Goal: Task Accomplishment & Management: Use online tool/utility

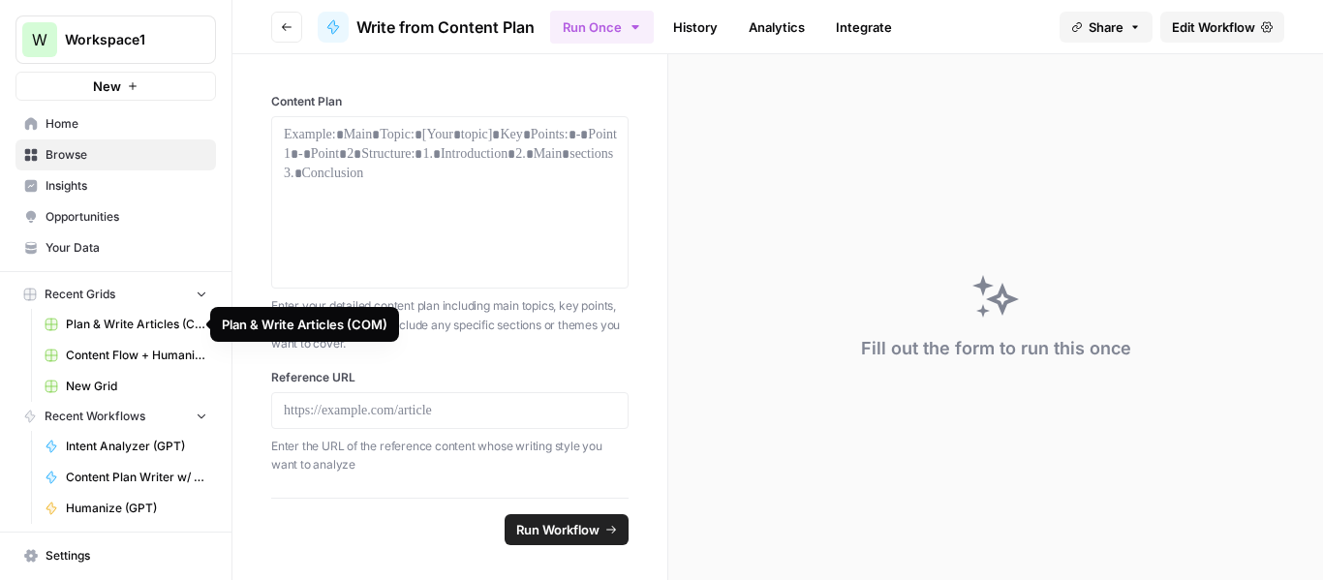
click at [125, 322] on span "Plan & Write Articles (COM)" at bounding box center [136, 324] width 141 height 17
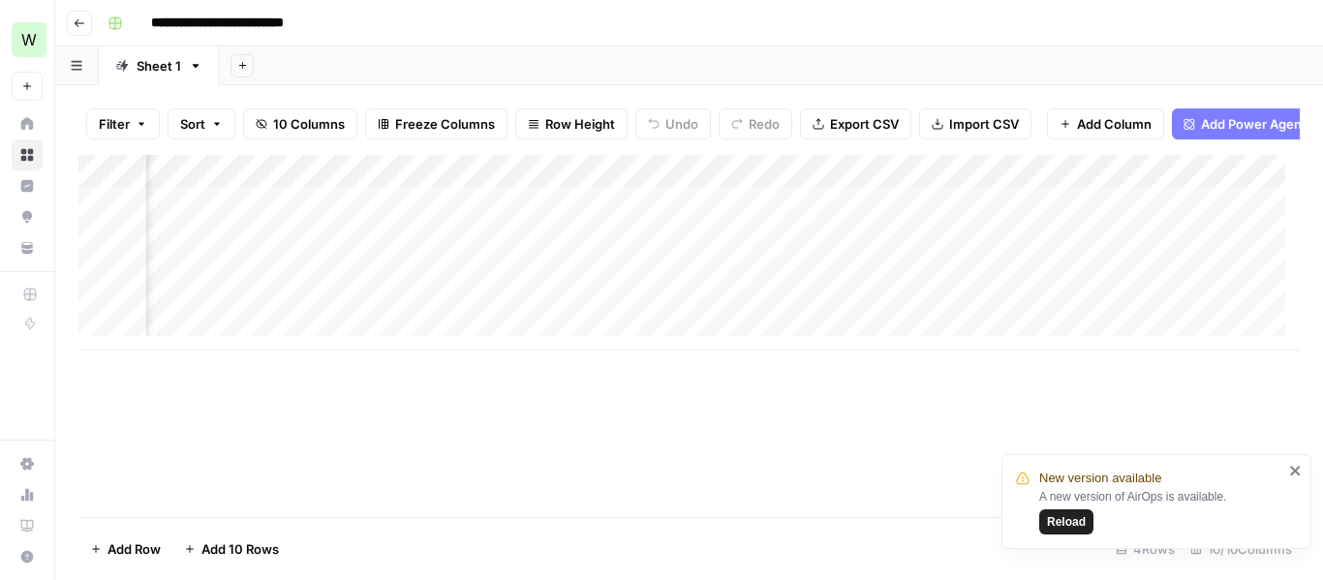
scroll to position [0, 697]
click at [1036, 215] on div "Add Column" at bounding box center [688, 253] width 1221 height 196
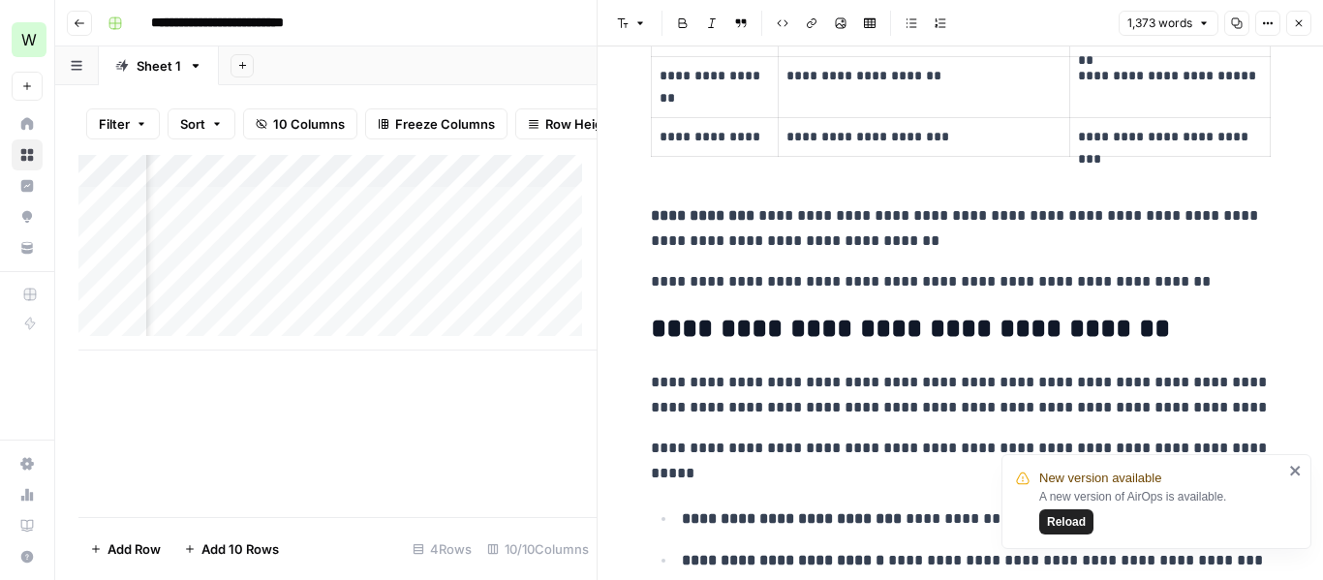
scroll to position [3583, 0]
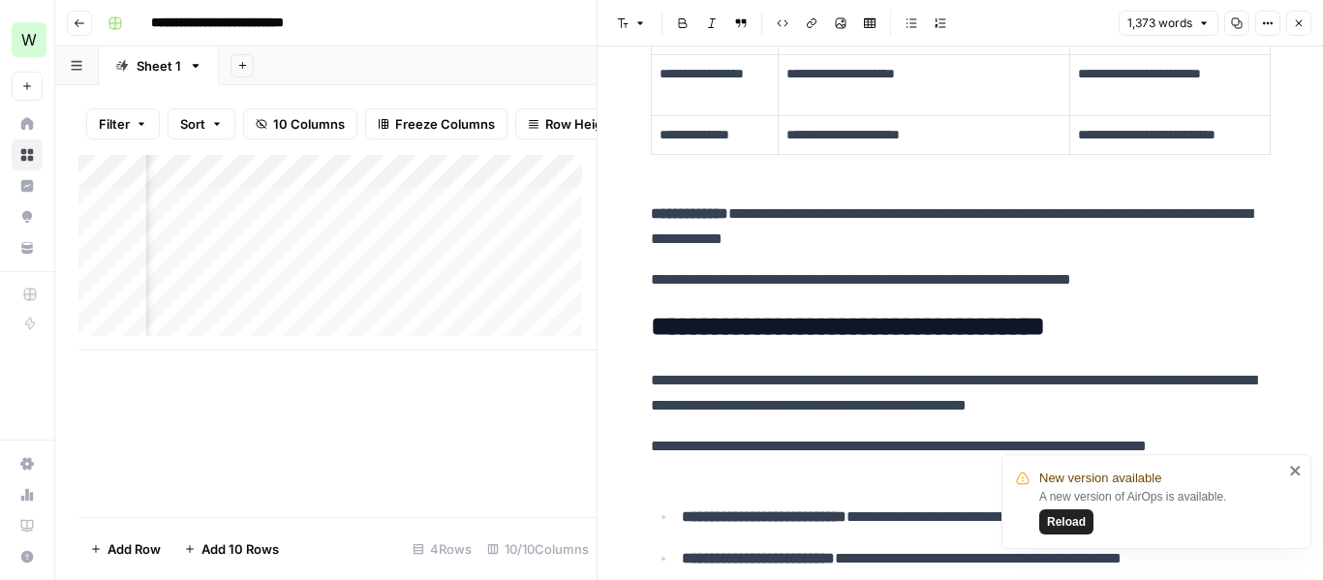
click at [1298, 28] on icon "button" at bounding box center [1299, 23] width 12 height 12
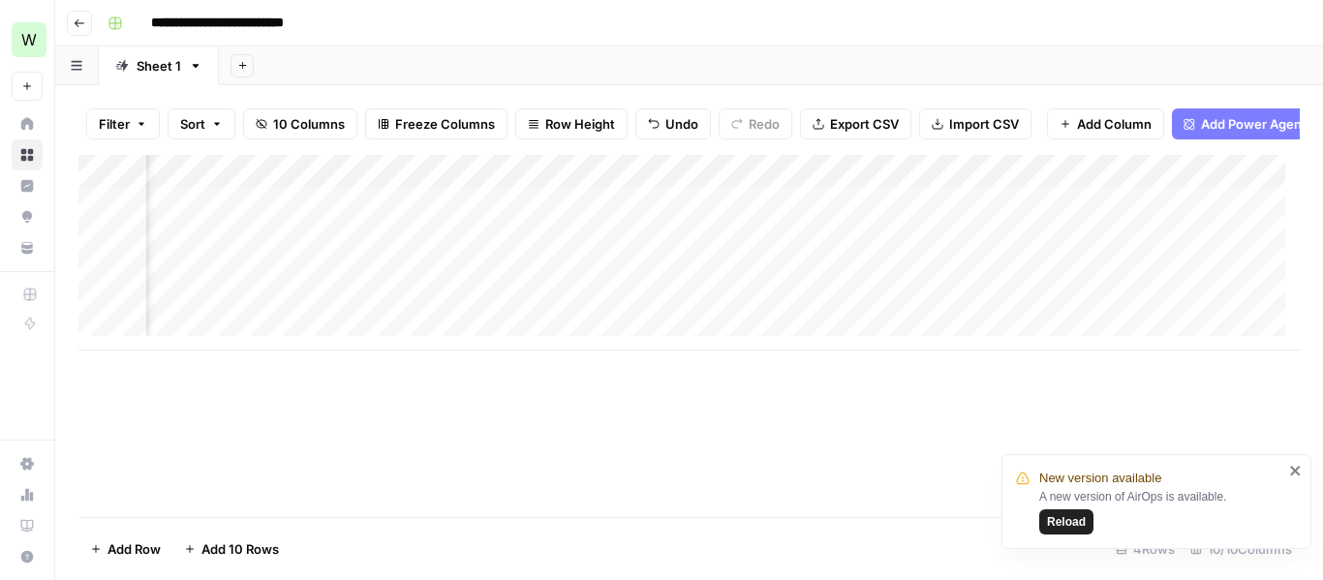
click at [819, 188] on div "Add Column" at bounding box center [688, 253] width 1221 height 196
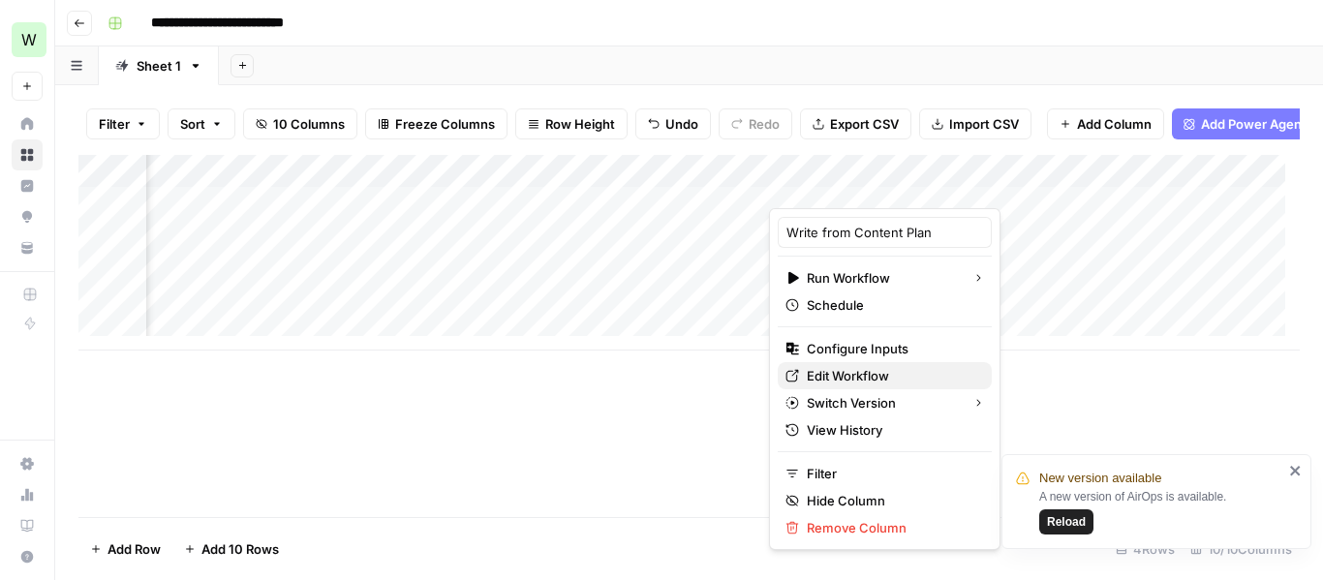
click at [860, 373] on span "Edit Workflow" at bounding box center [891, 375] width 169 height 19
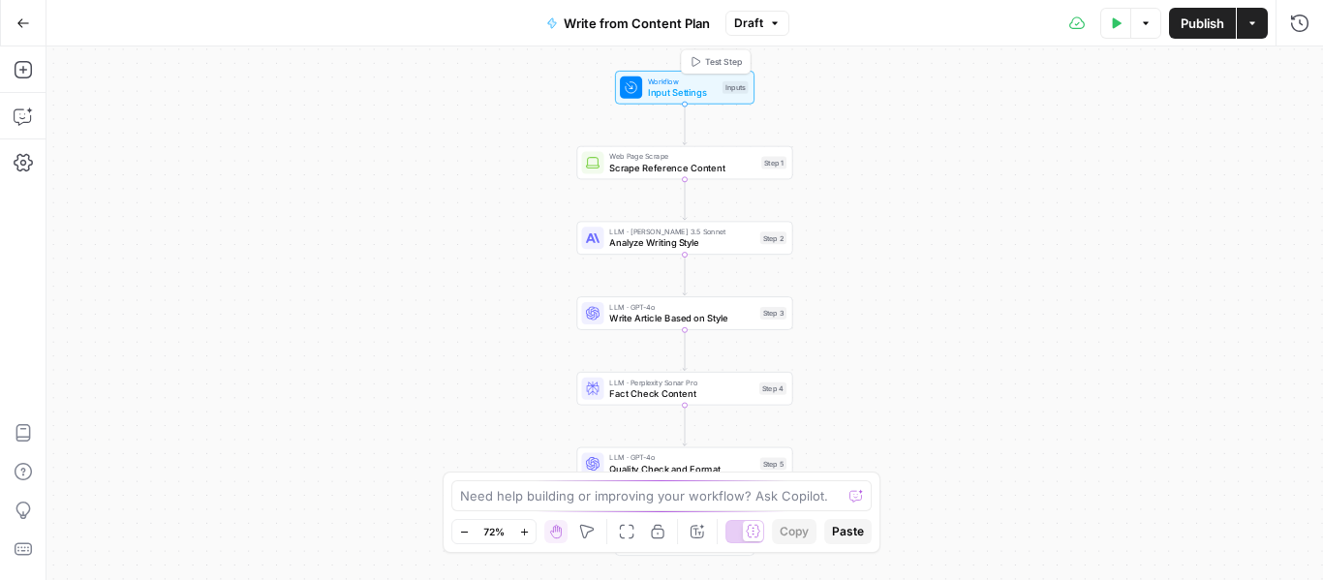
click at [654, 84] on span "Workflow" at bounding box center [682, 82] width 69 height 12
click at [612, 17] on span "Write from Content Plan" at bounding box center [637, 23] width 146 height 19
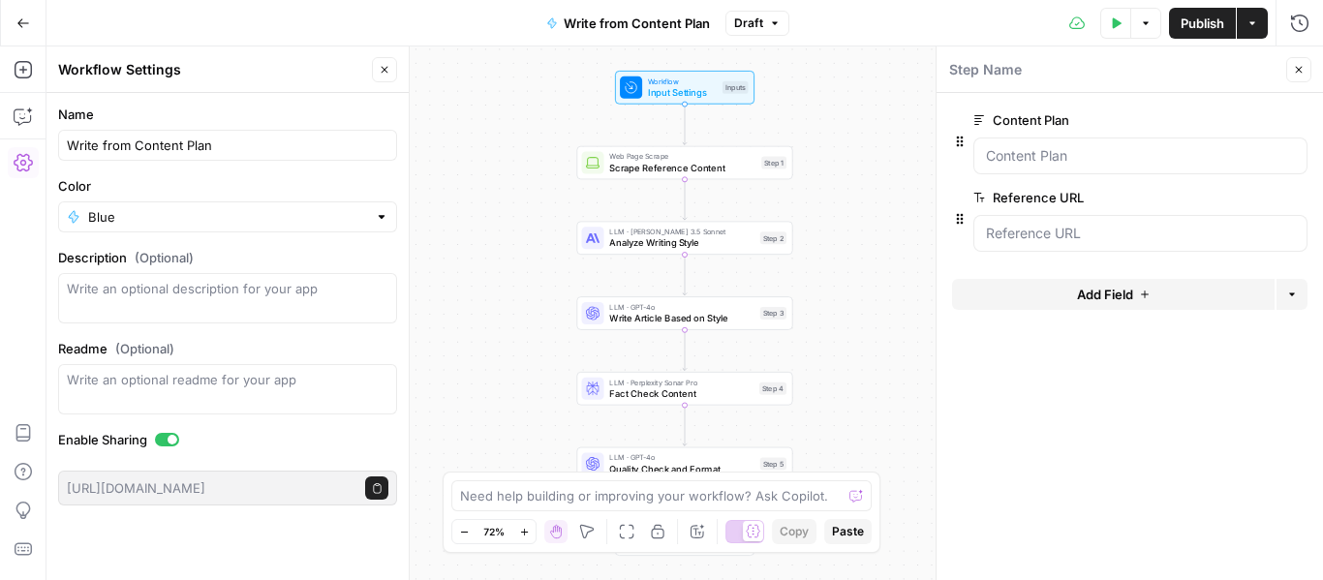
click at [380, 487] on icon "button" at bounding box center [377, 488] width 11 height 11
click at [303, 434] on label "Enable Sharing" at bounding box center [227, 439] width 339 height 19
click at [15, 15] on button "Go Back" at bounding box center [23, 23] width 35 height 35
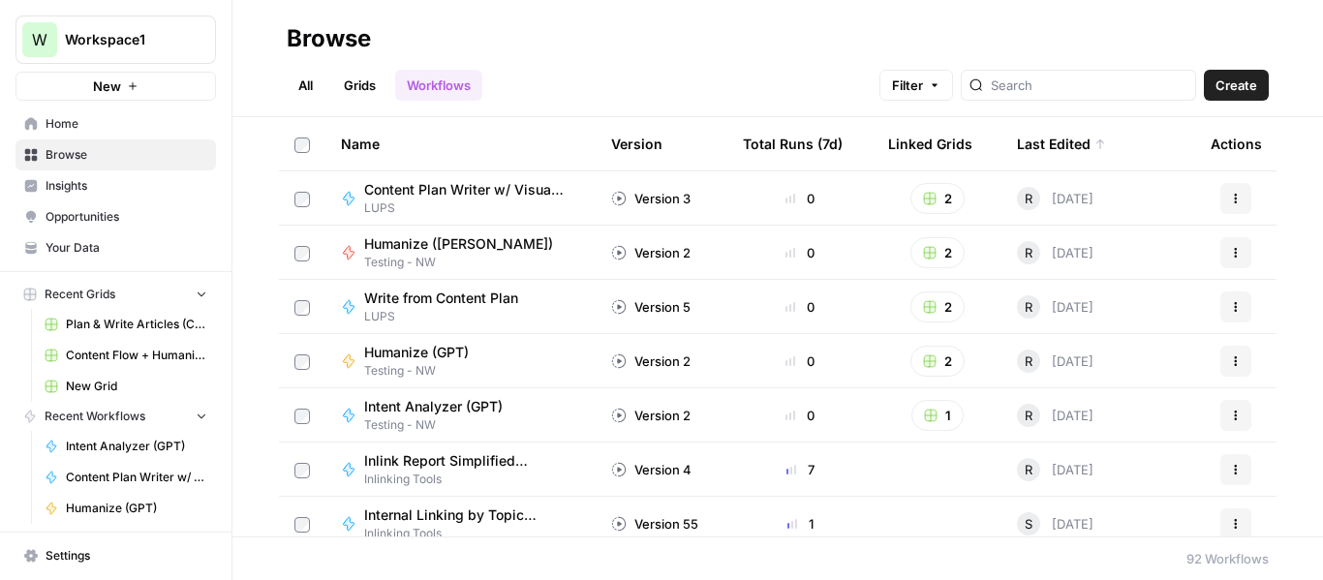
click at [375, 191] on span "Content Plan Writer w/ Visual Suggestions" at bounding box center [464, 189] width 200 height 19
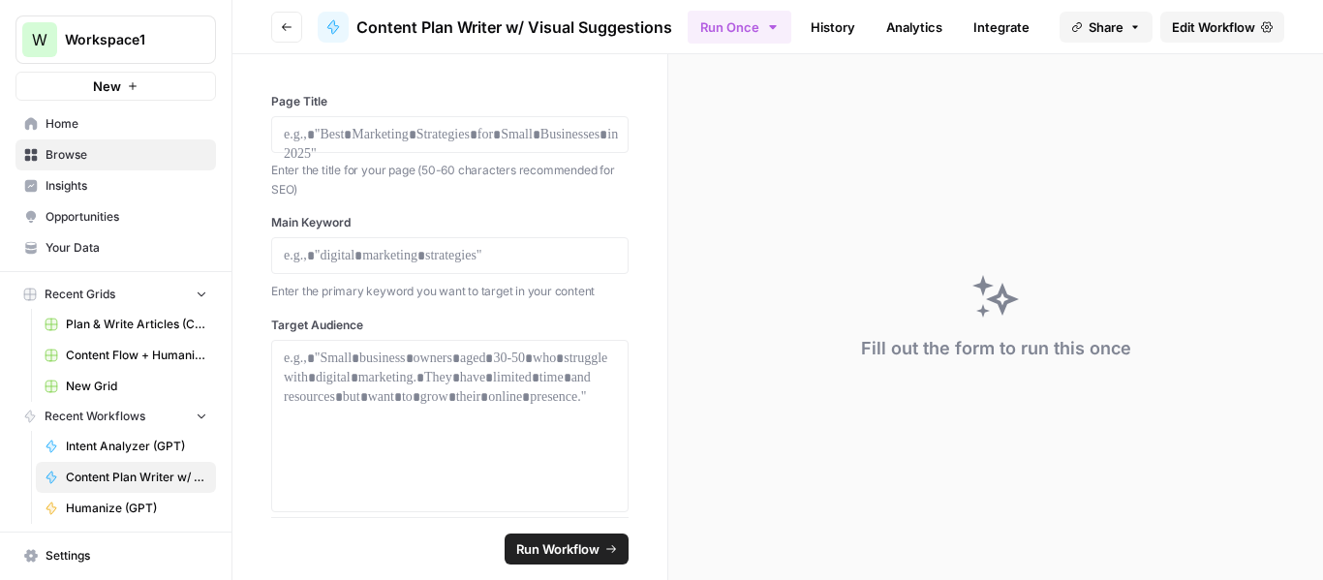
click at [293, 14] on button "Go back" at bounding box center [286, 27] width 31 height 31
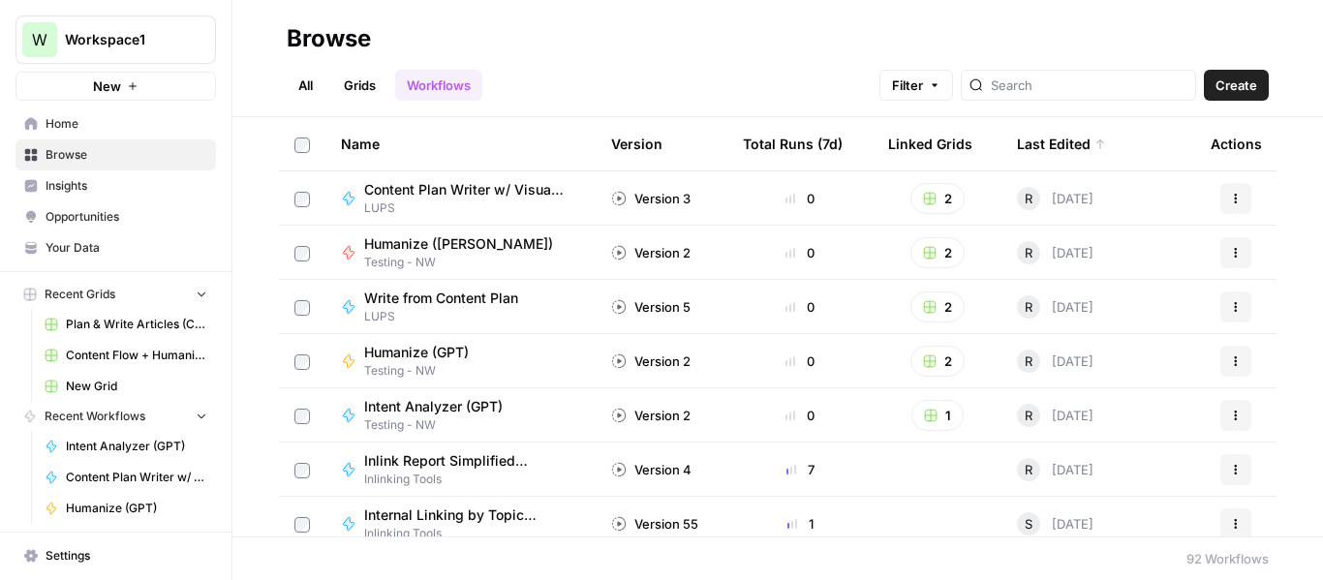
click at [441, 299] on span "Write from Content Plan" at bounding box center [441, 298] width 154 height 19
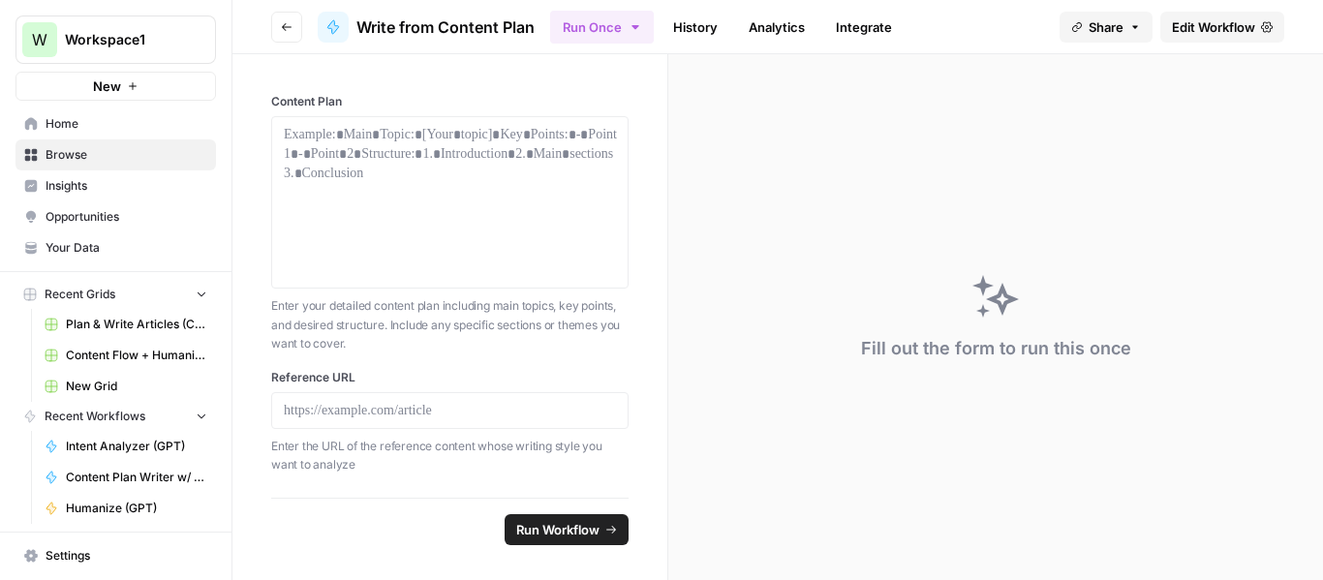
click at [631, 20] on icon "button" at bounding box center [635, 26] width 15 height 15
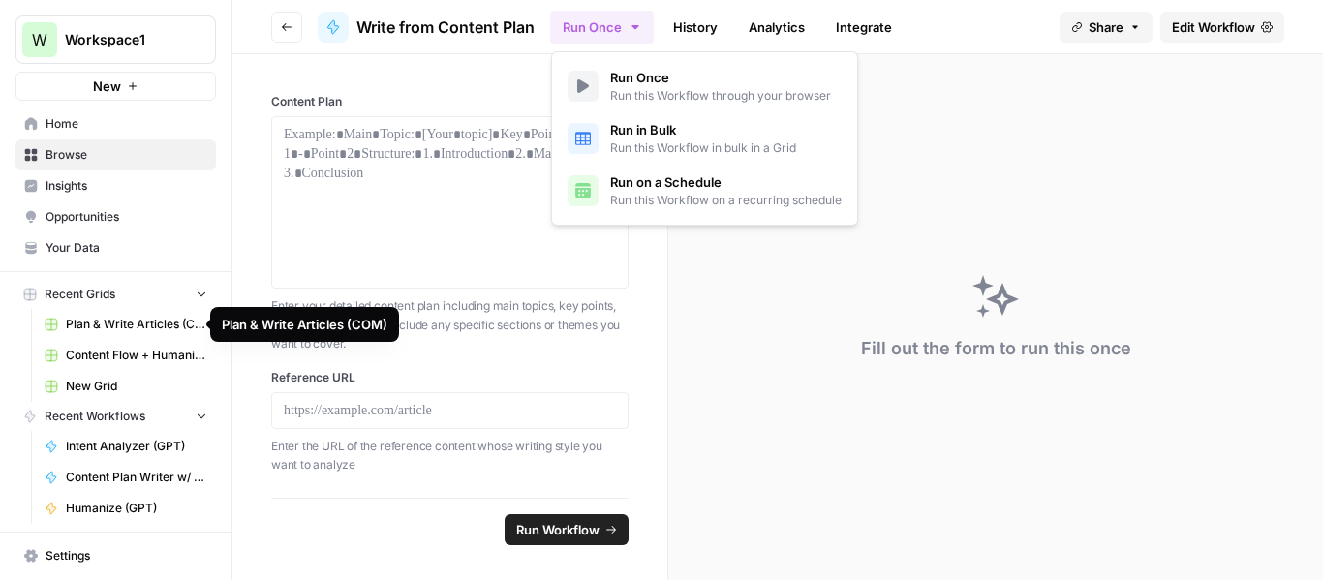
click at [108, 330] on span "Plan & Write Articles (COM)" at bounding box center [136, 324] width 141 height 17
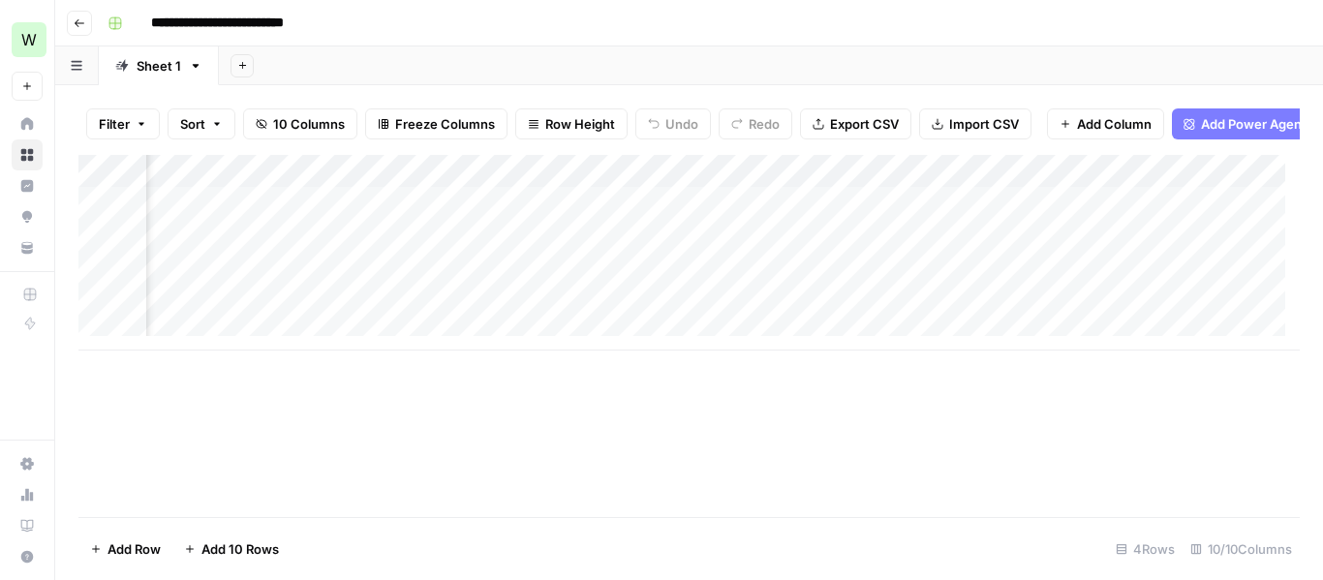
scroll to position [0, 638]
click at [750, 221] on div "Add Column" at bounding box center [688, 253] width 1221 height 196
click at [785, 218] on div "Add Column" at bounding box center [688, 253] width 1221 height 196
click at [1069, 414] on div "Add Column" at bounding box center [688, 336] width 1221 height 362
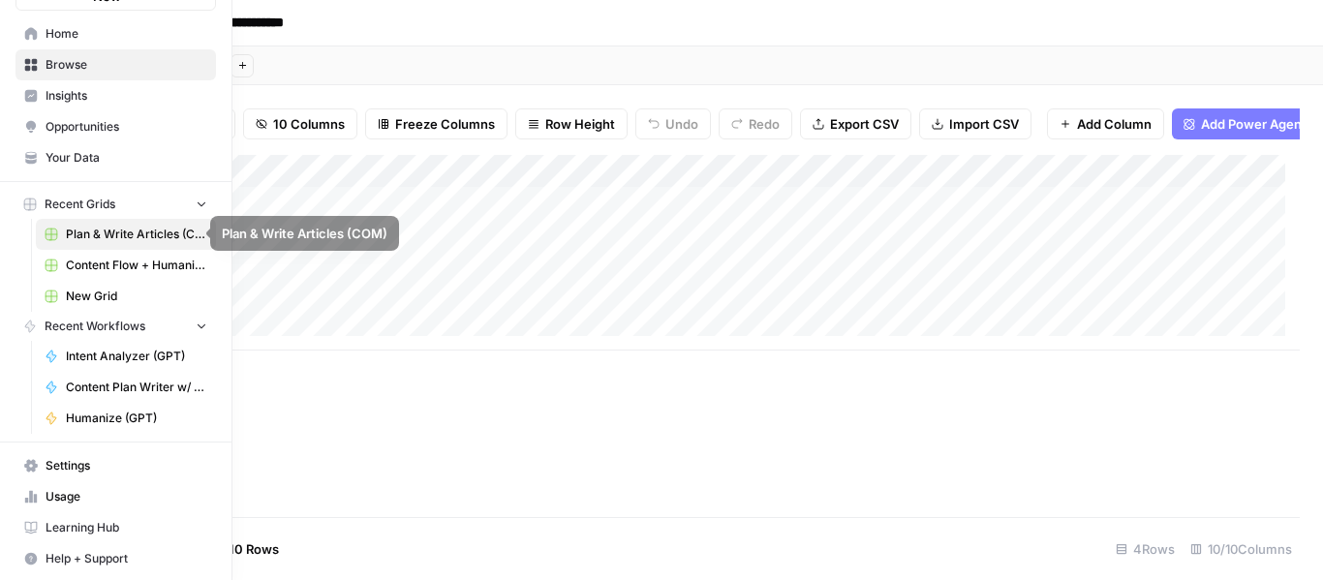
scroll to position [92, 0]
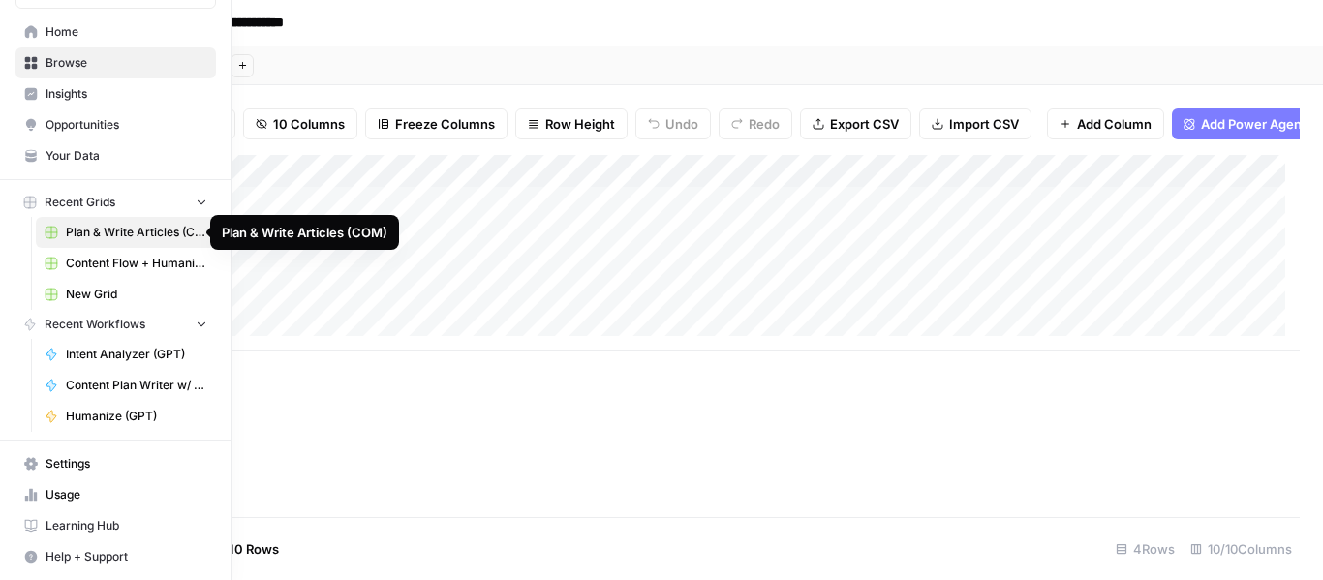
click at [136, 235] on span "Plan & Write Articles (COM)" at bounding box center [136, 232] width 141 height 17
click at [86, 61] on span "Browse" at bounding box center [127, 62] width 162 height 17
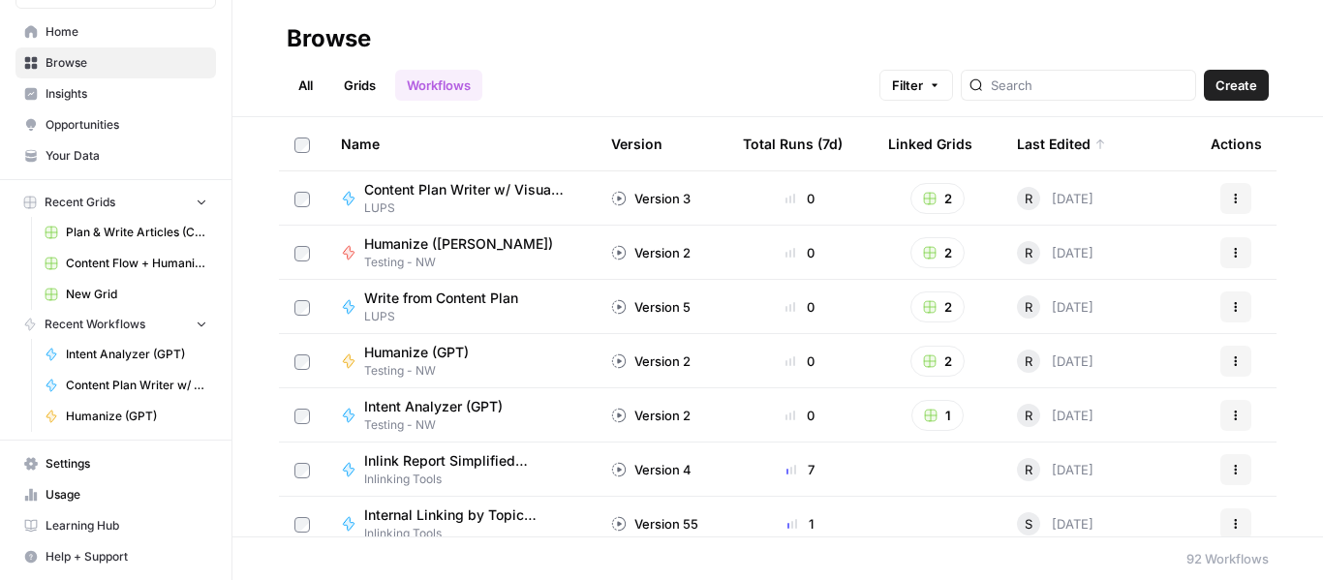
click at [450, 306] on span "Write from Content Plan" at bounding box center [441, 298] width 154 height 19
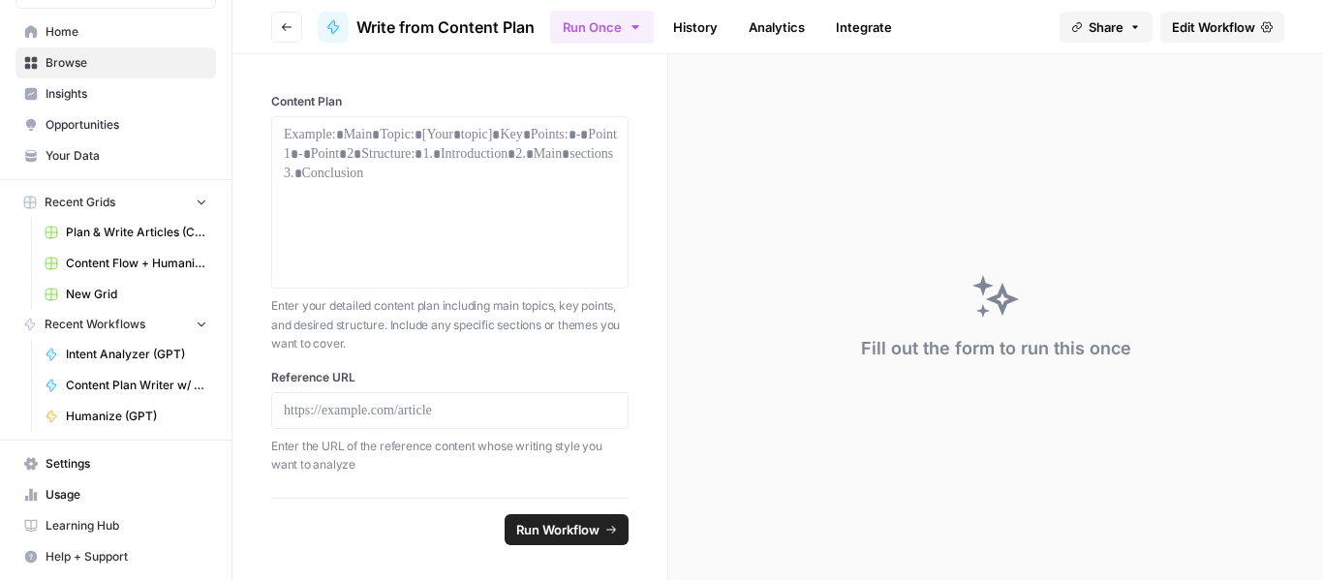
click at [1232, 35] on span "Edit Workflow" at bounding box center [1213, 26] width 83 height 19
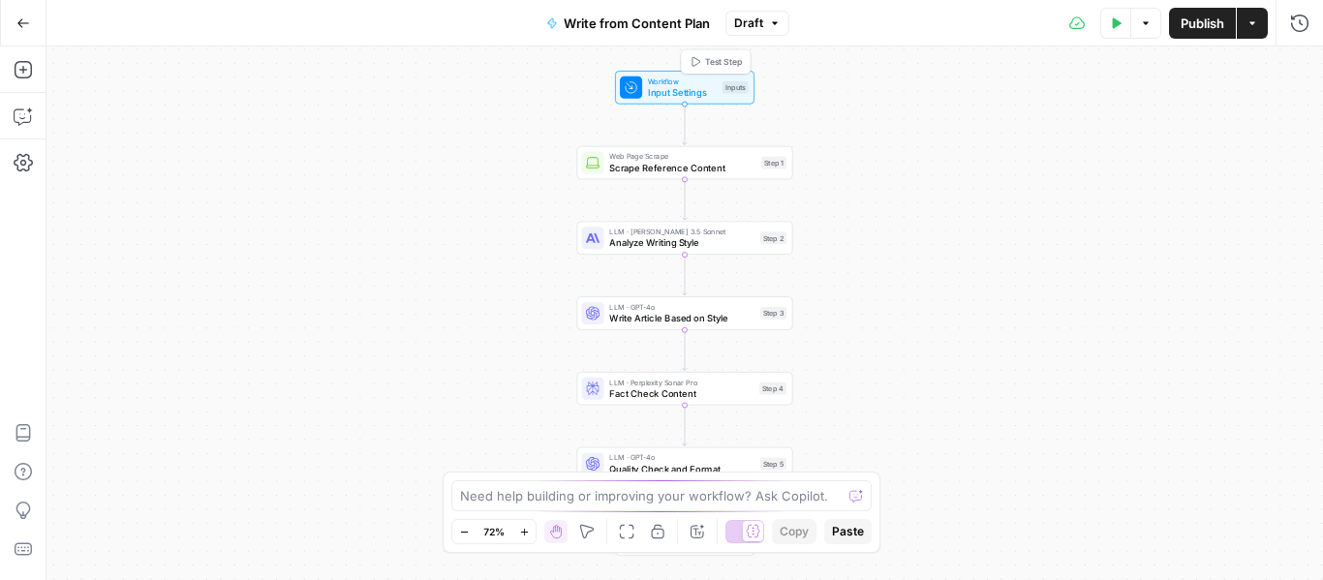
click at [684, 90] on span "Input Settings" at bounding box center [682, 92] width 69 height 14
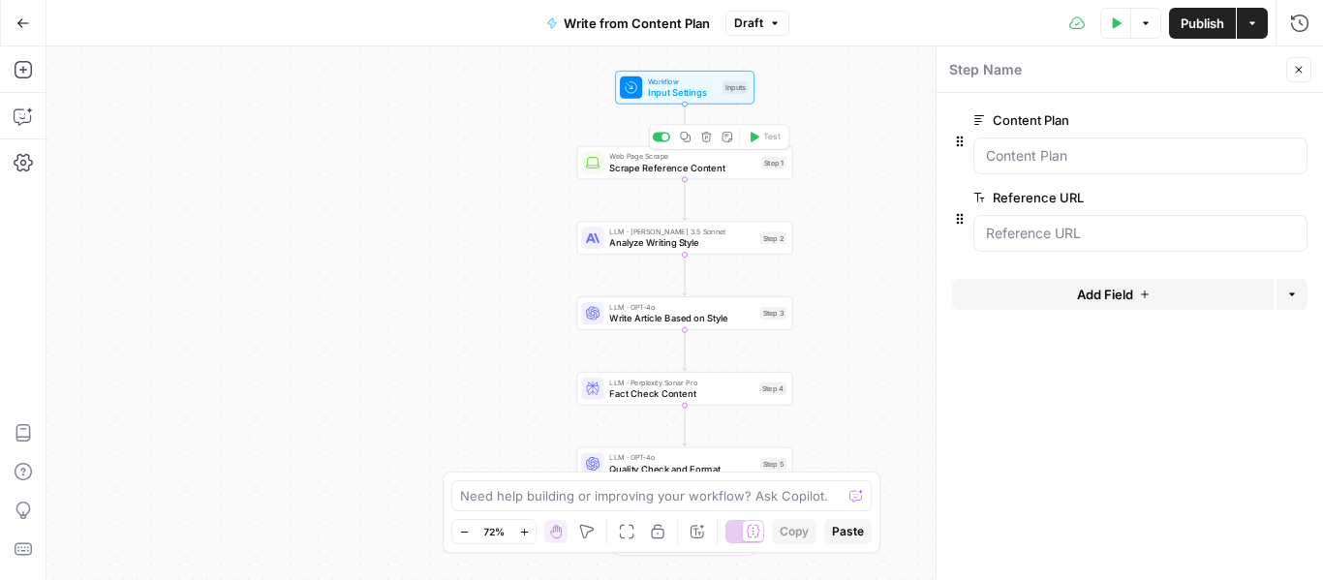
click at [617, 163] on span "Scrape Reference Content" at bounding box center [682, 168] width 146 height 14
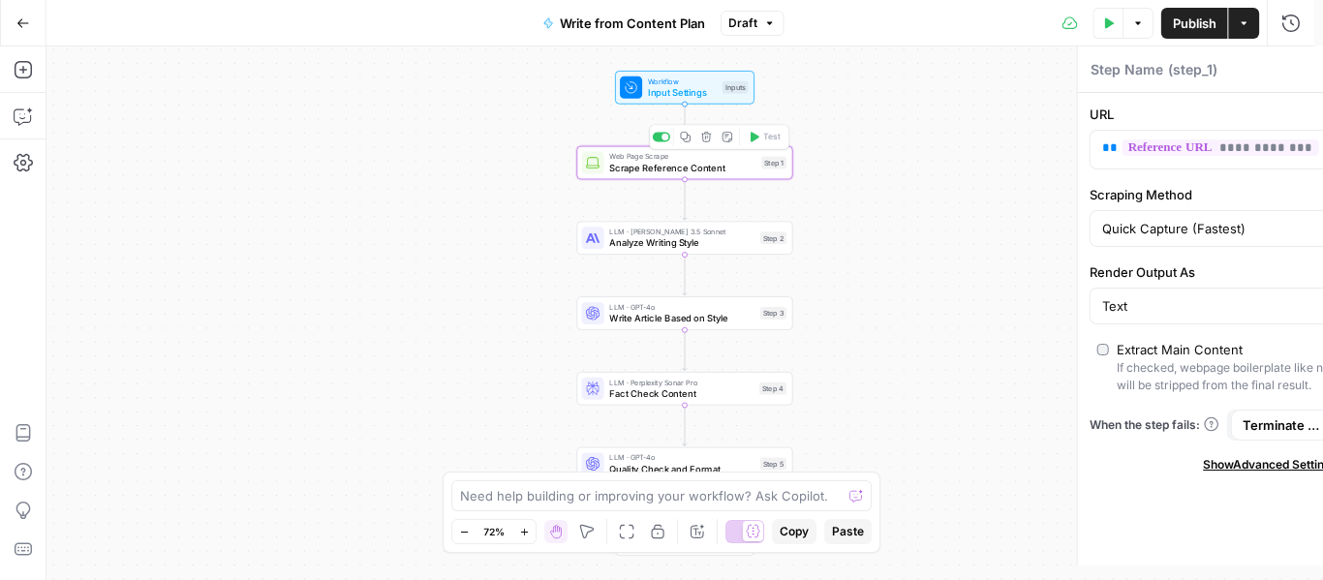
type textarea "Scrape Reference Content"
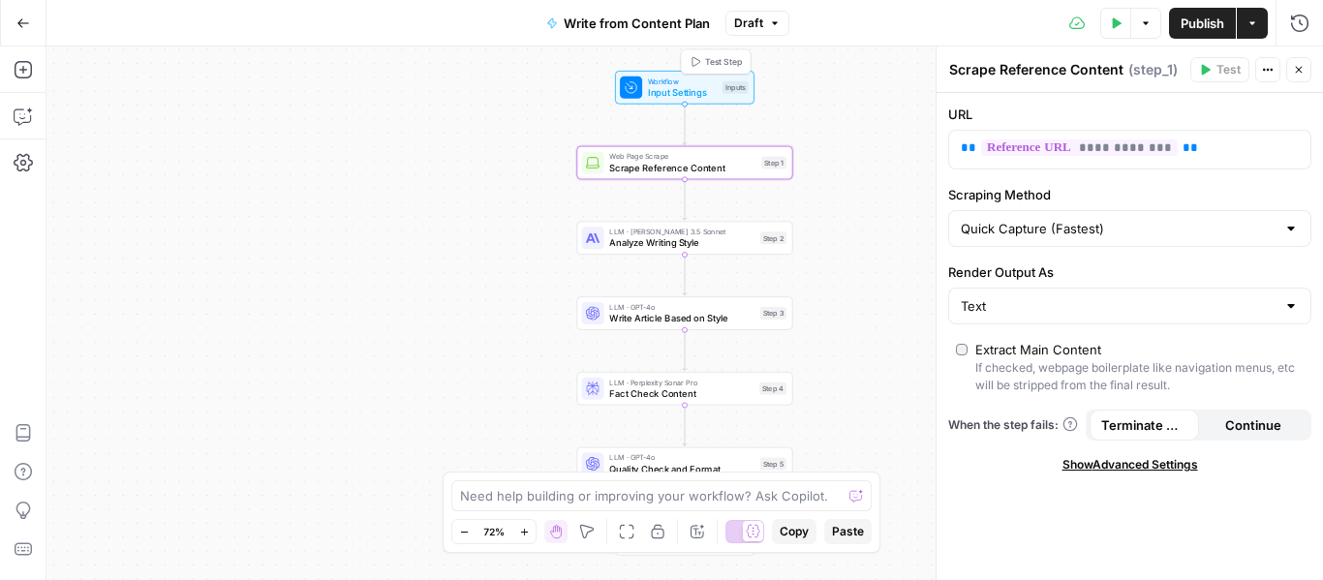
click at [651, 89] on span "Input Settings" at bounding box center [682, 92] width 69 height 14
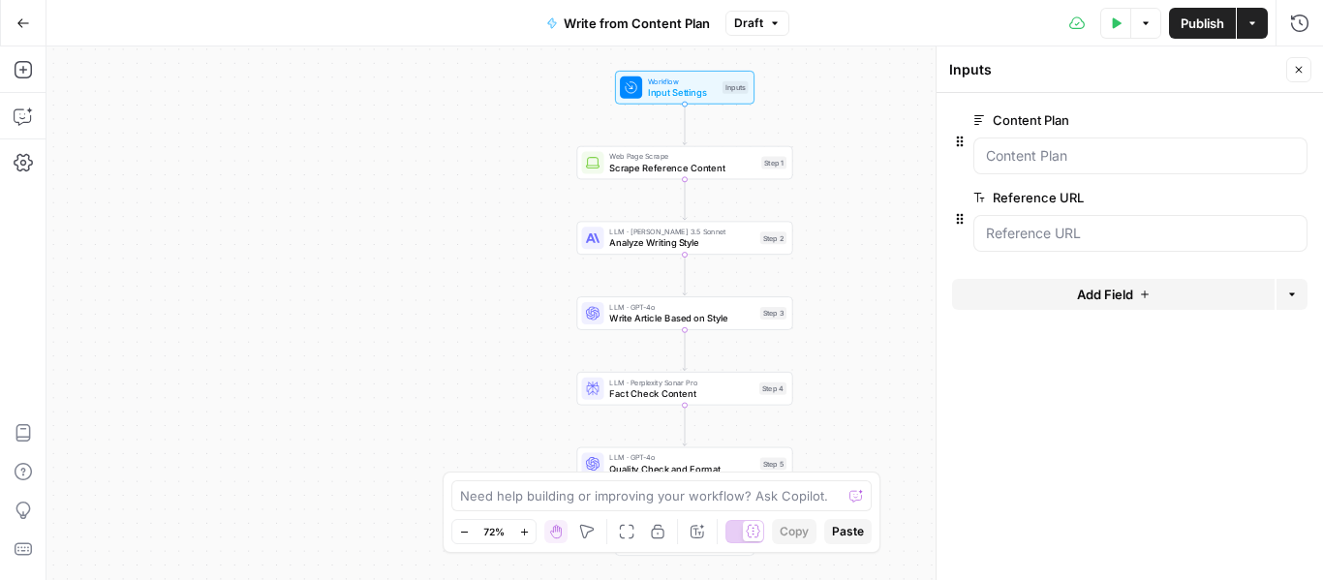
click at [1187, 145] on div at bounding box center [1140, 156] width 334 height 37
click at [1216, 115] on span "edit field" at bounding box center [1235, 119] width 43 height 15
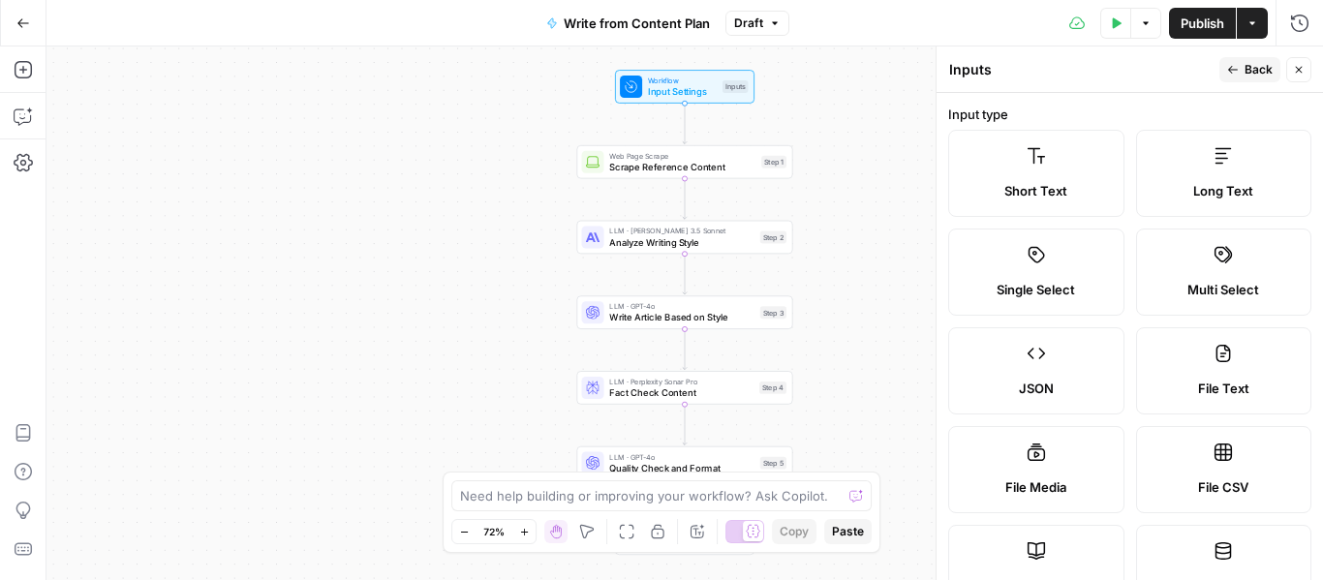
click at [34, 20] on button "Go Back" at bounding box center [23, 23] width 35 height 35
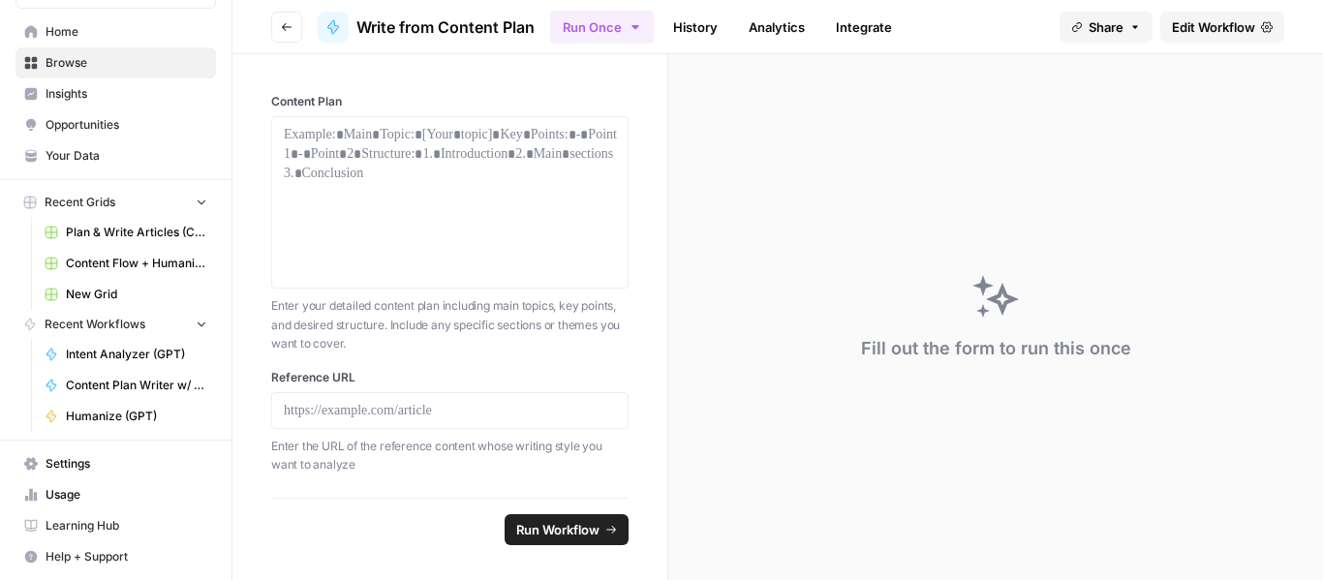
click at [138, 230] on span "Plan & Write Articles (COM)" at bounding box center [136, 232] width 141 height 17
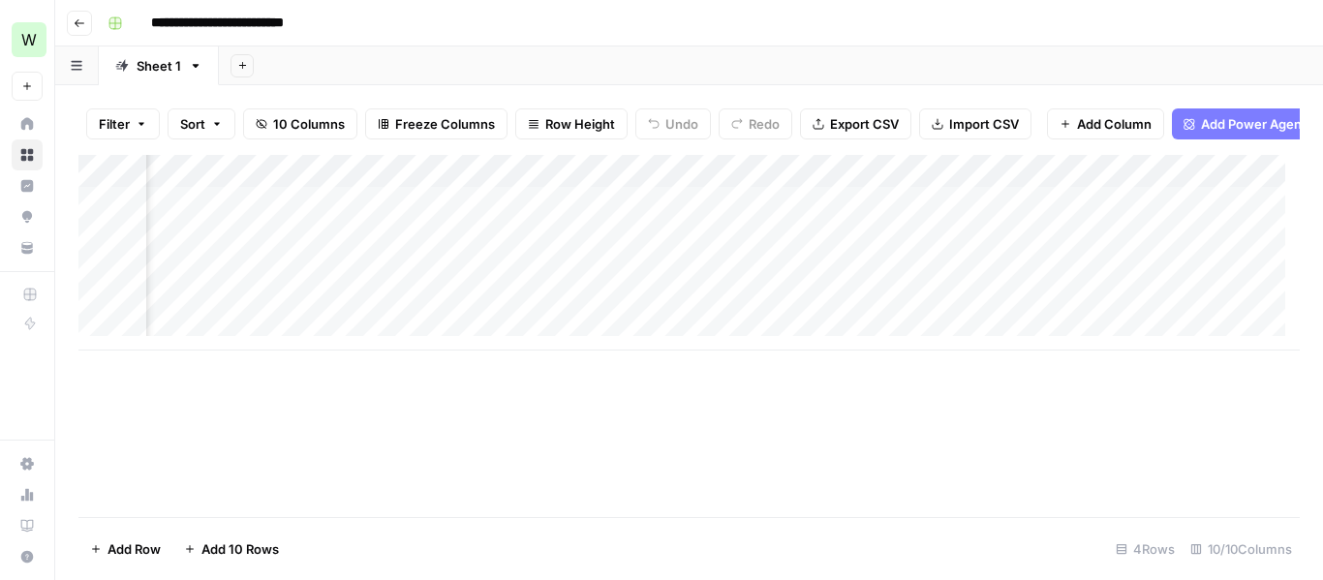
scroll to position [0, 192]
drag, startPoint x: 957, startPoint y: 346, endPoint x: 973, endPoint y: 346, distance: 16.5
click at [973, 346] on div "Add Column" at bounding box center [688, 269] width 1221 height 229
drag, startPoint x: 973, startPoint y: 346, endPoint x: 1027, endPoint y: 453, distance: 120.0
click at [1026, 452] on div "Add Column" at bounding box center [688, 336] width 1221 height 362
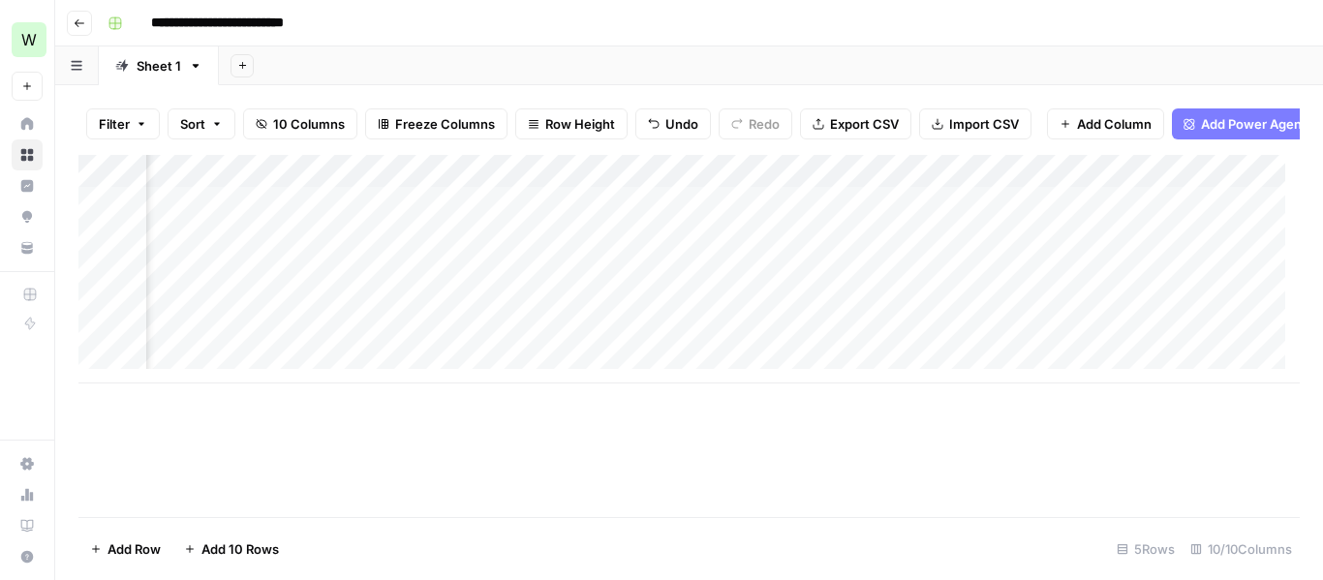
scroll to position [0, 592]
click at [936, 184] on div "Add Column" at bounding box center [688, 269] width 1221 height 229
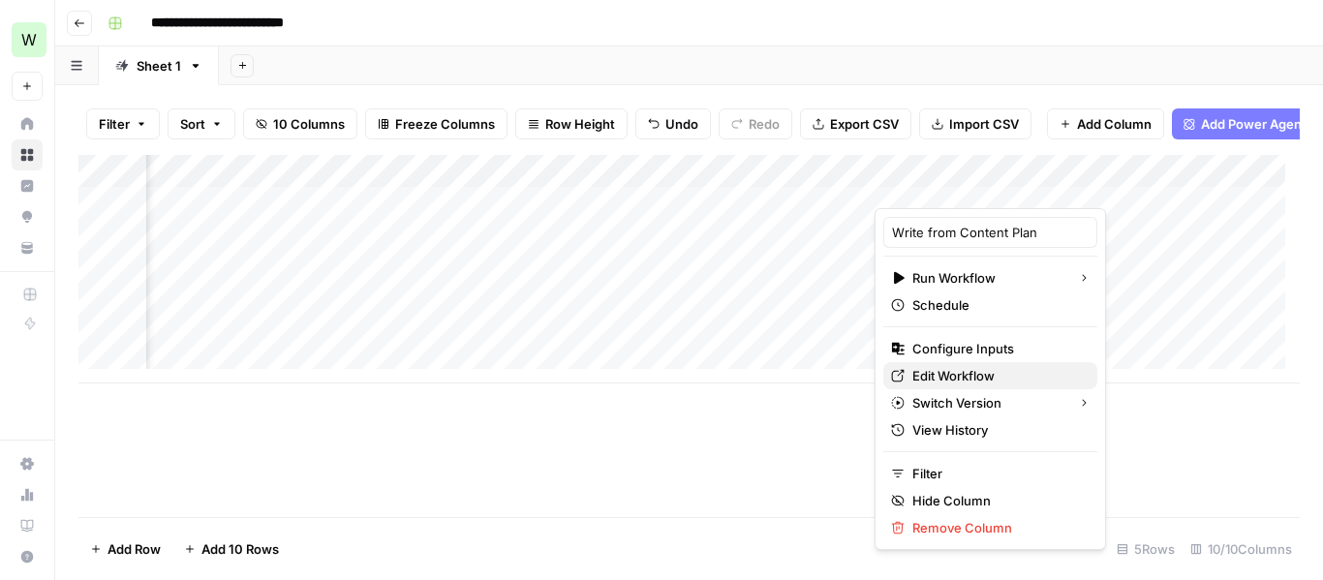
click at [974, 379] on span "Edit Workflow" at bounding box center [996, 375] width 169 height 19
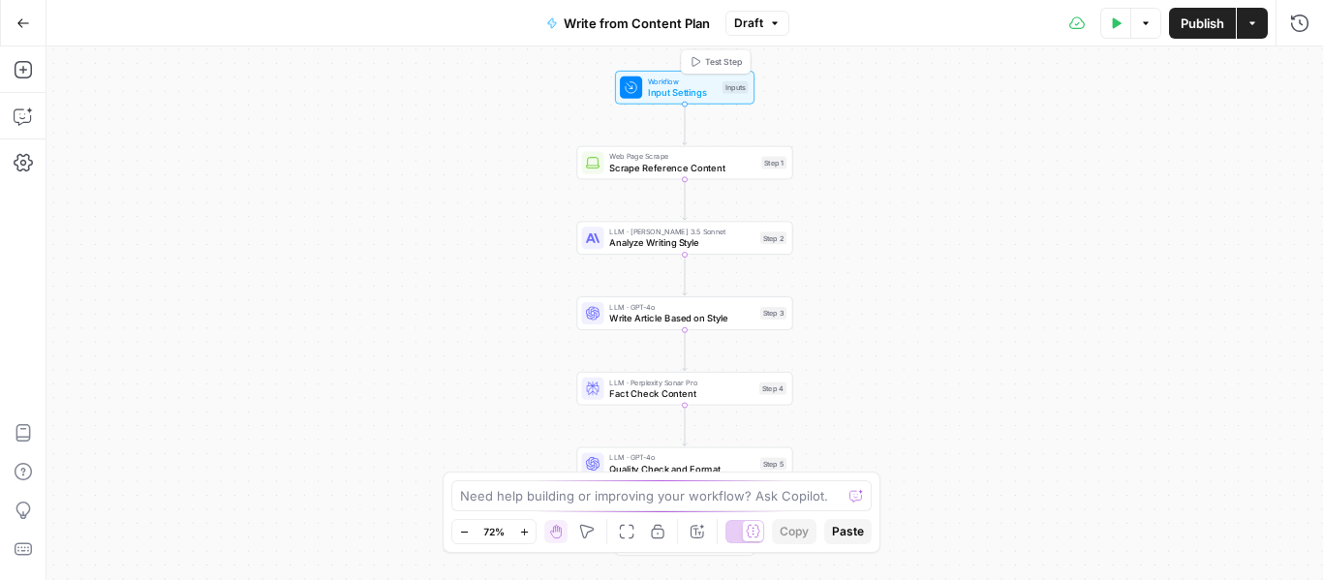
click at [660, 81] on span "Workflow" at bounding box center [682, 82] width 69 height 12
click at [660, 81] on span "Workflow" at bounding box center [682, 81] width 69 height 12
click at [24, 23] on icon "button" at bounding box center [23, 22] width 12 height 9
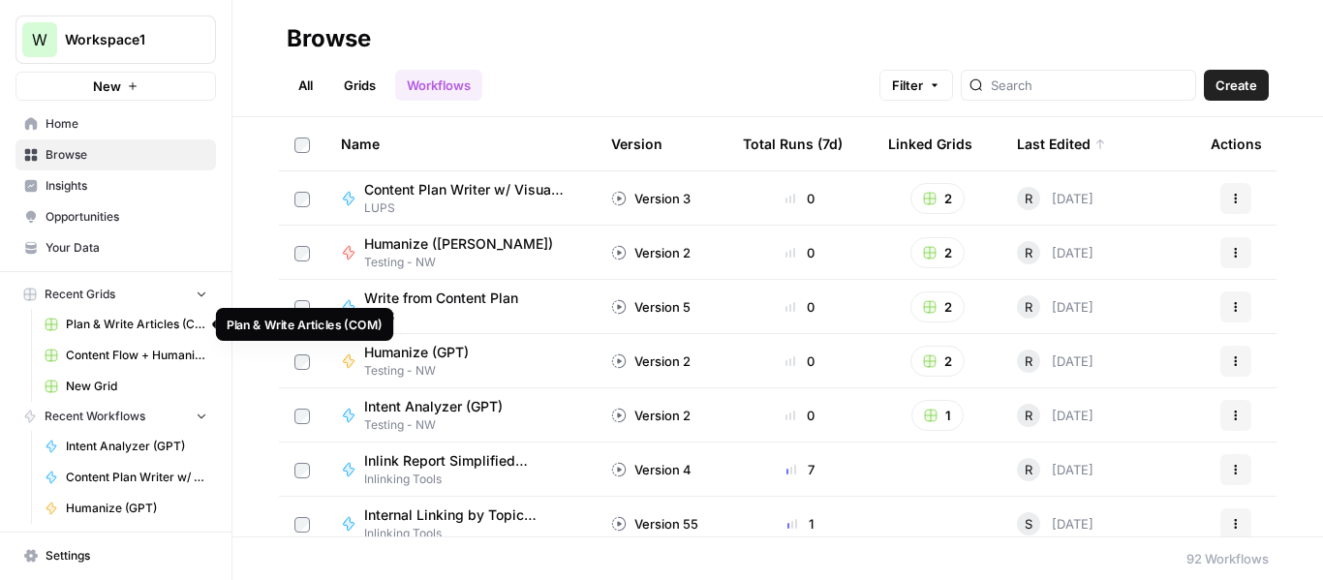
click at [129, 327] on span "Plan & Write Articles (COM)" at bounding box center [136, 324] width 141 height 17
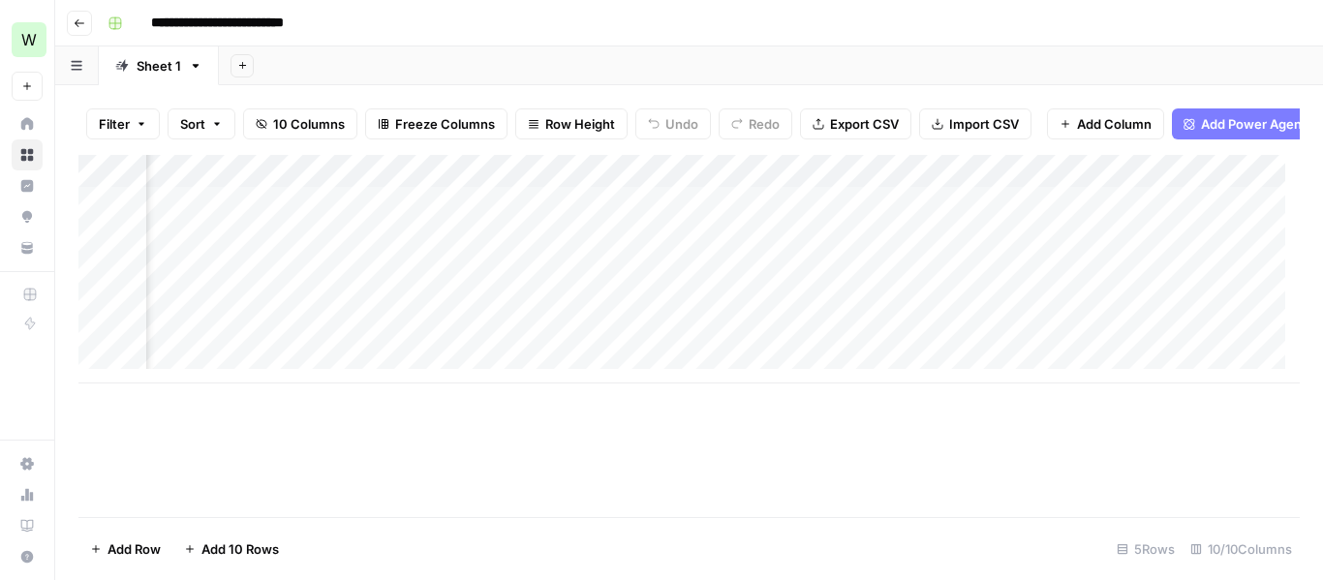
scroll to position [0, 631]
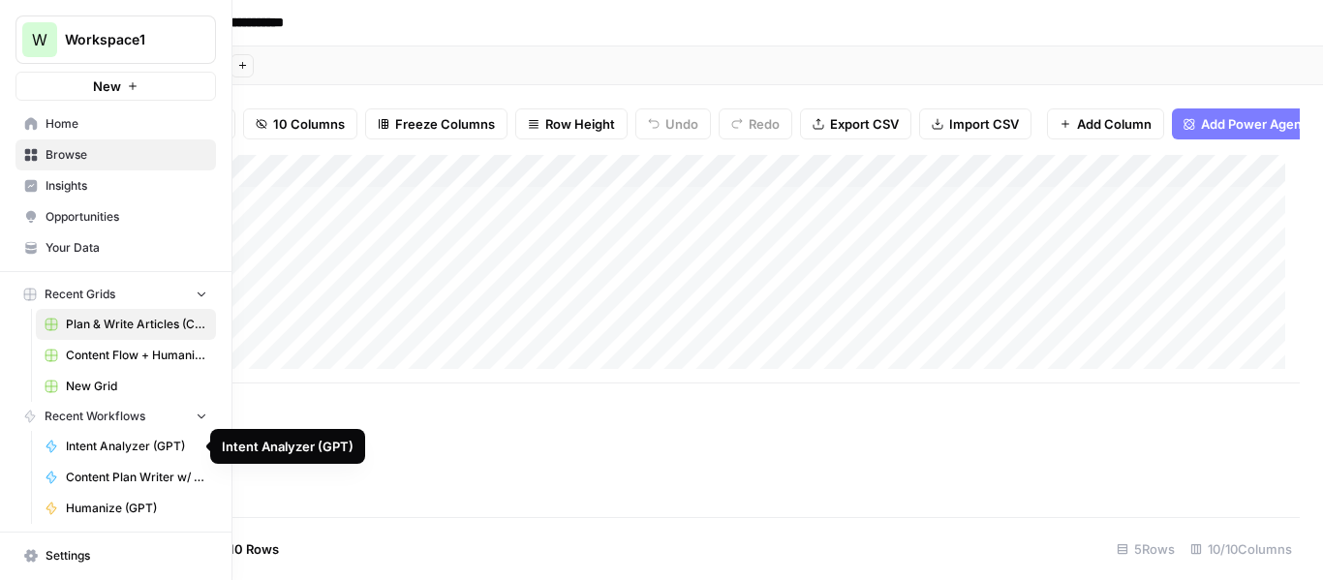
click at [163, 468] on link "Content Plan Writer w/ Visual Suggestions" at bounding box center [126, 477] width 180 height 31
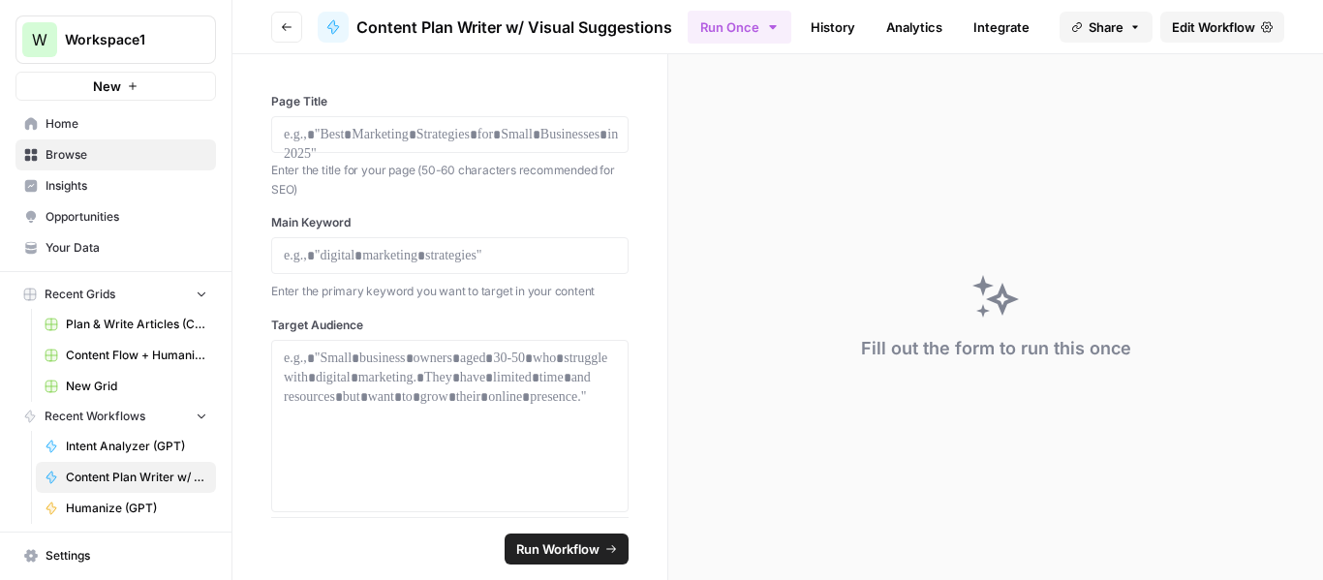
click at [1219, 31] on span "Edit Workflow" at bounding box center [1213, 26] width 83 height 19
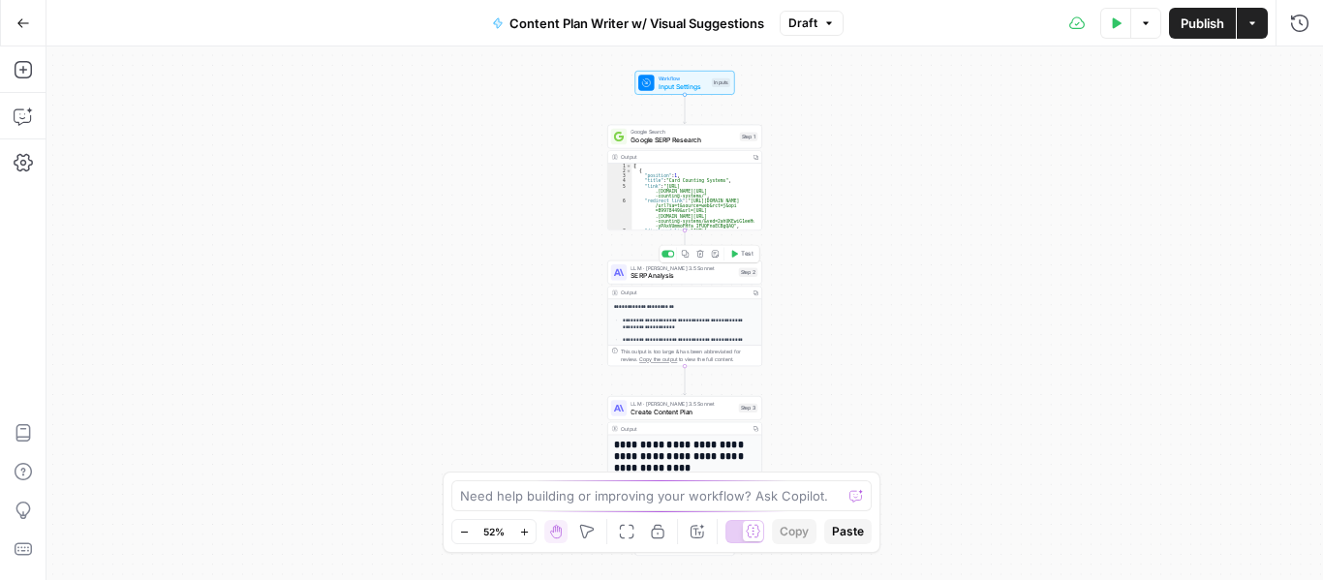
click at [632, 275] on span "SERP Analysis" at bounding box center [683, 276] width 104 height 10
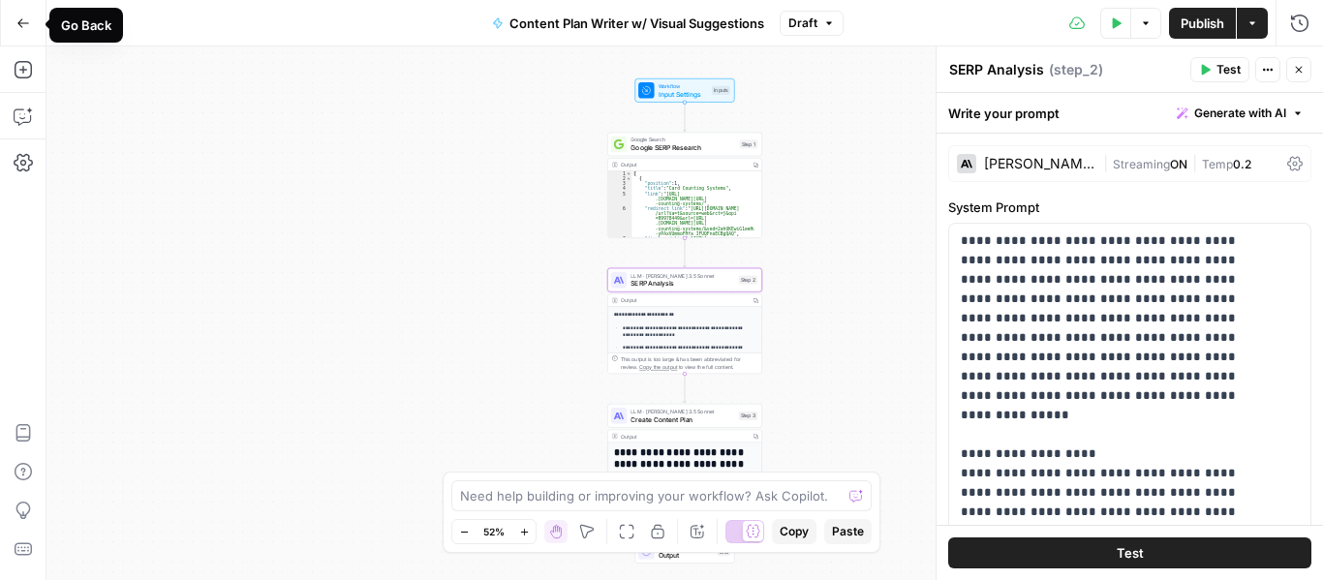
click at [37, 27] on button "Go Back" at bounding box center [23, 23] width 35 height 35
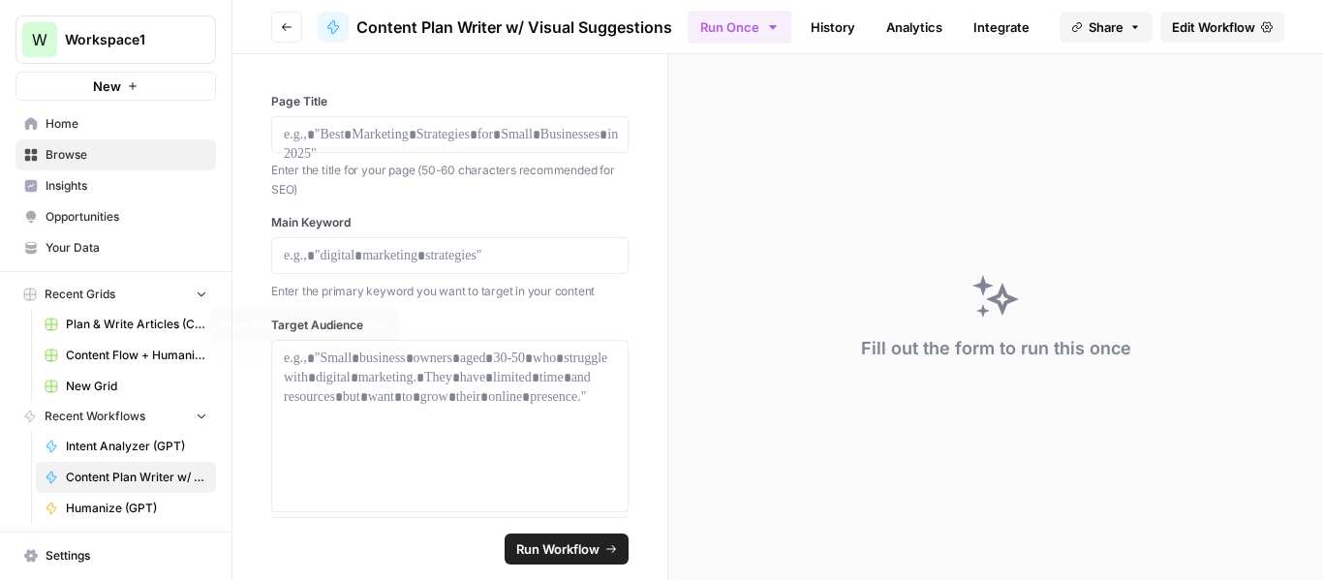
click at [109, 325] on span "Plan & Write Articles (COM)" at bounding box center [136, 324] width 141 height 17
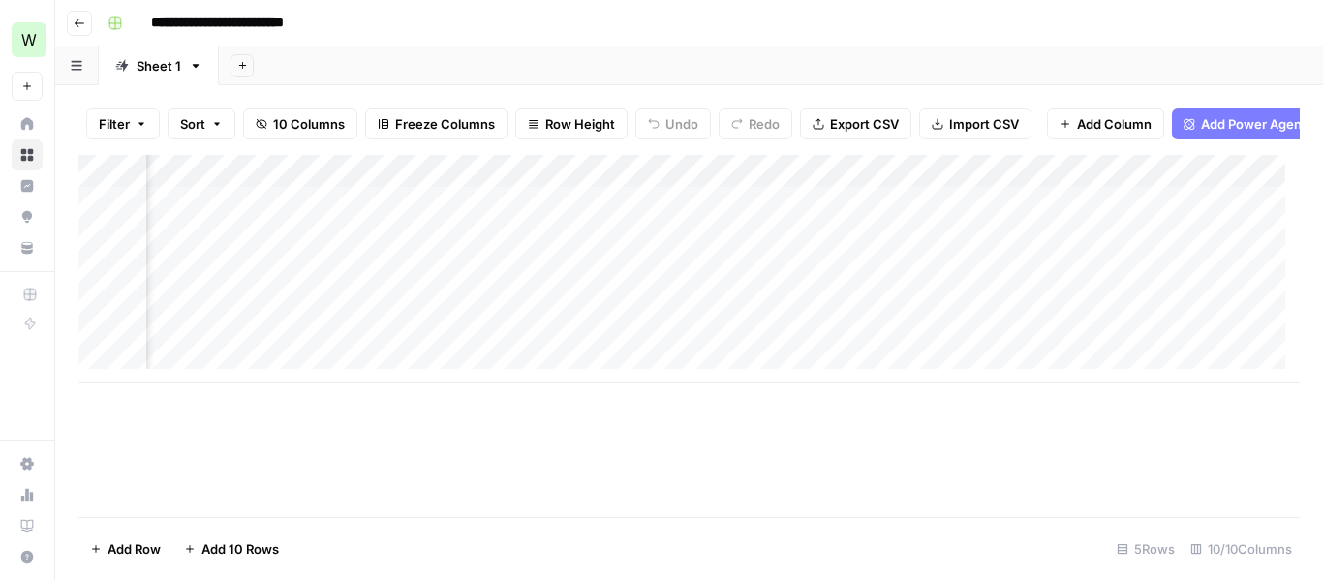
scroll to position [0, 254]
click at [821, 181] on div "Add Column" at bounding box center [688, 269] width 1221 height 229
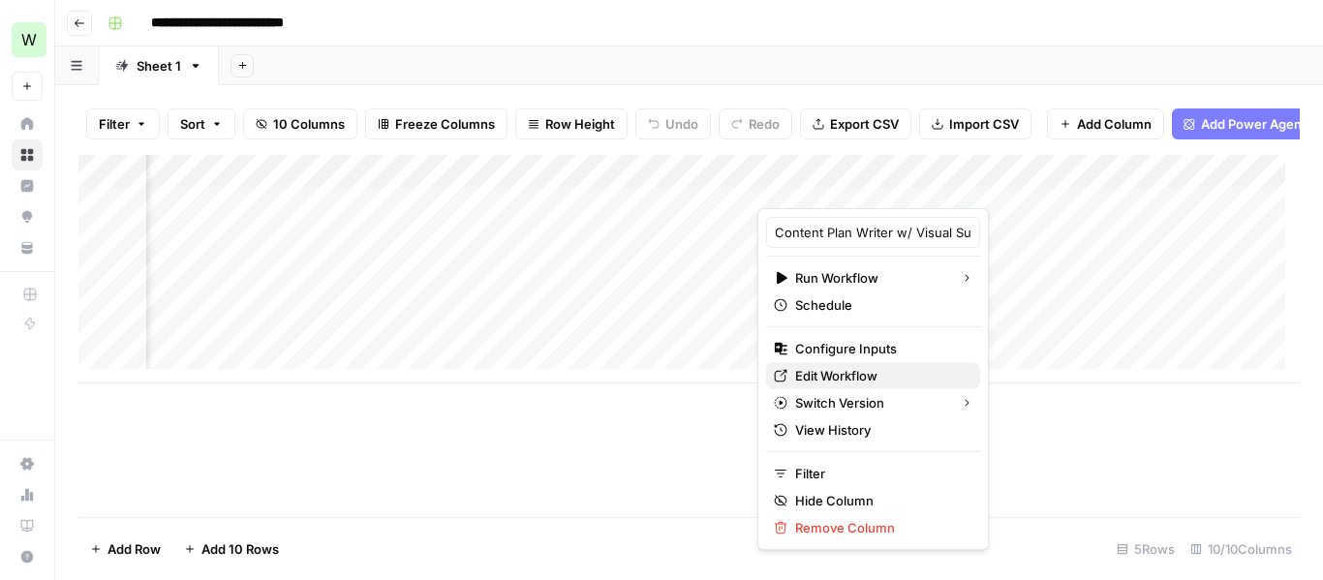
click at [855, 382] on span "Edit Workflow" at bounding box center [879, 375] width 169 height 19
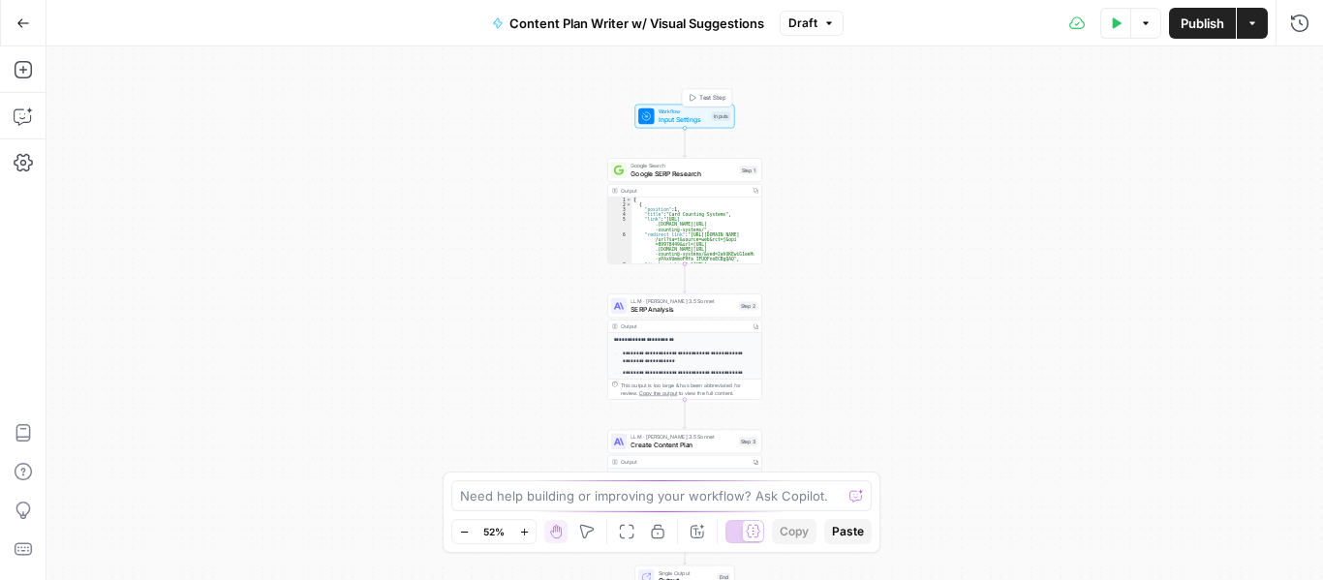
click at [662, 108] on span "Workflow" at bounding box center [683, 112] width 49 height 8
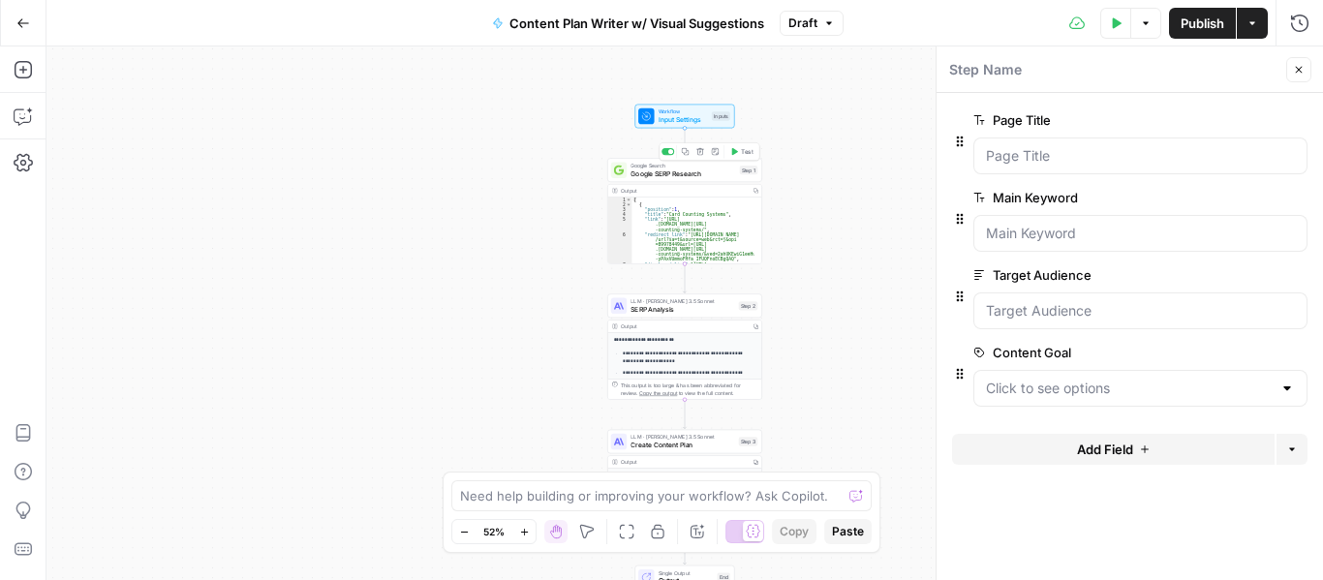
click at [643, 170] on span "Google SERP Research" at bounding box center [683, 174] width 105 height 10
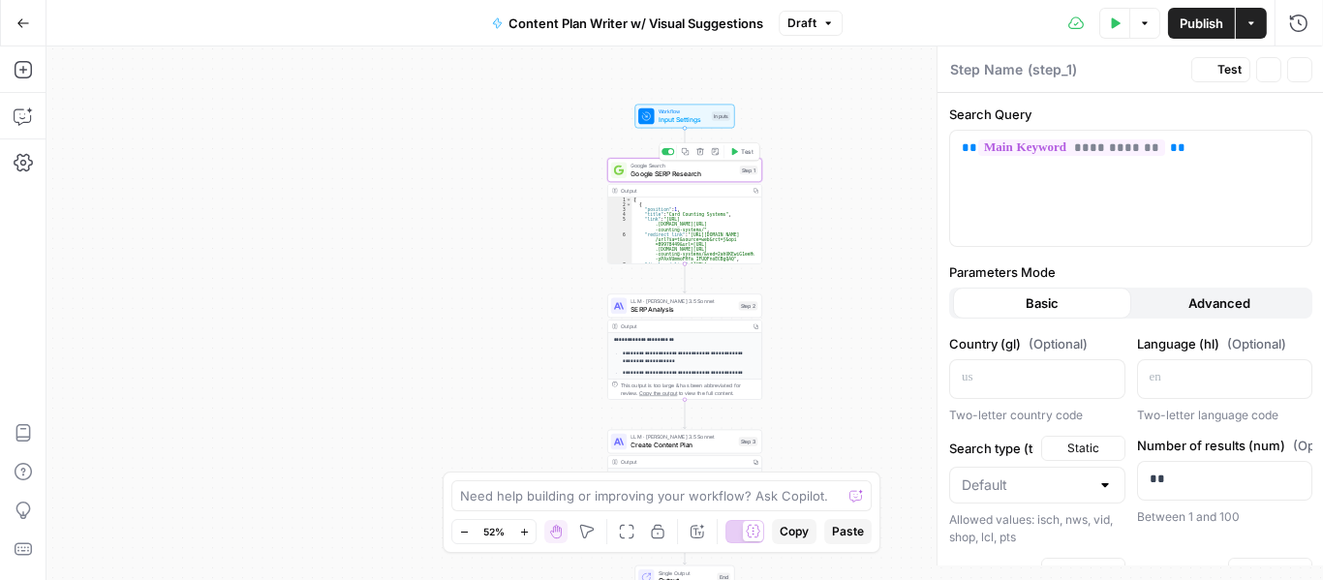
type textarea "Google SERP Research"
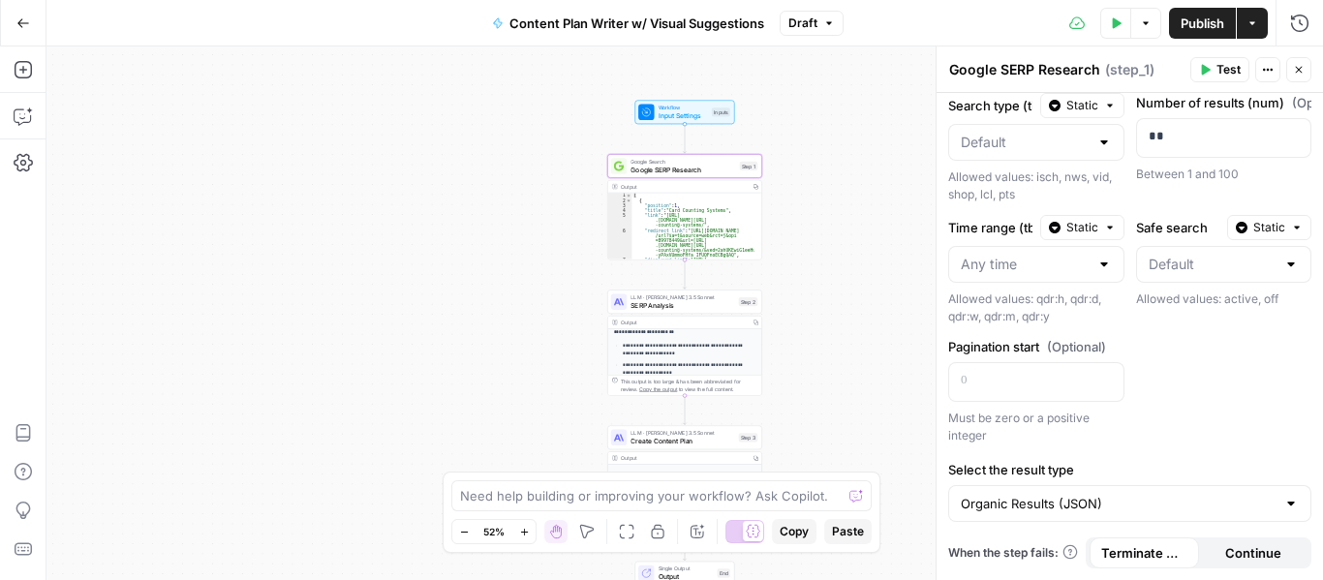
scroll to position [14, 0]
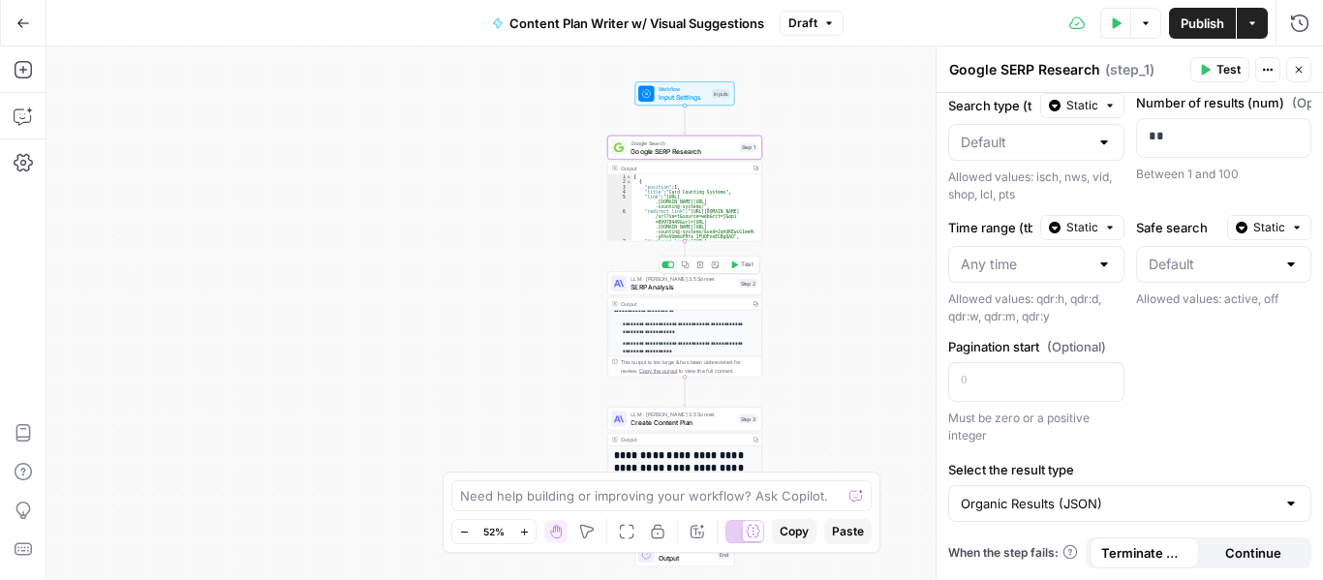
click at [632, 287] on span "SERP Analysis" at bounding box center [683, 287] width 104 height 10
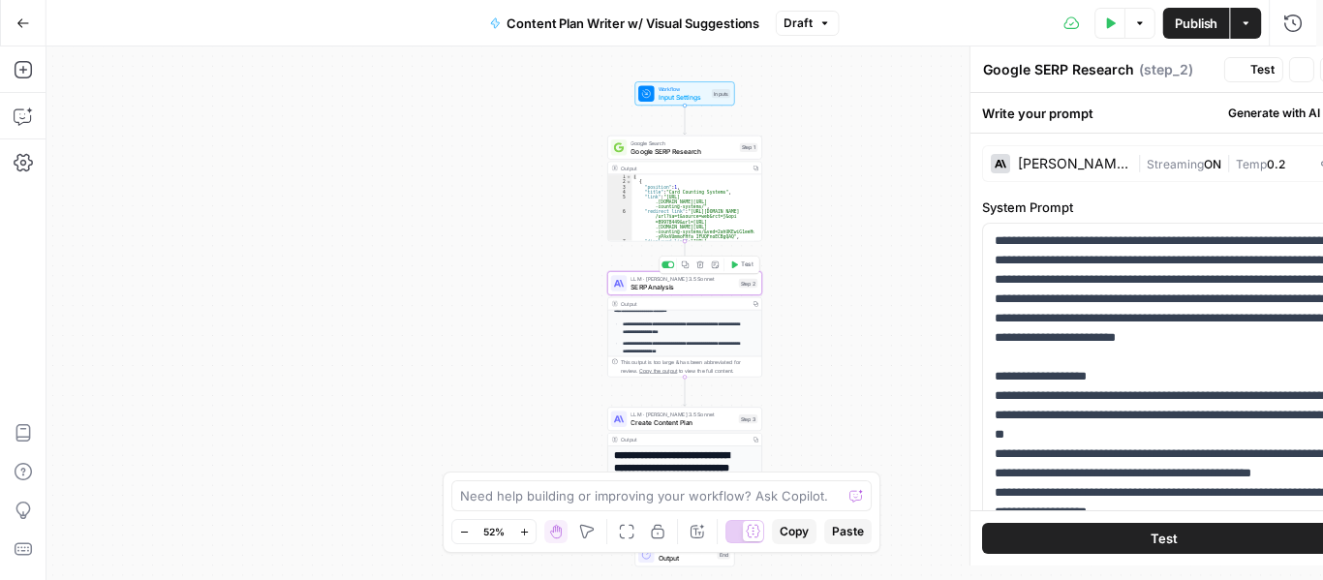
type textarea "SERP Analysis"
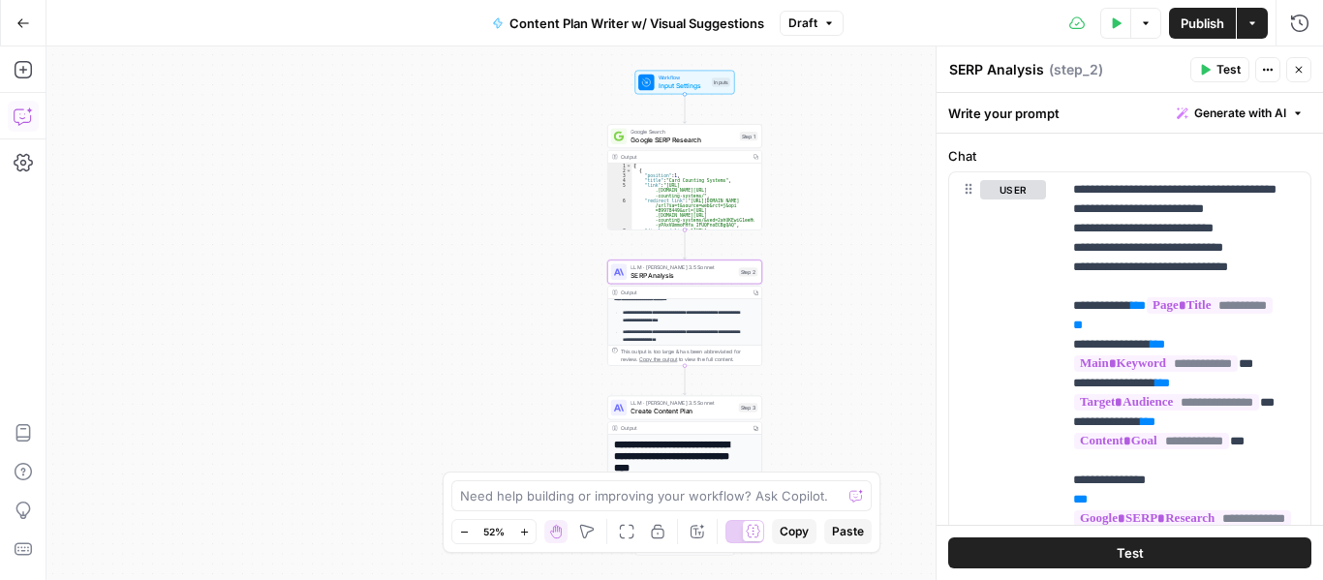
scroll to position [884, 0]
click at [1164, 236] on p "**********" at bounding box center [1178, 431] width 211 height 504
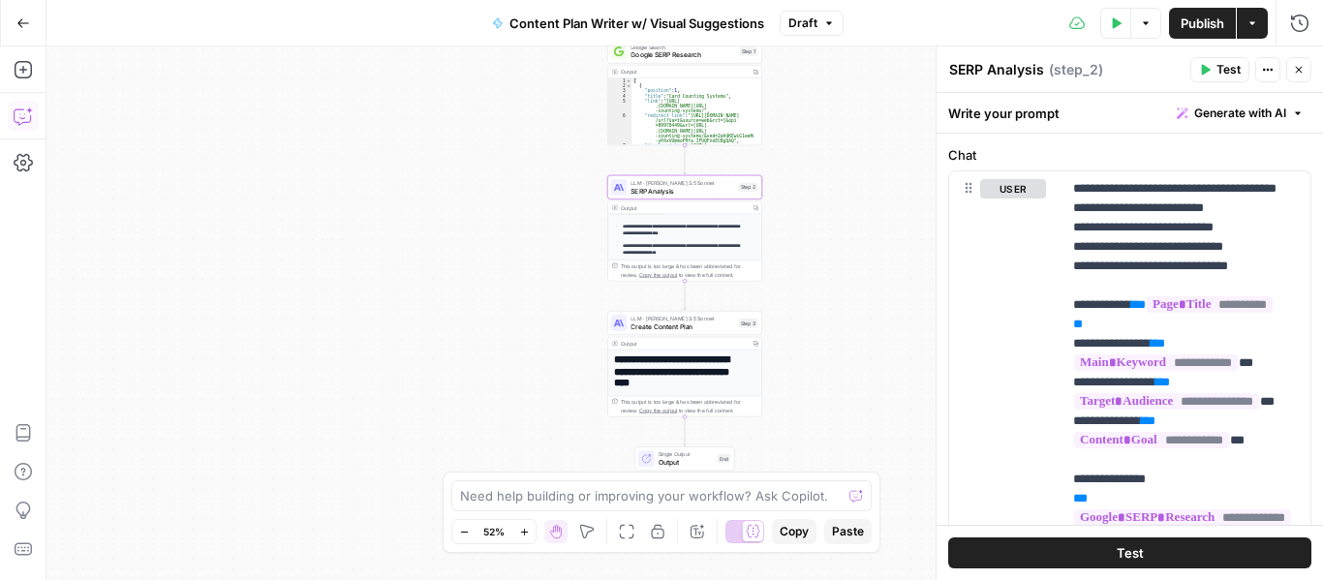
scroll to position [22, 0]
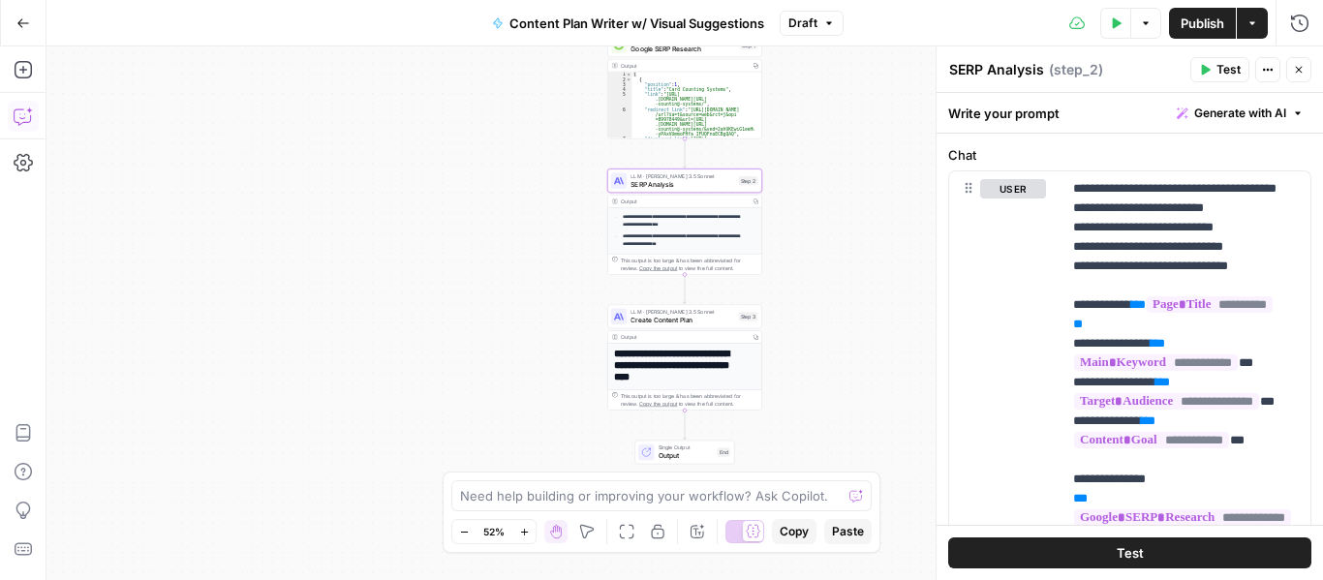
click at [671, 325] on div "LLM · Claude 3.5 Sonnet Create Content Plan Step 3 Copy step Delete step Add No…" at bounding box center [684, 316] width 155 height 24
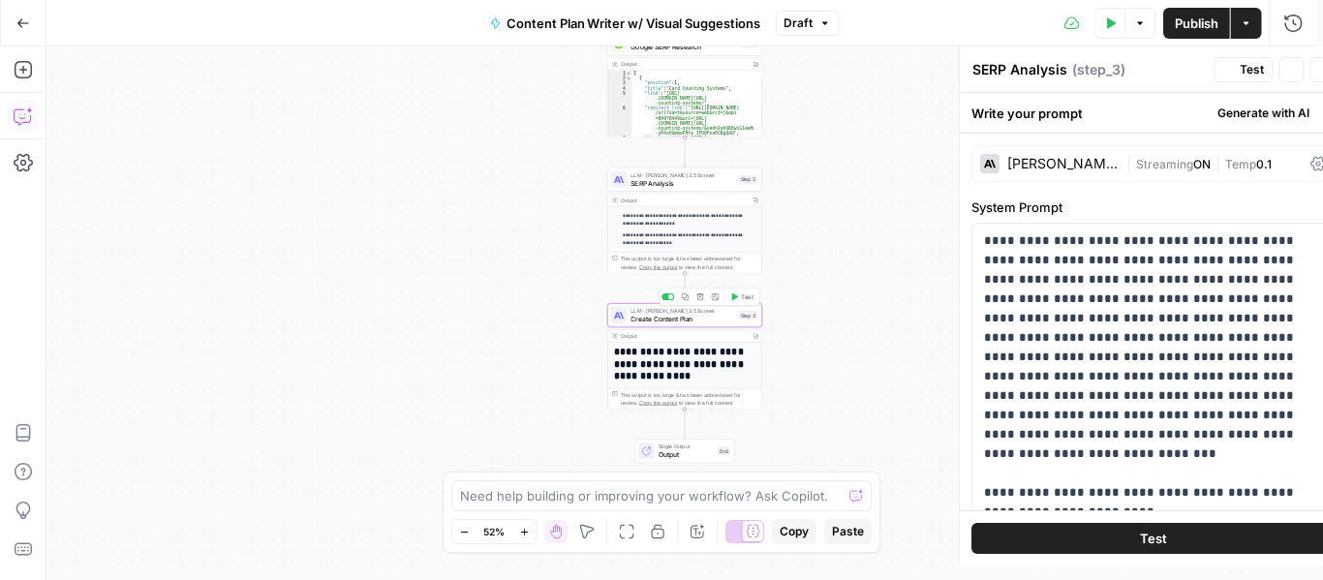
type textarea "Create Content Plan"
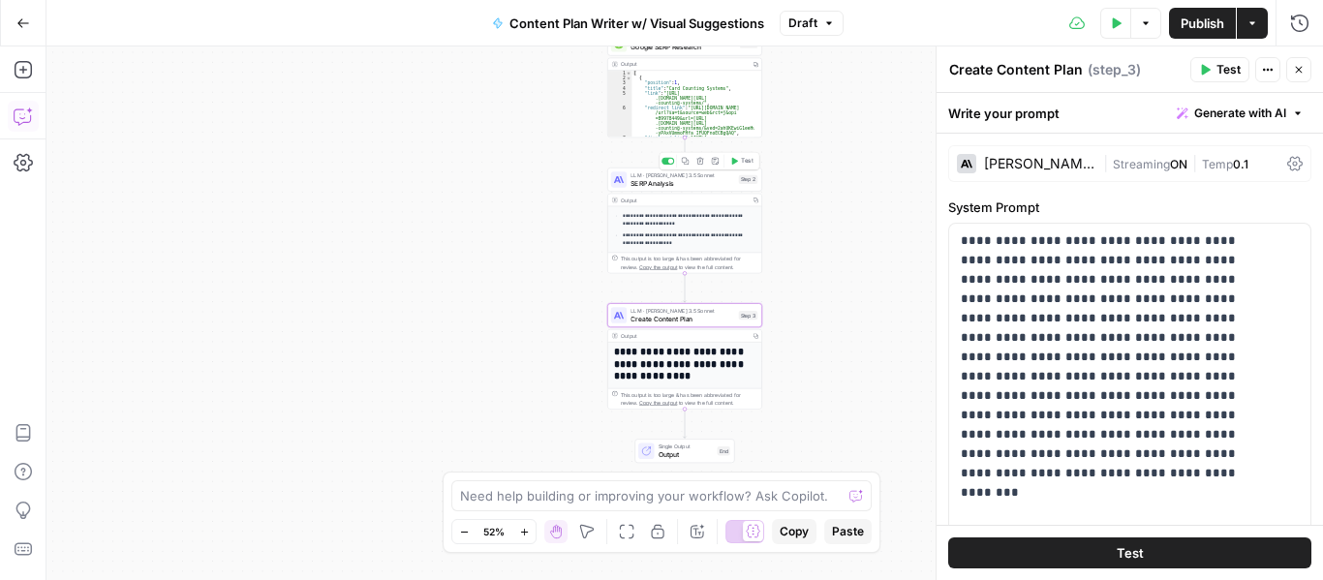
click at [647, 185] on span "SERP Analysis" at bounding box center [683, 183] width 104 height 10
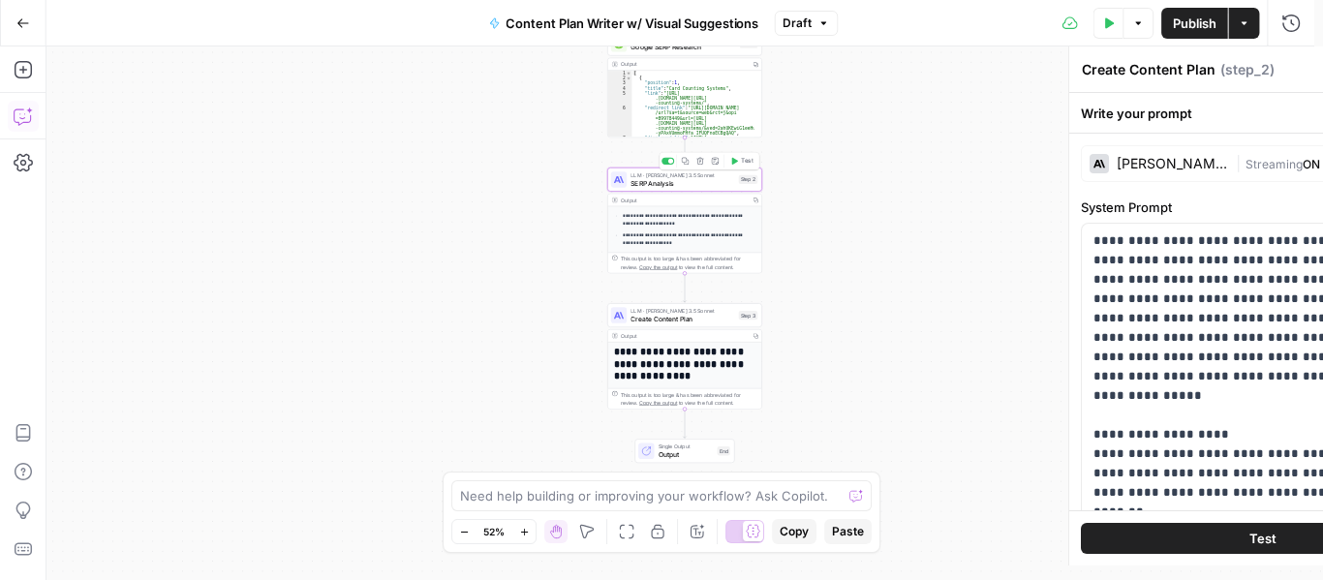
type textarea "SERP Analysis"
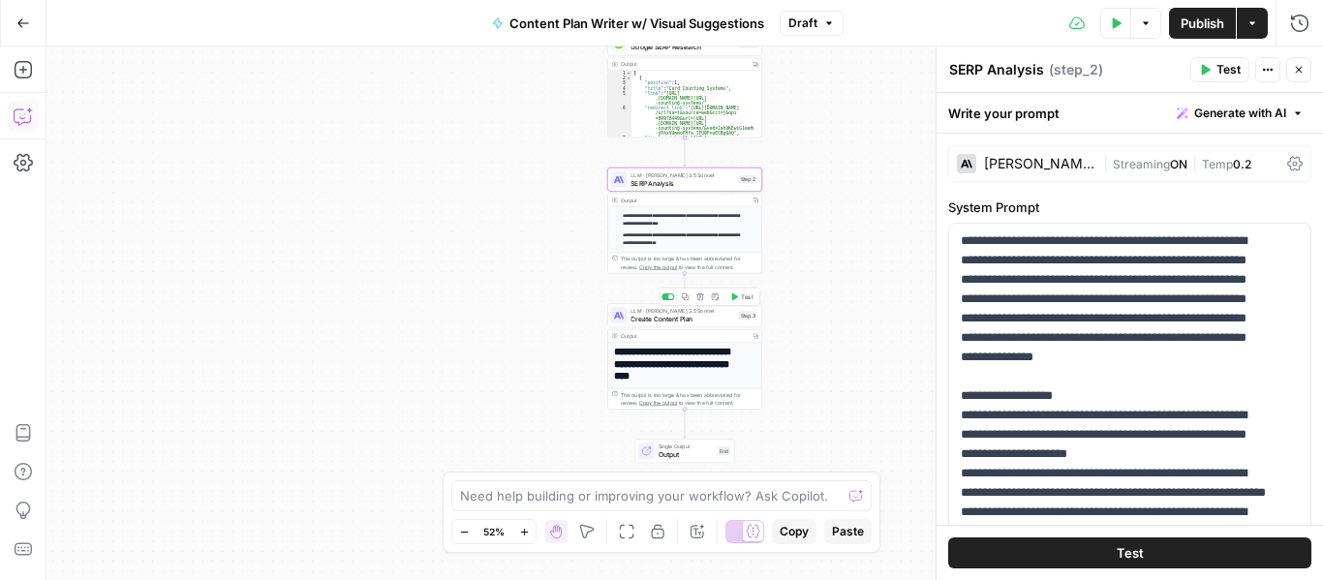
click at [643, 324] on div "LLM · Claude 3.5 Sonnet Create Content Plan Step 3 Copy step Delete step Add No…" at bounding box center [684, 315] width 155 height 24
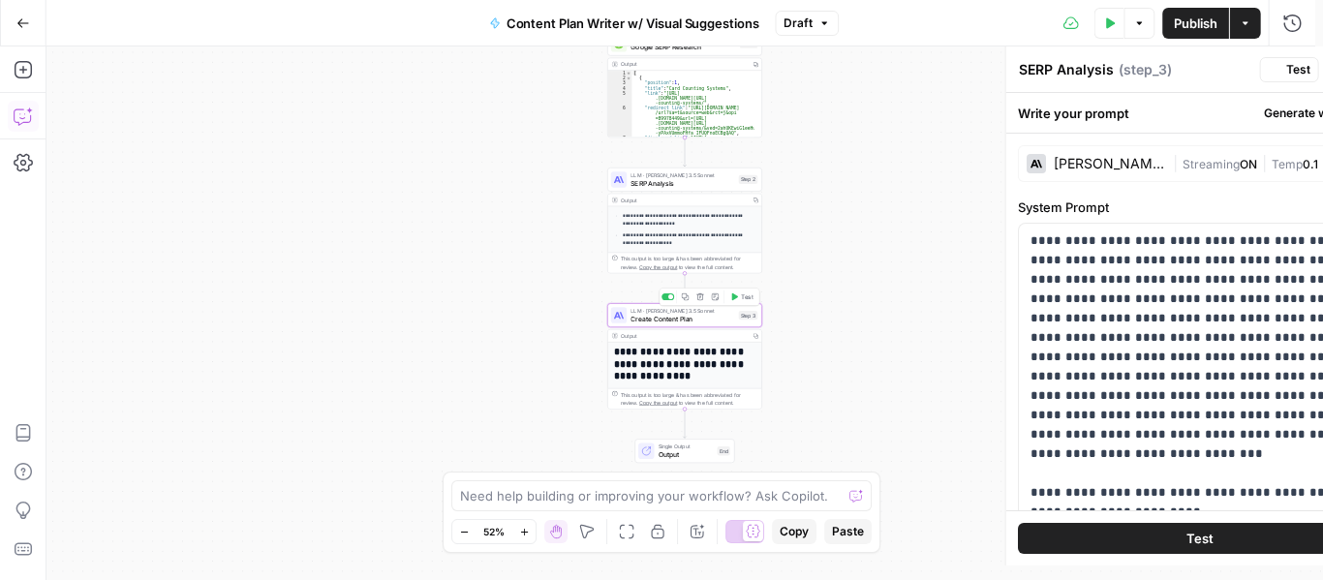
type textarea "Create Content Plan"
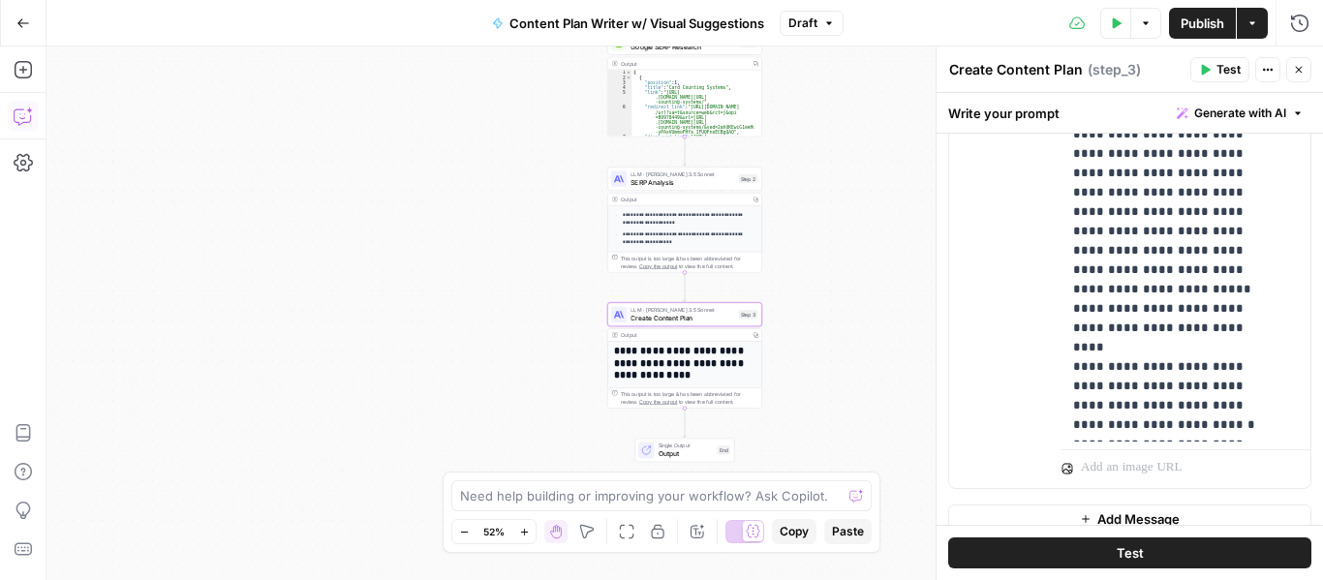
scroll to position [1423, 0]
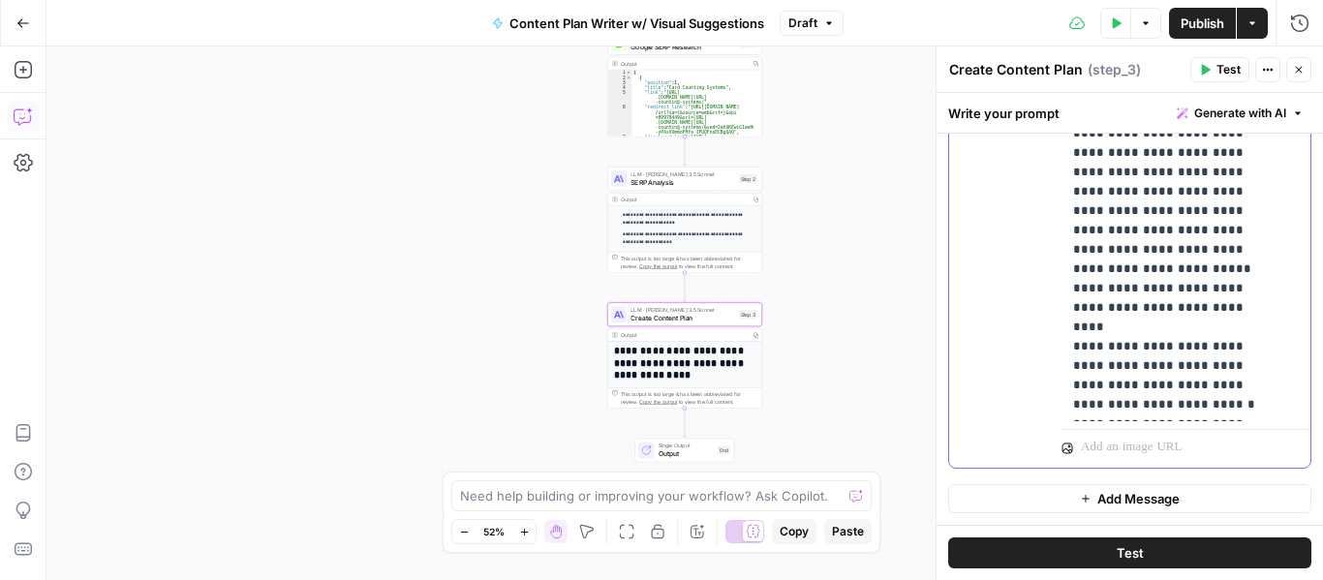
click at [632, 186] on span "SERP Analysis" at bounding box center [683, 182] width 104 height 10
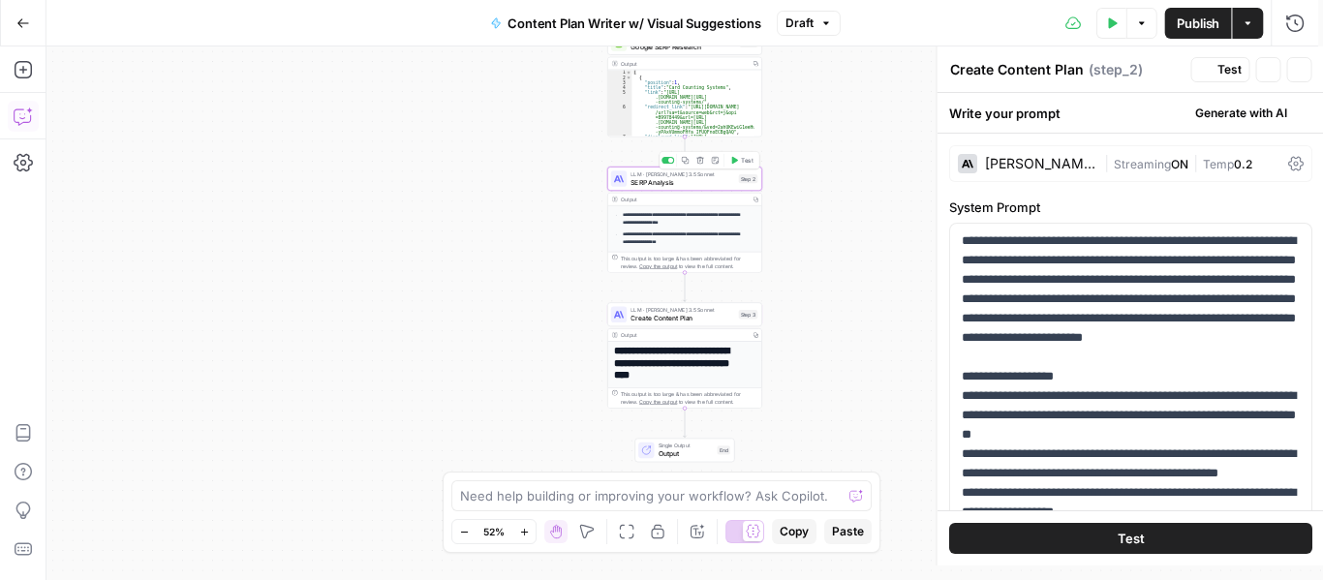
type textarea "SERP Analysis"
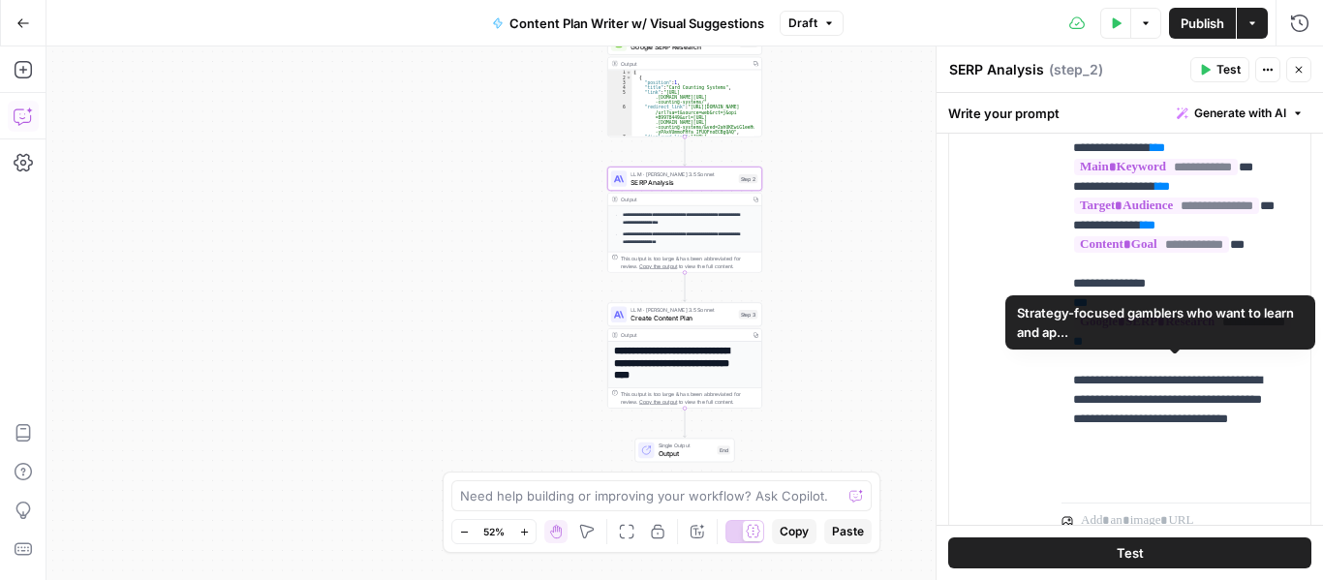
scroll to position [1167, 0]
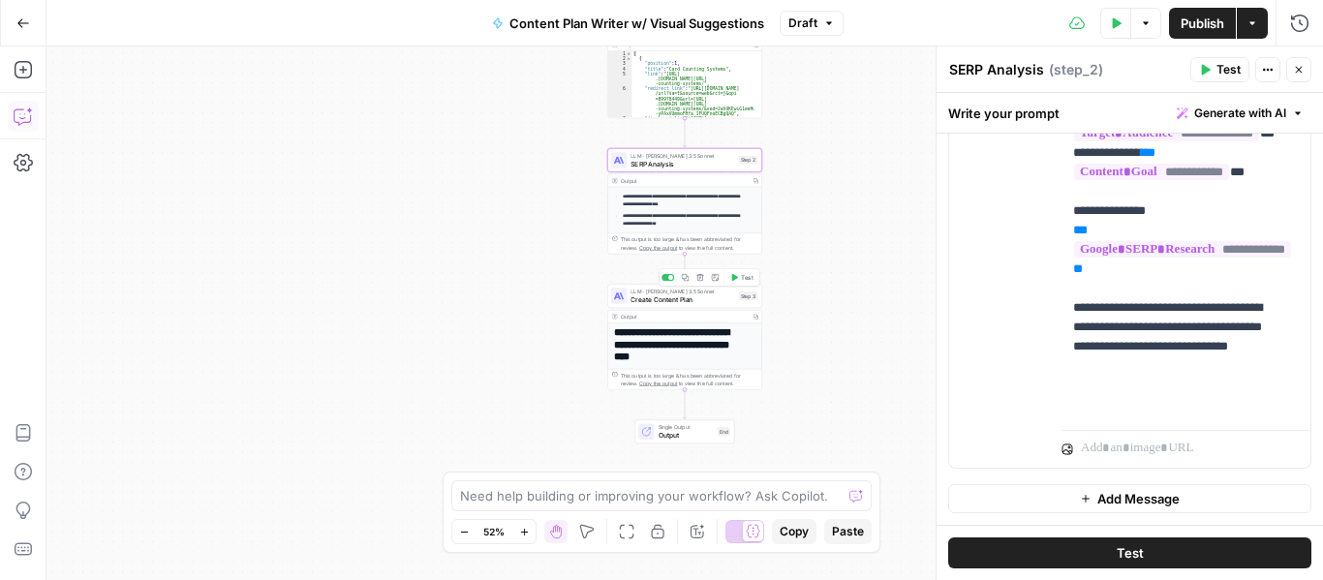
click at [633, 297] on span "Create Content Plan" at bounding box center [683, 299] width 104 height 10
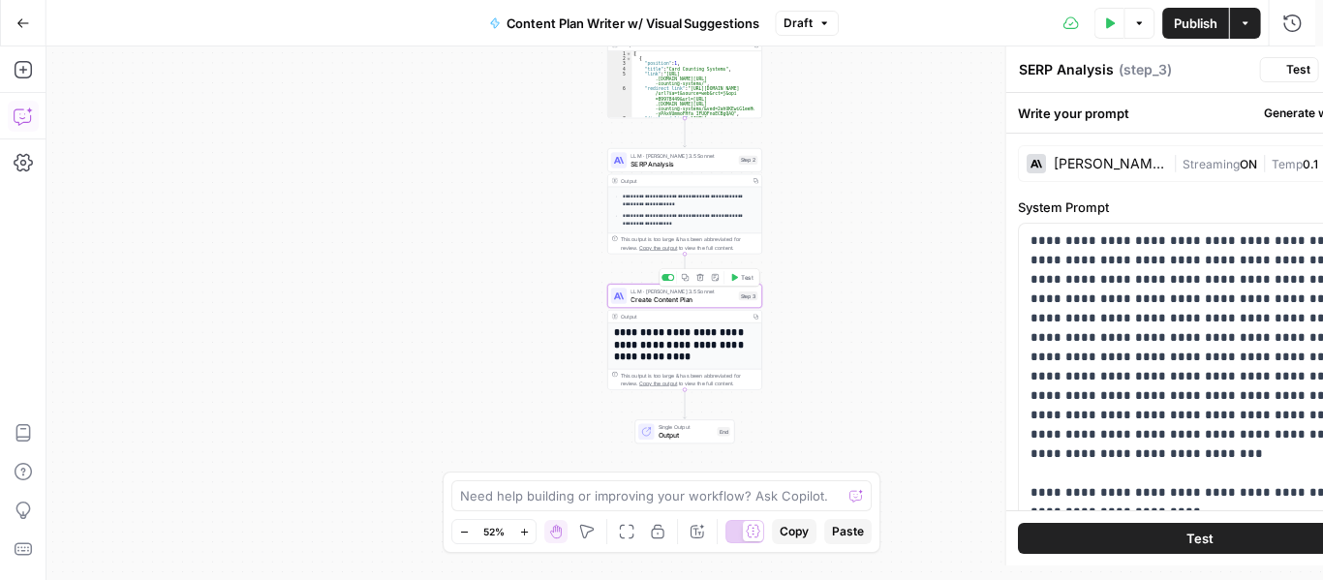
type textarea "Create Content Plan"
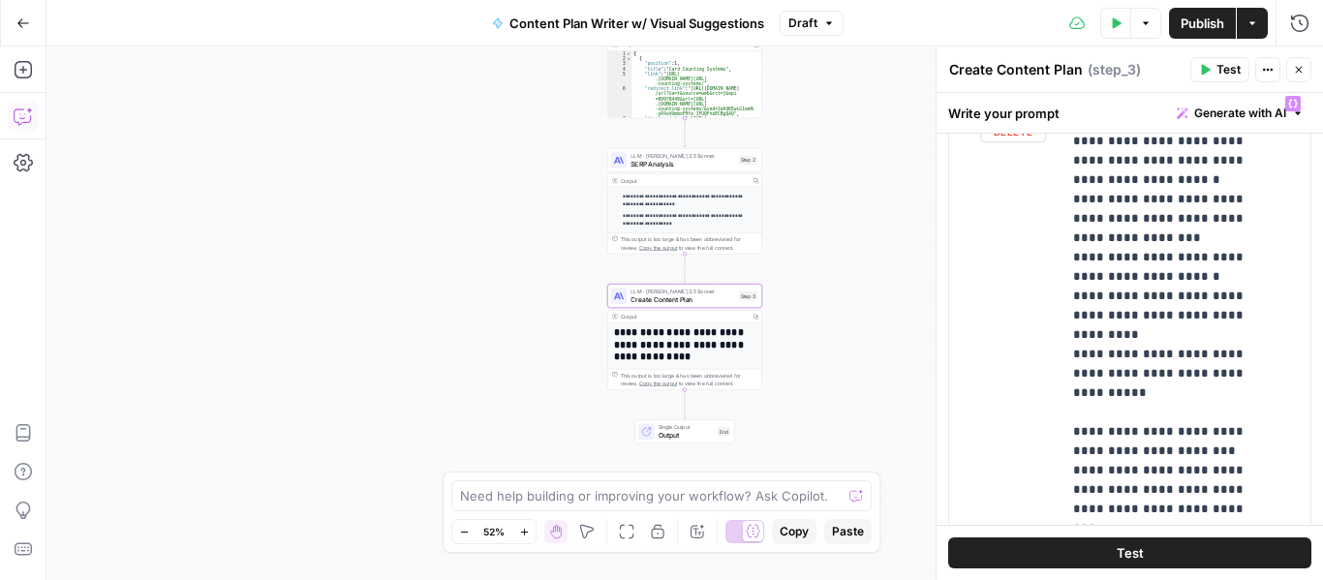
scroll to position [970, 0]
click at [660, 434] on span "Output" at bounding box center [686, 435] width 55 height 10
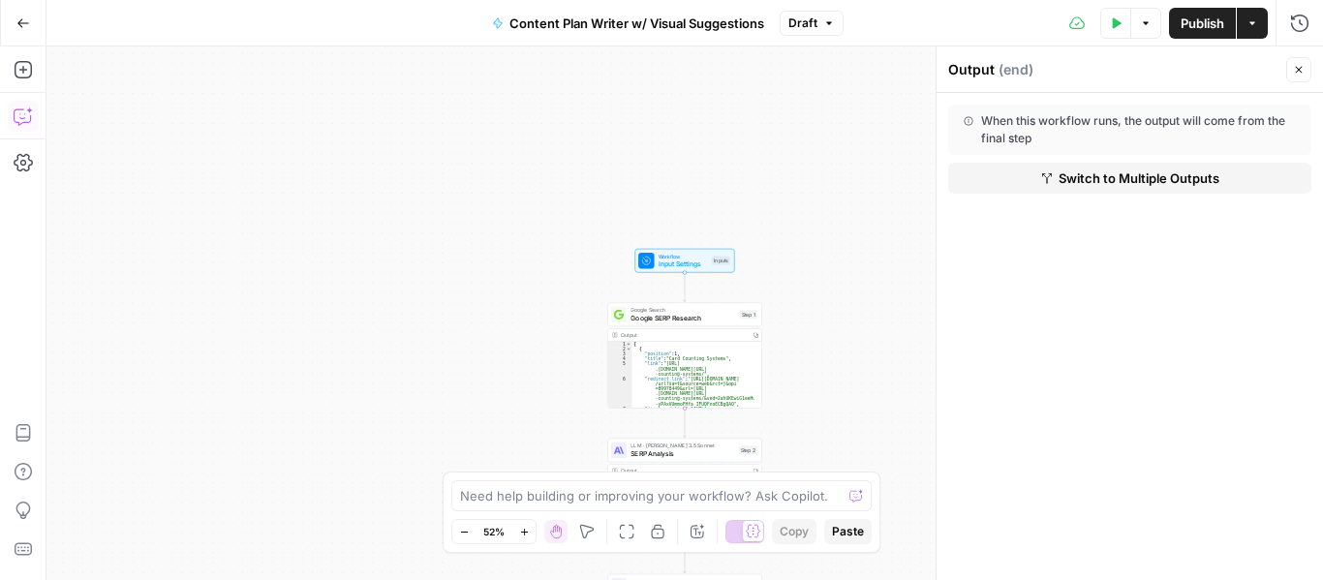
click at [653, 257] on div at bounding box center [645, 260] width 15 height 15
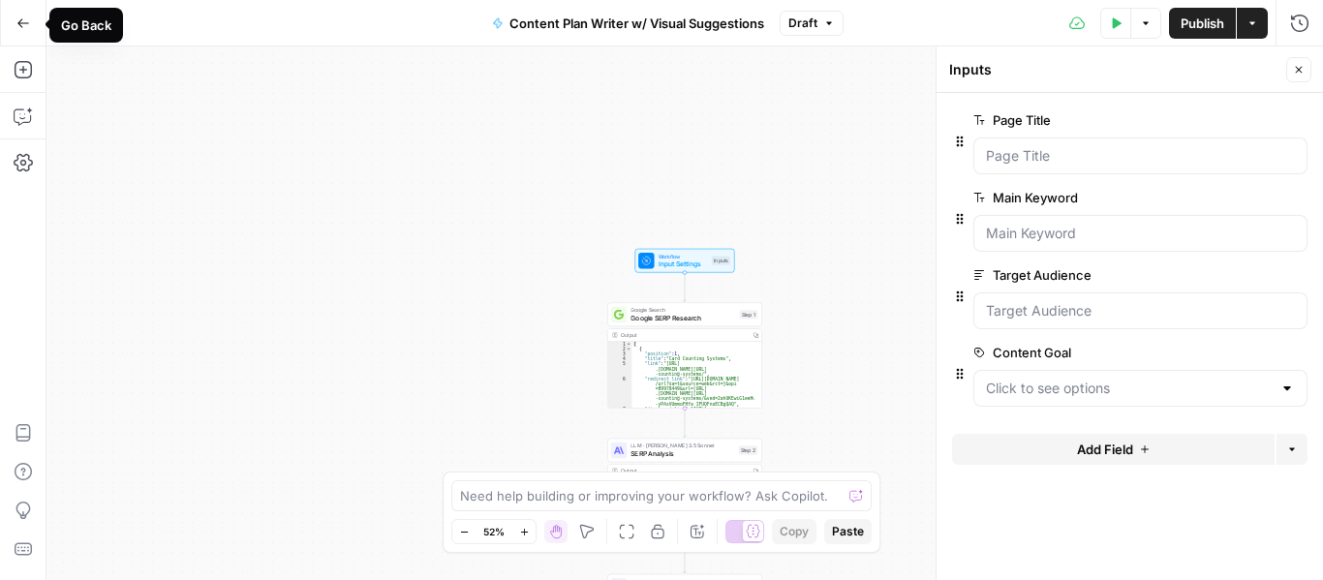
click at [17, 15] on button "Go Back" at bounding box center [23, 23] width 35 height 35
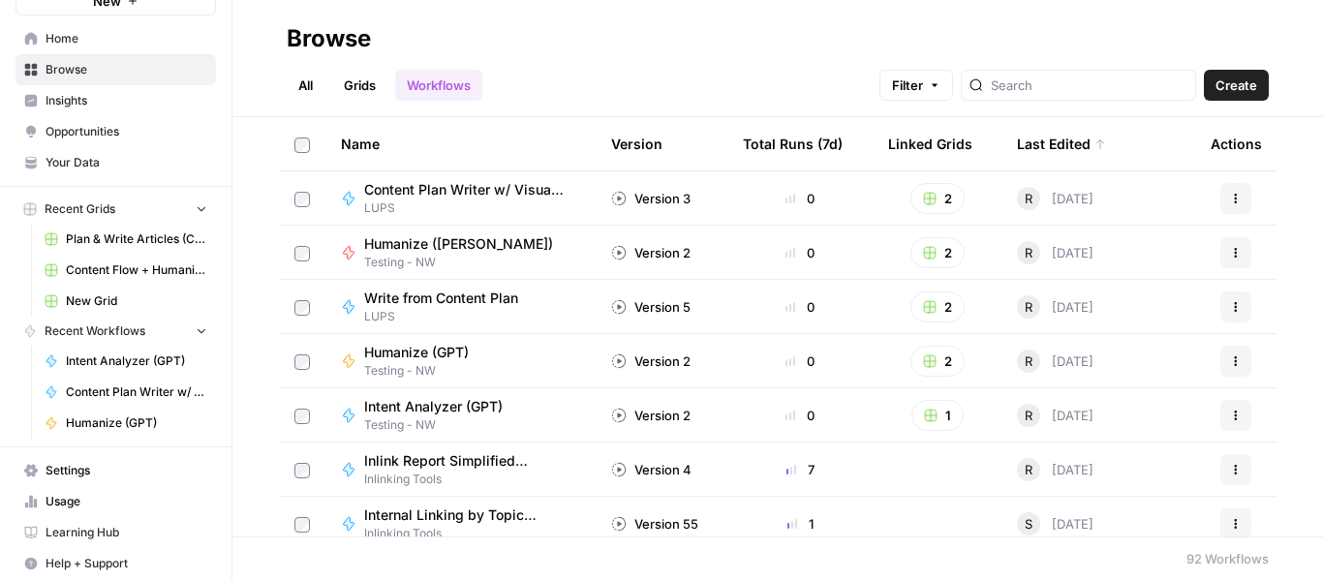
scroll to position [92, 0]
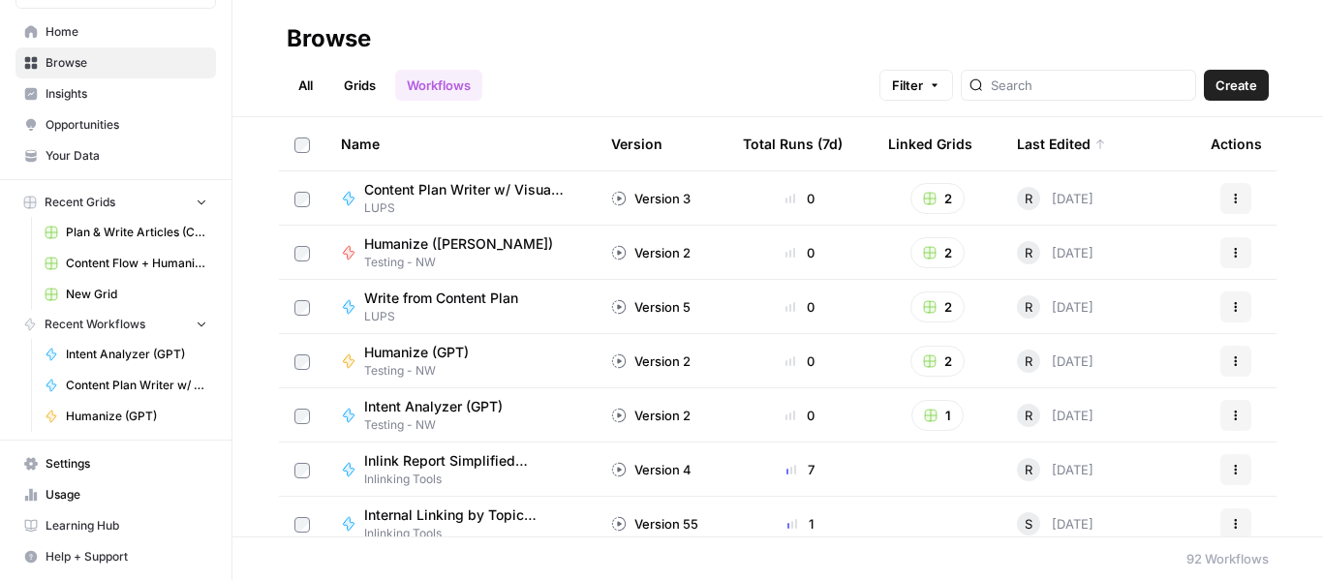
click at [125, 227] on span "Plan & Write Articles (COM)" at bounding box center [136, 232] width 141 height 17
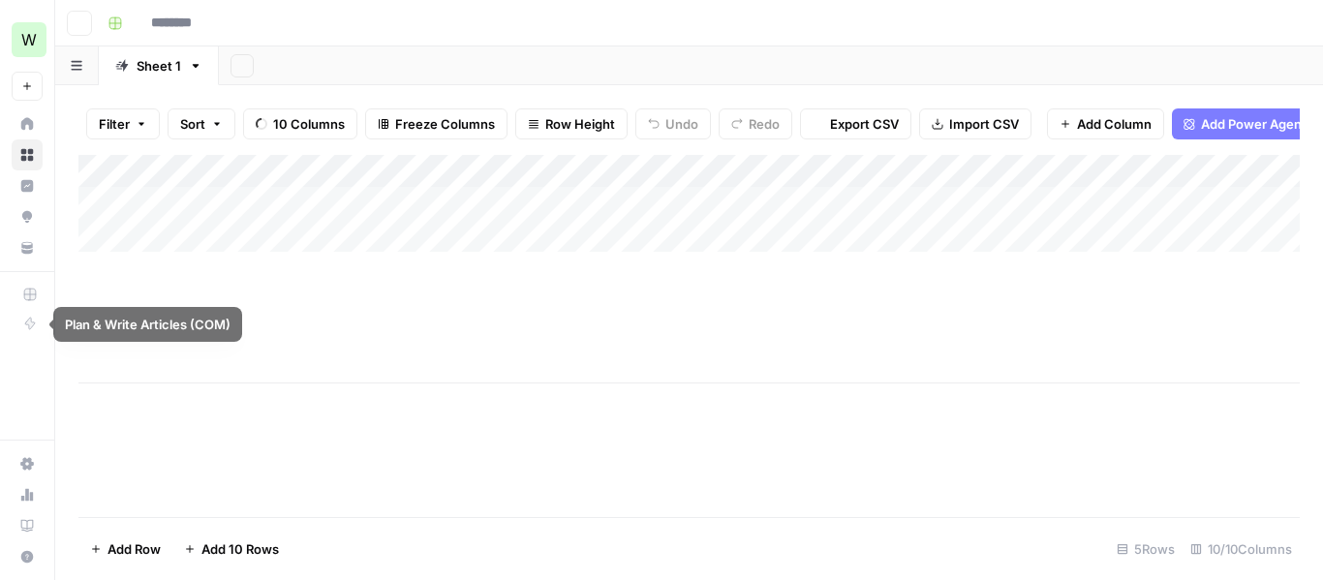
type input "**********"
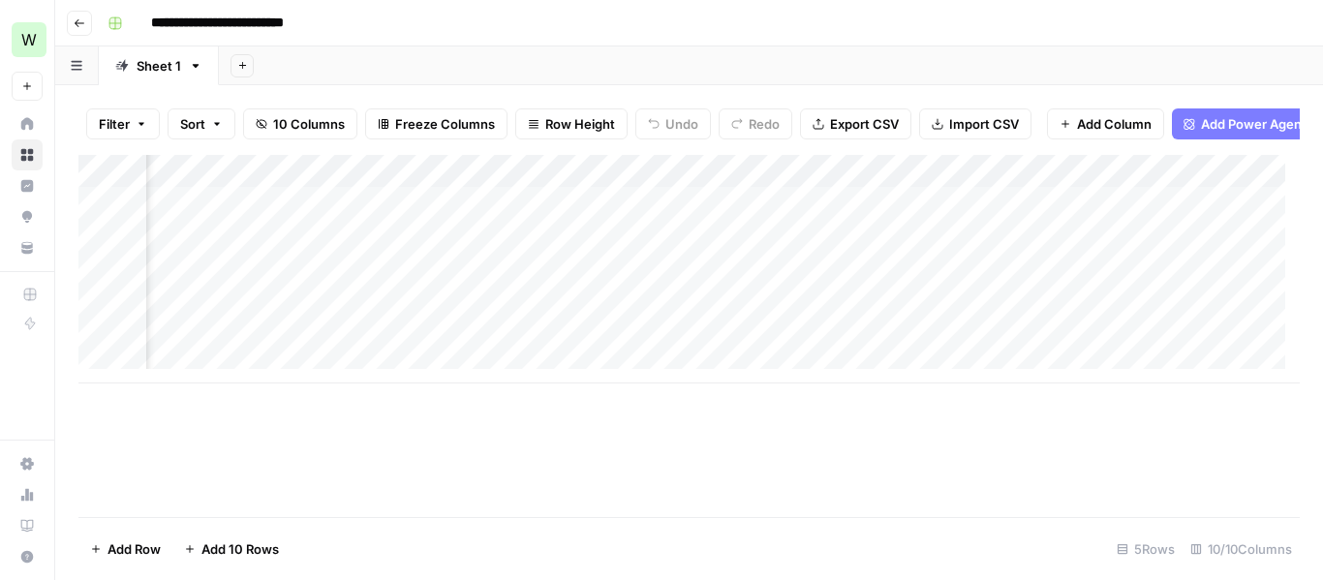
scroll to position [0, 880]
click at [646, 185] on div "Add Column" at bounding box center [688, 269] width 1221 height 229
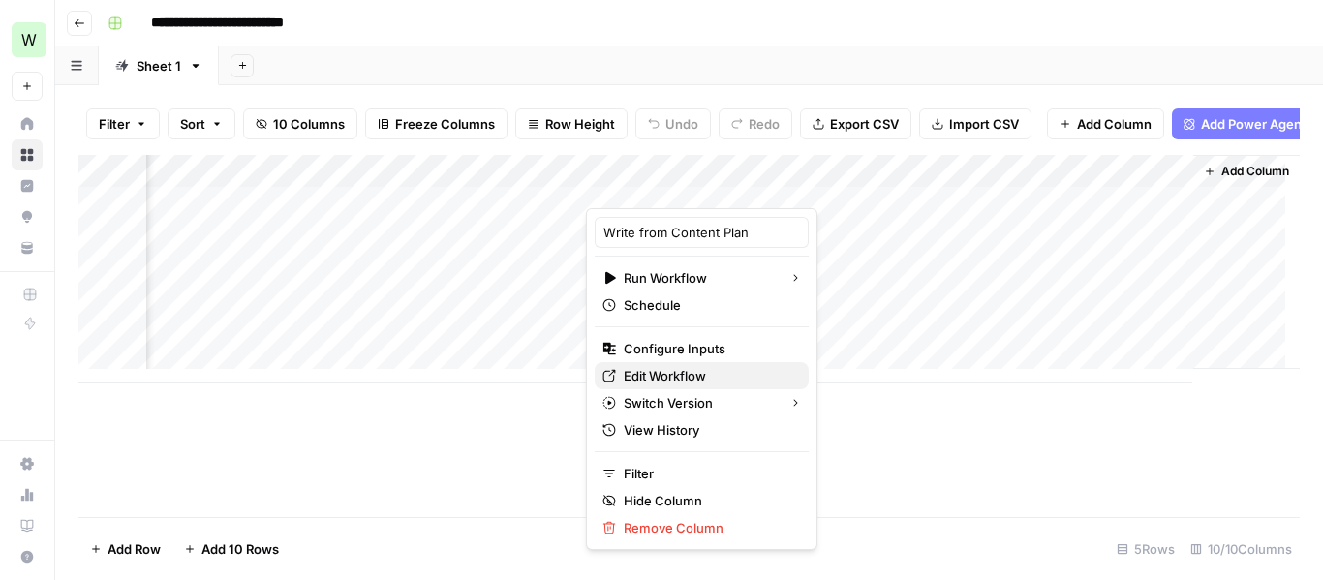
click at [687, 370] on span "Edit Workflow" at bounding box center [708, 375] width 169 height 19
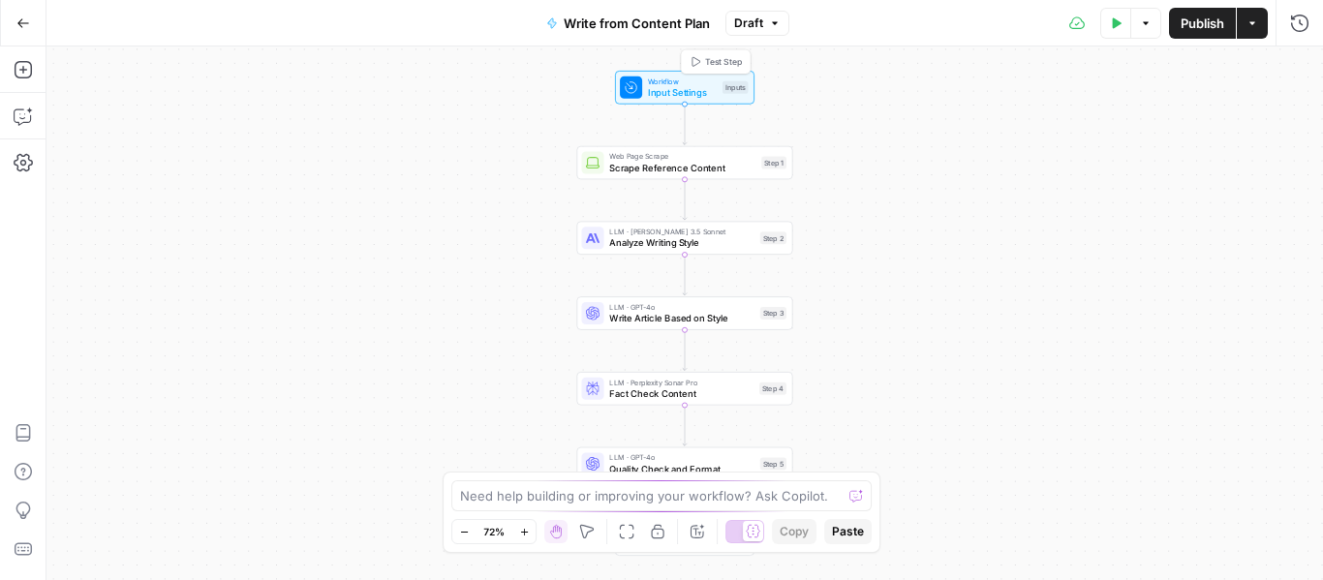
click at [642, 96] on div "Workflow Input Settings Inputs Test Step" at bounding box center [684, 87] width 128 height 23
click at [996, 150] on Plan "Content Plan" at bounding box center [1140, 155] width 309 height 19
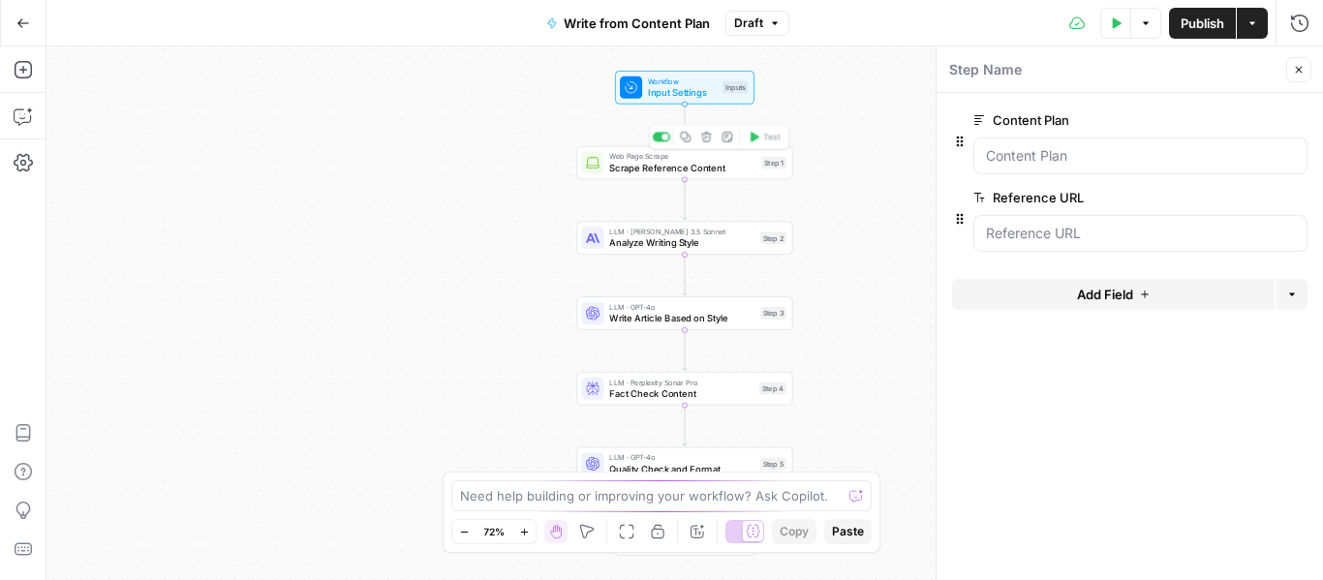
click at [620, 171] on span "Scrape Reference Content" at bounding box center [682, 168] width 146 height 14
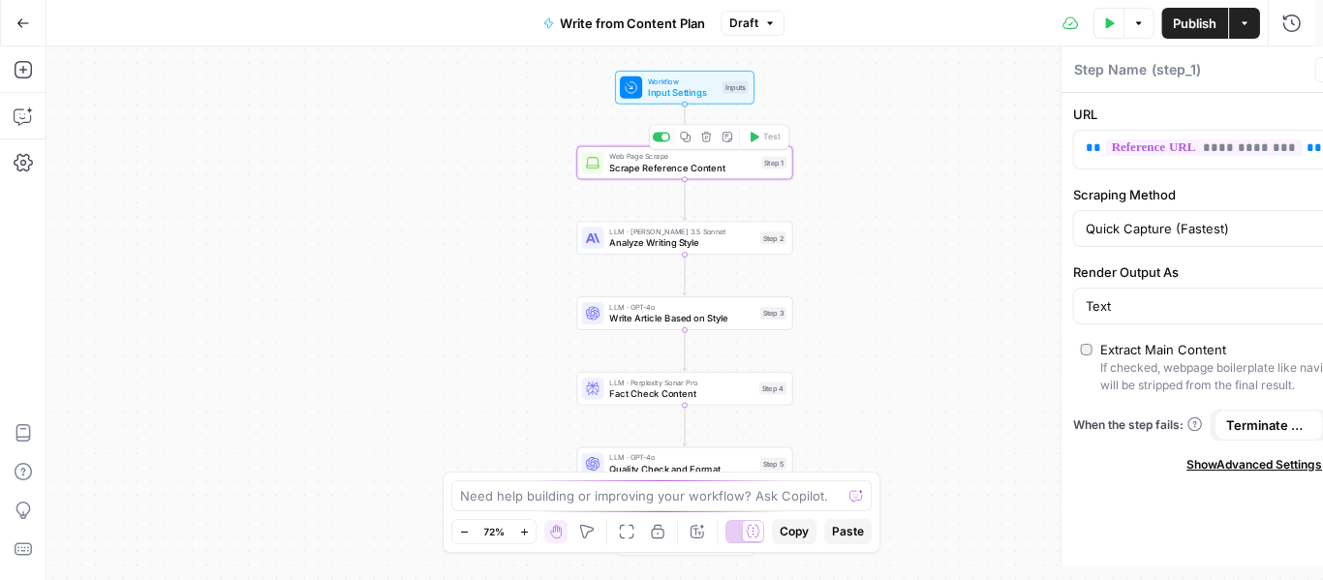
type textarea "Scrape Reference Content"
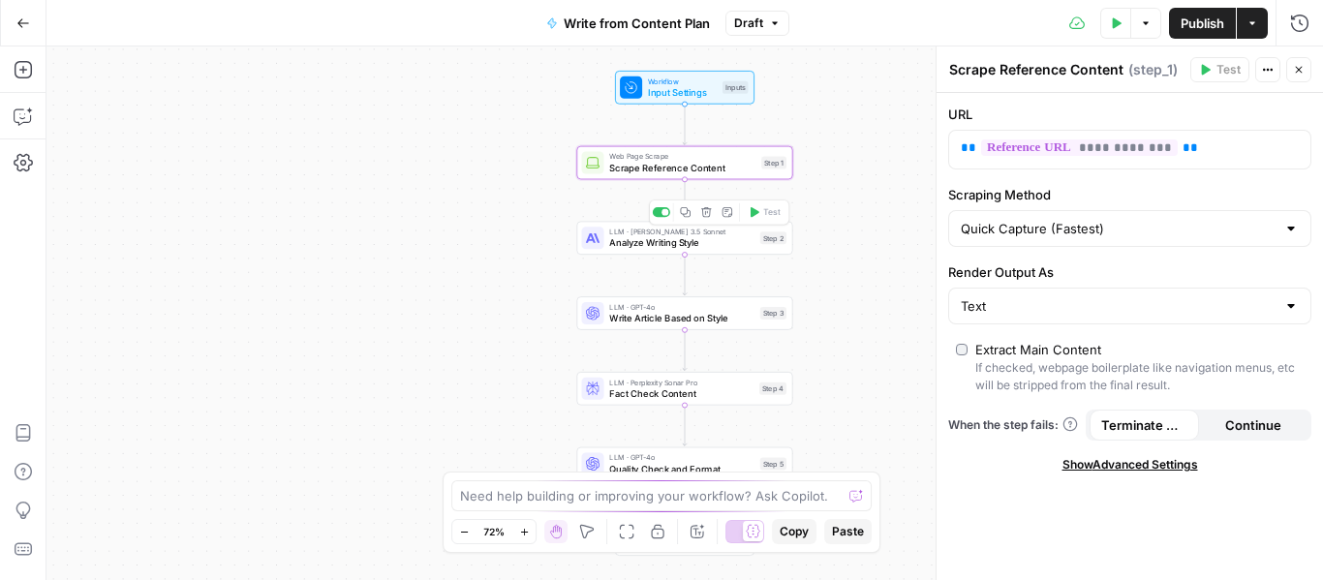
click at [613, 244] on span "Analyze Writing Style" at bounding box center [681, 243] width 145 height 14
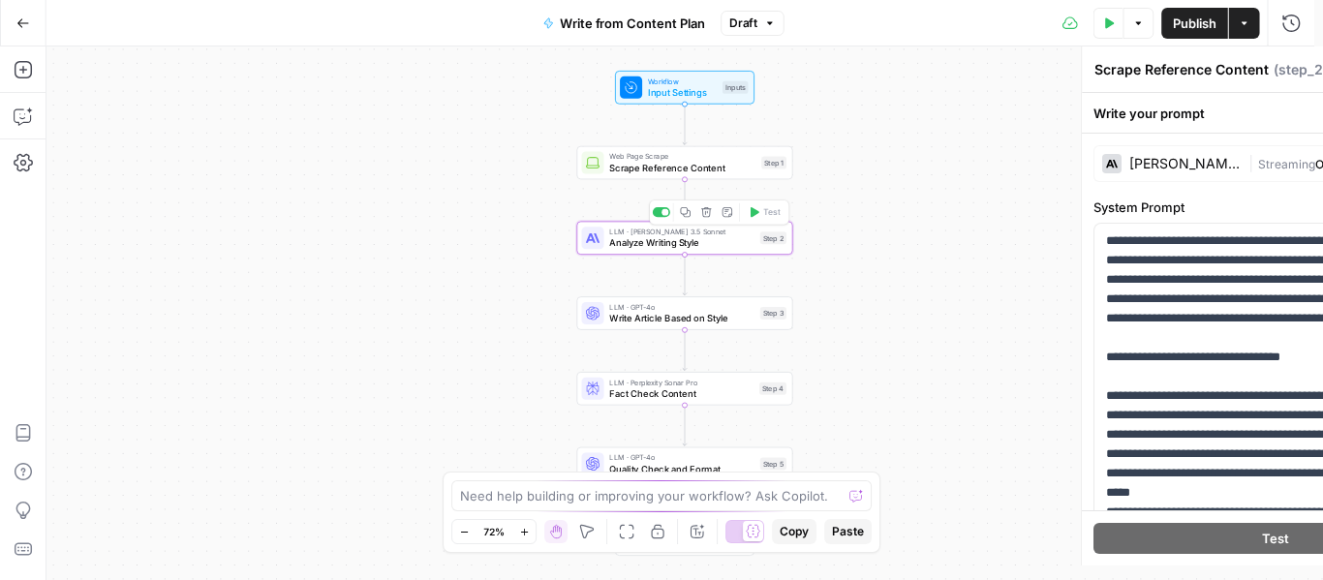
type textarea "Analyze Writing Style"
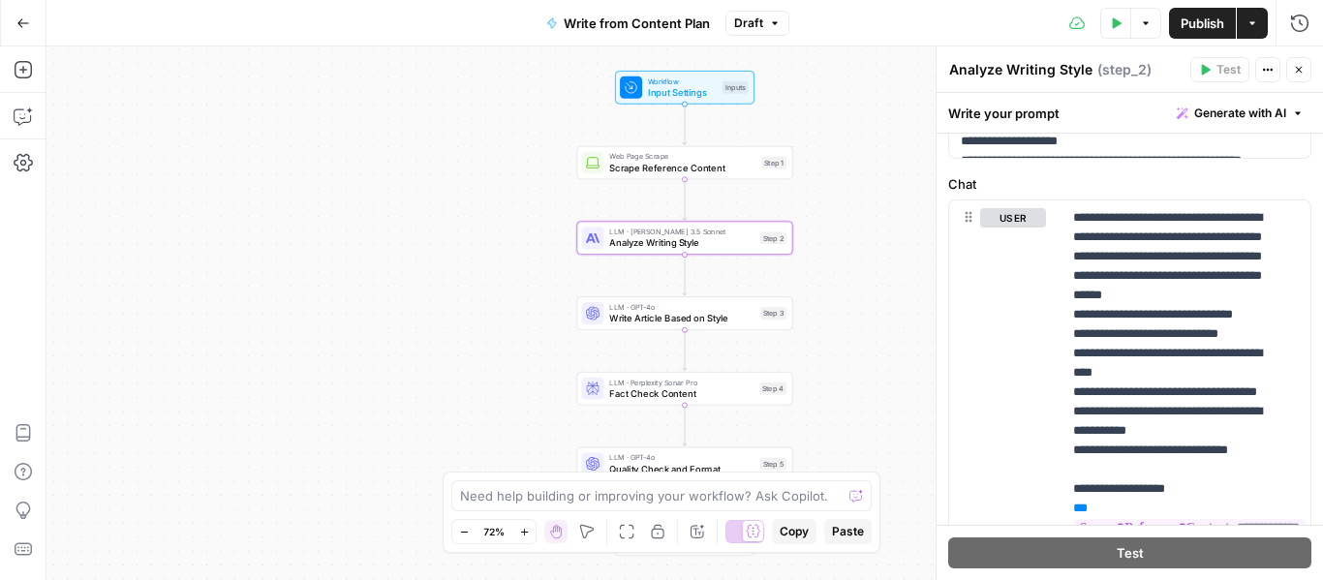
scroll to position [1031, 0]
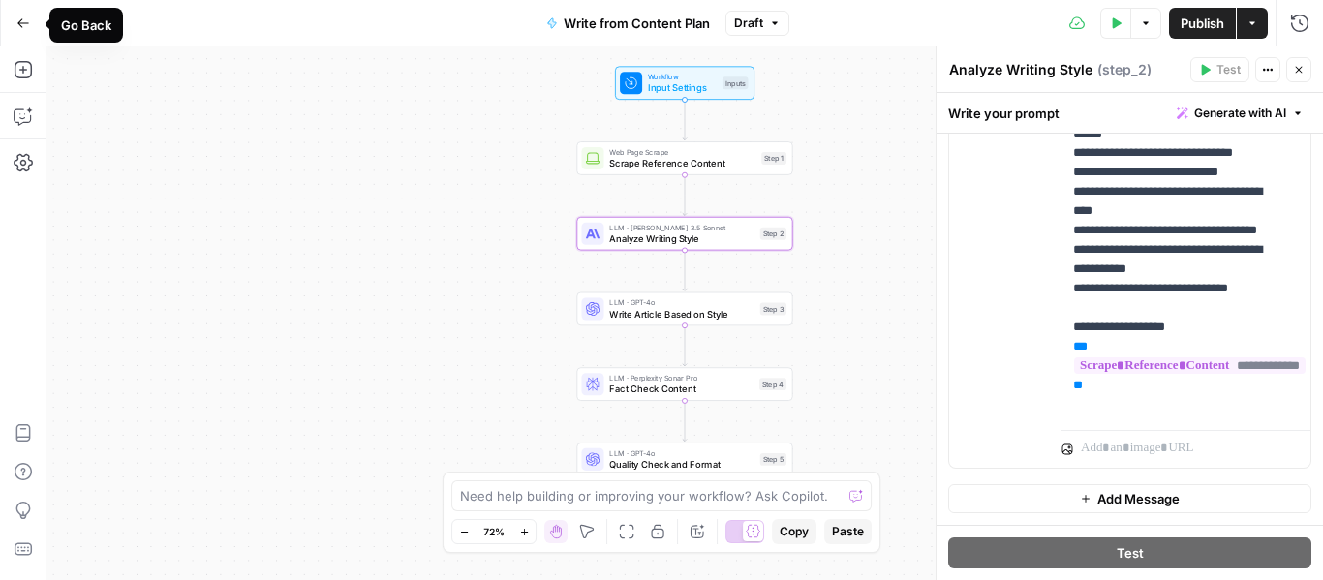
click at [30, 23] on button "Go Back" at bounding box center [23, 23] width 35 height 35
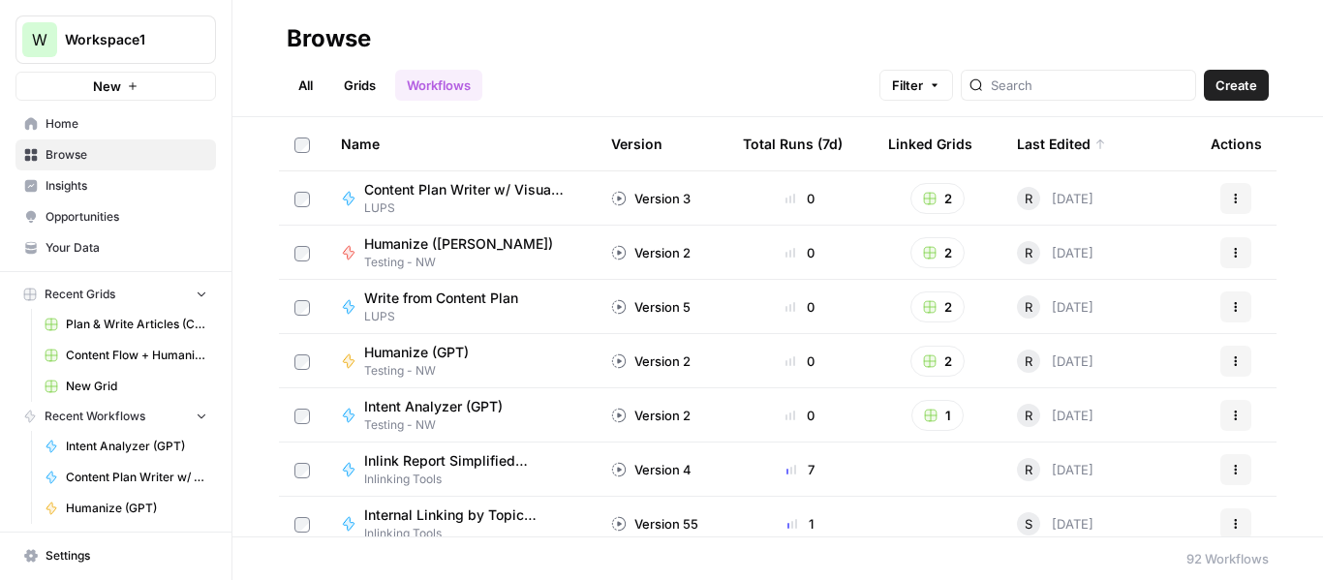
click at [102, 323] on span "Plan & Write Articles (COM)" at bounding box center [136, 324] width 141 height 17
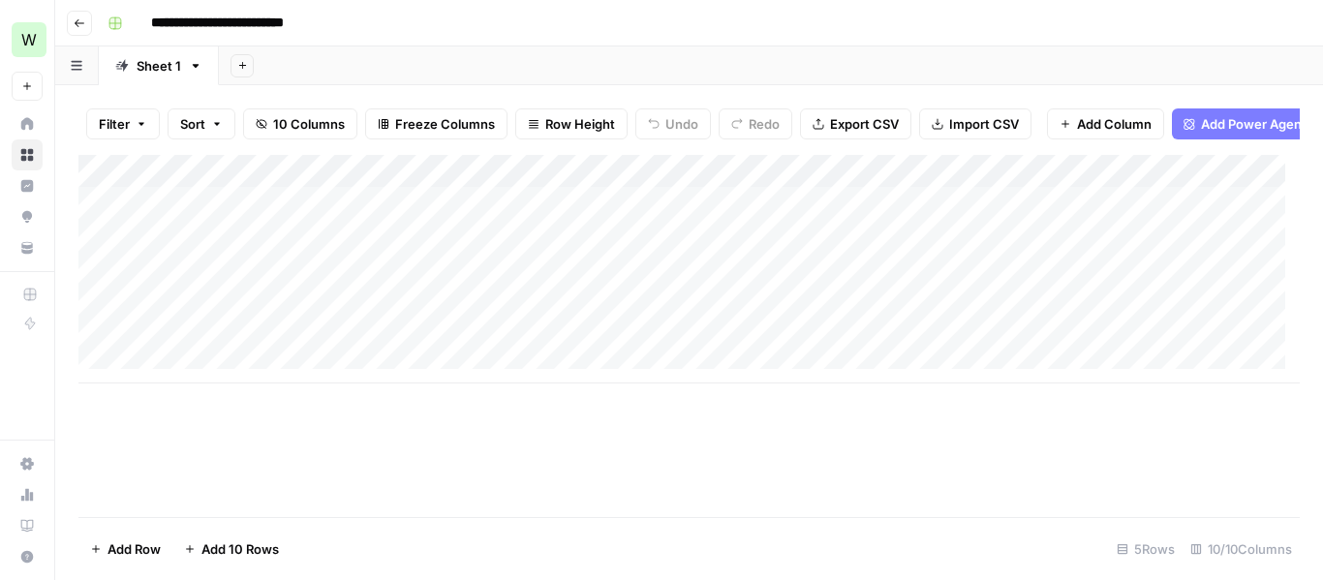
click at [1070, 185] on div "Add Column" at bounding box center [688, 269] width 1221 height 229
click at [609, 185] on div "Add Column" at bounding box center [688, 269] width 1221 height 229
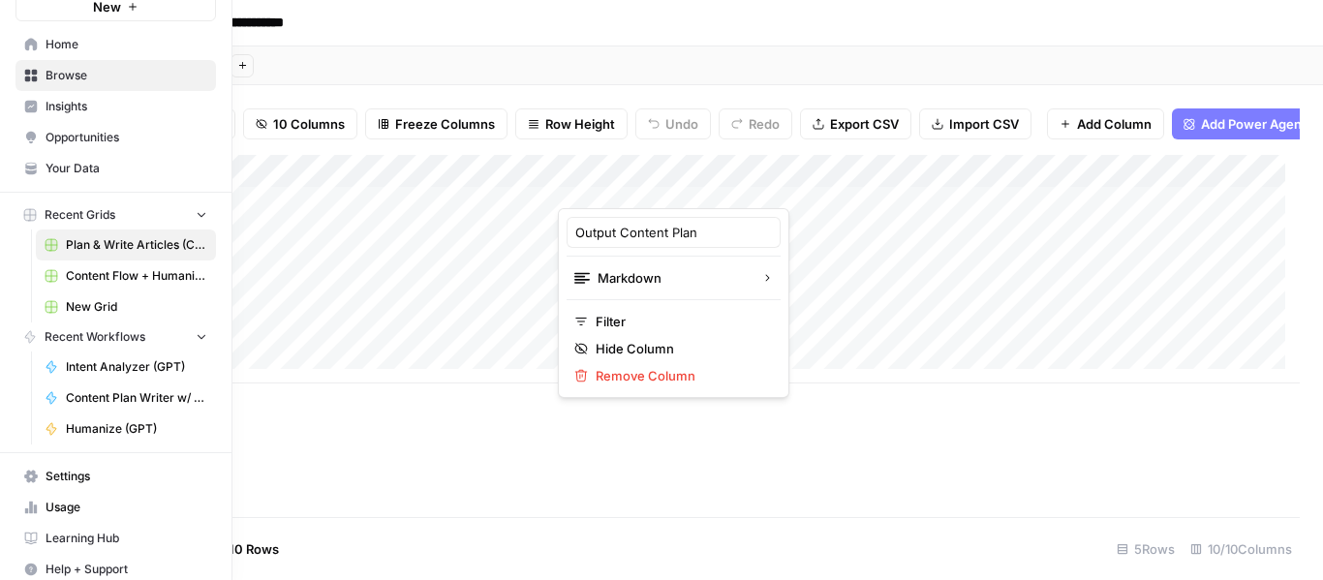
scroll to position [92, 0]
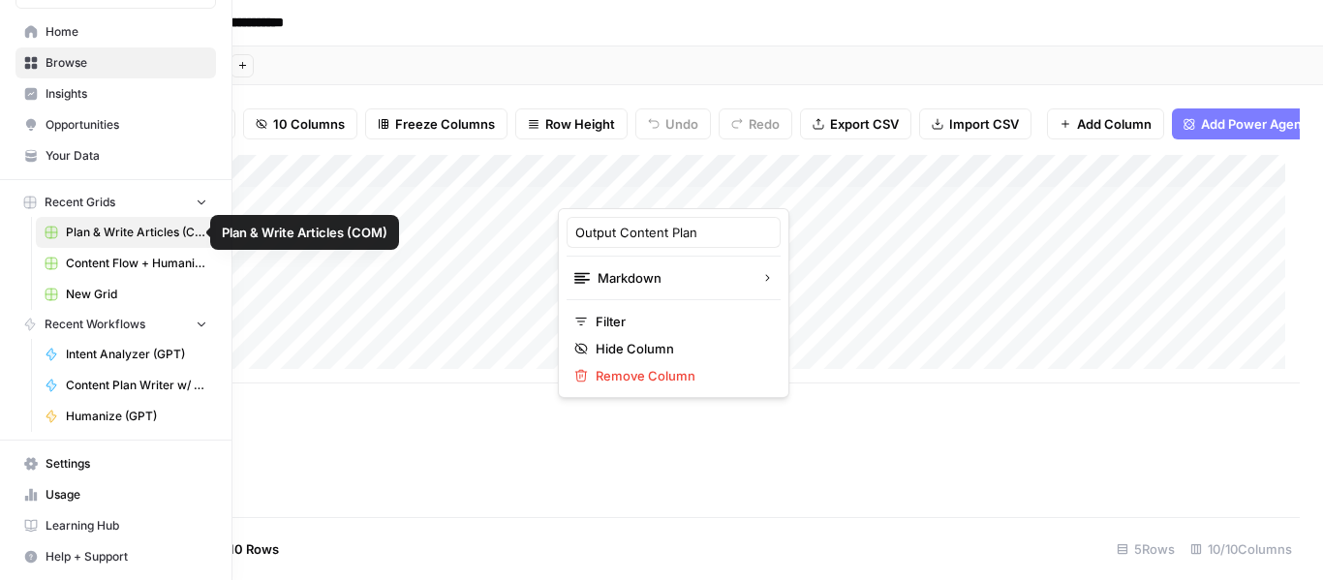
click at [138, 264] on span "Content Flow + Humanize" at bounding box center [136, 263] width 141 height 17
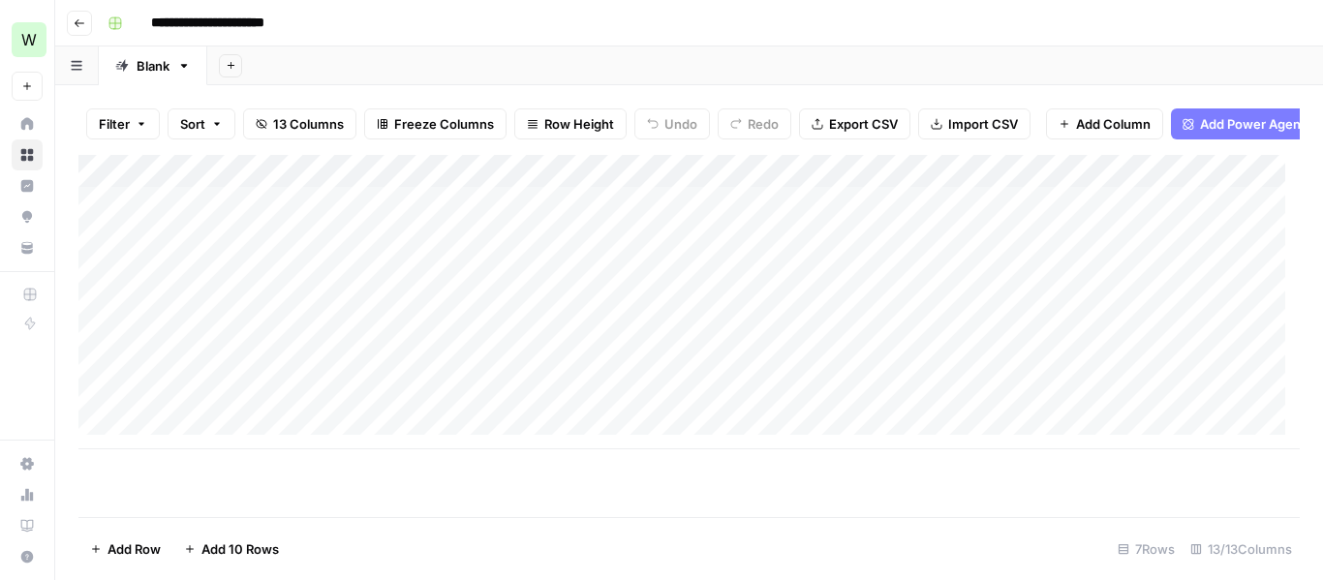
click at [283, 219] on div "Add Column" at bounding box center [688, 302] width 1221 height 294
click at [632, 464] on div "Add Column" at bounding box center [688, 336] width 1221 height 362
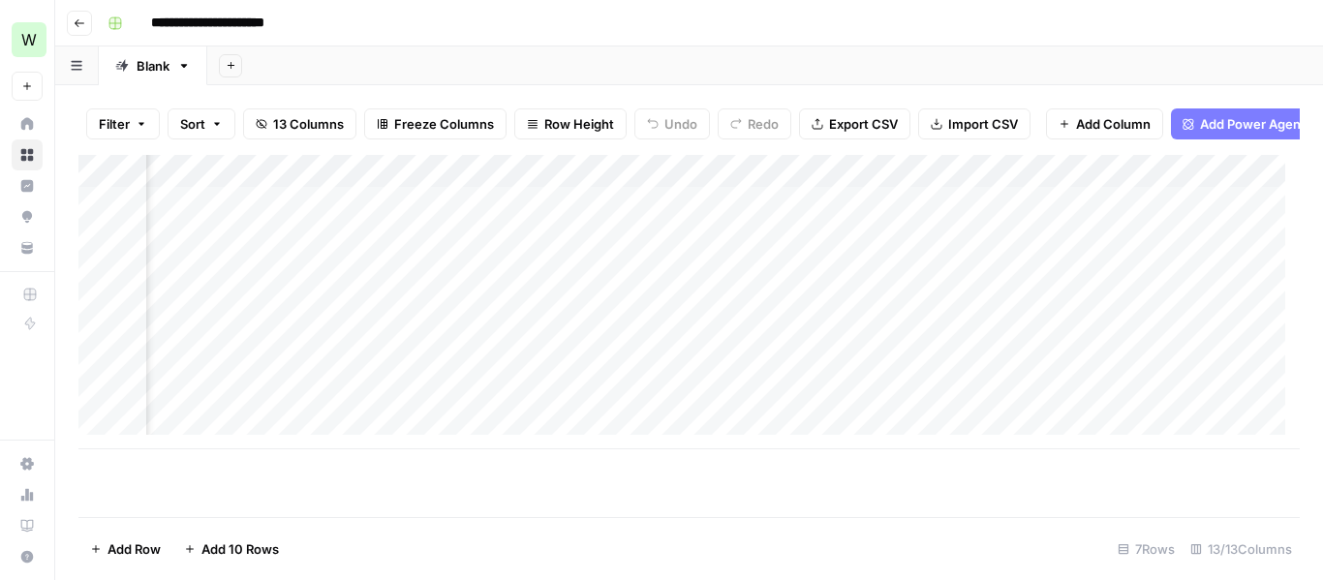
scroll to position [15, 328]
drag, startPoint x: 632, startPoint y: 464, endPoint x: 668, endPoint y: 286, distance: 181.8
click at [668, 286] on div "Add Column" at bounding box center [688, 336] width 1221 height 362
click at [543, 215] on div "Add Column" at bounding box center [688, 302] width 1221 height 294
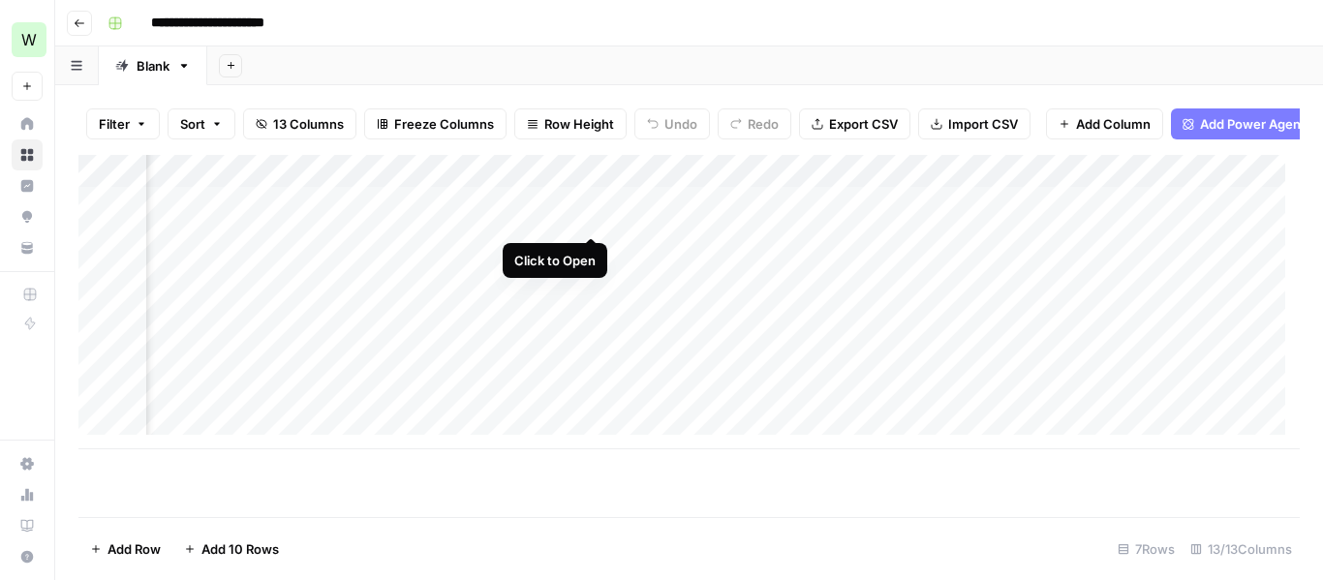
click at [585, 215] on div "Add Column" at bounding box center [688, 302] width 1221 height 294
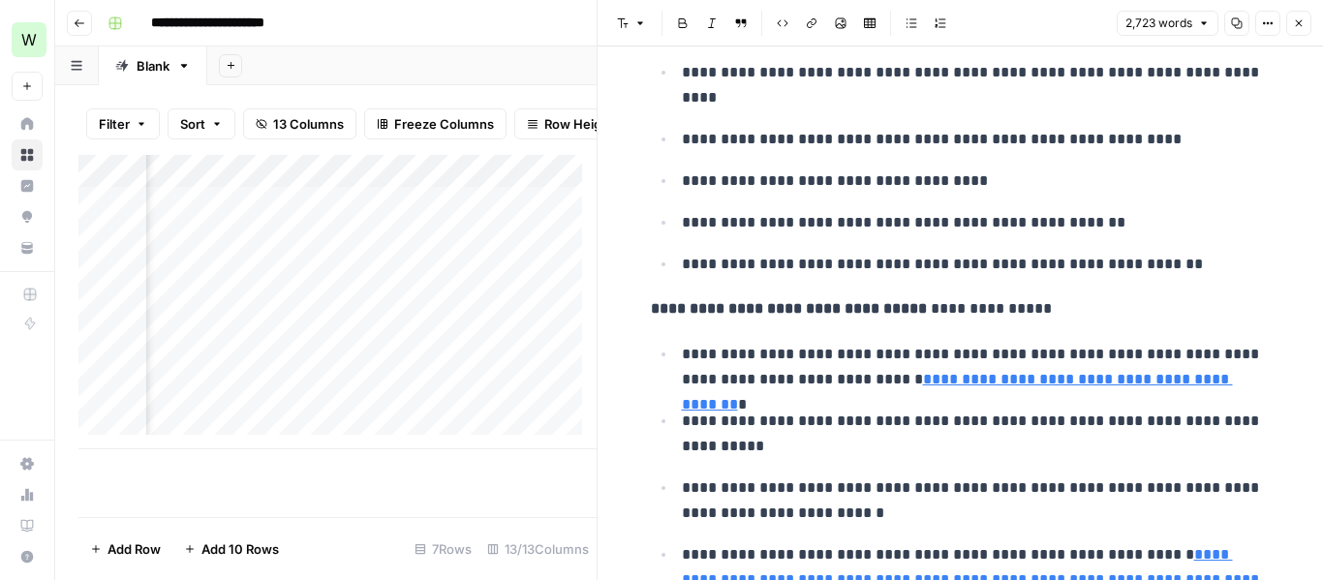
scroll to position [870, 0]
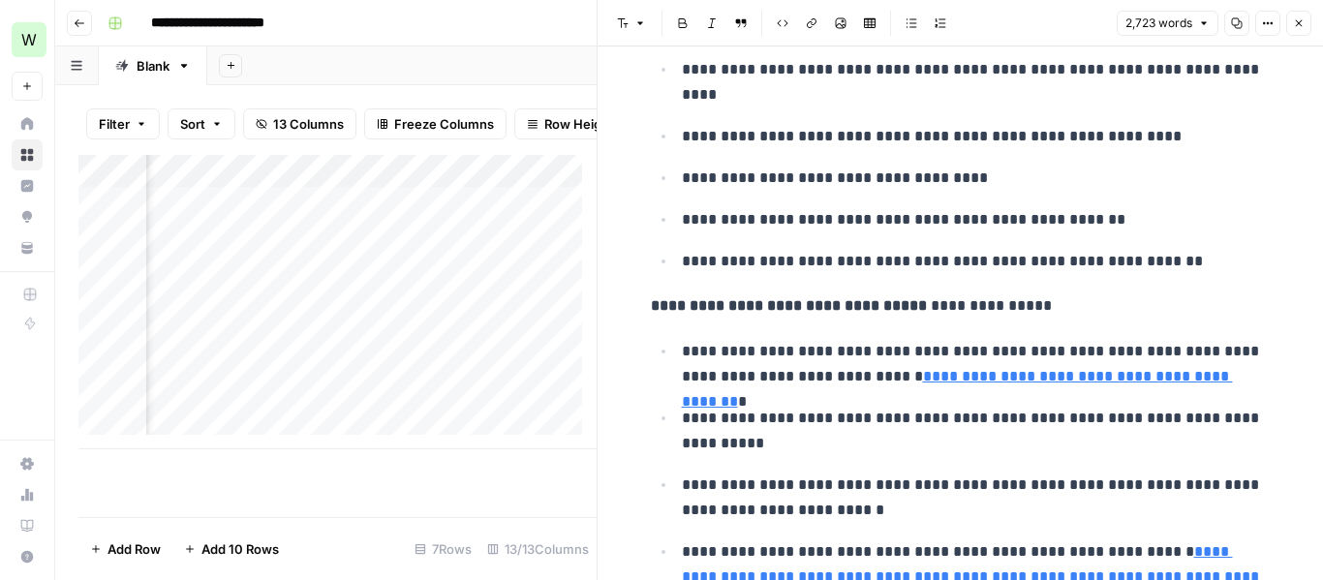
click at [1309, 21] on button "Close" at bounding box center [1298, 23] width 25 height 25
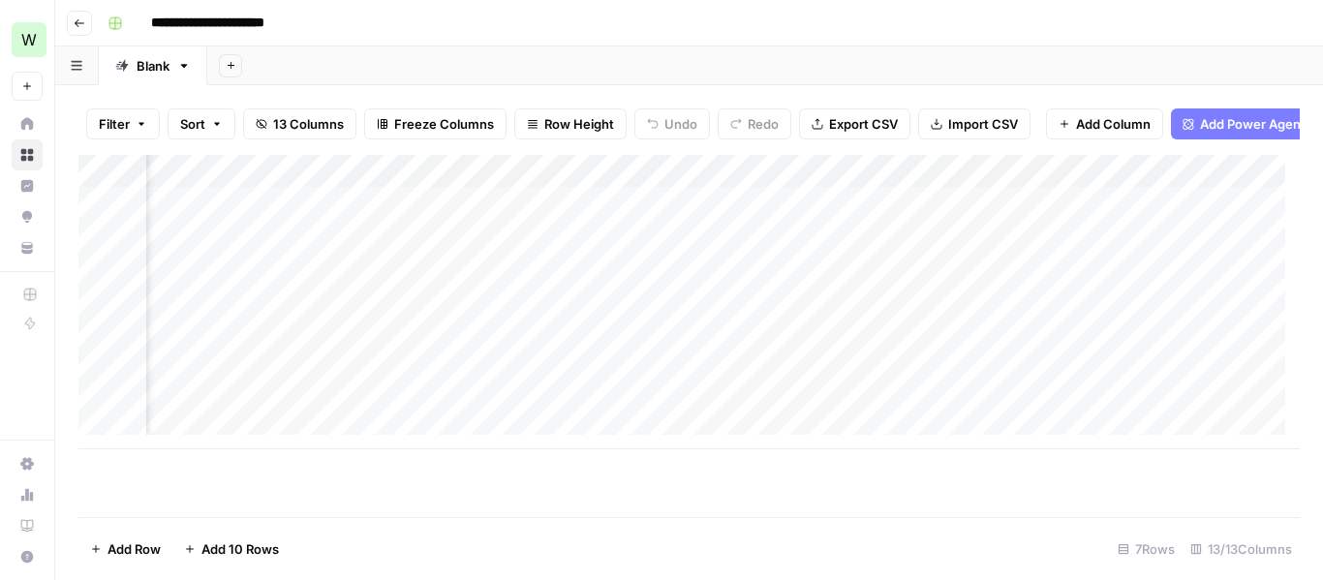
scroll to position [0, 621]
click at [1000, 188] on div "Add Column" at bounding box center [688, 302] width 1221 height 294
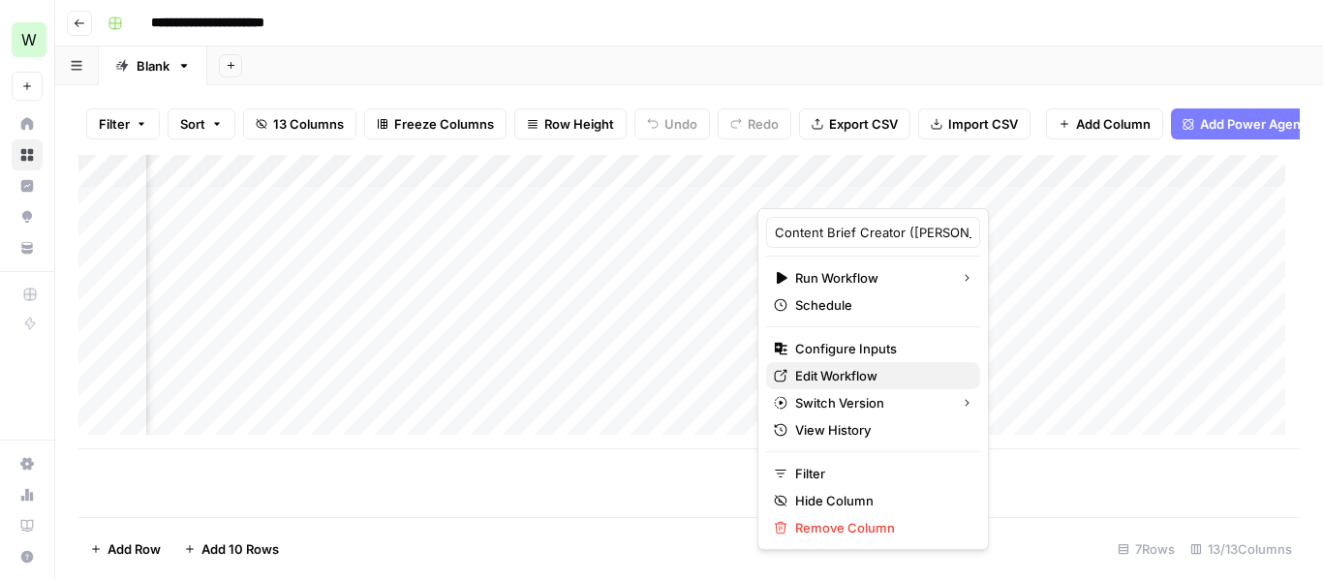
click at [860, 373] on span "Edit Workflow" at bounding box center [879, 375] width 169 height 19
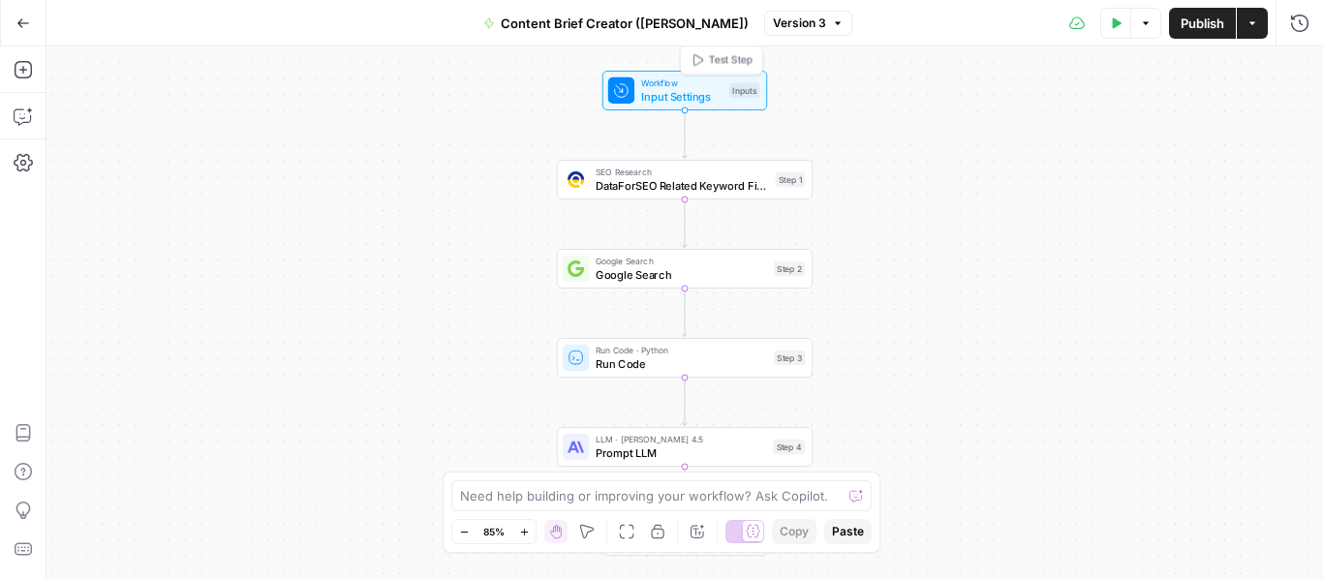
click at [704, 98] on span "Input Settings" at bounding box center [681, 96] width 81 height 16
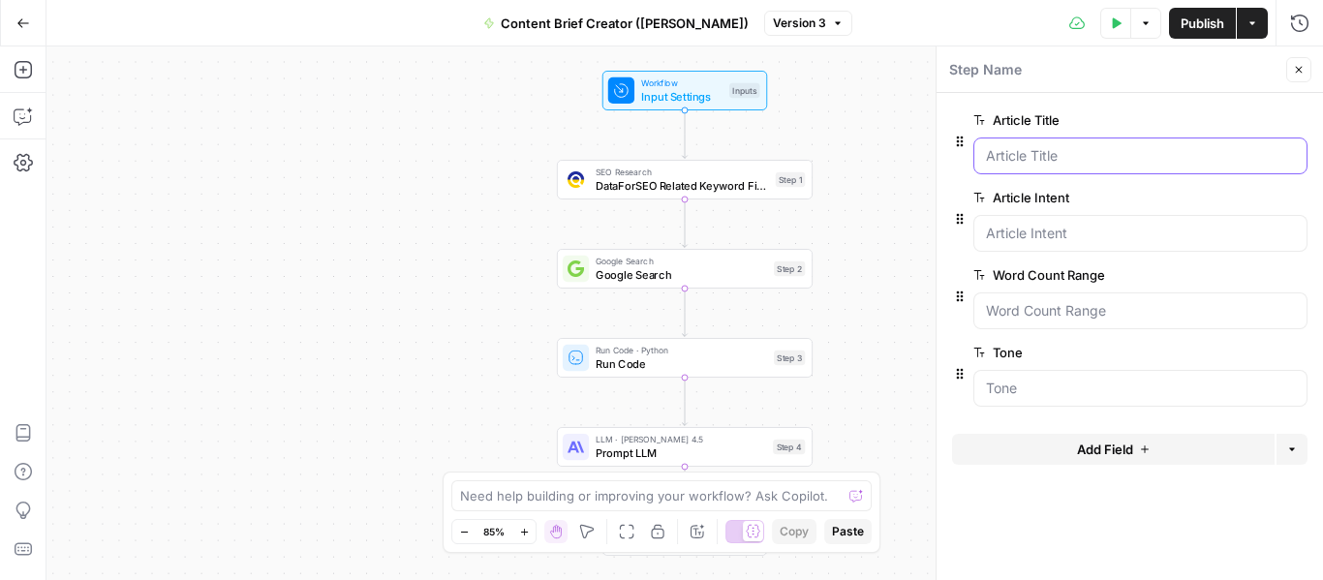
click at [1090, 156] on Title "Article Title" at bounding box center [1140, 155] width 309 height 19
click at [1246, 118] on span "edit field" at bounding box center [1235, 119] width 43 height 15
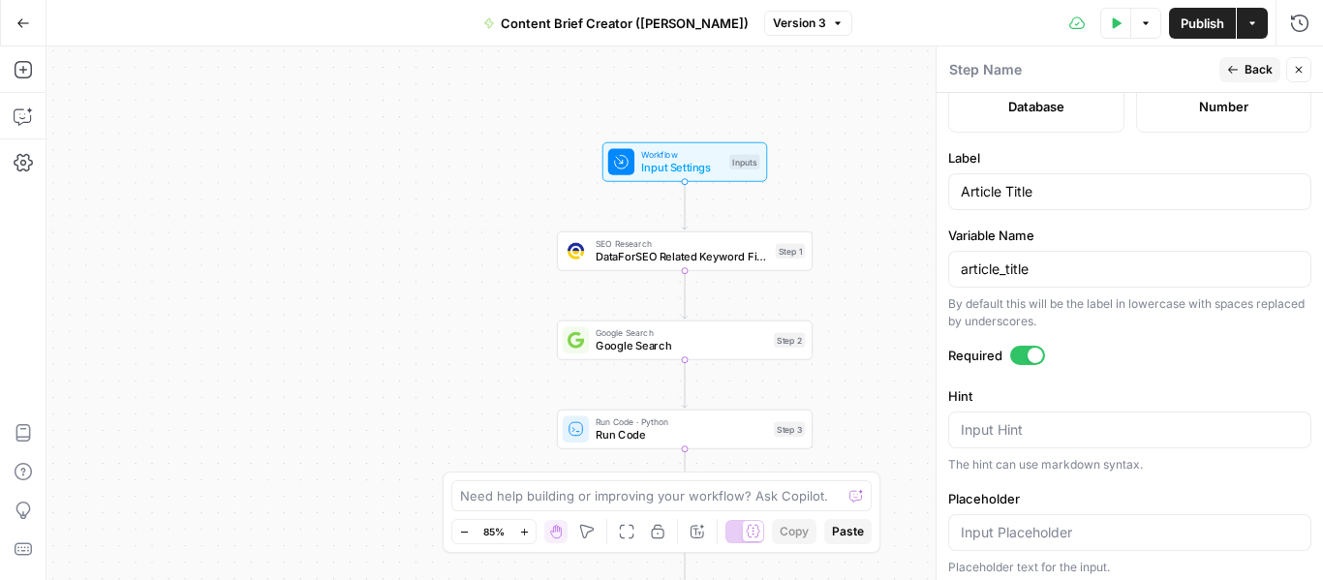
scroll to position [581, 0]
click at [1002, 176] on div "Article Title" at bounding box center [1129, 188] width 363 height 37
click at [1002, 175] on div "Article Title" at bounding box center [1129, 188] width 363 height 37
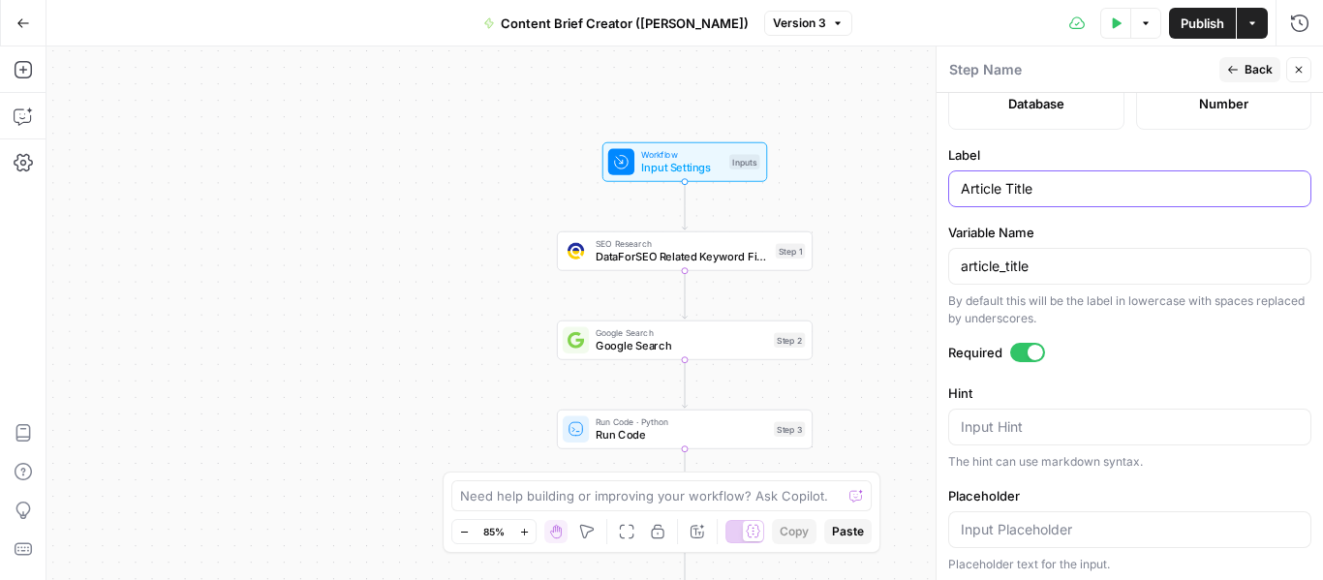
click at [1030, 190] on input "Article Title" at bounding box center [1130, 188] width 338 height 19
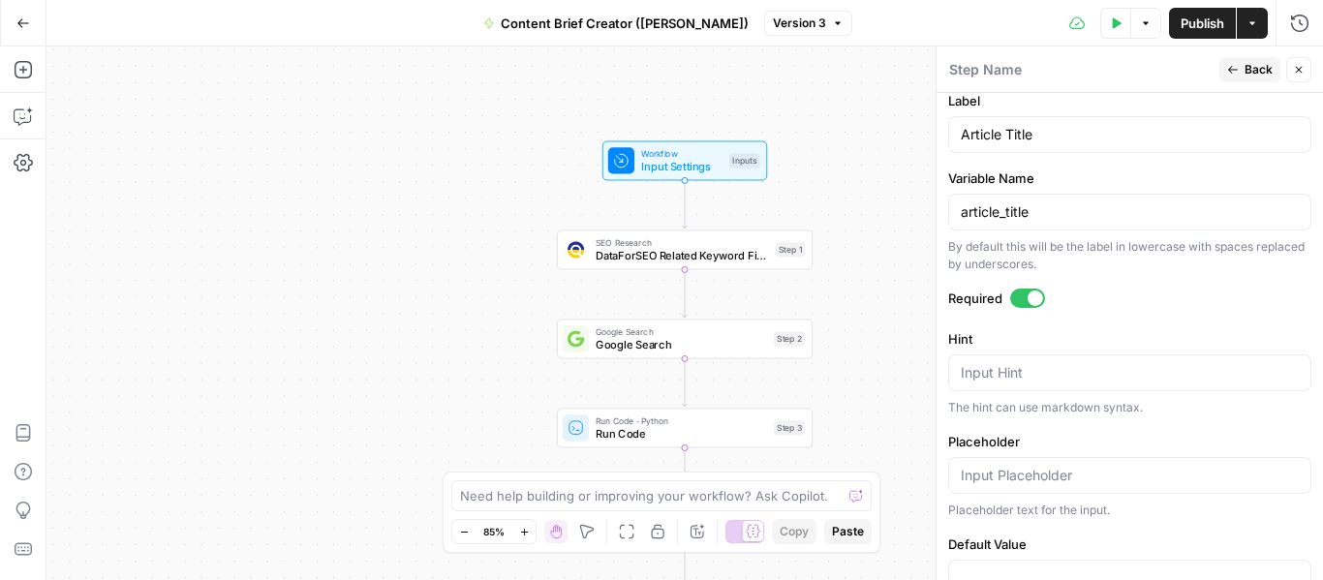
scroll to position [691, 0]
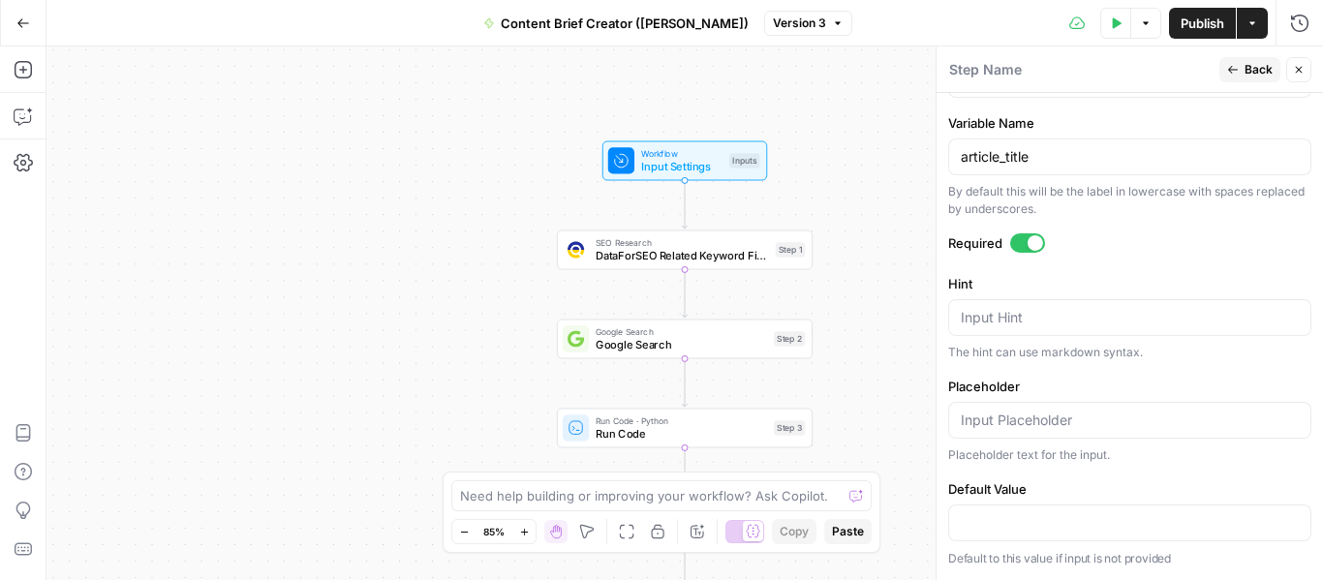
click at [1269, 69] on span "Back" at bounding box center [1259, 69] width 28 height 17
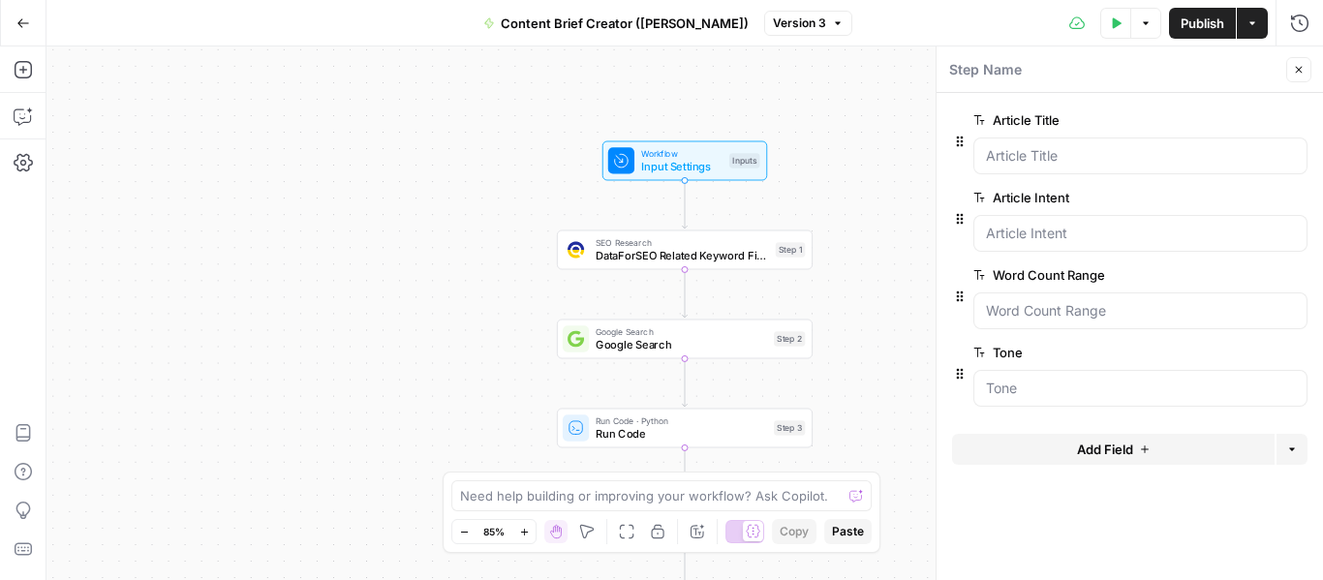
click at [1228, 197] on span "edit field" at bounding box center [1235, 197] width 43 height 15
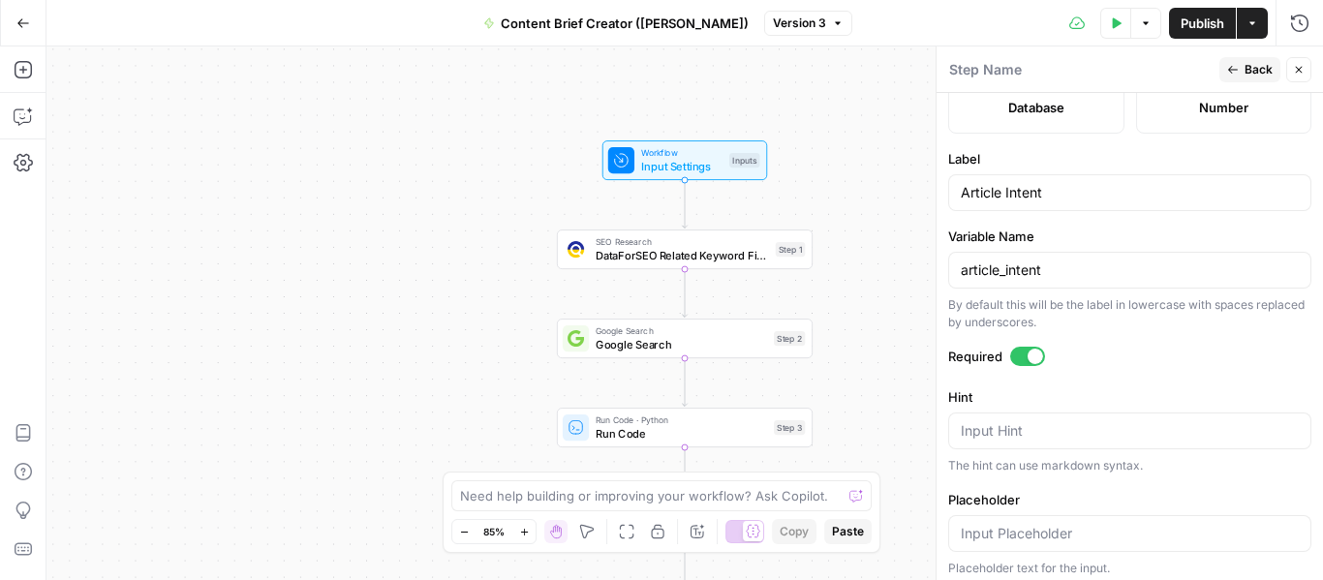
scroll to position [580, 0]
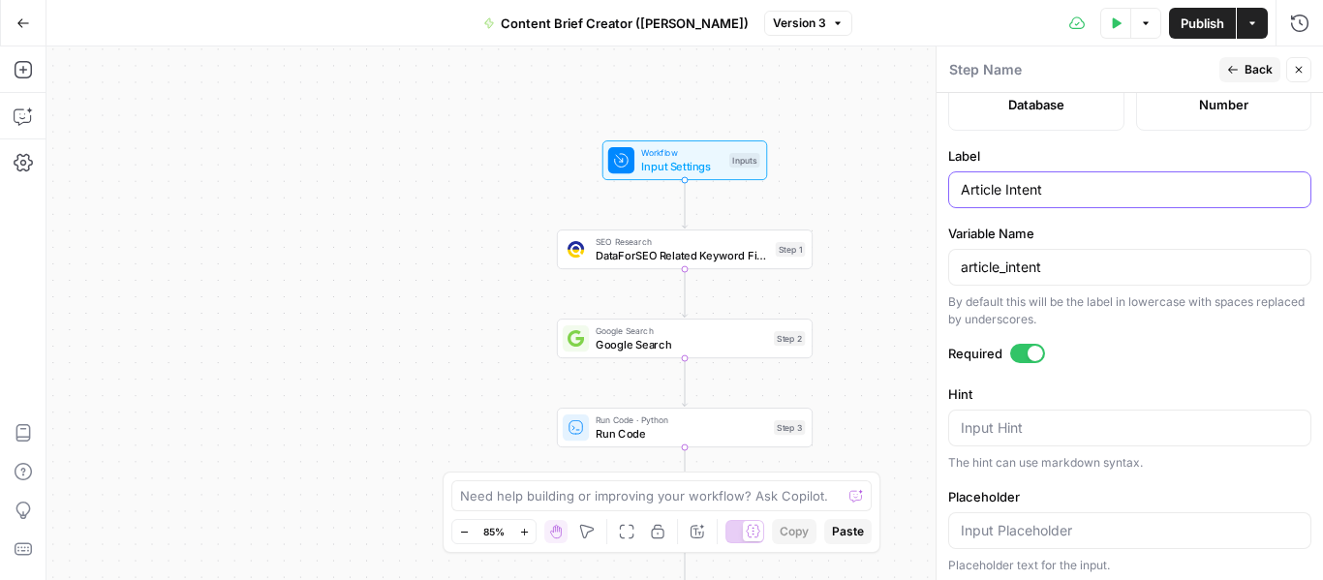
click at [1056, 184] on input "Article Intent" at bounding box center [1130, 189] width 338 height 19
click at [1241, 71] on button "Back" at bounding box center [1249, 69] width 61 height 25
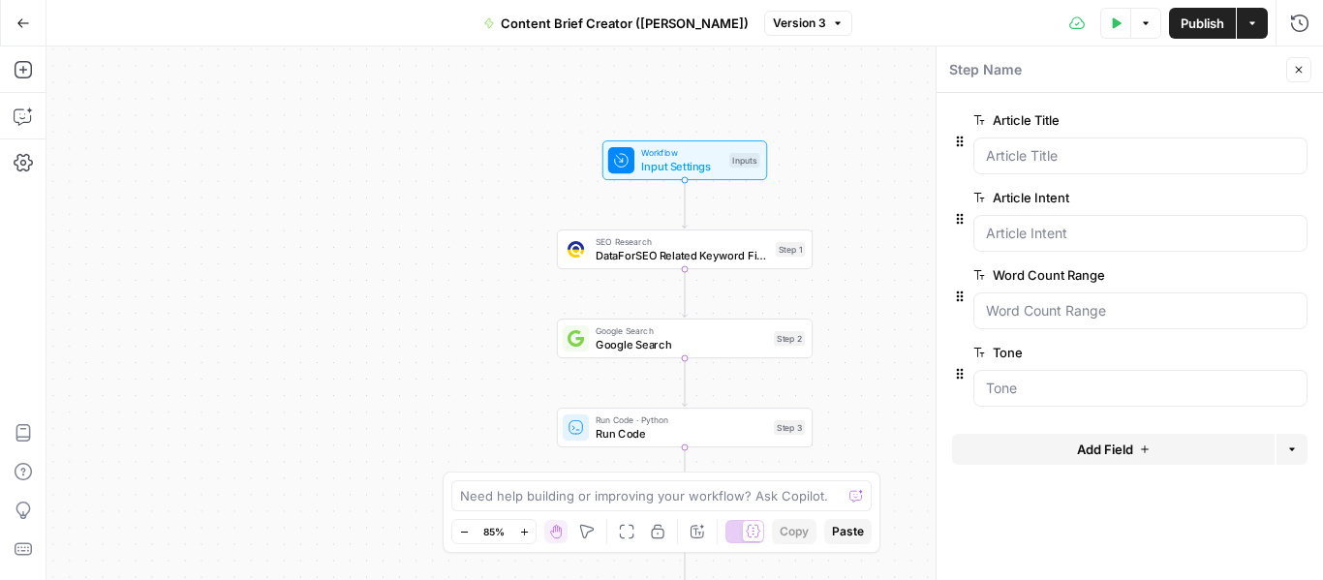
click at [1240, 281] on span "edit field" at bounding box center [1235, 274] width 43 height 15
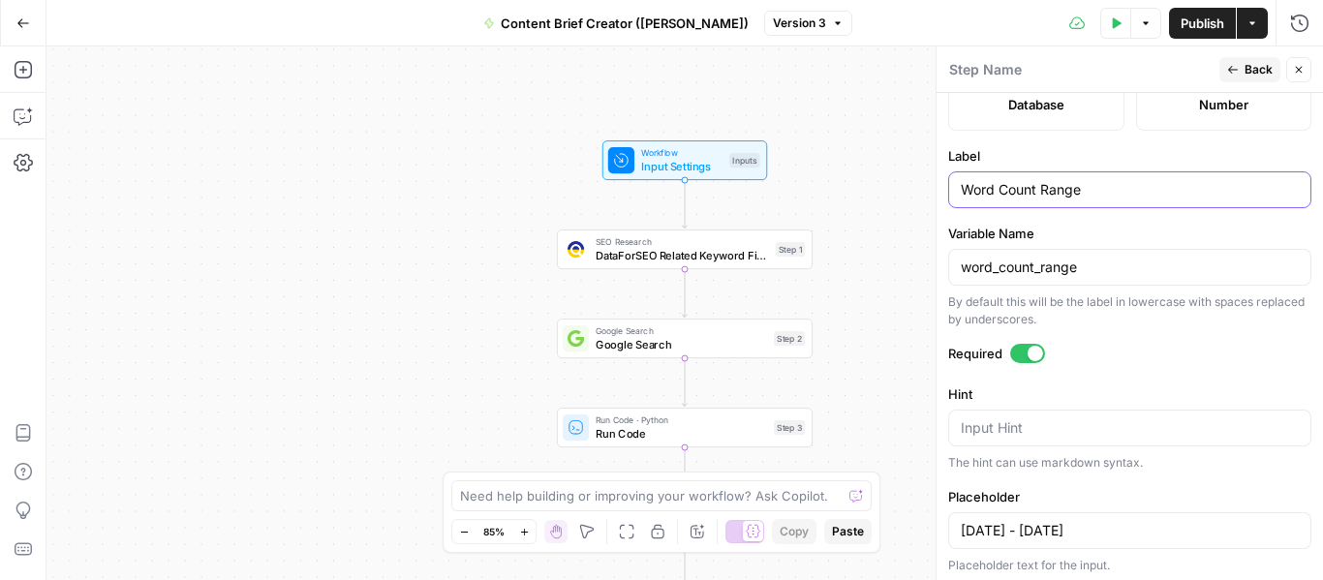
click at [1023, 189] on input "Word Count Range" at bounding box center [1130, 189] width 338 height 19
click at [1255, 70] on span "Back" at bounding box center [1259, 69] width 28 height 17
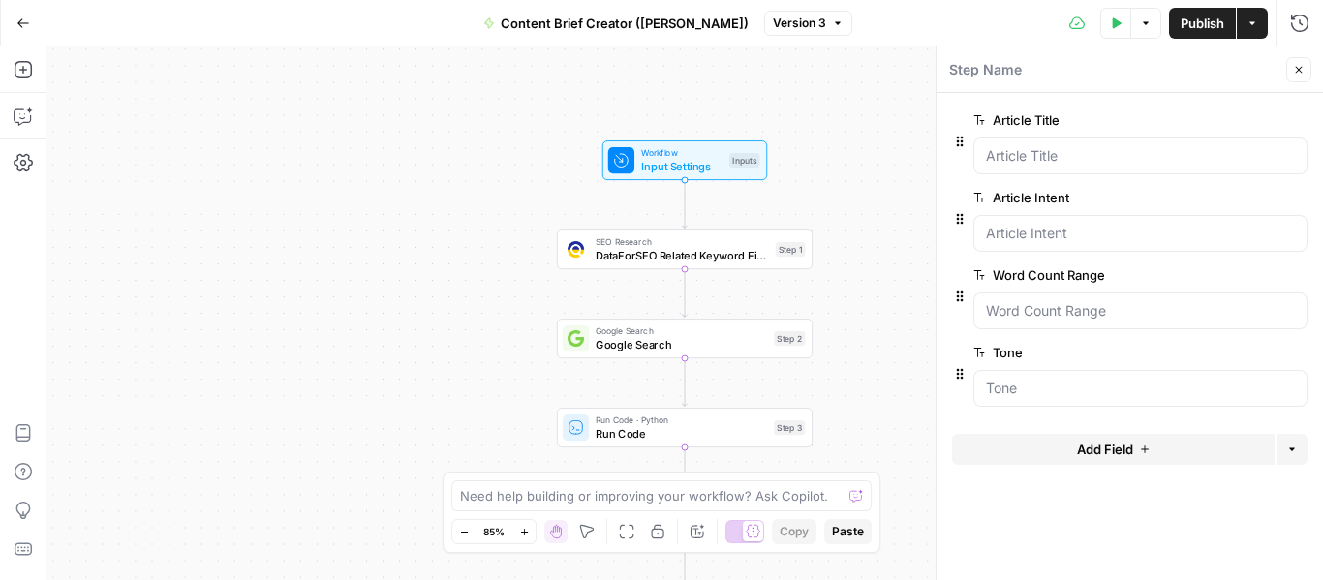
click at [1144, 399] on div at bounding box center [1140, 388] width 334 height 37
click at [1239, 346] on span "edit field" at bounding box center [1235, 352] width 43 height 15
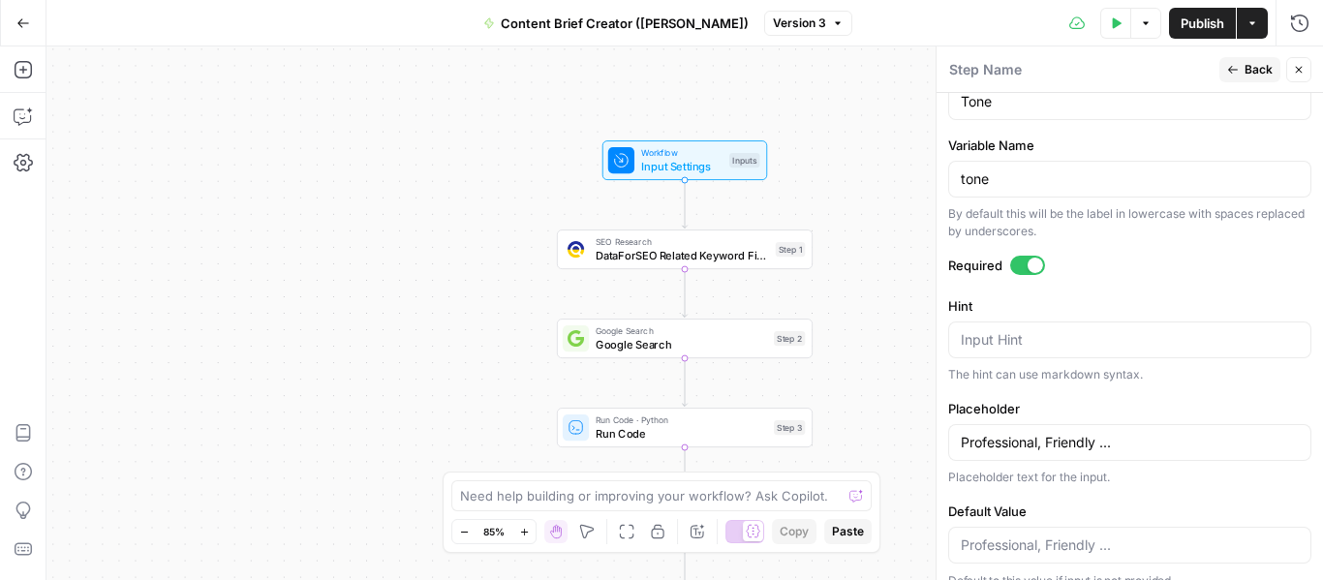
scroll to position [670, 0]
click at [1053, 444] on input "Professional, Friendly ..." at bounding box center [1130, 440] width 338 height 19
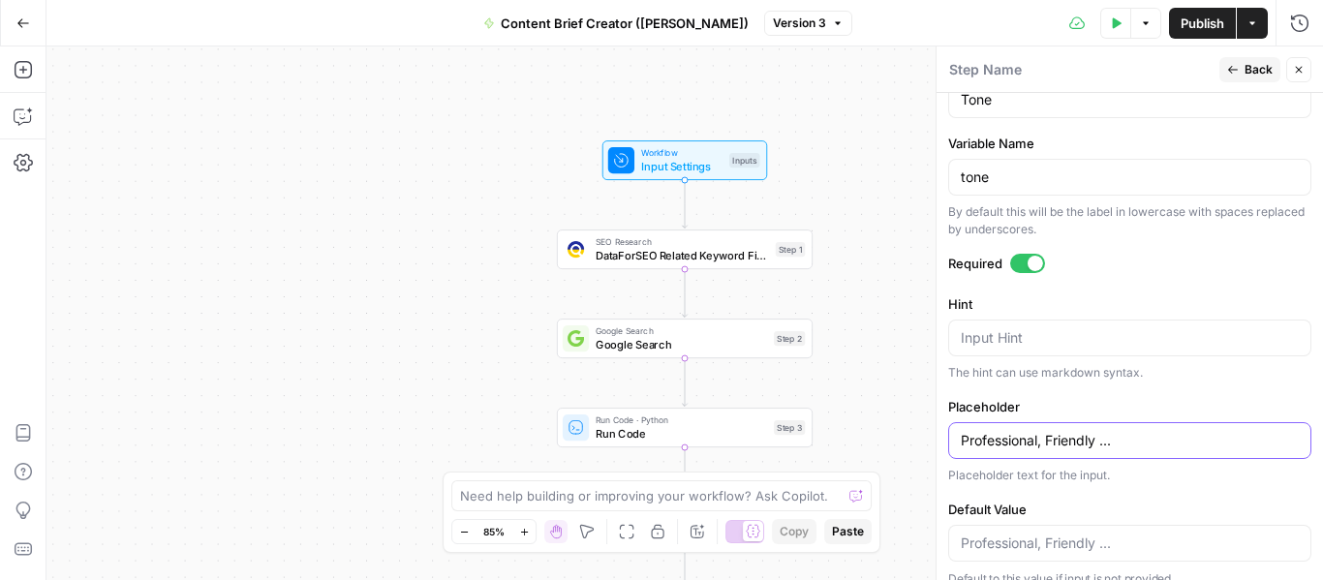
click at [1053, 444] on input "Professional, Friendly ..." at bounding box center [1130, 440] width 338 height 19
click at [600, 254] on span "DataForSEO Related Keyword Finder" at bounding box center [682, 255] width 173 height 16
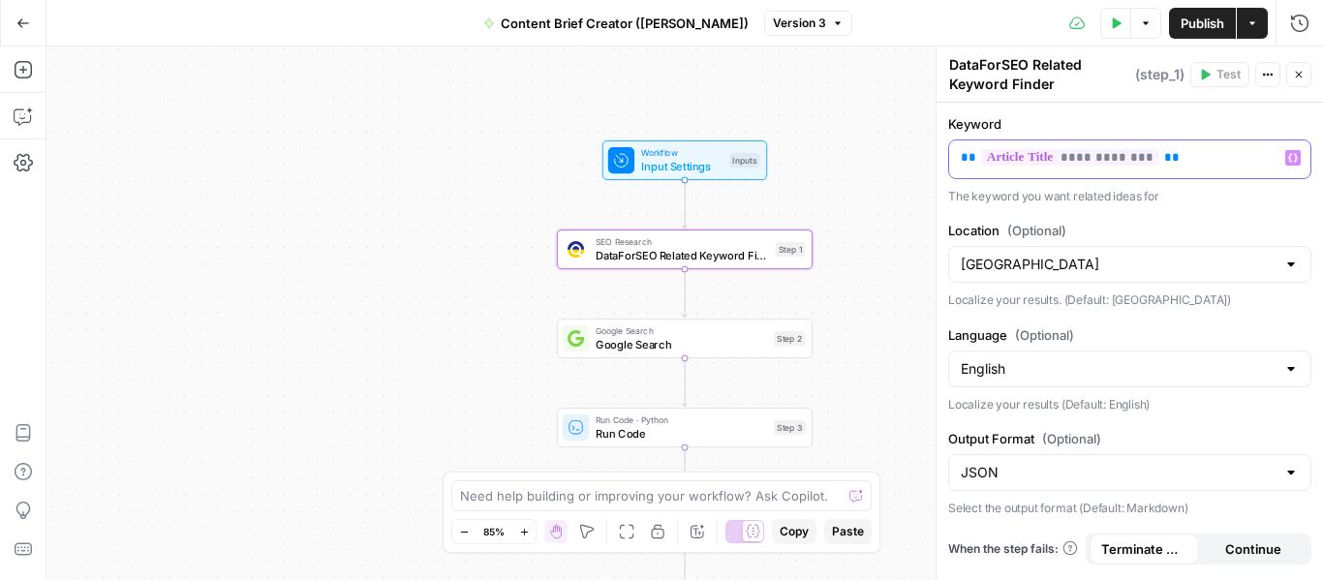
click at [1179, 158] on p "**********" at bounding box center [1122, 157] width 323 height 19
copy p "**********"
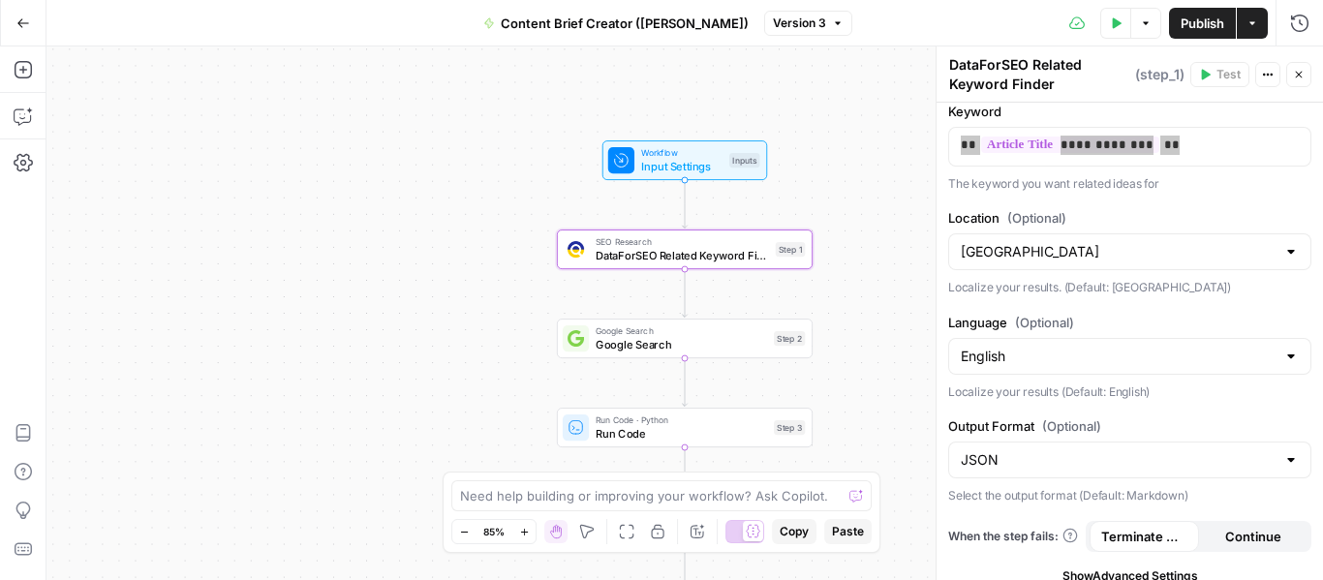
scroll to position [29, 0]
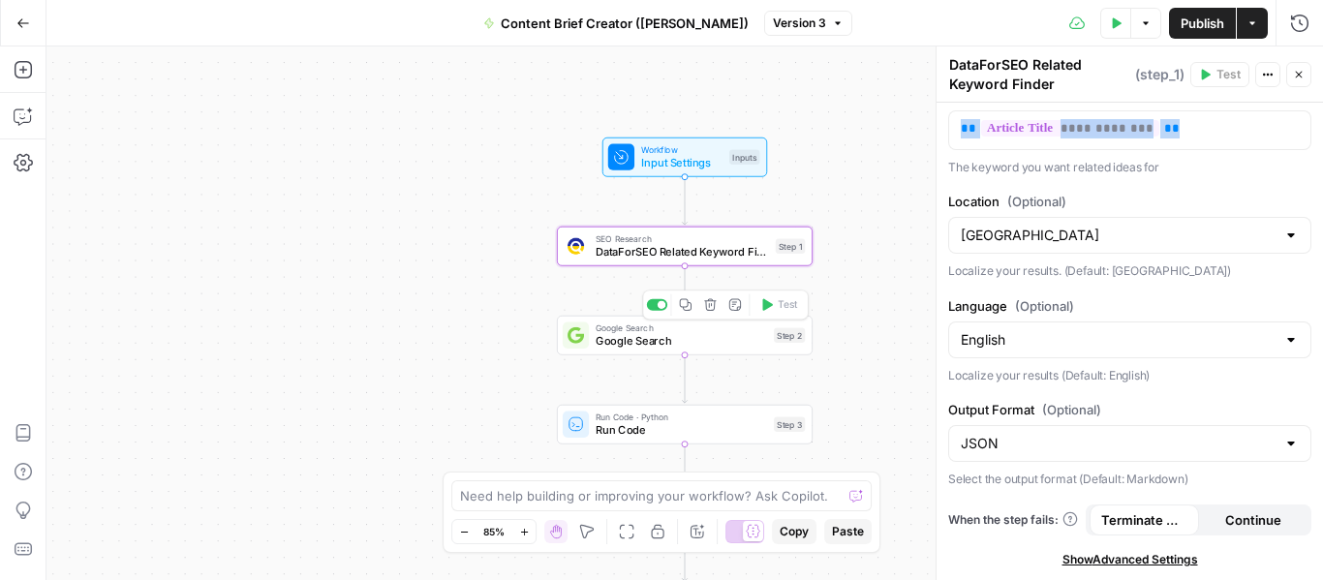
click at [625, 341] on span "Google Search" at bounding box center [681, 341] width 171 height 16
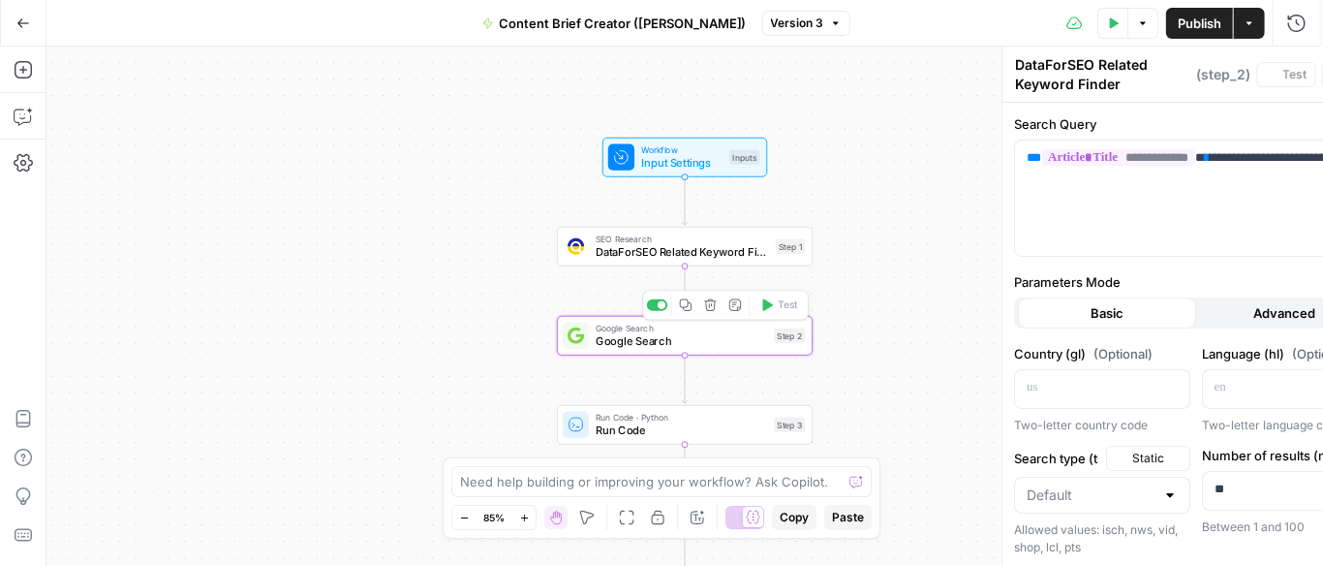
type textarea "Google Search"
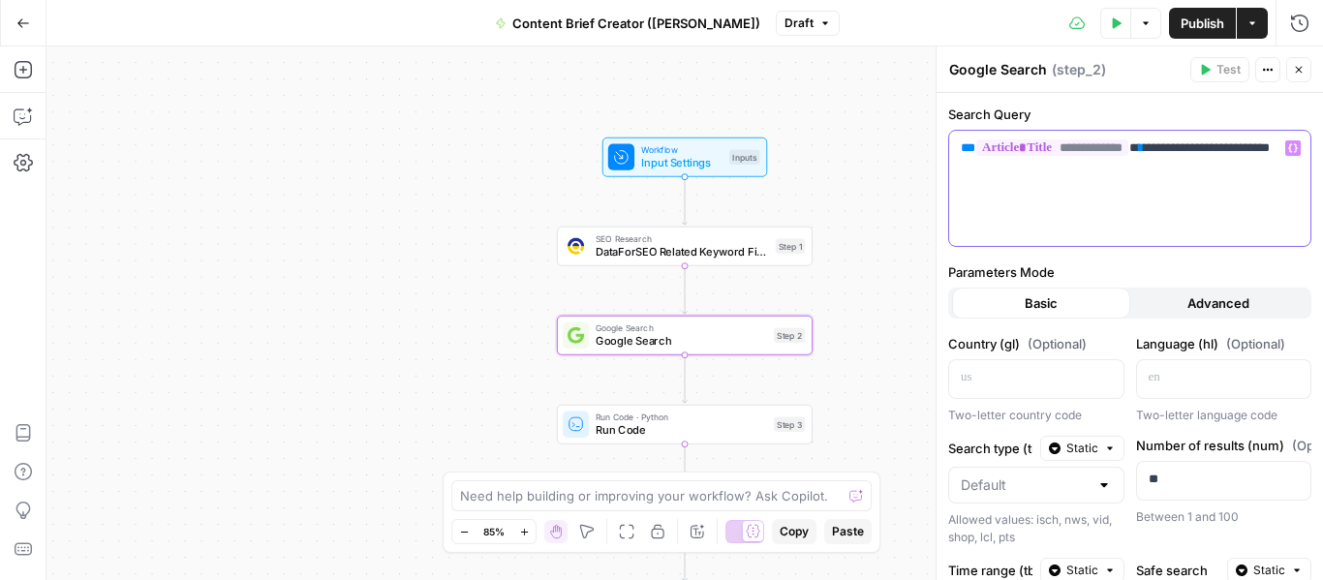
click at [1072, 193] on div "**********" at bounding box center [1129, 188] width 361 height 115
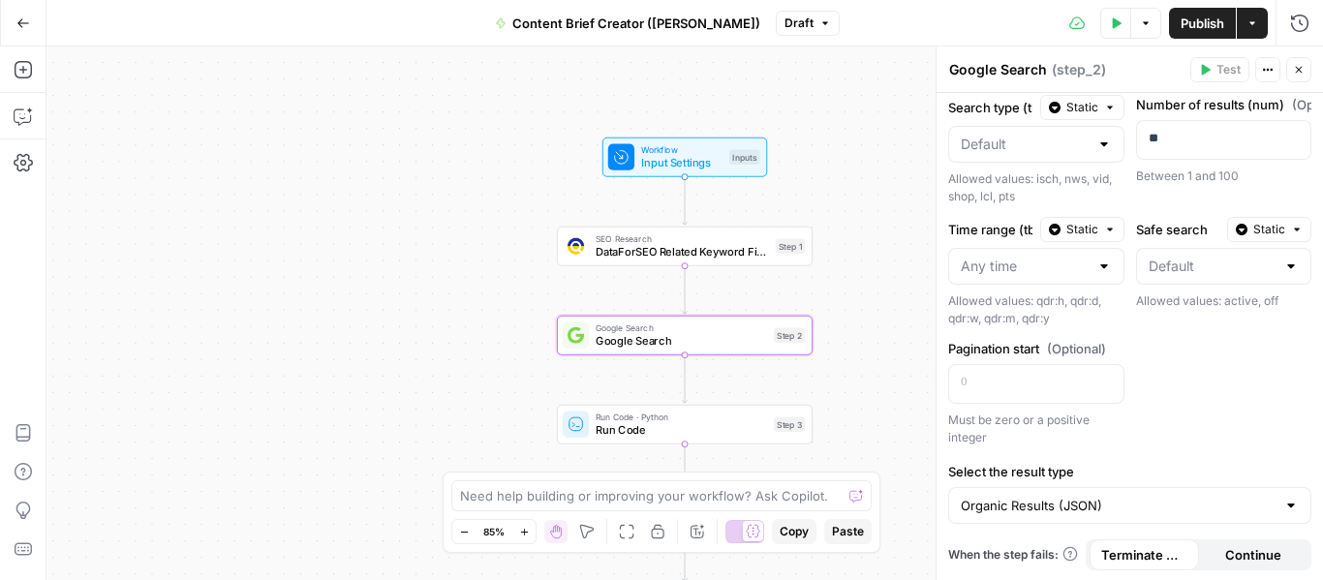
scroll to position [343, 0]
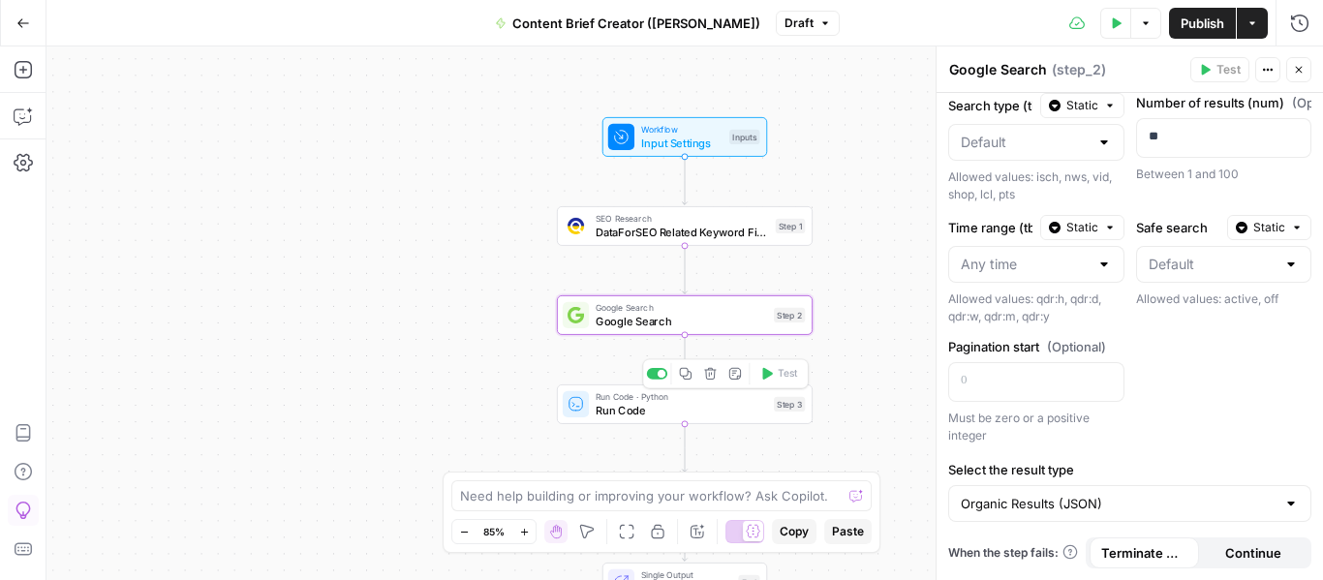
click at [603, 421] on div "Run Code · Python Run Code Step 3 Copy step Delete step Add Note Test" at bounding box center [685, 405] width 256 height 40
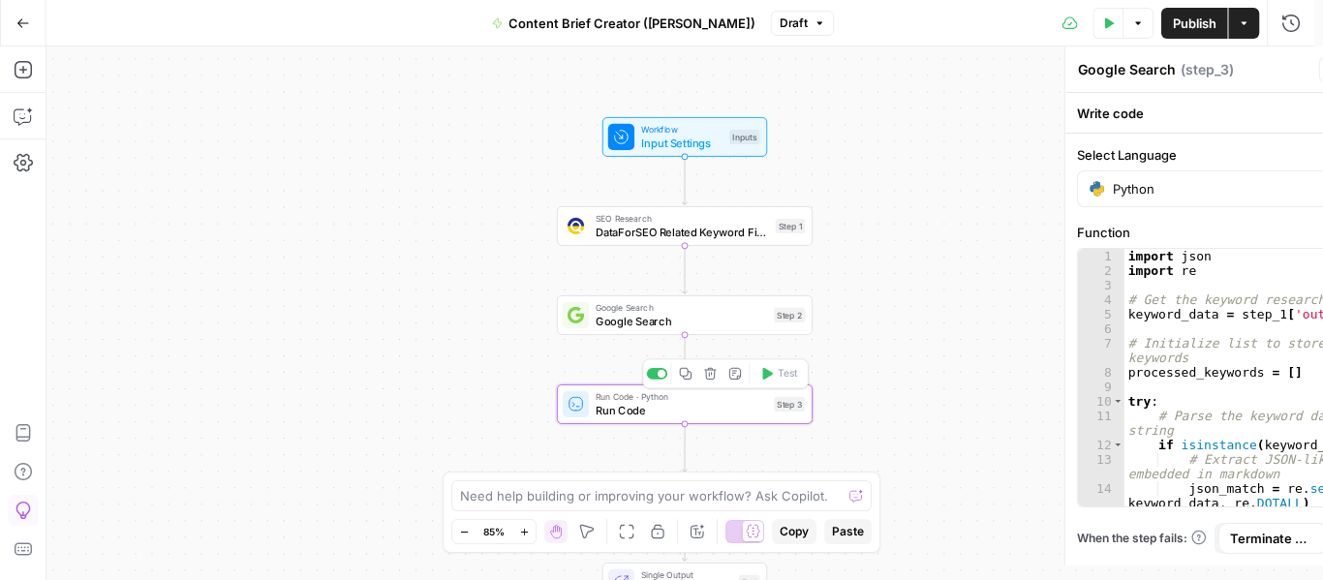
type textarea "Run Code"
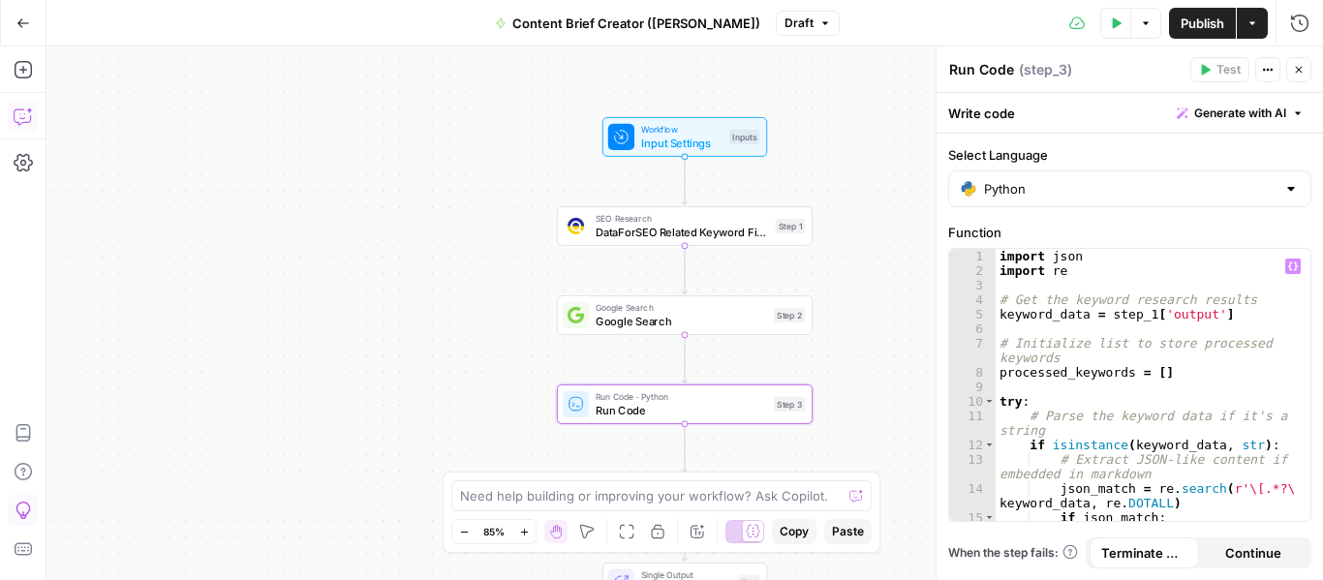
click at [1212, 362] on div "import json import re # Get the keyword research results keyword_data = step_1 …" at bounding box center [1146, 407] width 300 height 316
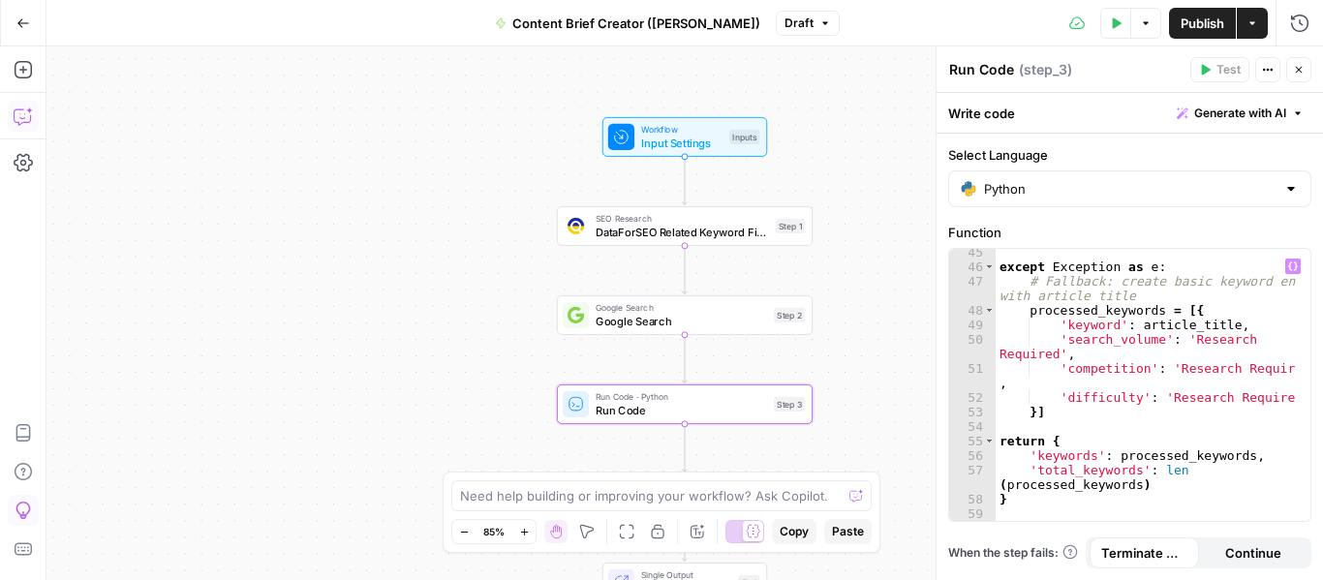
scroll to position [876, 0]
type textarea "*"
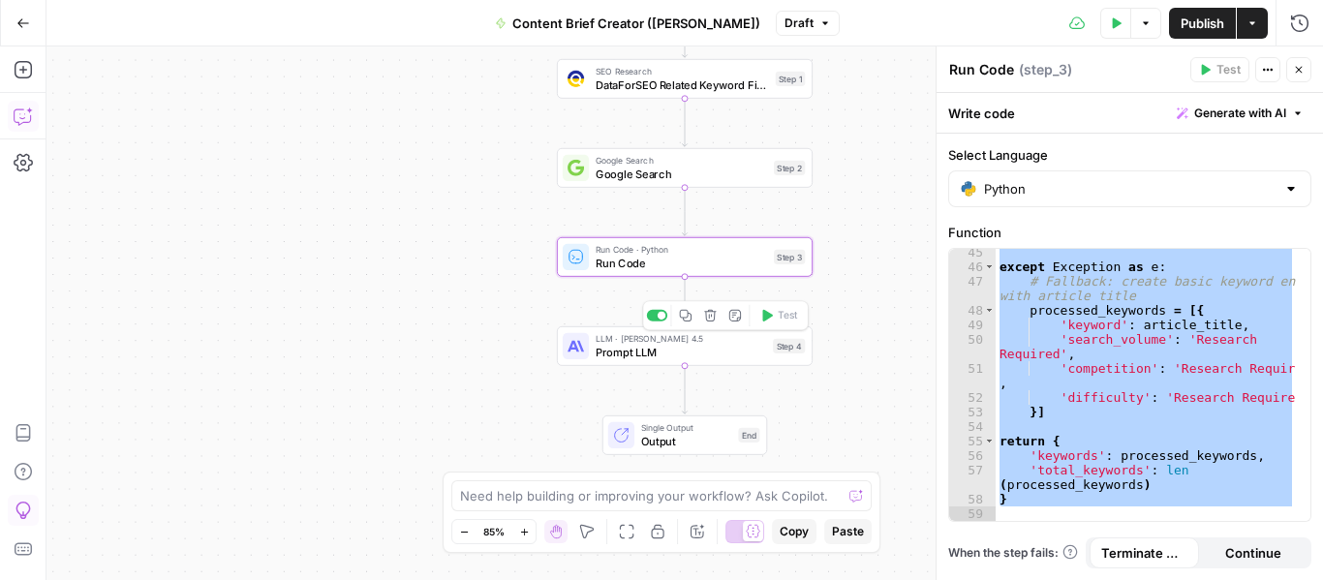
click at [609, 347] on span "Prompt LLM" at bounding box center [681, 352] width 170 height 16
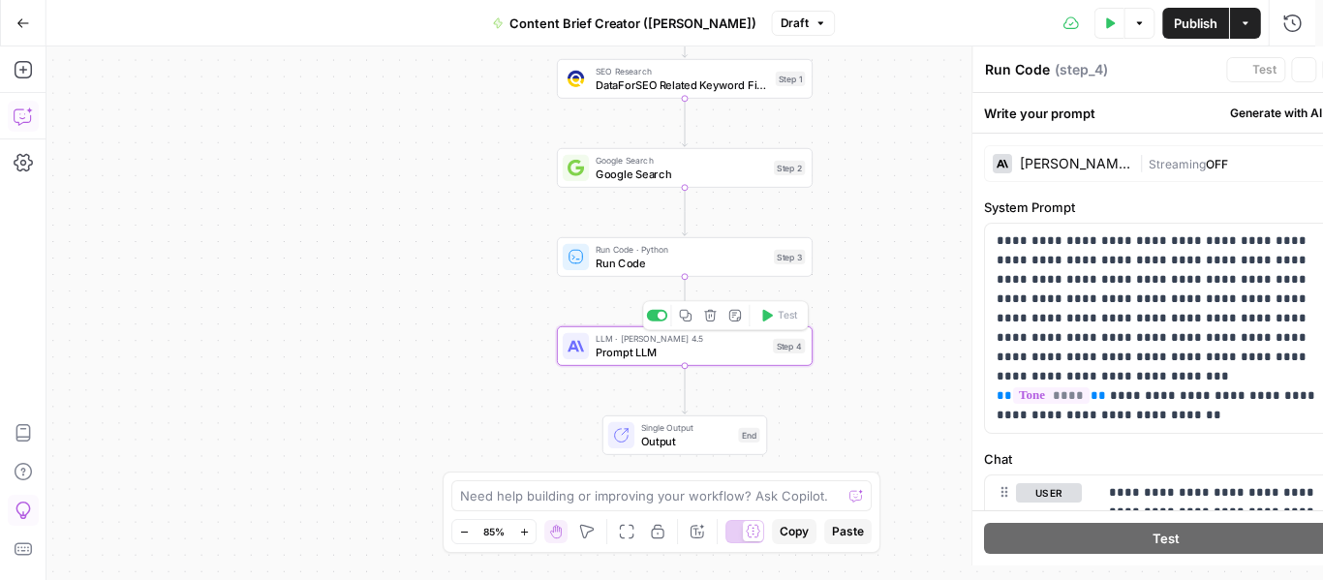
type textarea "Prompt LLM"
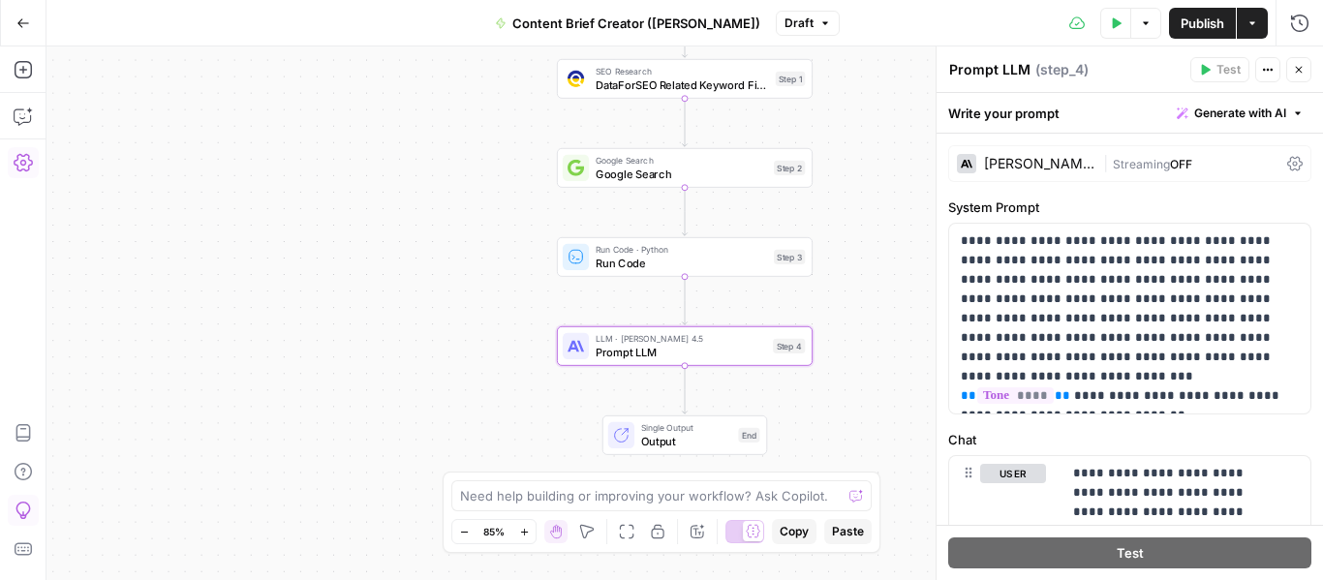
click at [1044, 165] on div "Claude Sonnet 4.5" at bounding box center [1039, 164] width 111 height 14
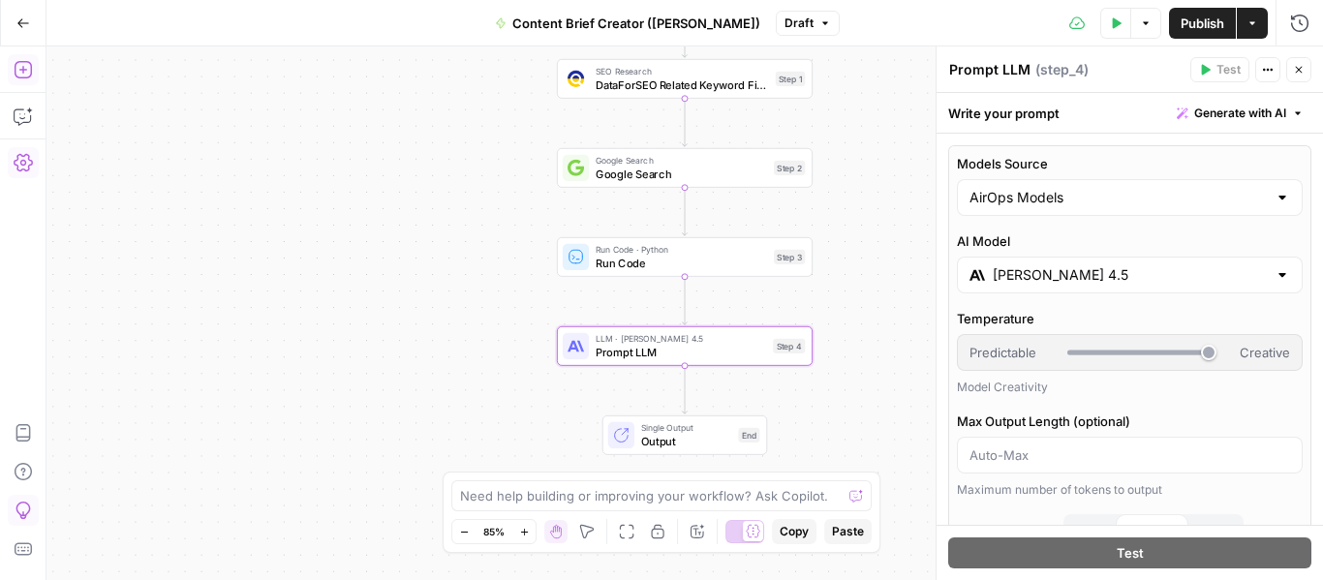
click at [1259, 202] on div "AirOps Models" at bounding box center [1130, 197] width 346 height 37
click at [1289, 159] on div "Models Source AI Model Claude Sonnet 4.5 Temperature Predictable Creative Model…" at bounding box center [1129, 582] width 363 height 874
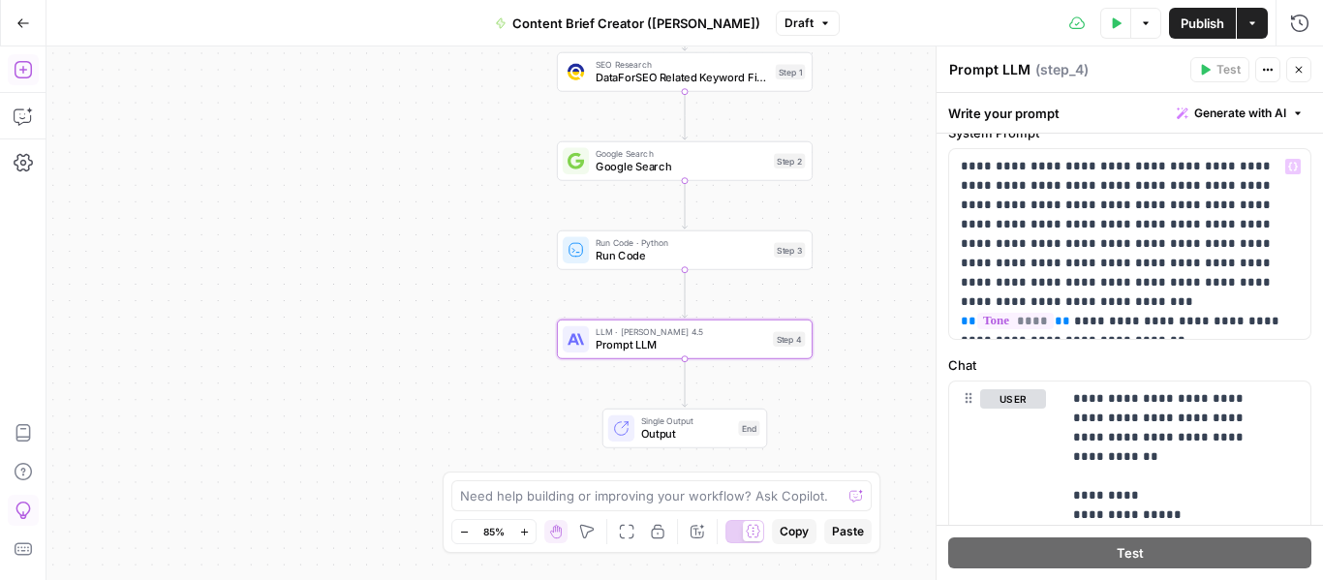
scroll to position [912, 0]
click at [1109, 271] on p "**********" at bounding box center [1122, 243] width 323 height 174
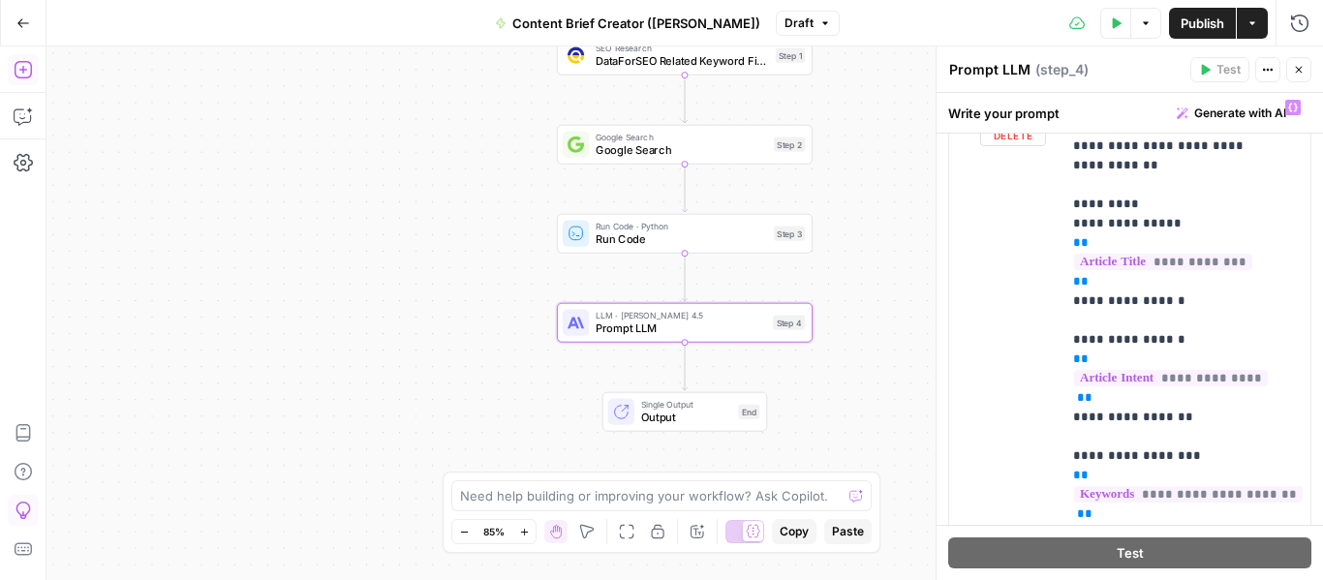
scroll to position [1204, 0]
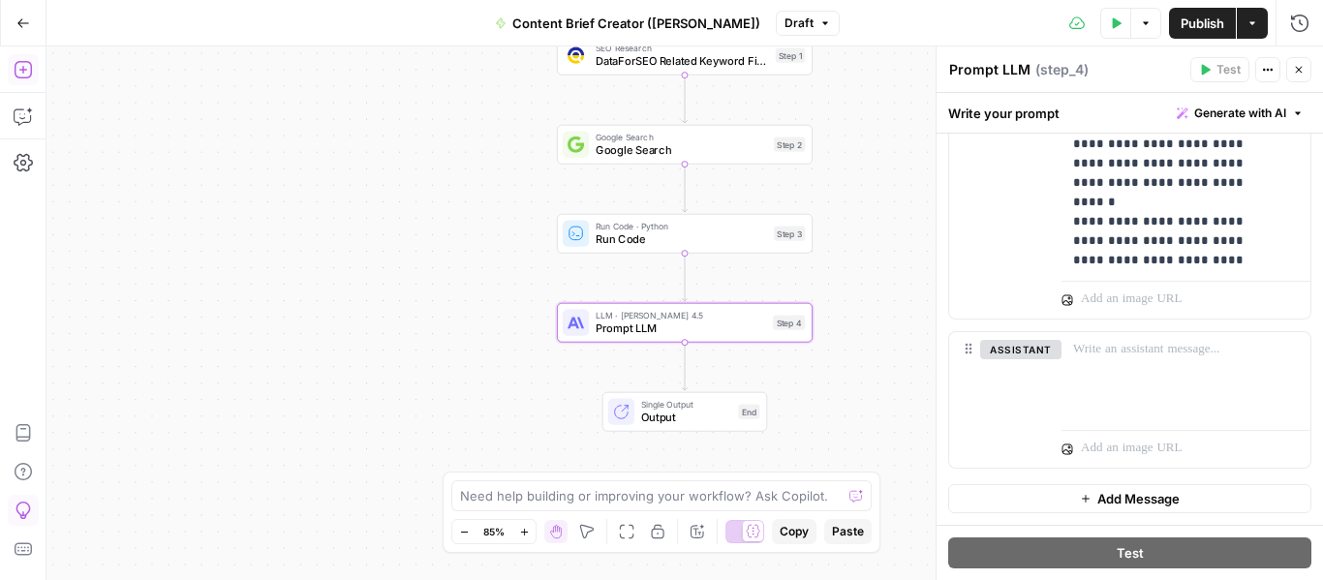
scroll to position [1827, 0]
click at [652, 425] on span "Output" at bounding box center [686, 417] width 91 height 16
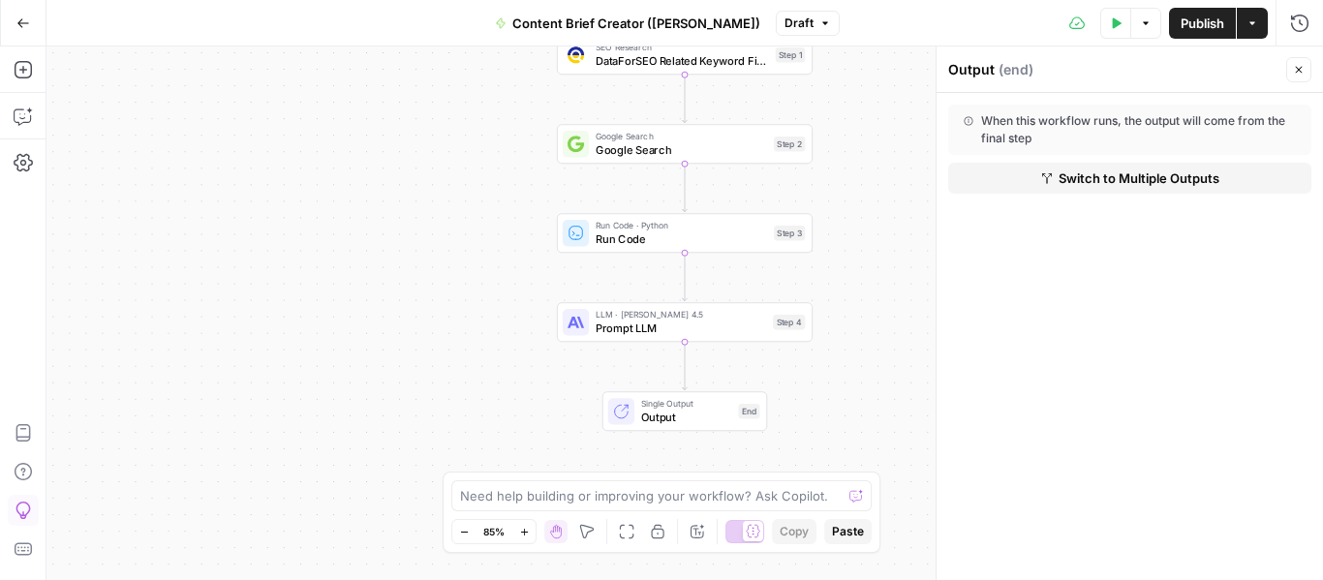
click at [24, 26] on icon "button" at bounding box center [23, 23] width 14 height 14
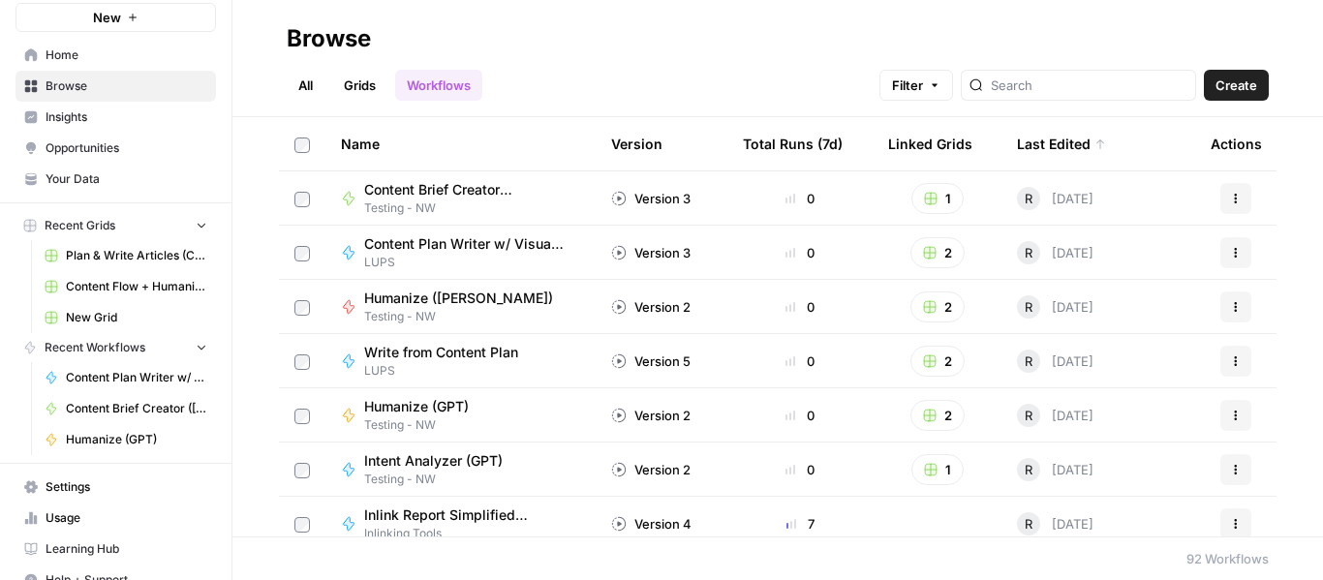
scroll to position [92, 0]
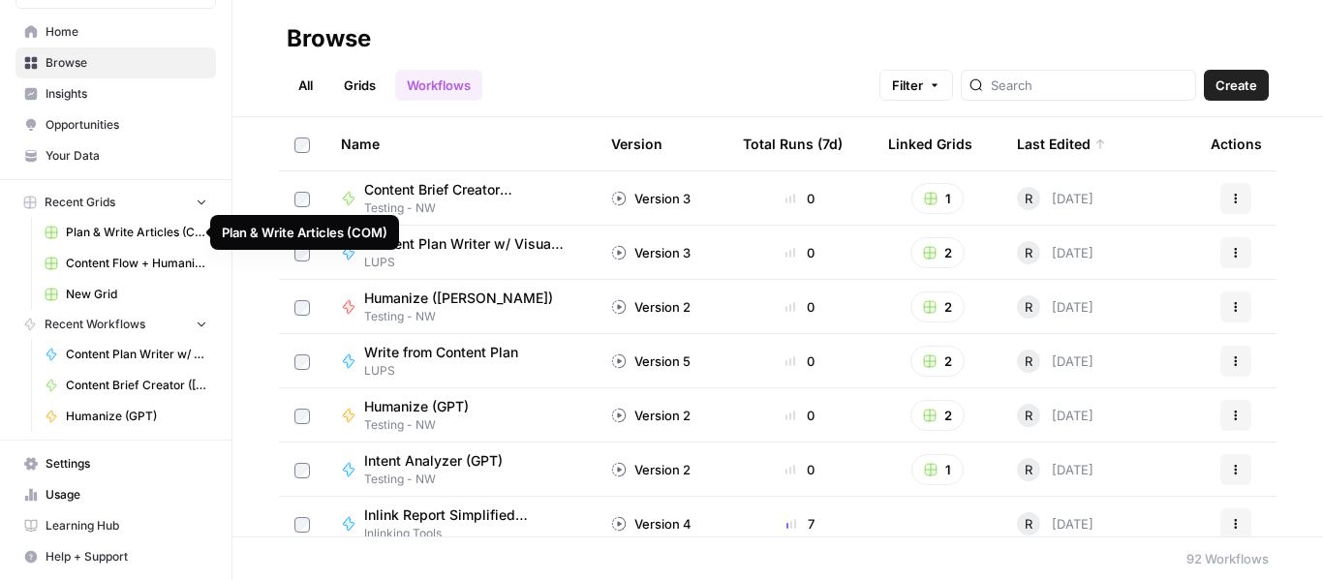
click at [114, 254] on link "Content Flow + Humanize" at bounding box center [126, 263] width 180 height 31
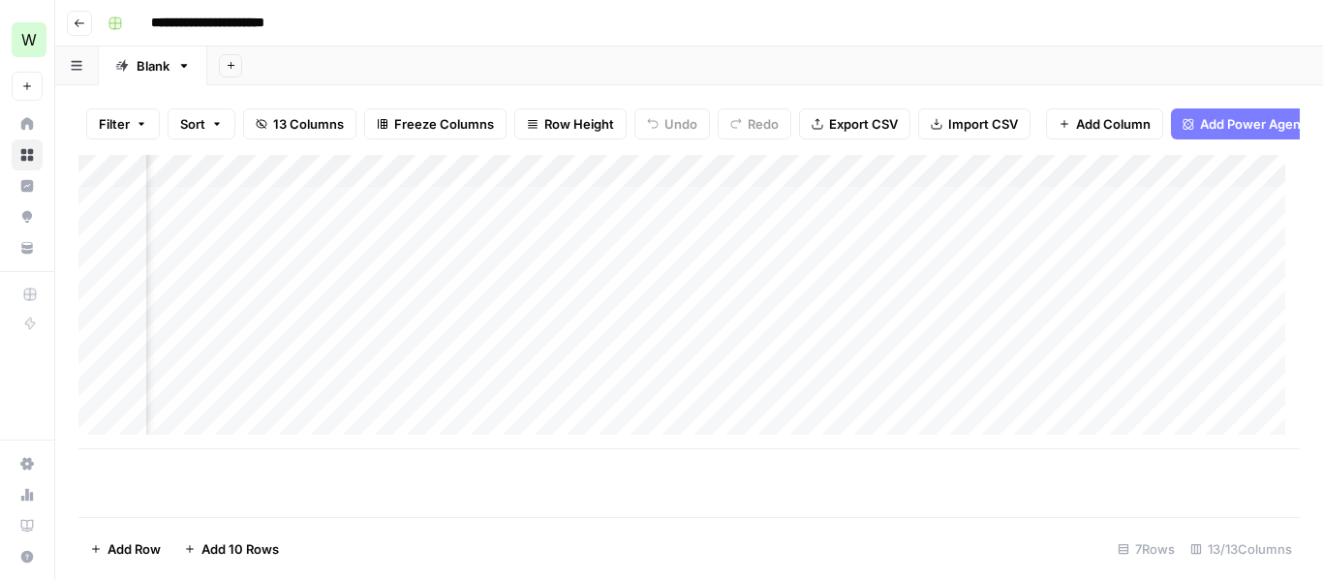
scroll to position [0, 631]
drag, startPoint x: 817, startPoint y: 443, endPoint x: 688, endPoint y: 458, distance: 130.7
click at [708, 455] on div "Add Column" at bounding box center [688, 318] width 1221 height 327
drag, startPoint x: 657, startPoint y: 468, endPoint x: 626, endPoint y: 487, distance: 36.5
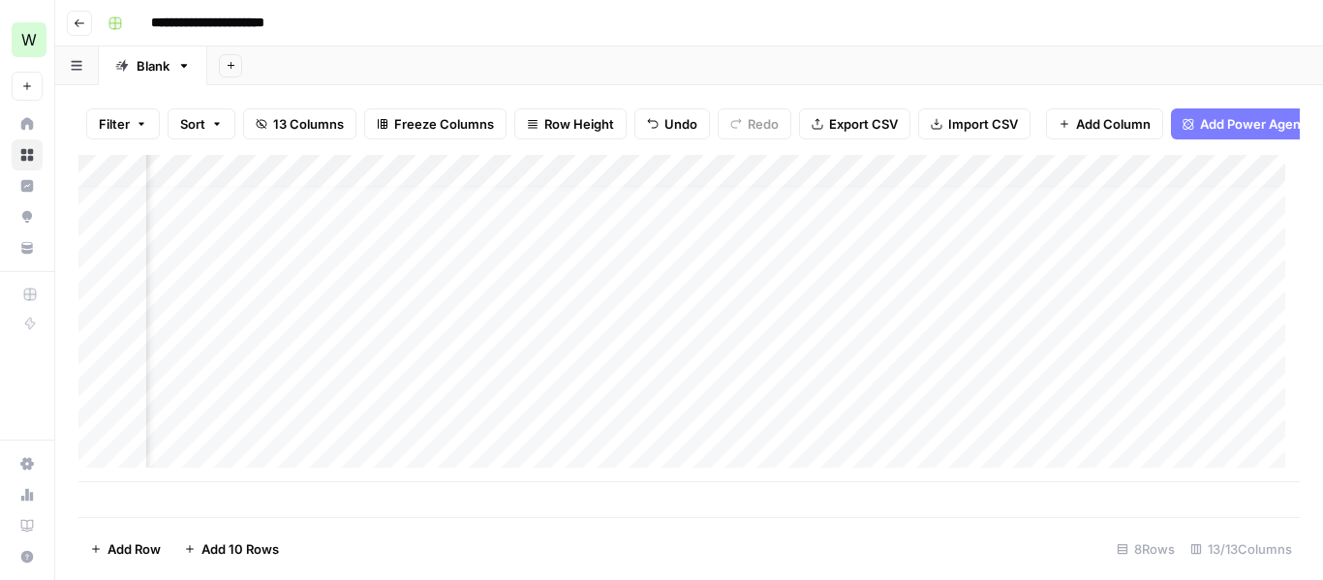
click at [626, 482] on div "Add Column" at bounding box center [688, 318] width 1221 height 327
click at [520, 179] on div "Add Column" at bounding box center [688, 318] width 1221 height 327
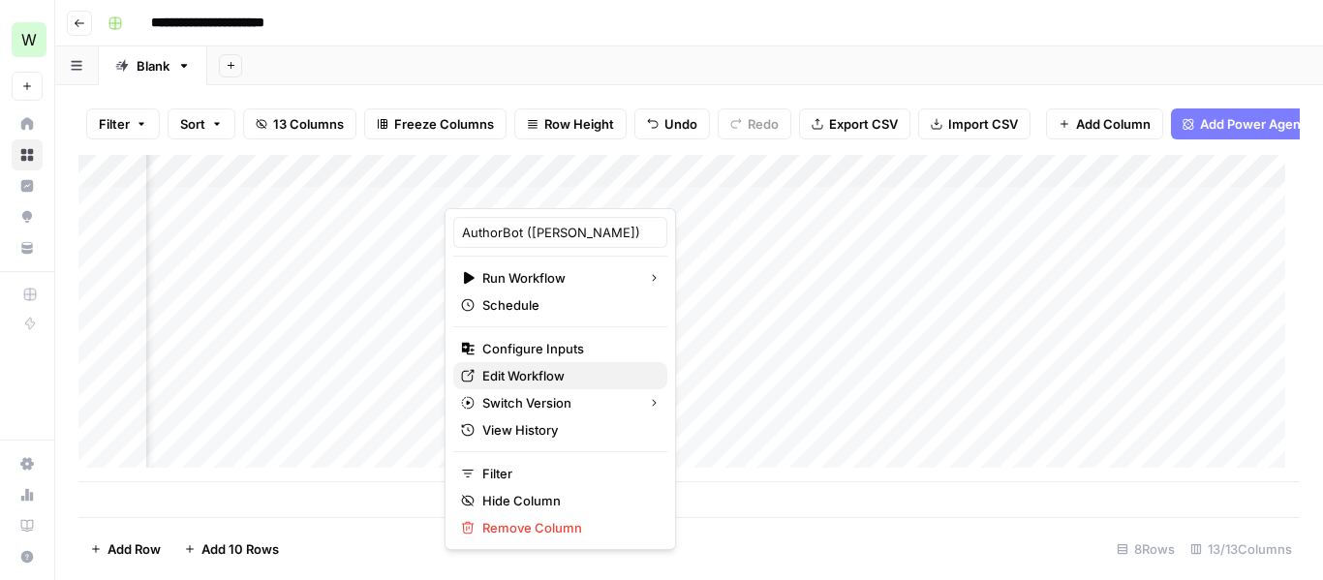
click at [541, 376] on span "Edit Workflow" at bounding box center [566, 375] width 169 height 19
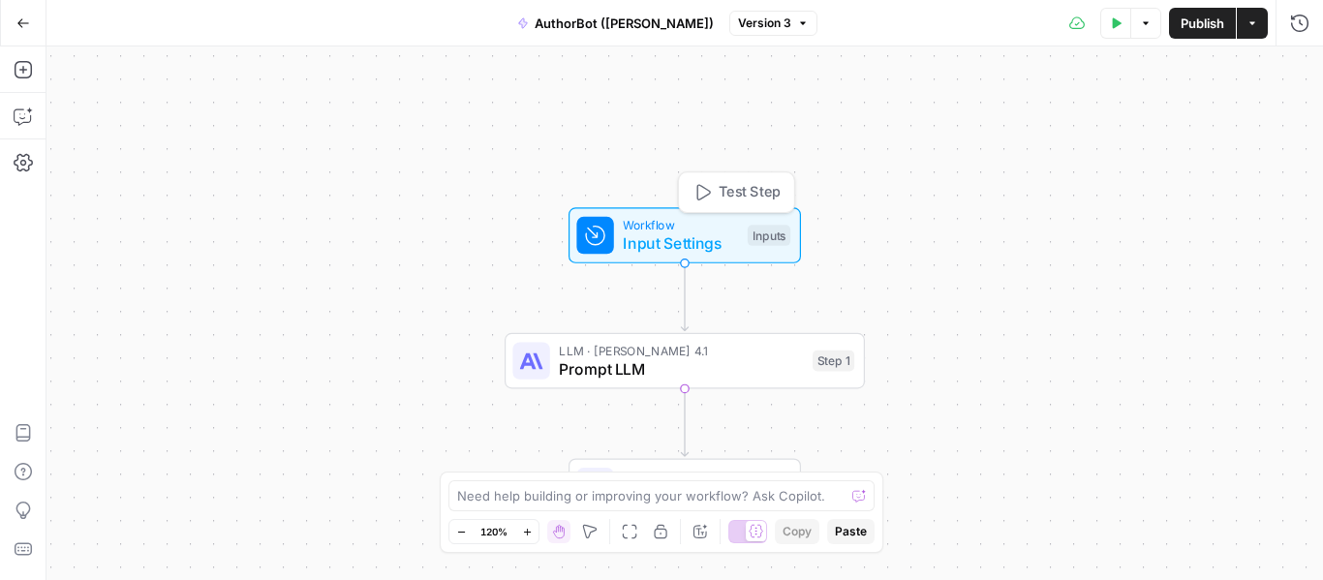
click at [655, 243] on span "Input Settings" at bounding box center [680, 242] width 115 height 23
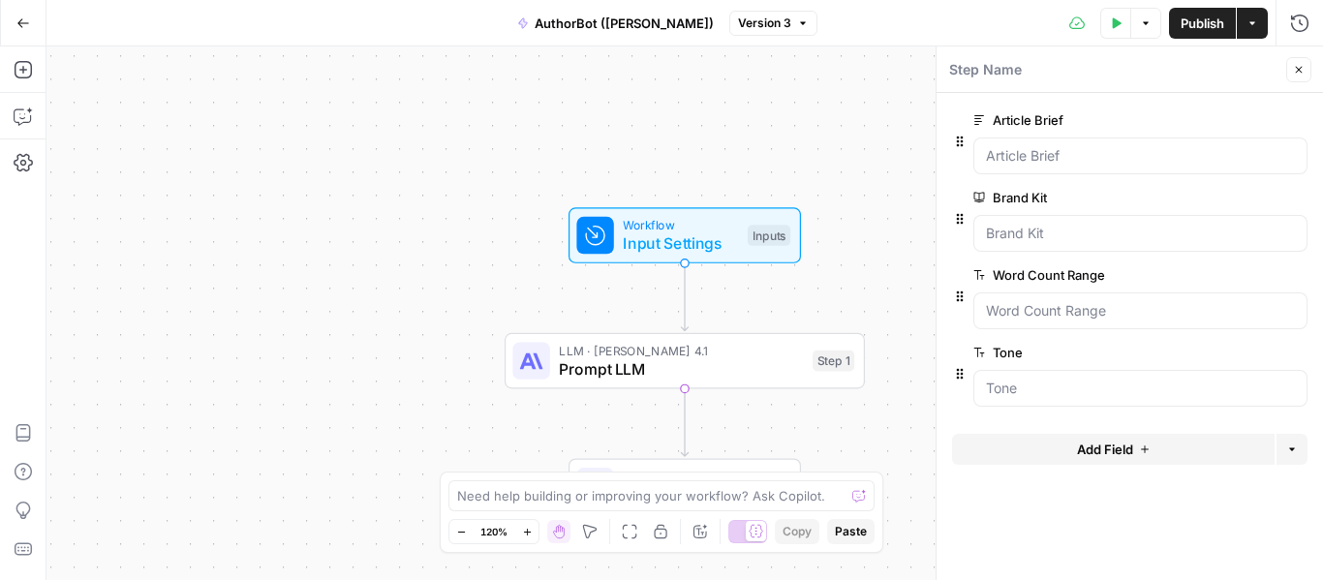
click at [1237, 120] on span "edit field" at bounding box center [1235, 119] width 43 height 15
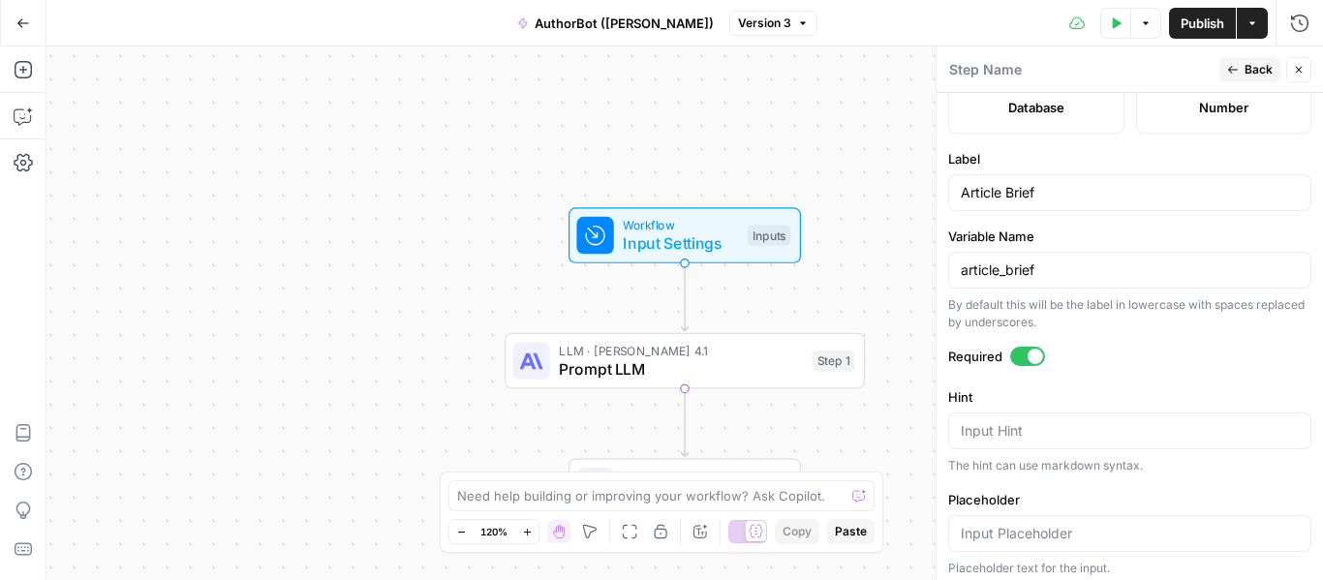
scroll to position [579, 0]
click at [1103, 183] on input "Article Brief" at bounding box center [1130, 190] width 338 height 19
click at [1247, 66] on span "Back" at bounding box center [1259, 69] width 28 height 17
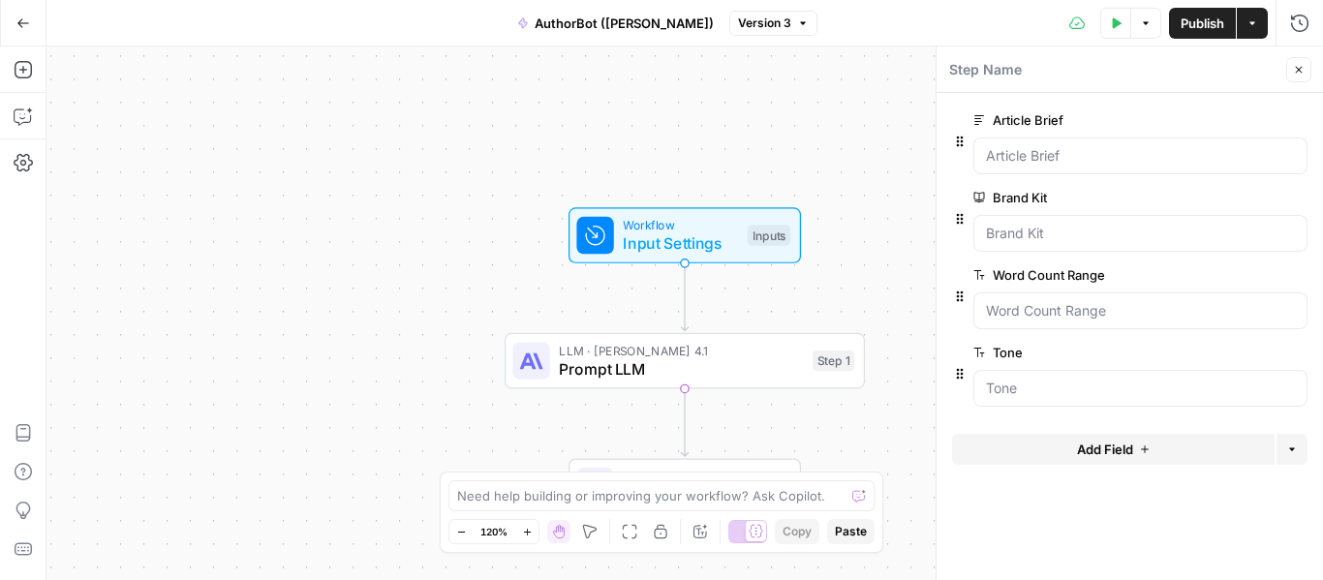
click at [1238, 195] on span "edit field" at bounding box center [1235, 197] width 43 height 15
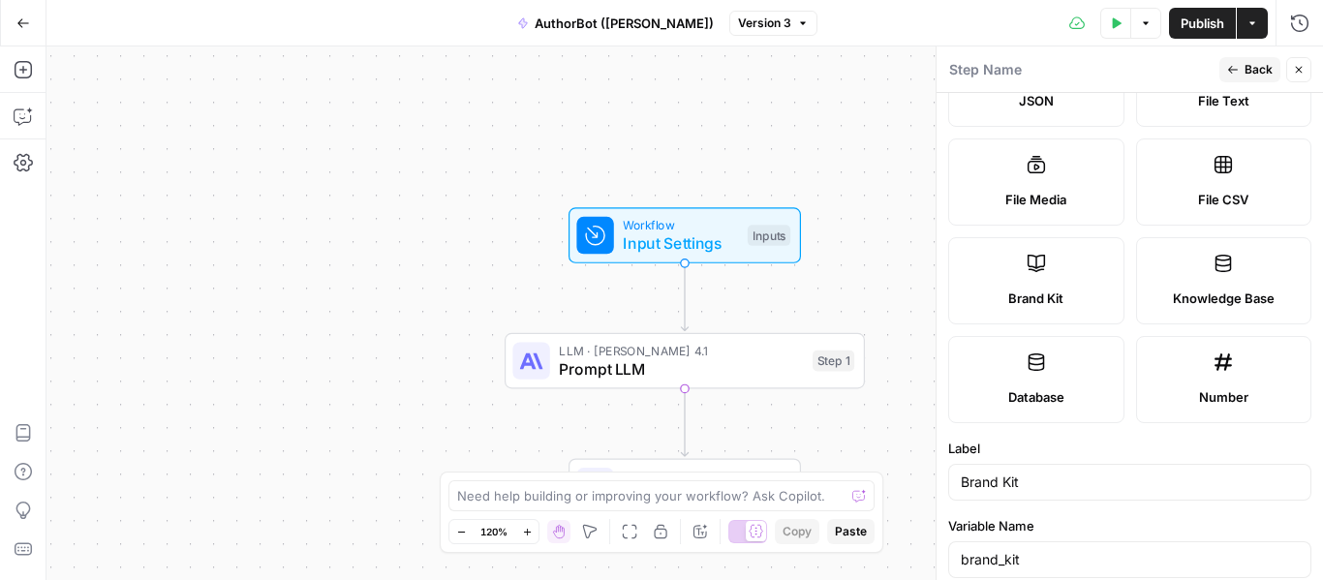
scroll to position [290, 0]
click at [1258, 73] on span "Back" at bounding box center [1259, 69] width 28 height 17
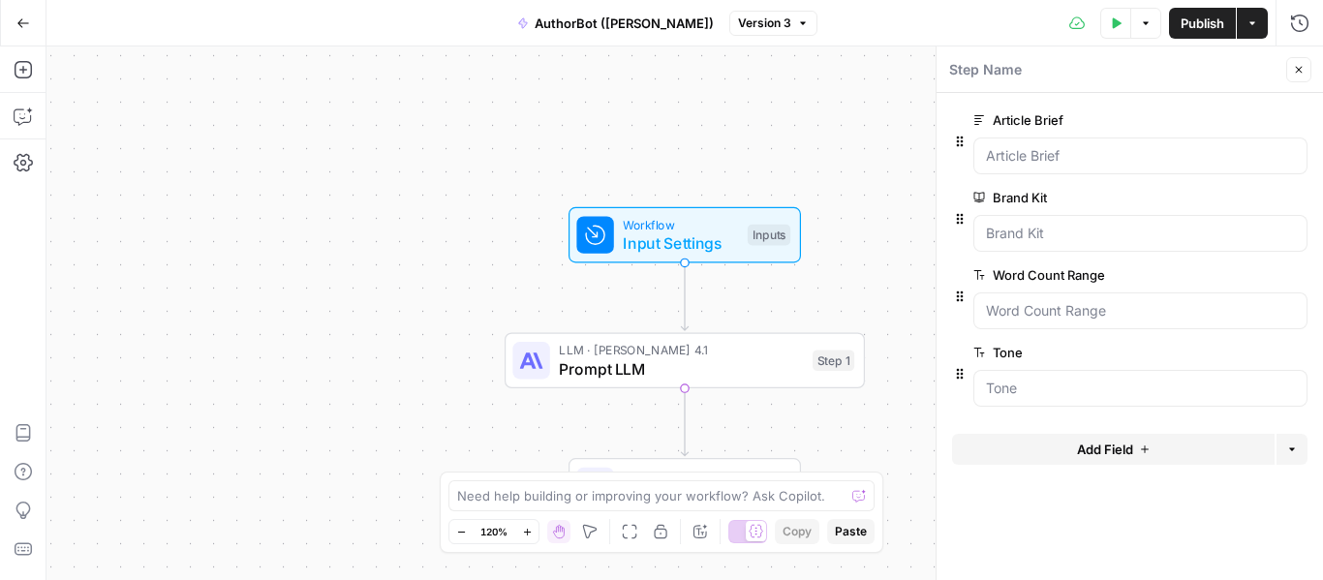
click at [1233, 277] on span "edit field" at bounding box center [1235, 274] width 43 height 15
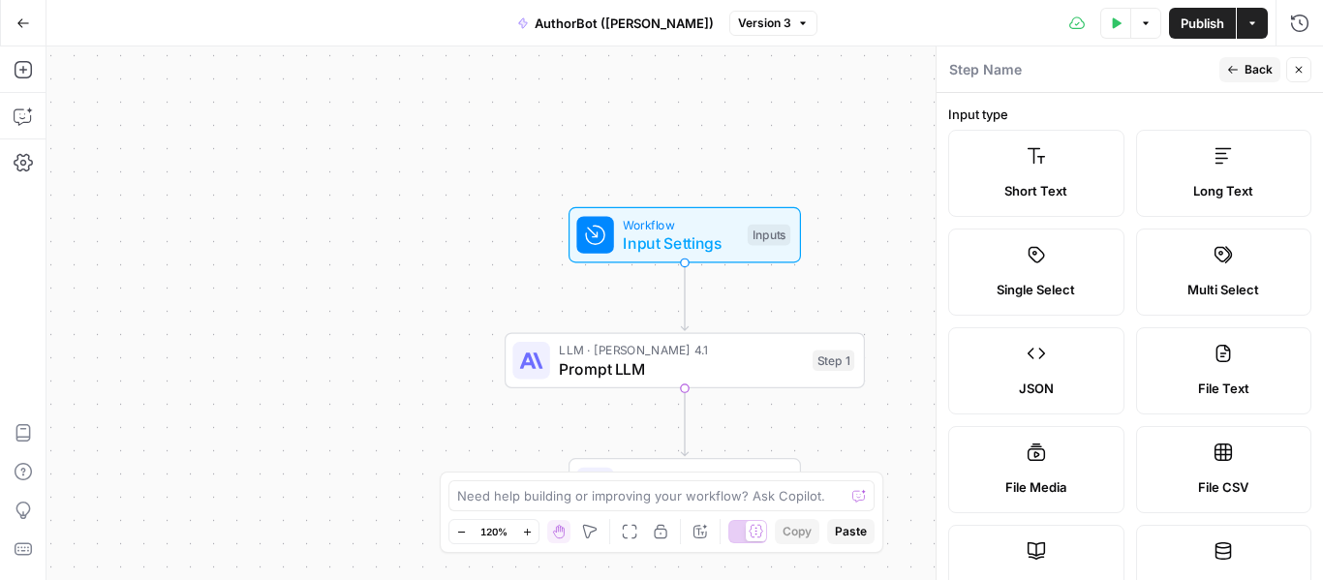
click at [1251, 67] on span "Back" at bounding box center [1259, 69] width 28 height 17
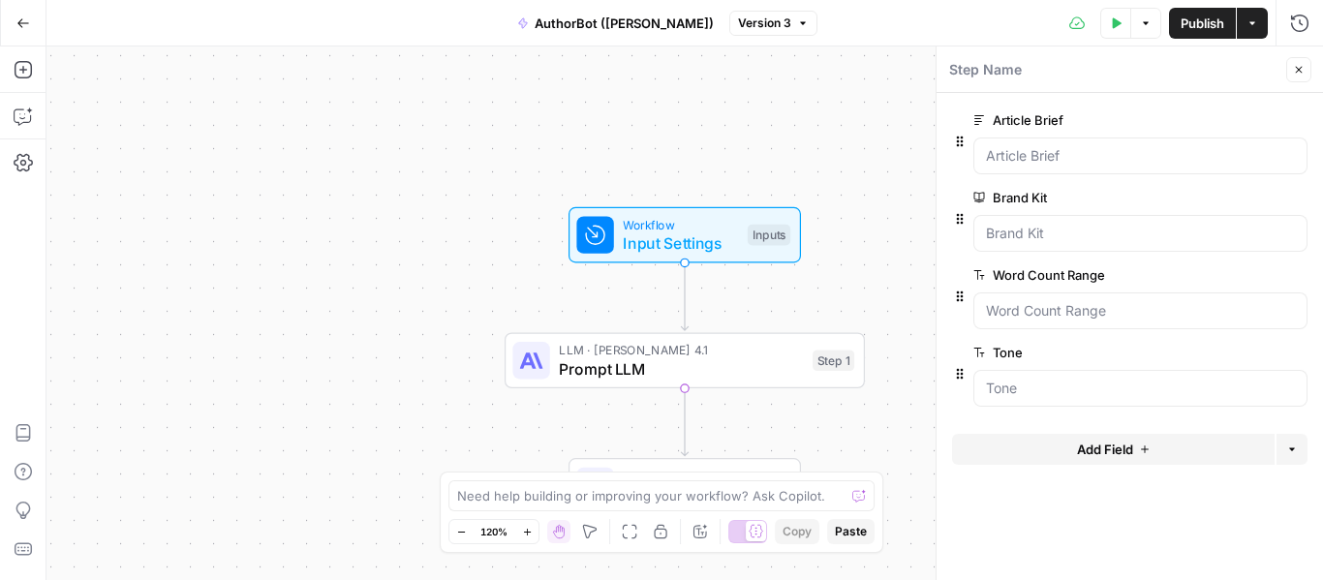
click at [1235, 352] on span "edit field" at bounding box center [1235, 352] width 43 height 15
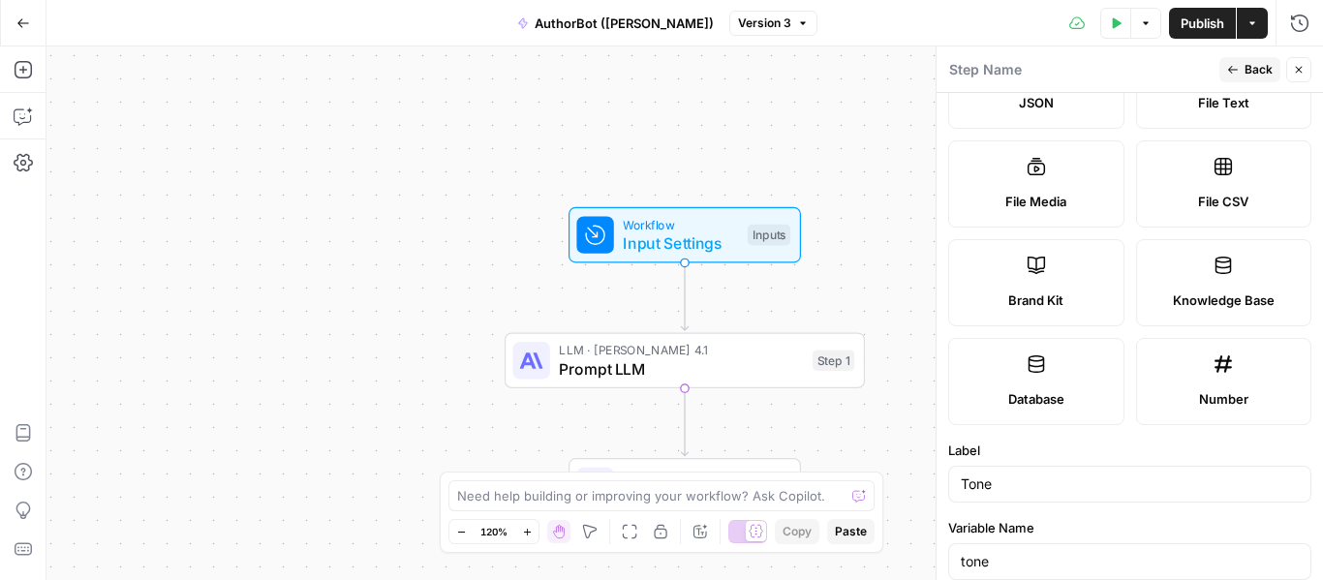
scroll to position [289, 0]
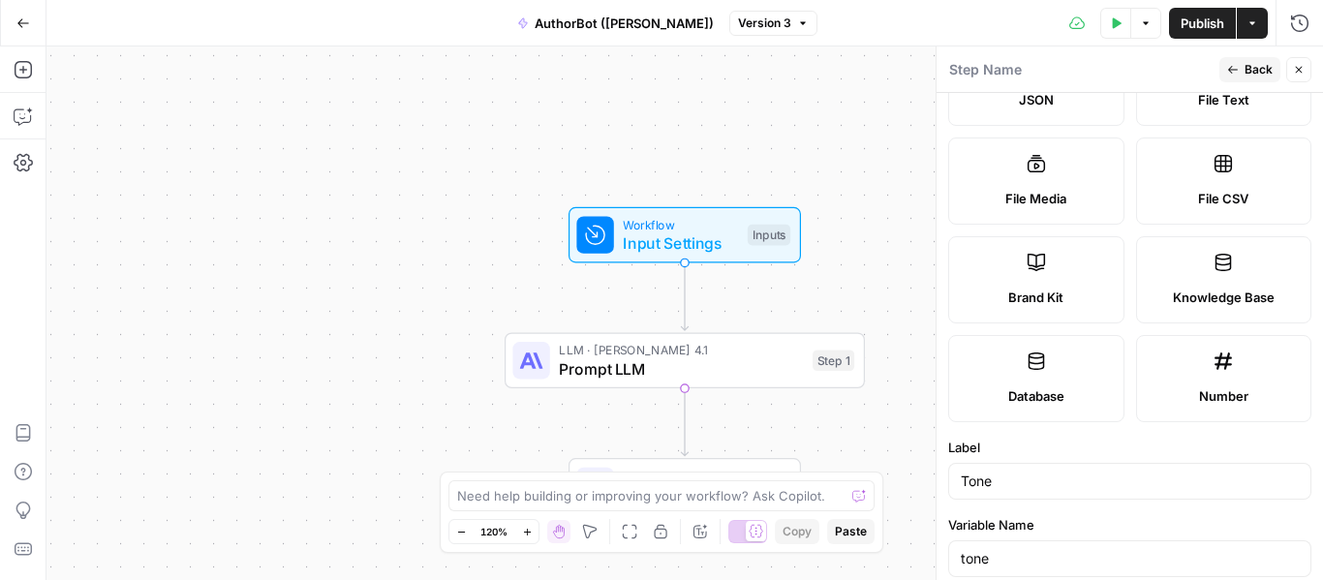
click at [630, 364] on span "Prompt LLM" at bounding box center [681, 368] width 244 height 23
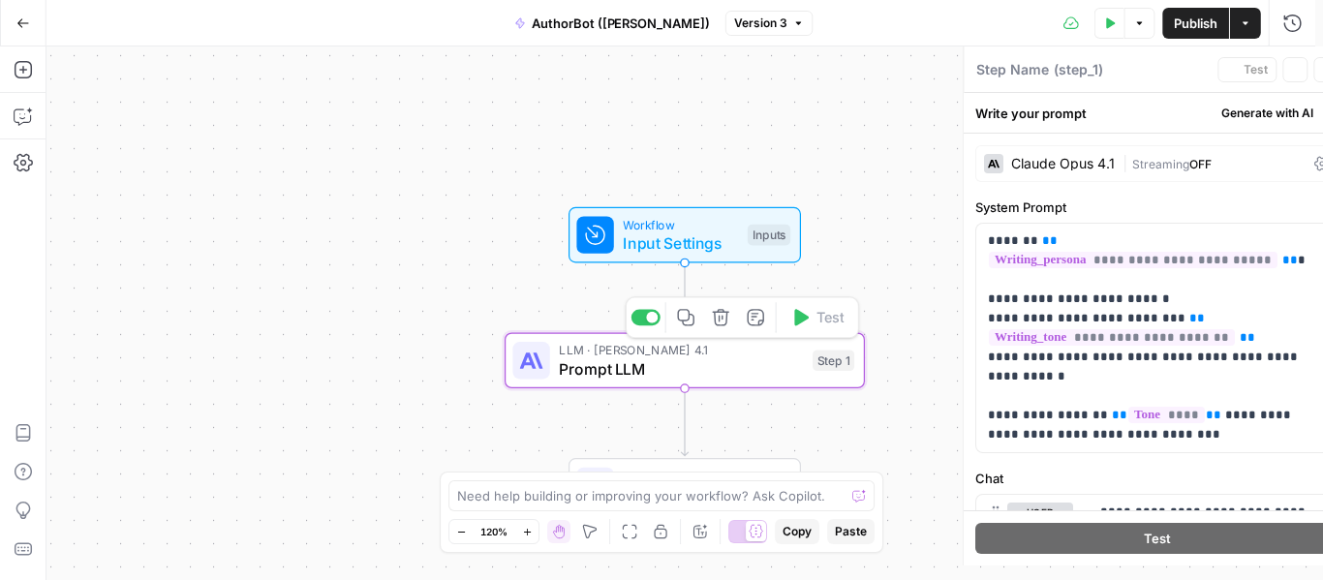
type textarea "Prompt LLM"
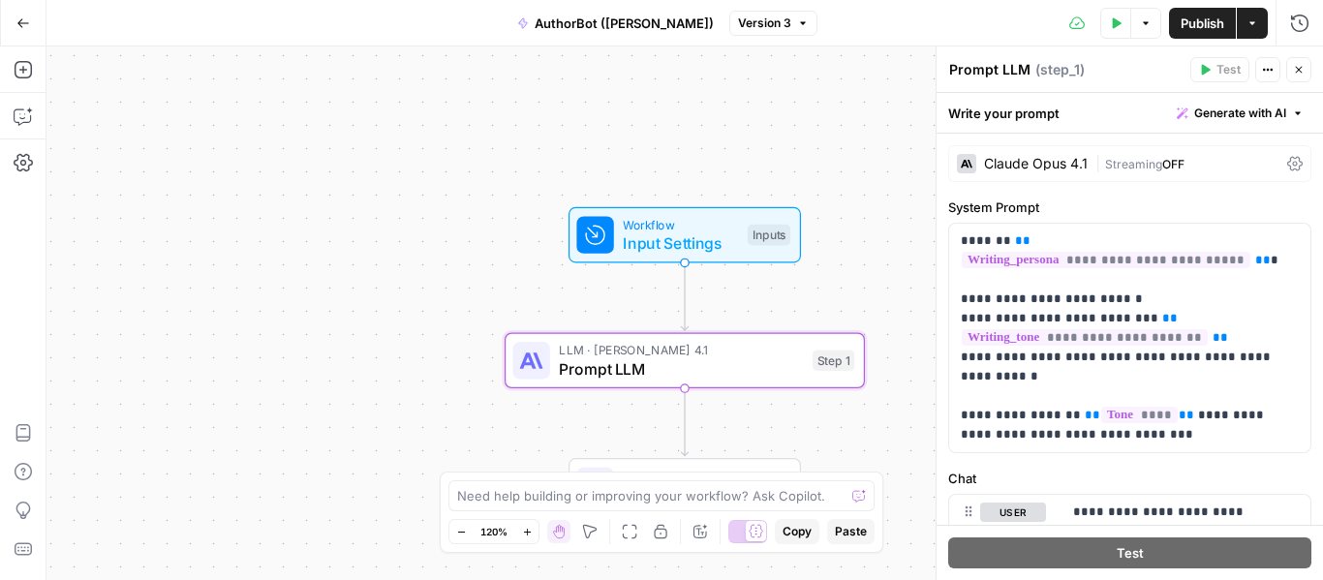
click at [1048, 157] on div "Claude Opus 4.1" at bounding box center [1036, 164] width 104 height 14
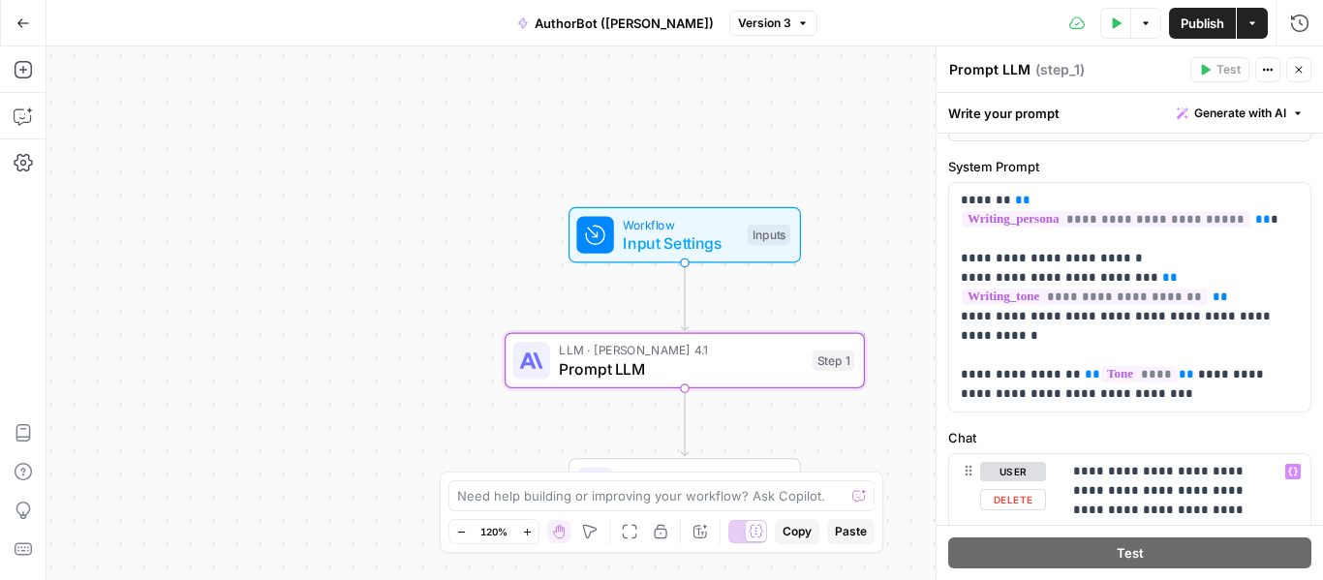
scroll to position [873, 0]
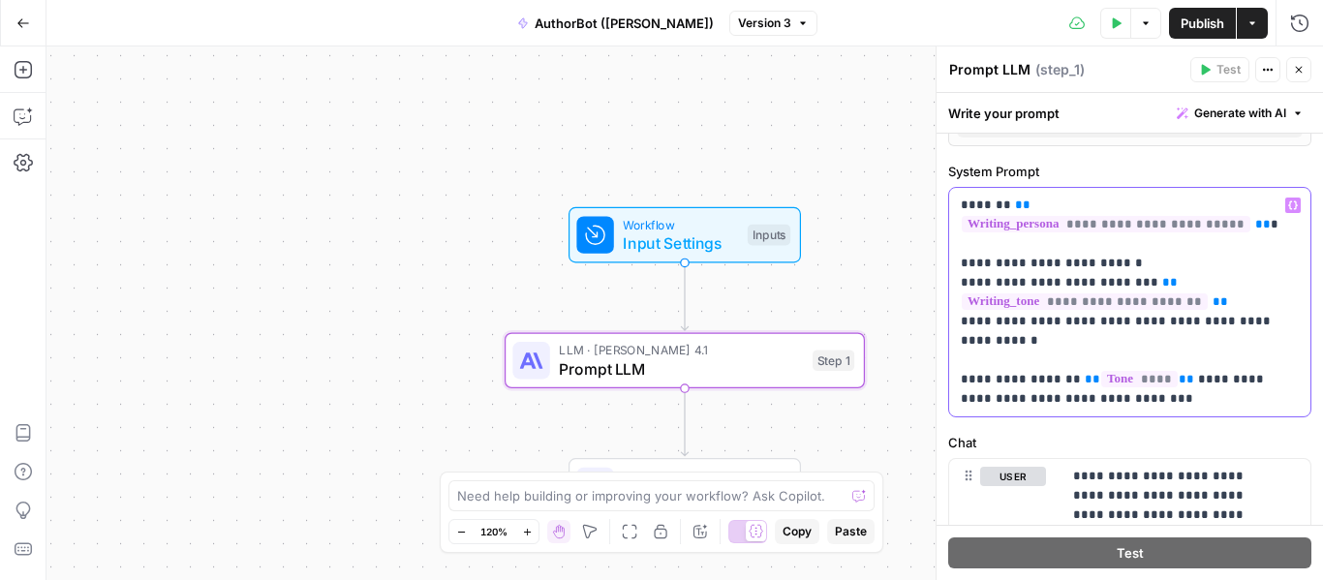
click at [1205, 382] on p "**********" at bounding box center [1122, 302] width 323 height 213
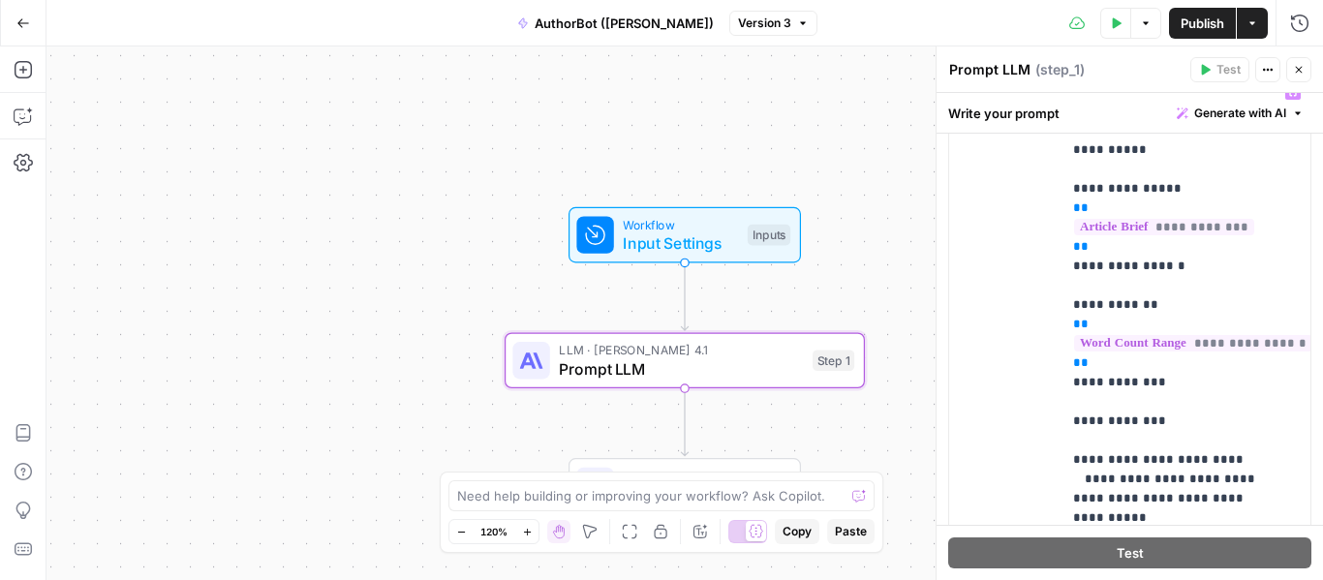
scroll to position [1258, 0]
click at [15, 21] on button "Go Back" at bounding box center [23, 23] width 35 height 35
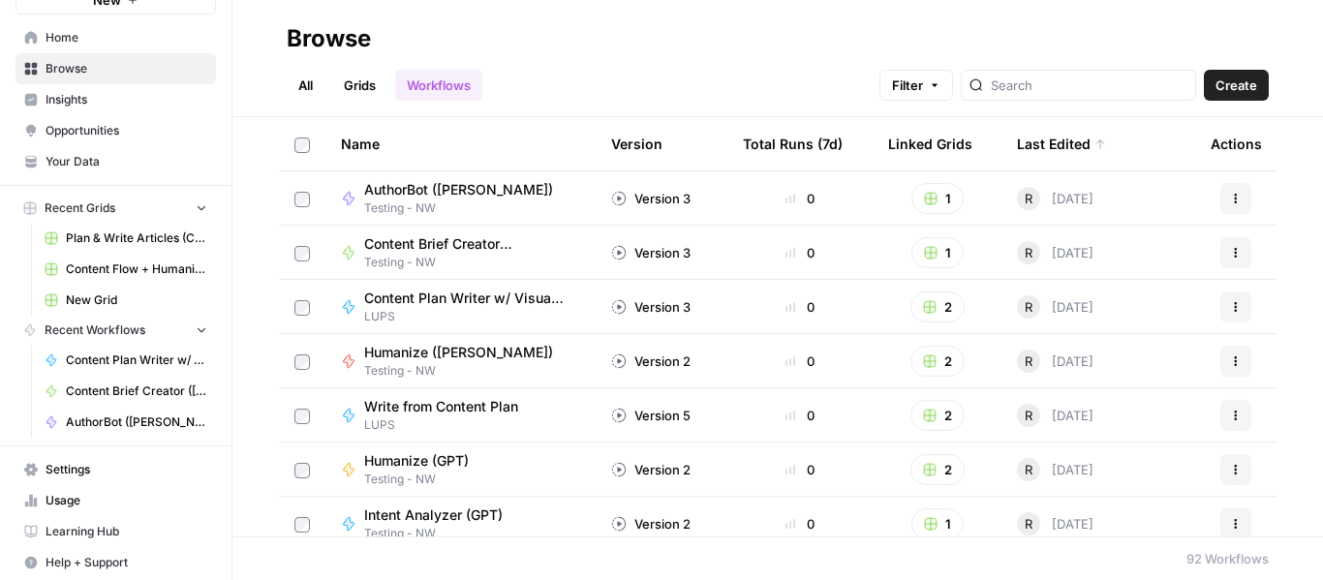
scroll to position [92, 0]
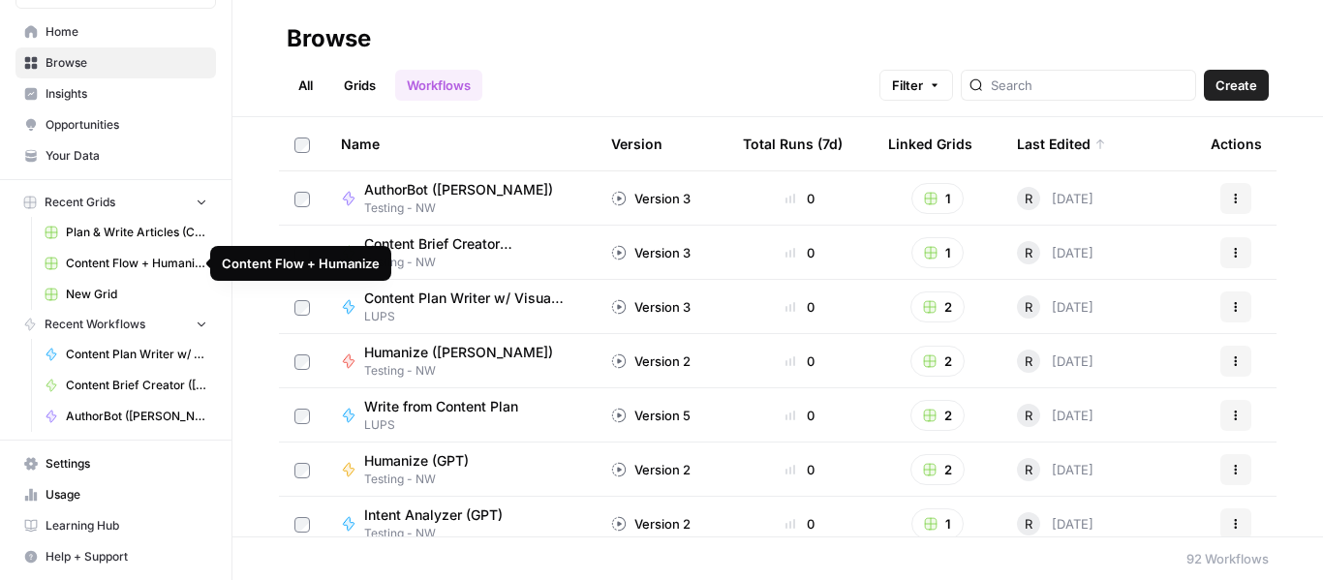
click at [143, 261] on span "Content Flow + Humanize" at bounding box center [136, 263] width 141 height 17
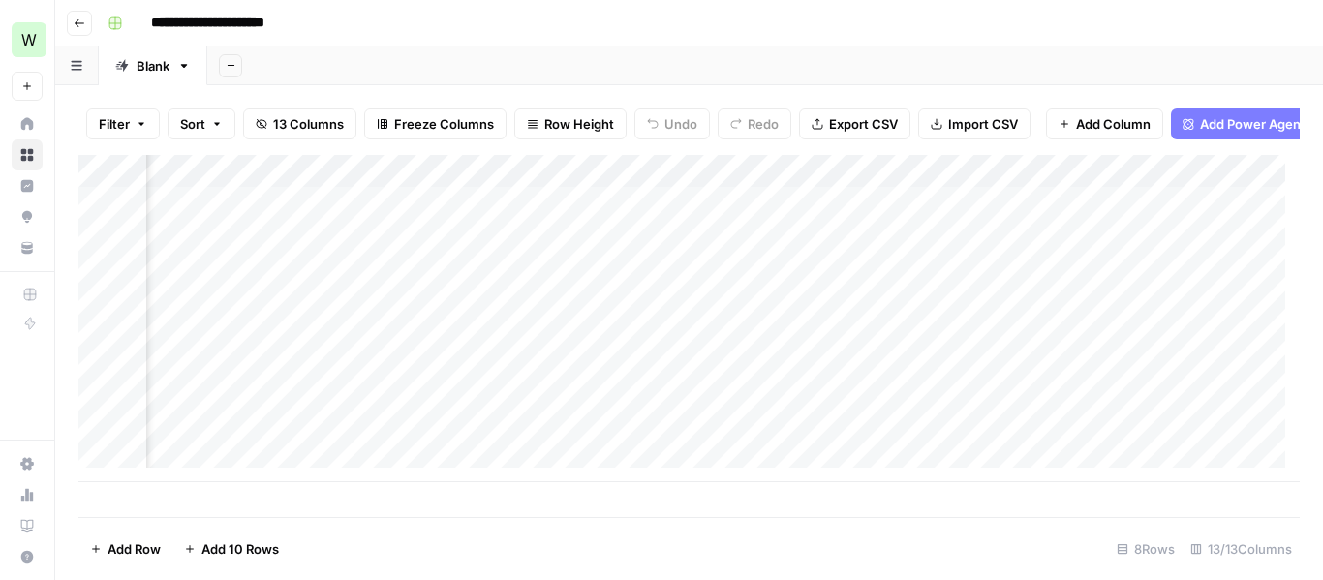
scroll to position [0, 404]
click at [705, 498] on div "Add Column" at bounding box center [688, 336] width 1221 height 362
click at [506, 188] on div "Add Column" at bounding box center [688, 318] width 1221 height 327
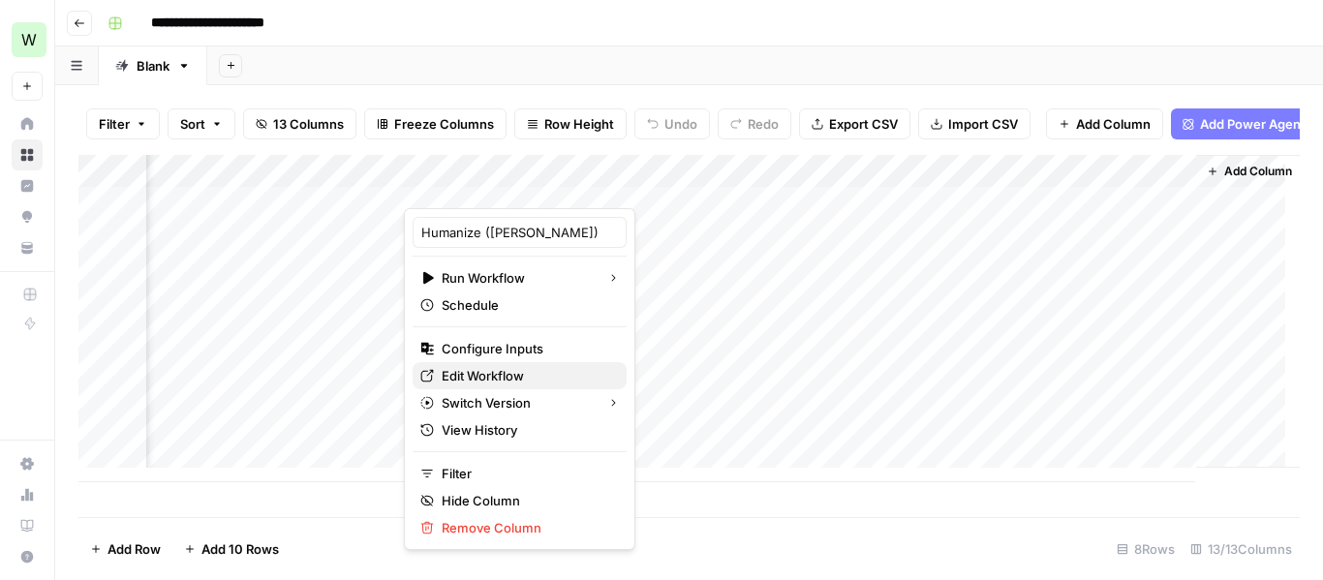
click at [466, 378] on span "Edit Workflow" at bounding box center [526, 375] width 169 height 19
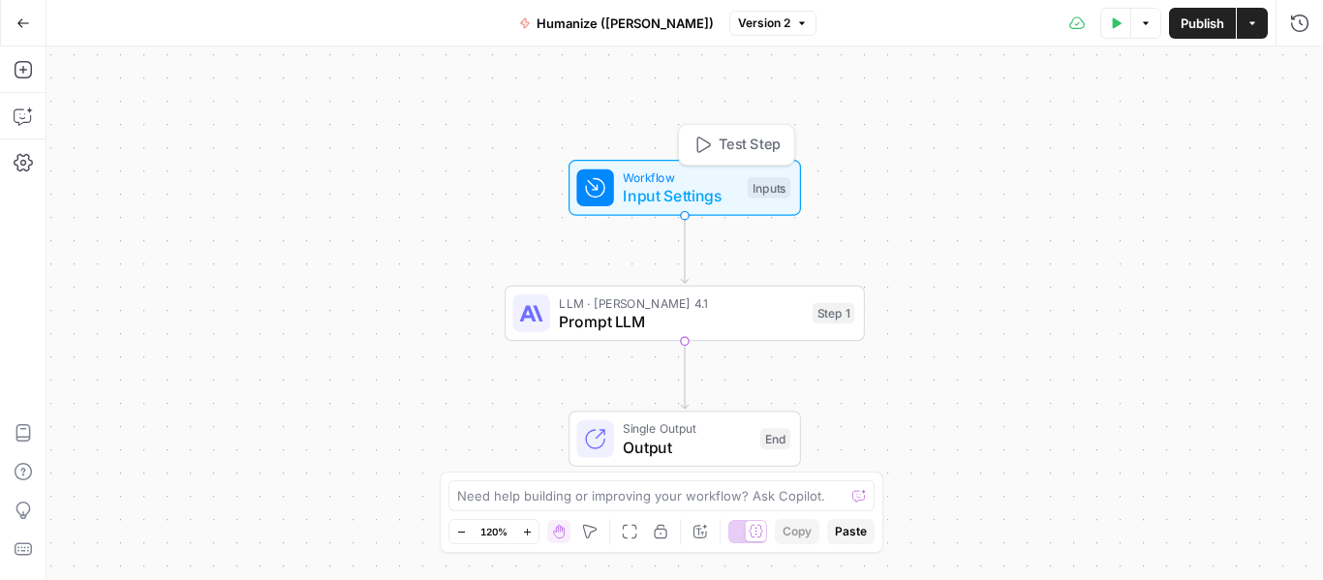
click at [657, 196] on span "Input Settings" at bounding box center [680, 195] width 115 height 23
click at [1223, 123] on span "edit field" at bounding box center [1235, 119] width 43 height 15
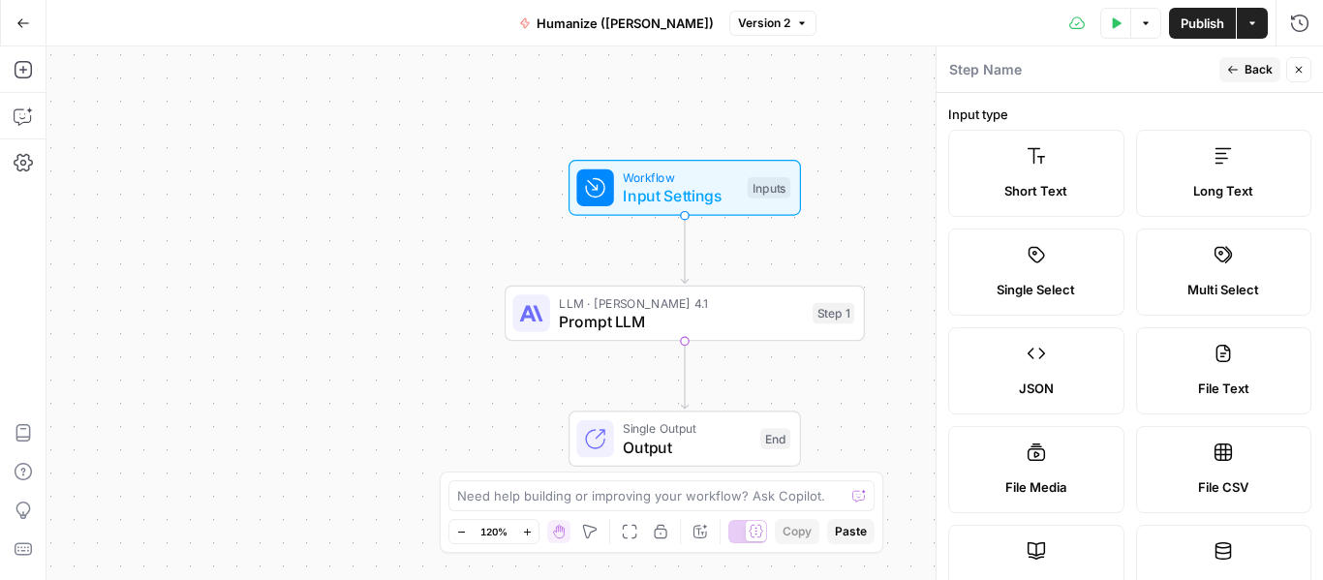
click at [1262, 65] on span "Back" at bounding box center [1259, 69] width 28 height 17
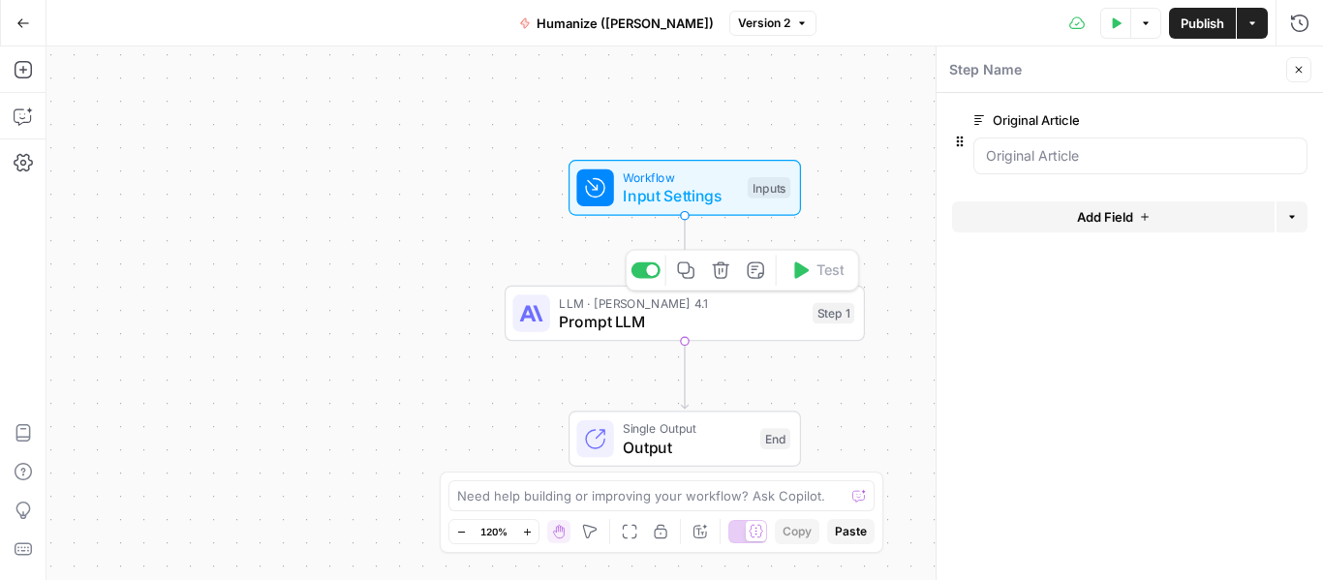
click at [609, 307] on span "LLM · [PERSON_NAME] 4.1" at bounding box center [681, 302] width 244 height 18
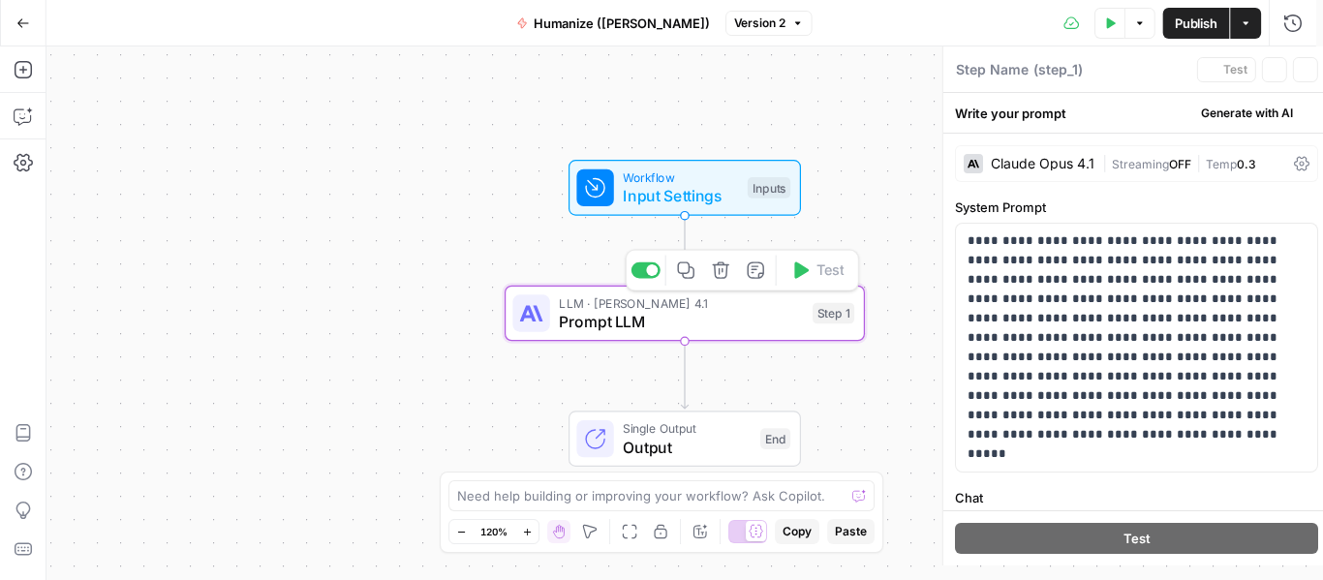
type textarea "Prompt LLM"
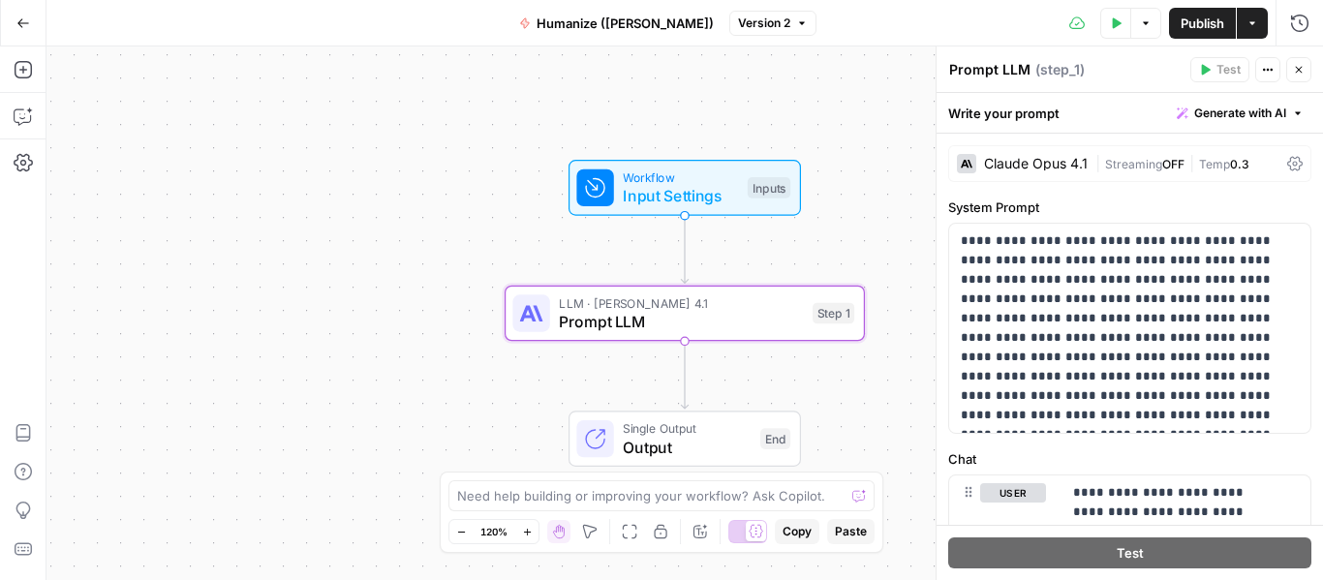
click at [1011, 156] on div "Claude Opus 4.1" at bounding box center [1022, 163] width 131 height 19
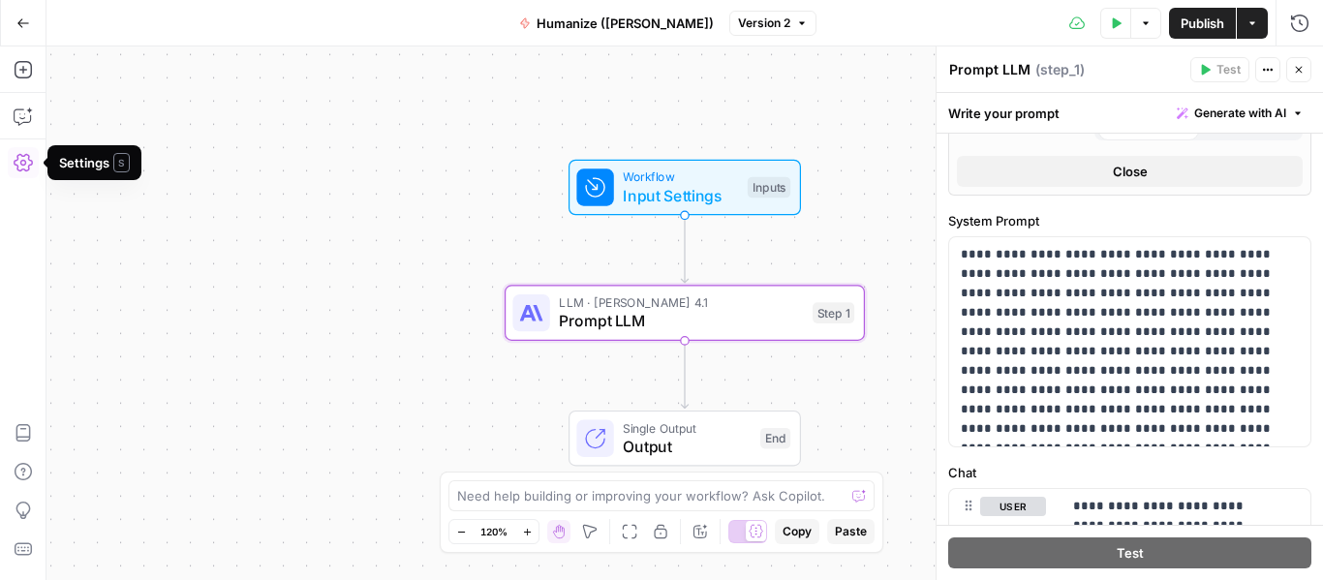
scroll to position [773, 0]
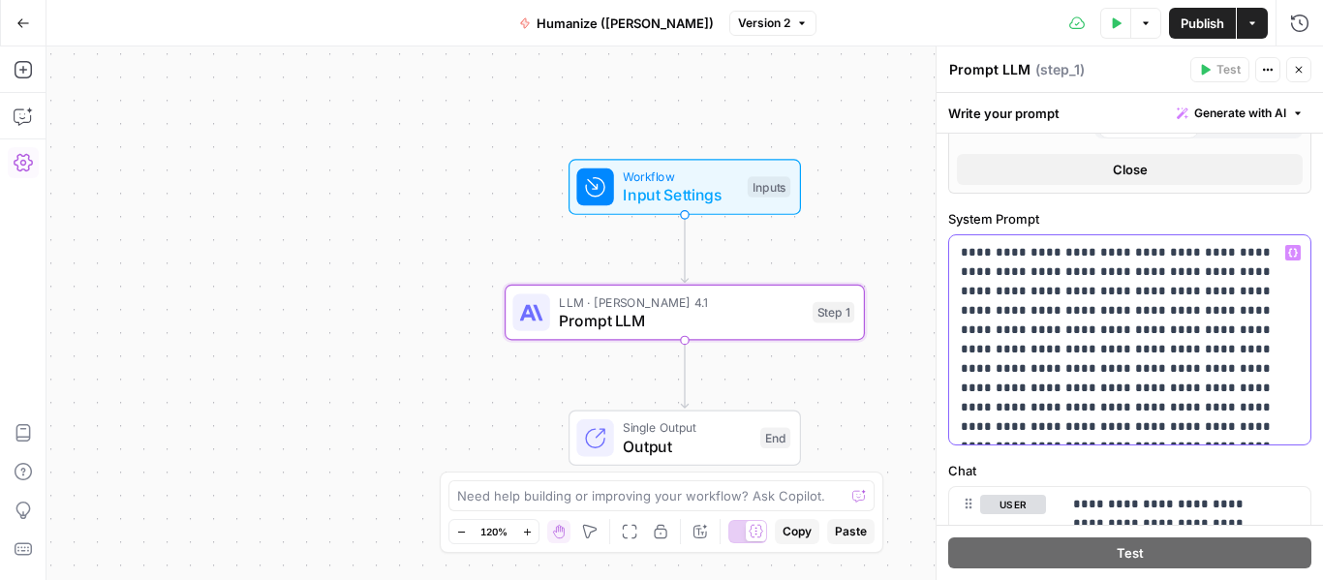
click at [1047, 377] on p "**********" at bounding box center [1122, 340] width 323 height 194
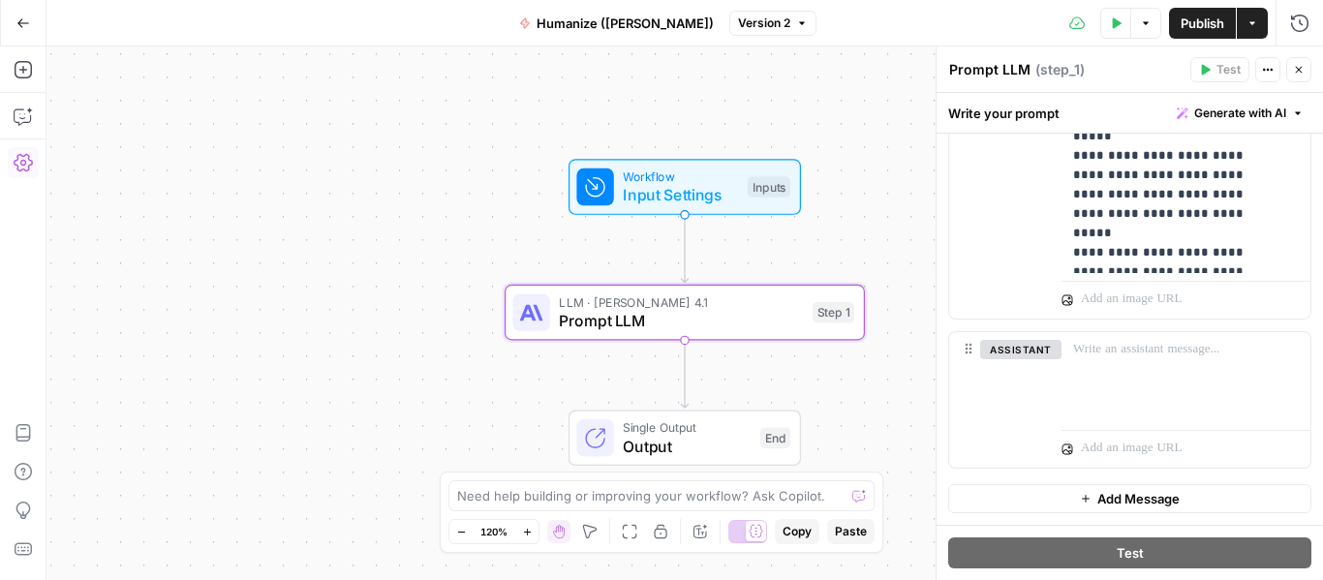
scroll to position [991, 0]
click at [28, 12] on button "Go Back" at bounding box center [23, 23] width 35 height 35
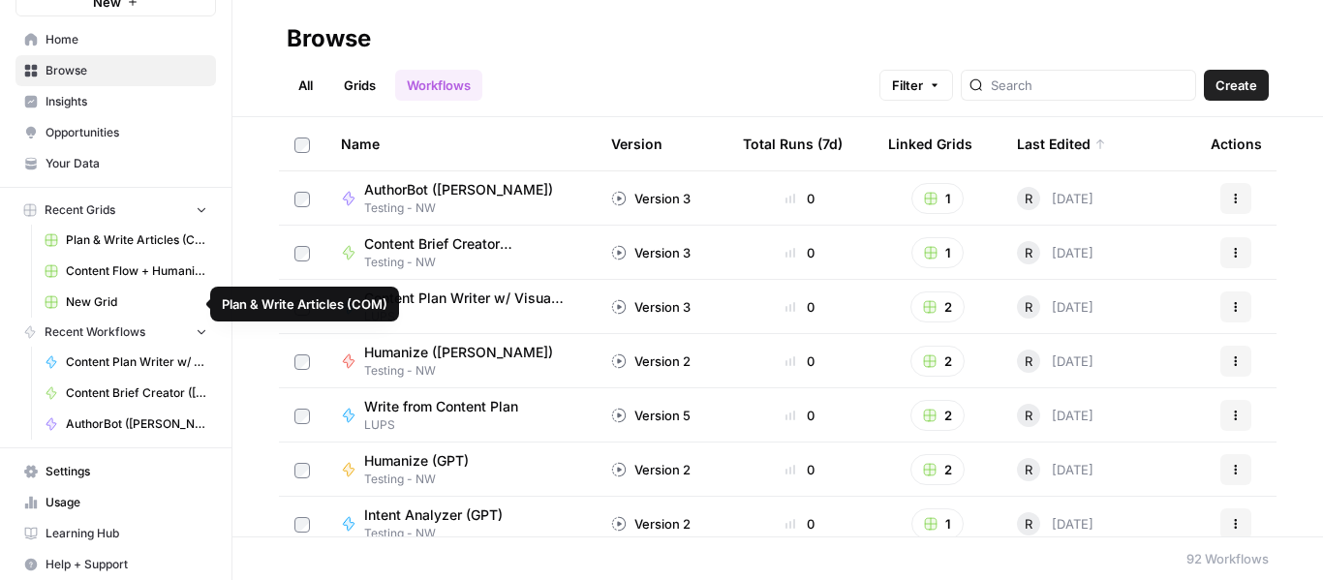
scroll to position [92, 0]
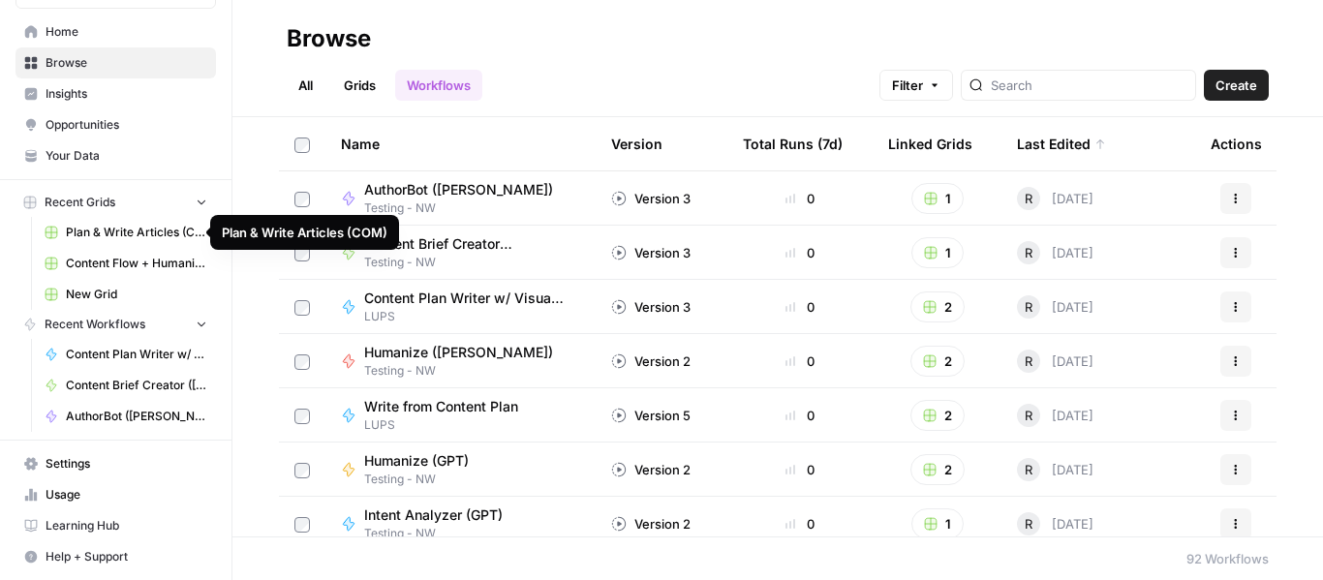
click at [138, 264] on span "Content Flow + Humanize" at bounding box center [136, 263] width 141 height 17
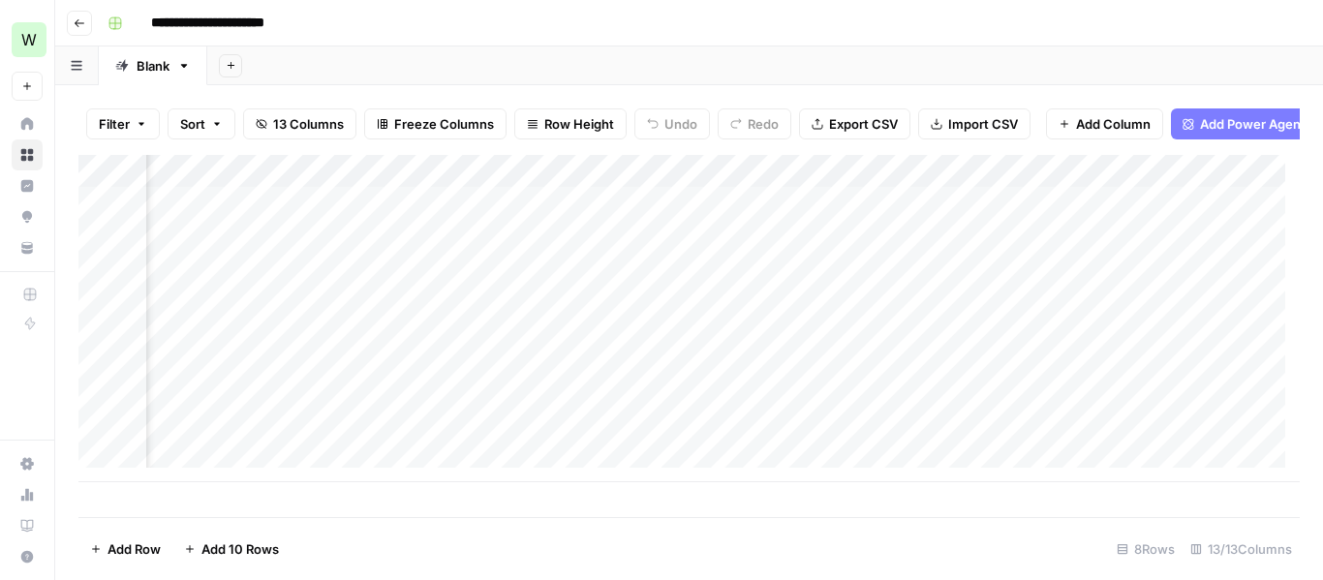
scroll to position [0, 1923]
click at [1069, 189] on div "Add Column" at bounding box center [688, 318] width 1221 height 327
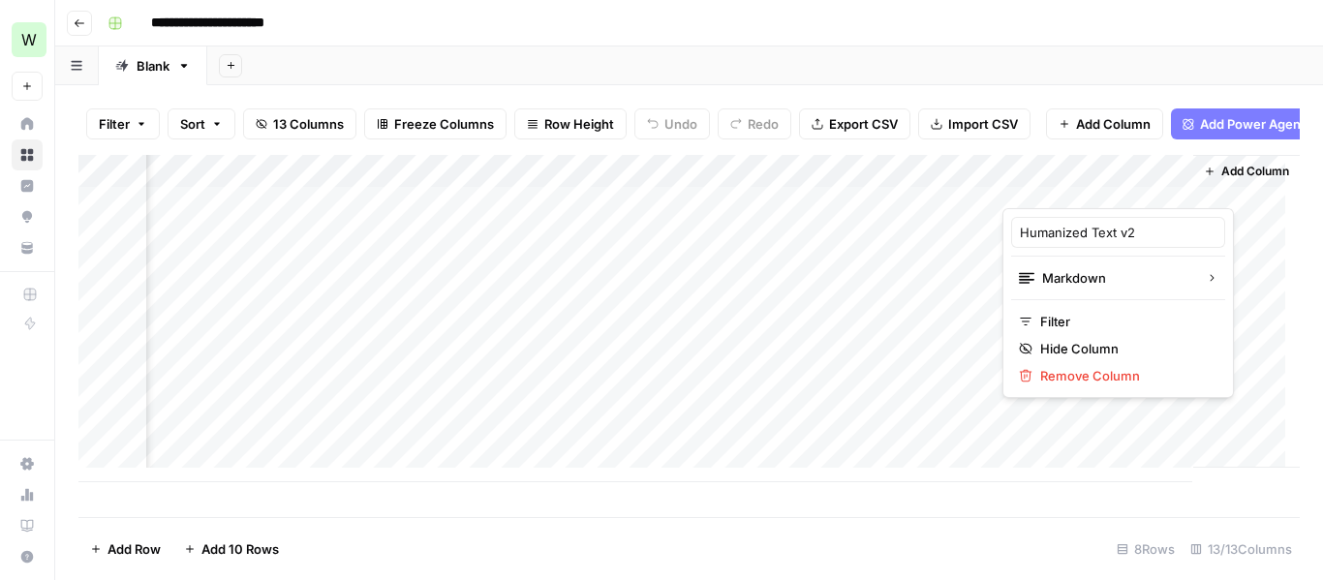
click at [904, 186] on div "Add Column" at bounding box center [688, 318] width 1221 height 327
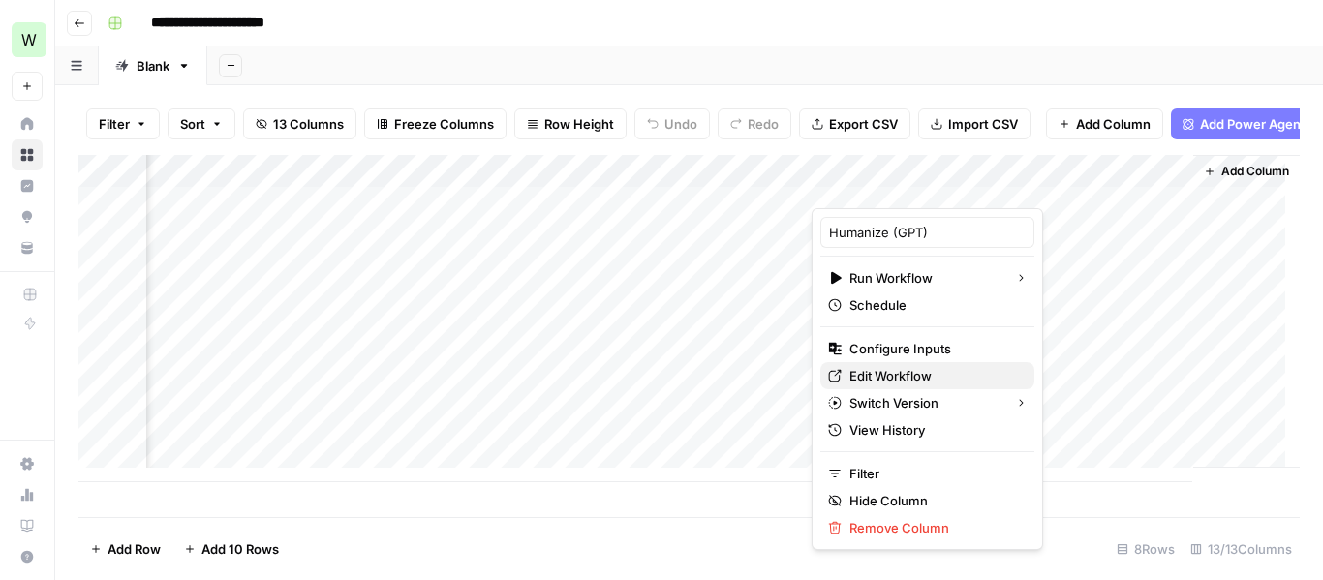
click at [922, 373] on span "Edit Workflow" at bounding box center [933, 375] width 169 height 19
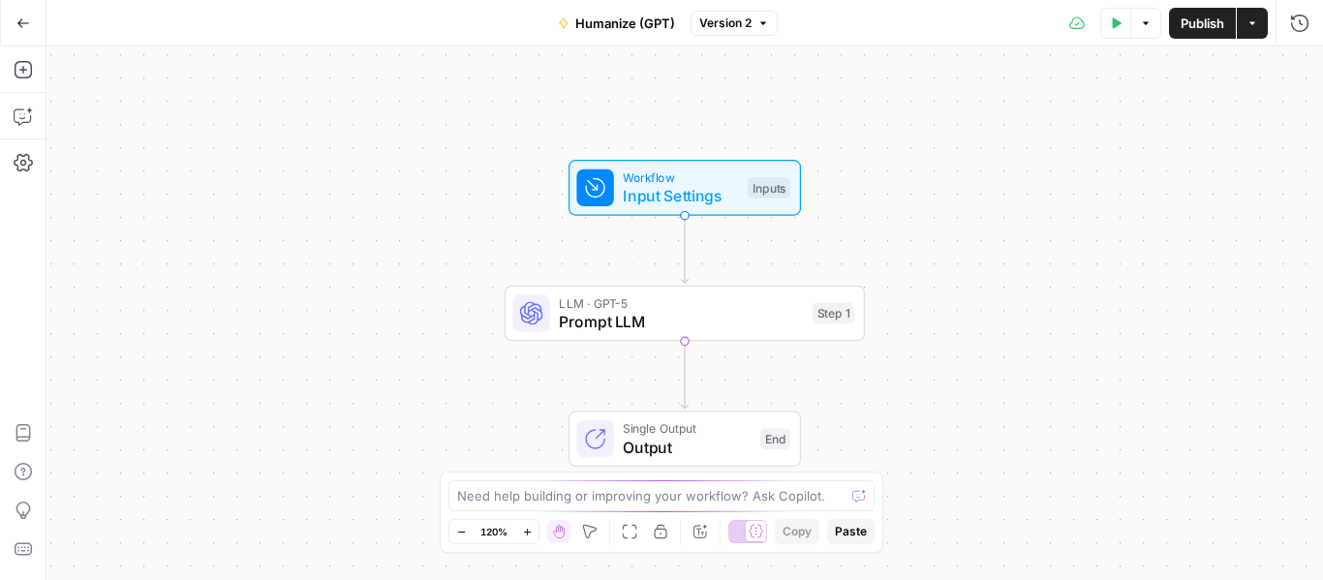
click at [658, 187] on span "Input Settings" at bounding box center [680, 195] width 115 height 23
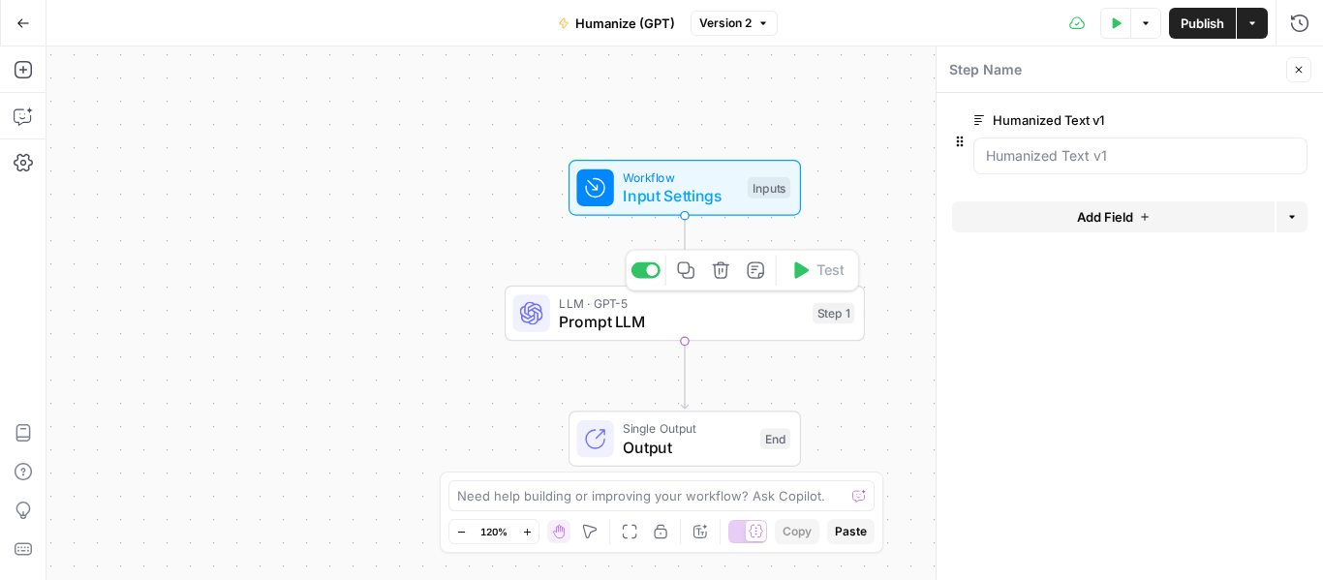
click at [600, 334] on div "LLM · GPT-5 Prompt LLM Step 1 Copy step Delete step Add Note Test" at bounding box center [685, 314] width 360 height 56
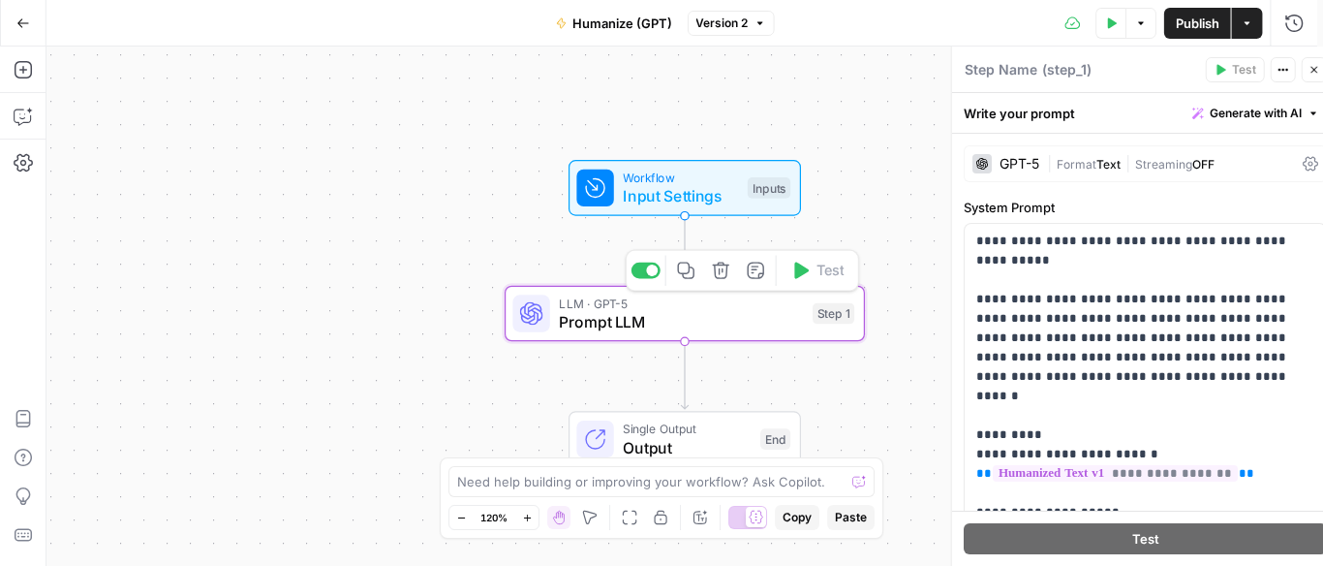
type textarea "Prompt LLM"
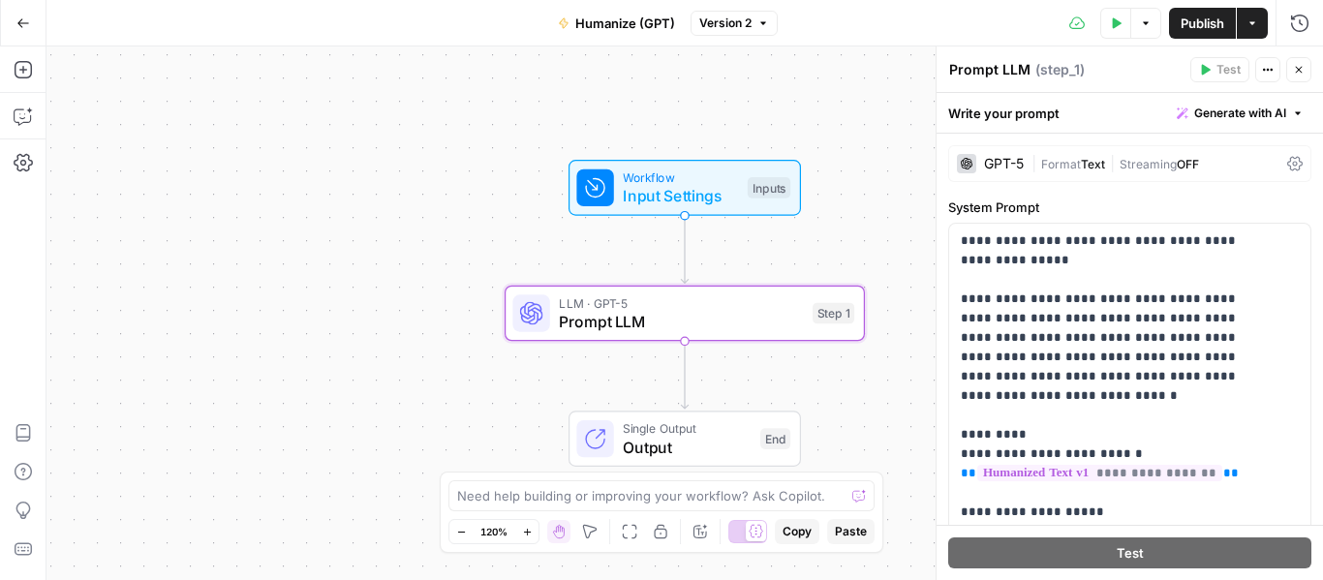
click at [1064, 166] on span "Format" at bounding box center [1061, 164] width 40 height 15
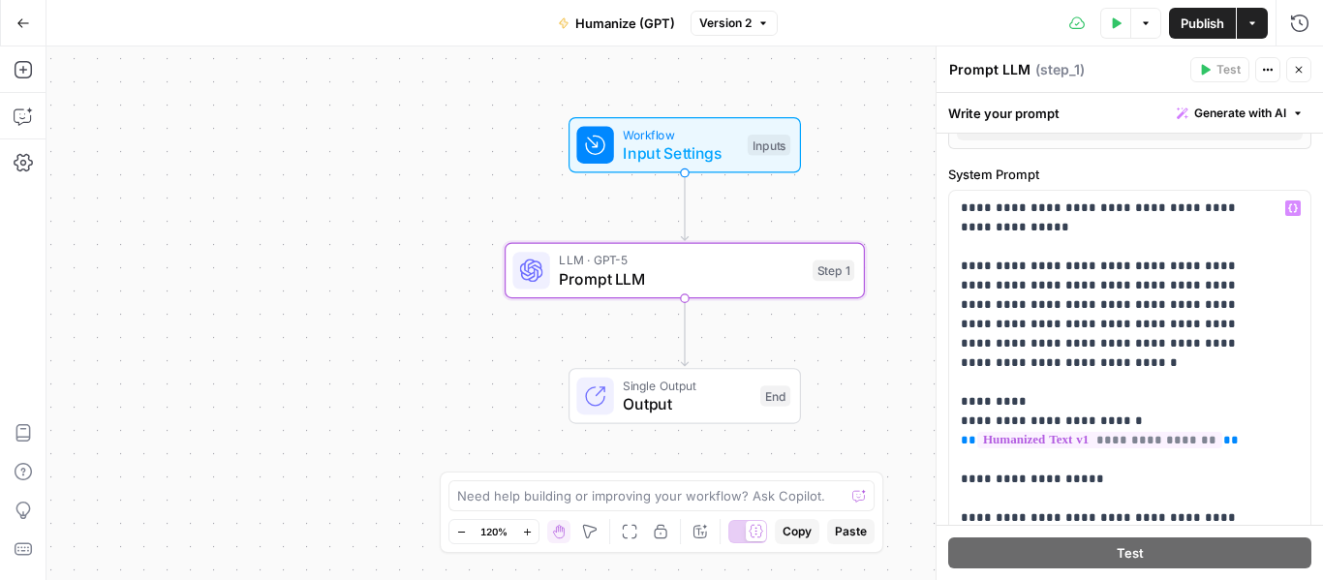
scroll to position [1, 0]
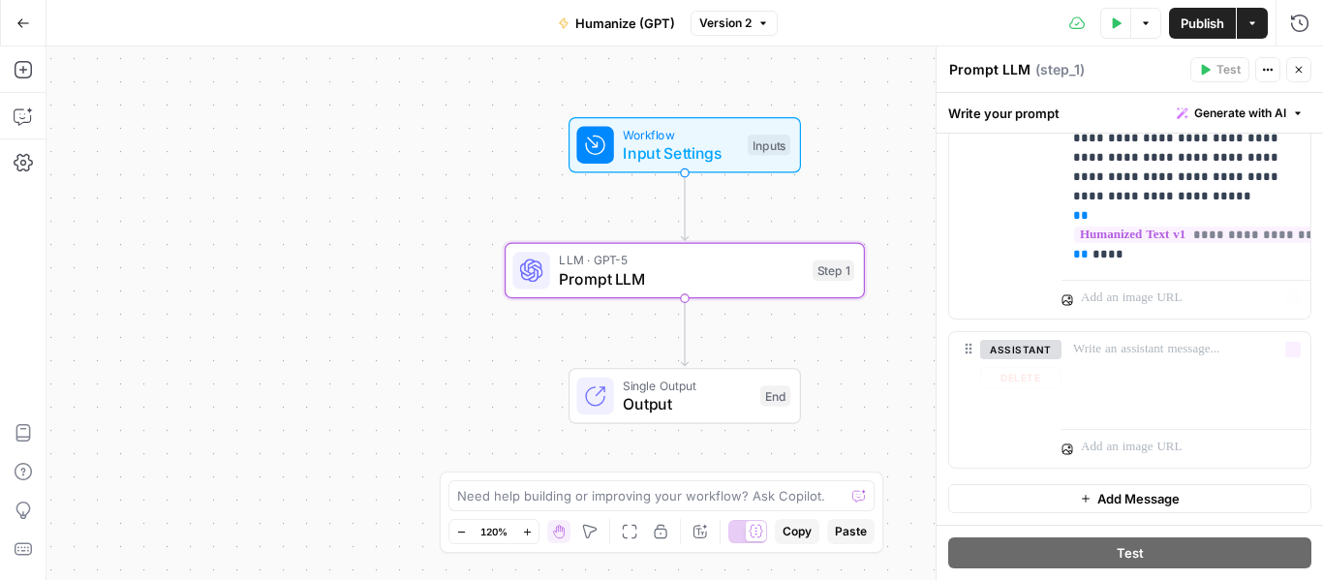
scroll to position [2030, 0]
click at [1099, 174] on p "**********" at bounding box center [1178, 109] width 211 height 310
click at [29, 21] on icon "button" at bounding box center [23, 23] width 14 height 14
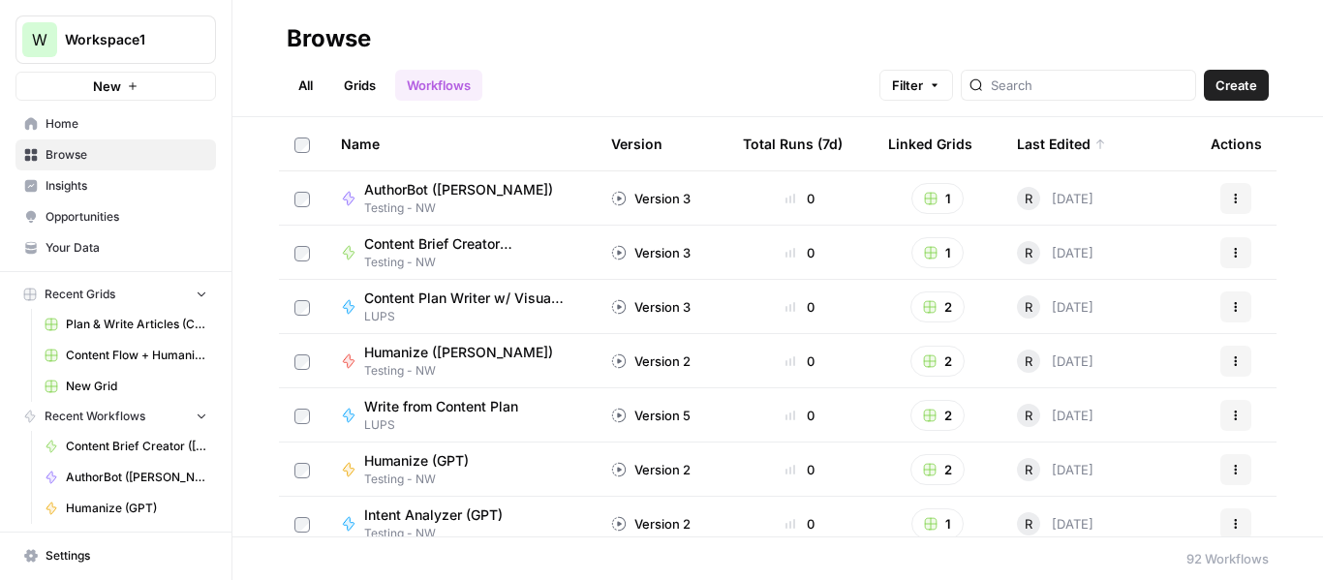
click at [115, 354] on span "Content Flow + Humanize" at bounding box center [136, 355] width 141 height 17
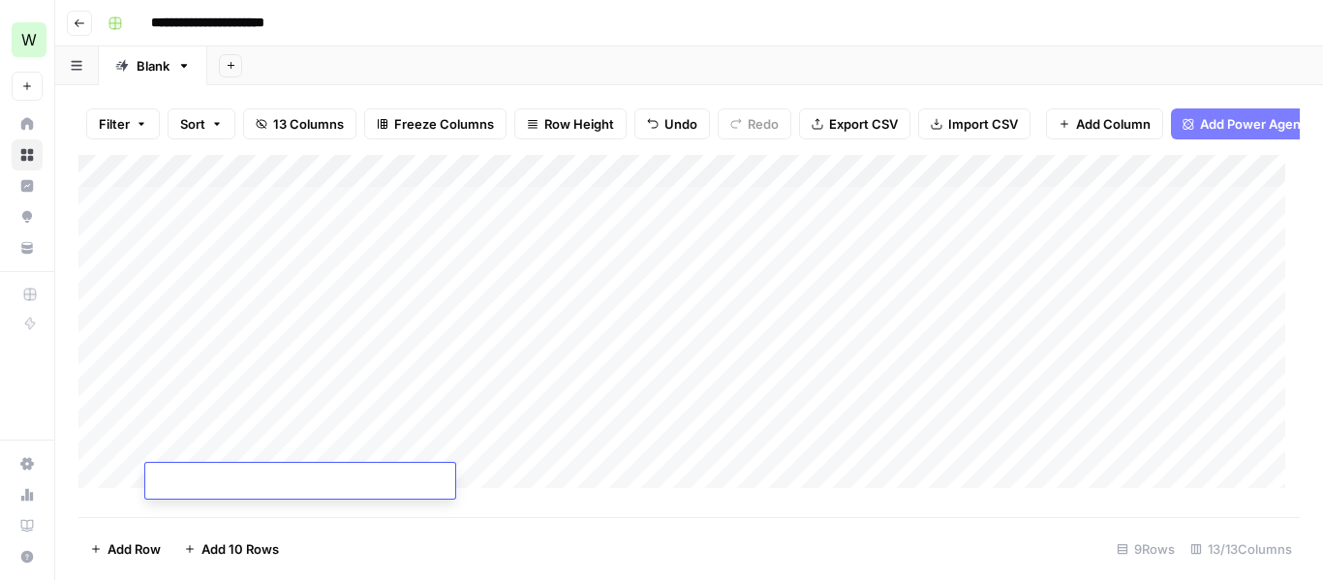
drag, startPoint x: 246, startPoint y: 478, endPoint x: 401, endPoint y: 502, distance: 156.7
click at [401, 502] on div "Add Column" at bounding box center [688, 329] width 1221 height 348
drag, startPoint x: 401, startPoint y: 502, endPoint x: 387, endPoint y: 506, distance: 14.1
click at [399, 503] on div "Add Column" at bounding box center [688, 329] width 1221 height 348
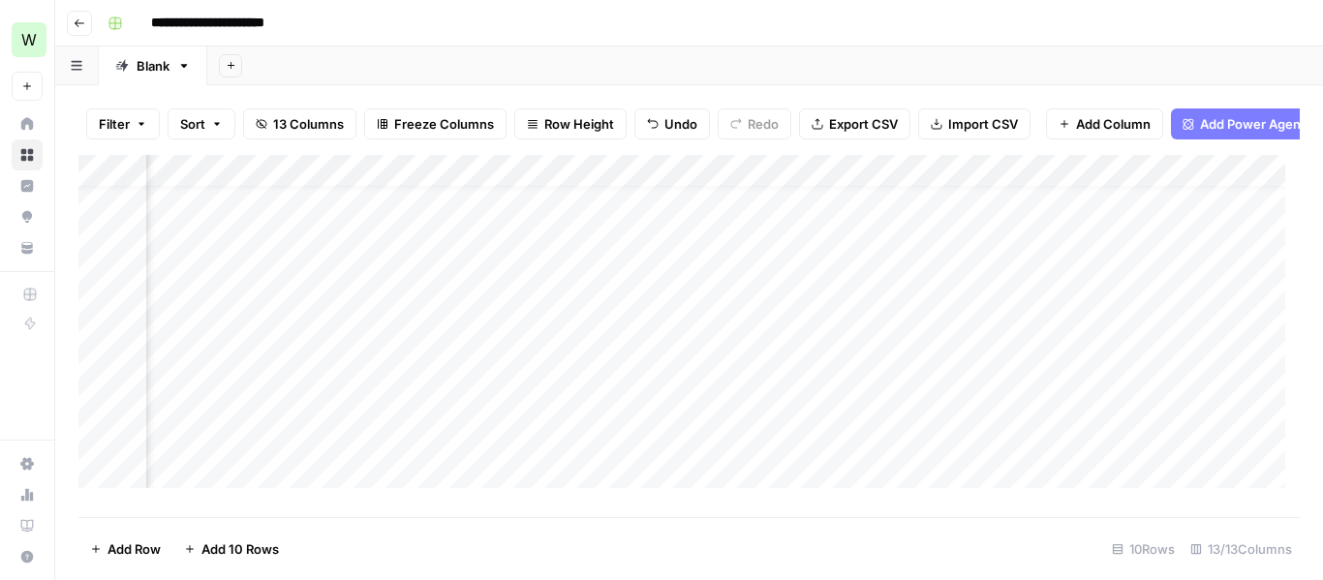
scroll to position [28, 1481]
click at [1061, 523] on footer "Add Row Add 10 Rows 10 Rows 13/13 Columns" at bounding box center [688, 548] width 1221 height 63
click at [1285, 503] on div "Add Column" at bounding box center [688, 329] width 1221 height 348
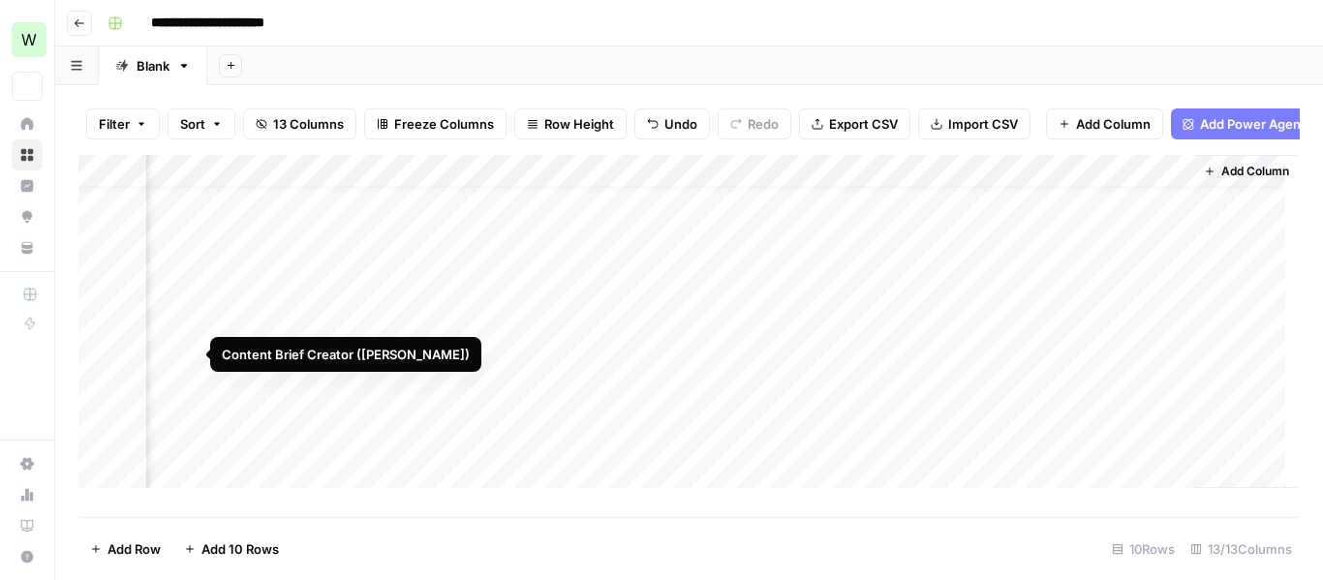
scroll to position [0, 0]
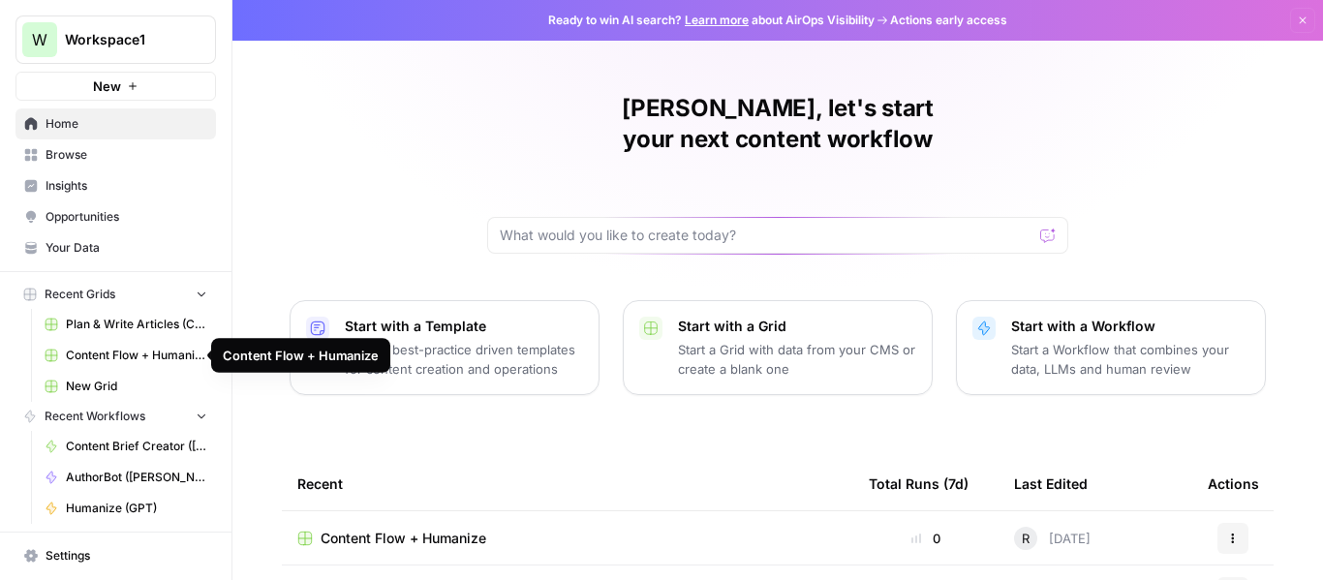
click at [138, 349] on span "Content Flow + Humanize" at bounding box center [136, 355] width 141 height 17
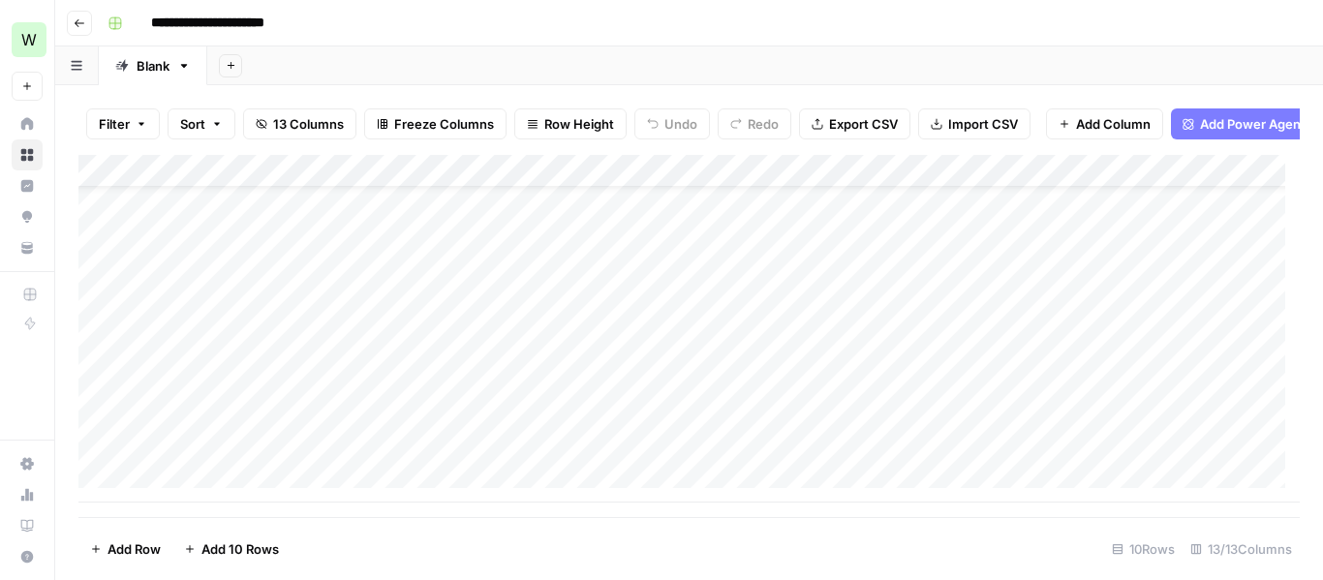
scroll to position [60, 0]
drag, startPoint x: 732, startPoint y: 485, endPoint x: 462, endPoint y: 509, distance: 271.3
click at [462, 503] on div "Add Column" at bounding box center [688, 329] width 1221 height 348
click at [1029, 219] on div "Add Column" at bounding box center [688, 329] width 1221 height 348
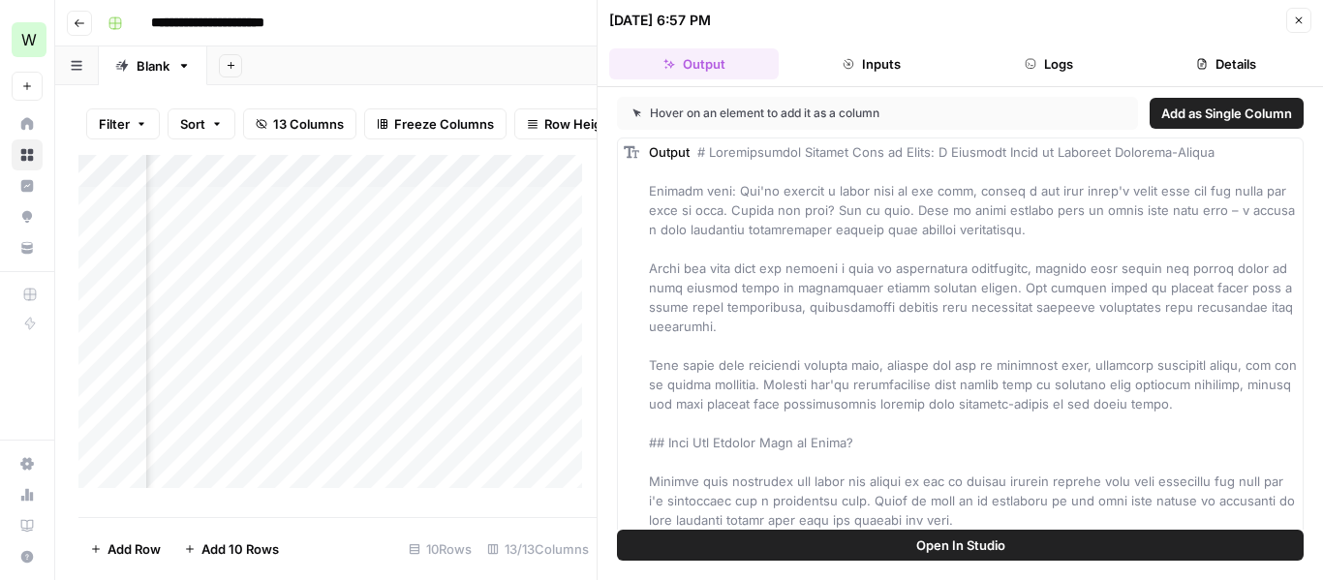
click at [874, 72] on button "Inputs" at bounding box center [870, 63] width 169 height 31
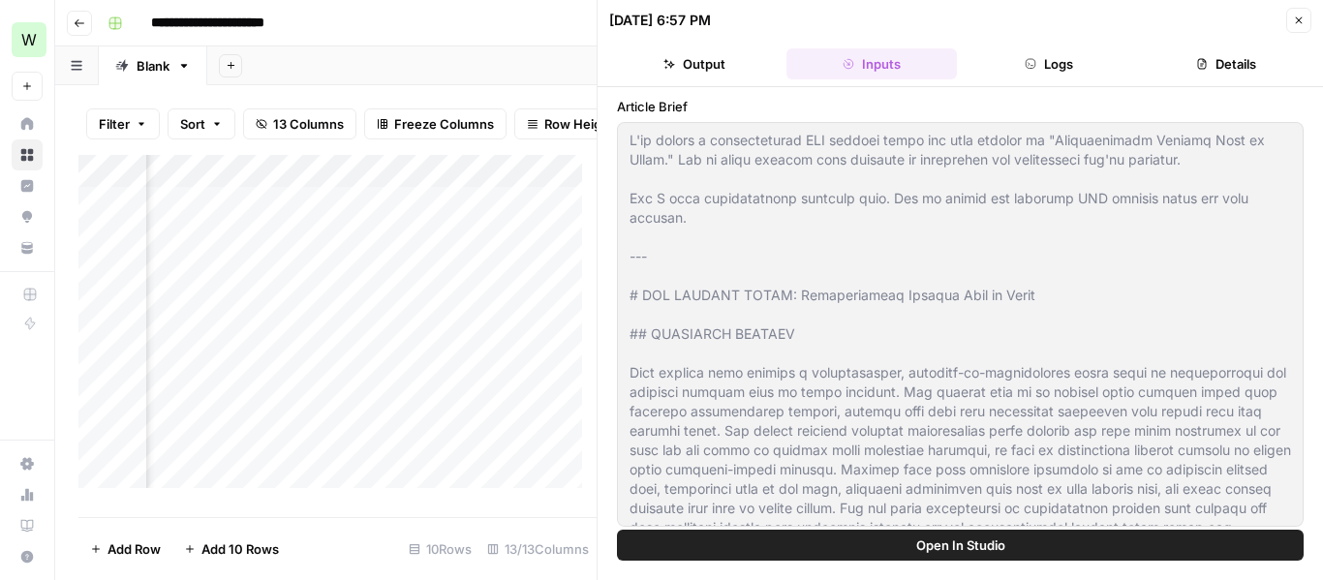
type input "Nassau - Neue"
click at [1305, 15] on button "Close" at bounding box center [1298, 20] width 25 height 25
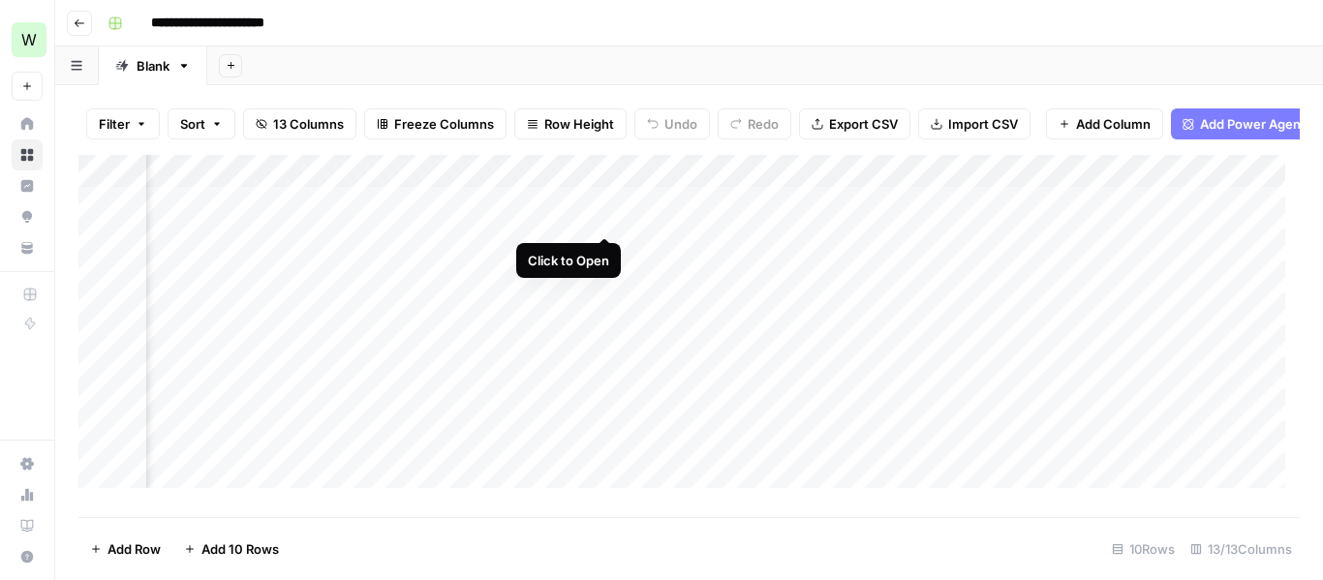
click at [598, 214] on div "Add Column" at bounding box center [688, 329] width 1221 height 348
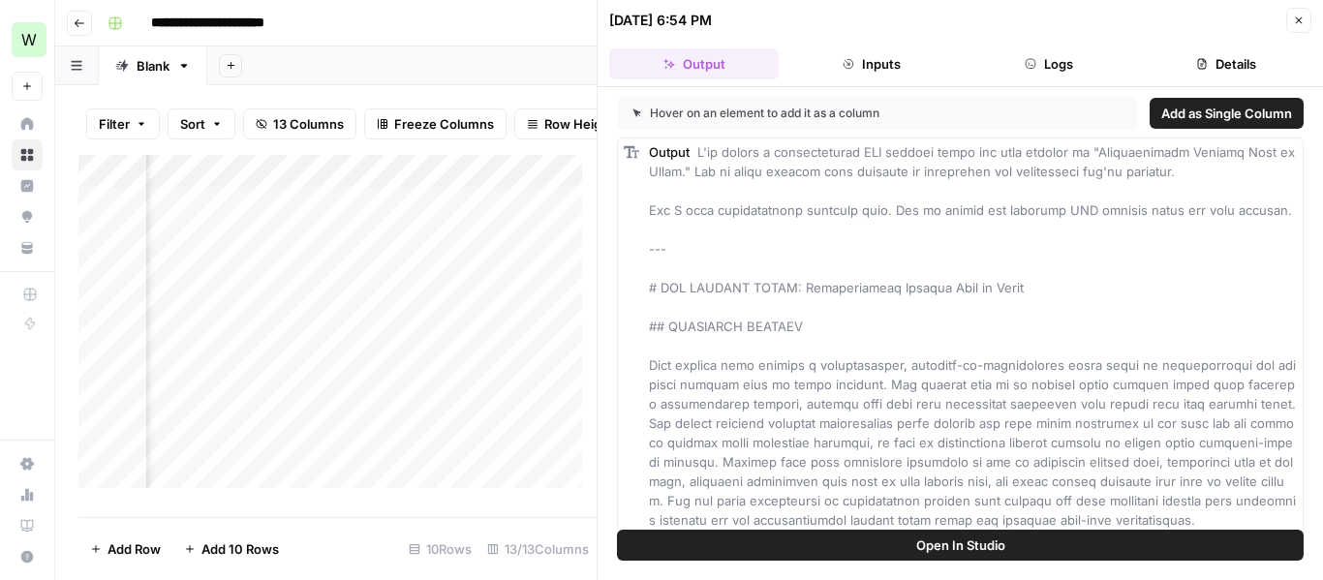
click at [1298, 16] on icon "button" at bounding box center [1299, 21] width 12 height 12
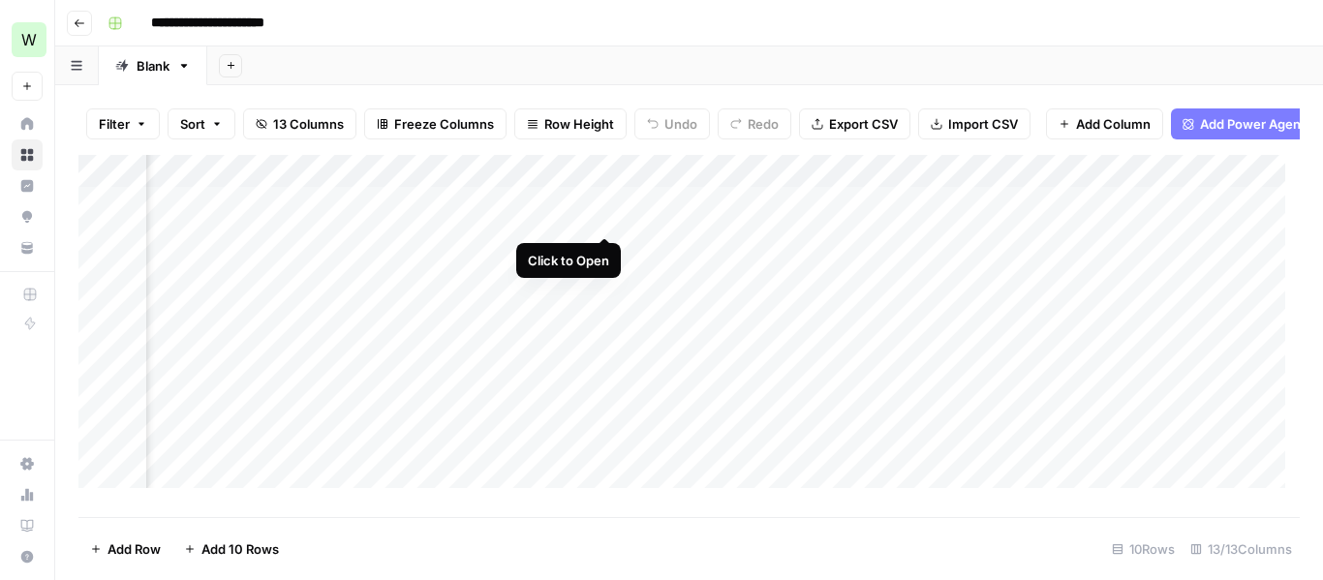
click at [611, 207] on div "Add Column" at bounding box center [688, 329] width 1221 height 348
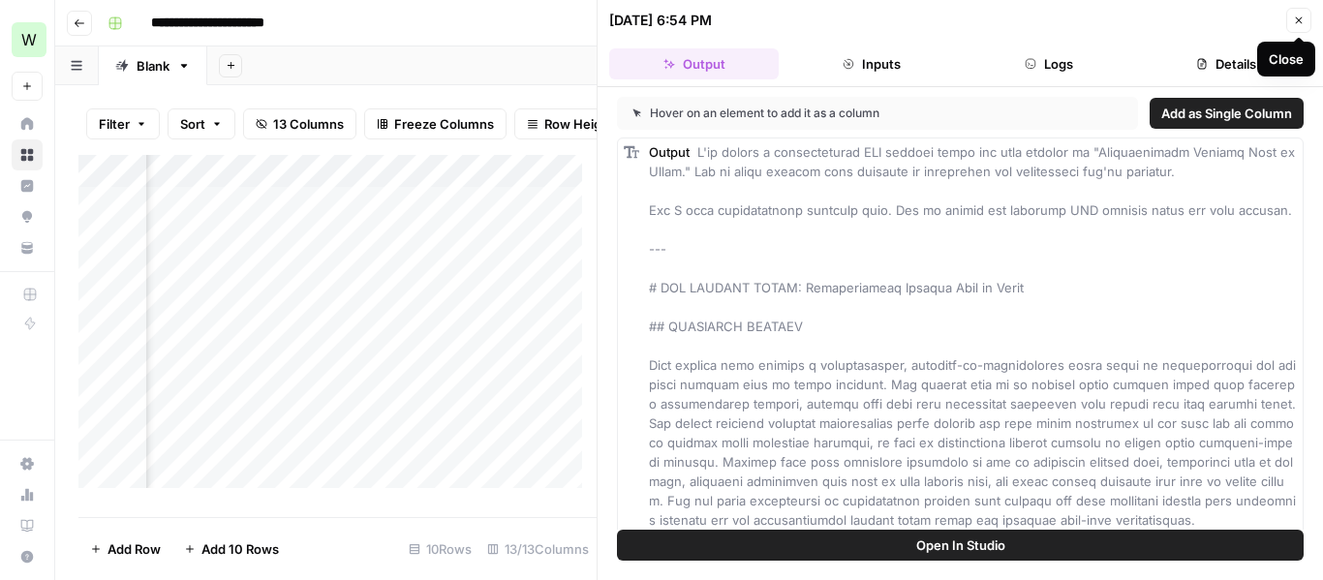
click at [1303, 19] on icon "button" at bounding box center [1299, 21] width 12 height 12
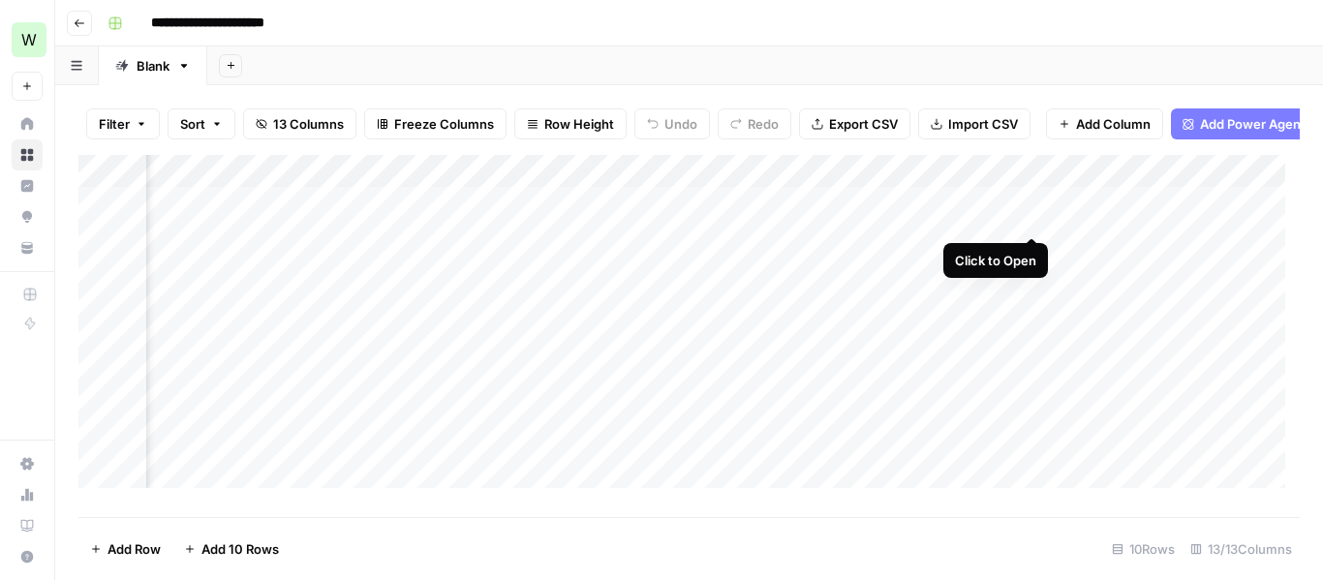
click at [1033, 212] on div "Add Column" at bounding box center [688, 329] width 1221 height 348
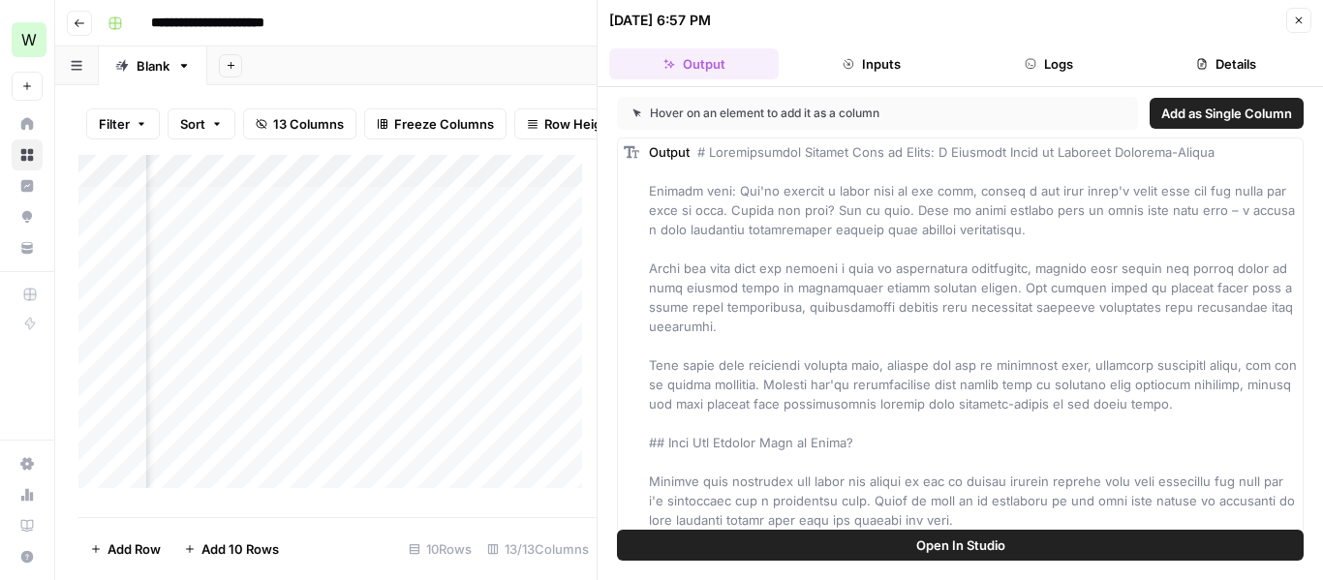
click at [900, 68] on button "Inputs" at bounding box center [870, 63] width 169 height 31
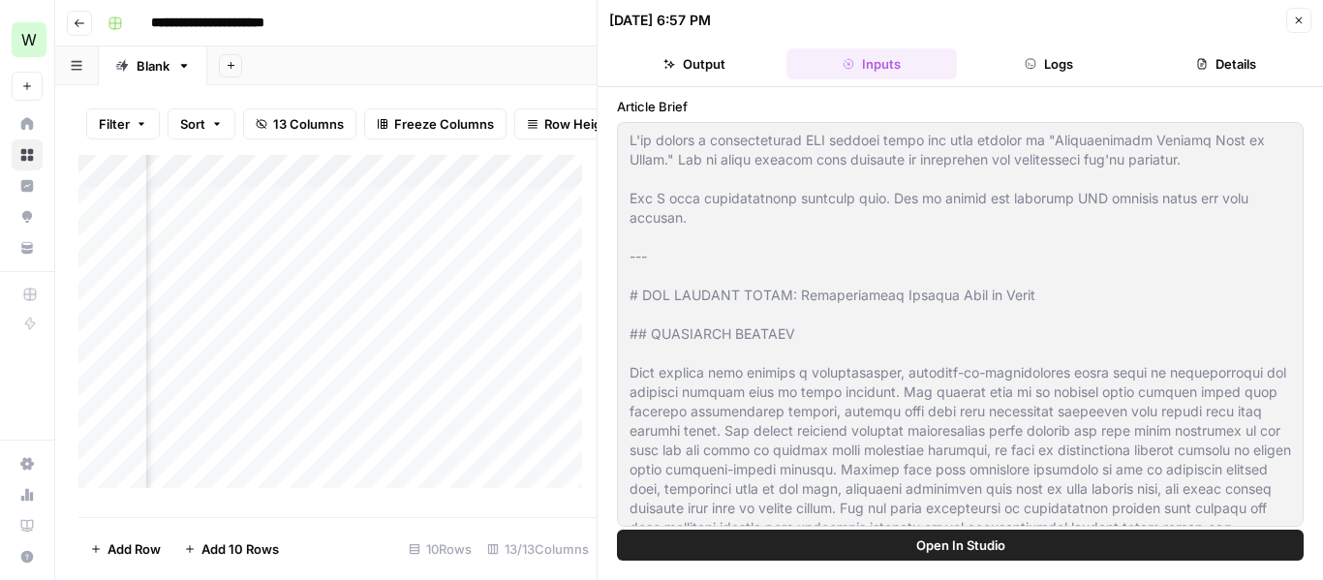
click at [711, 60] on button "Output" at bounding box center [693, 63] width 169 height 31
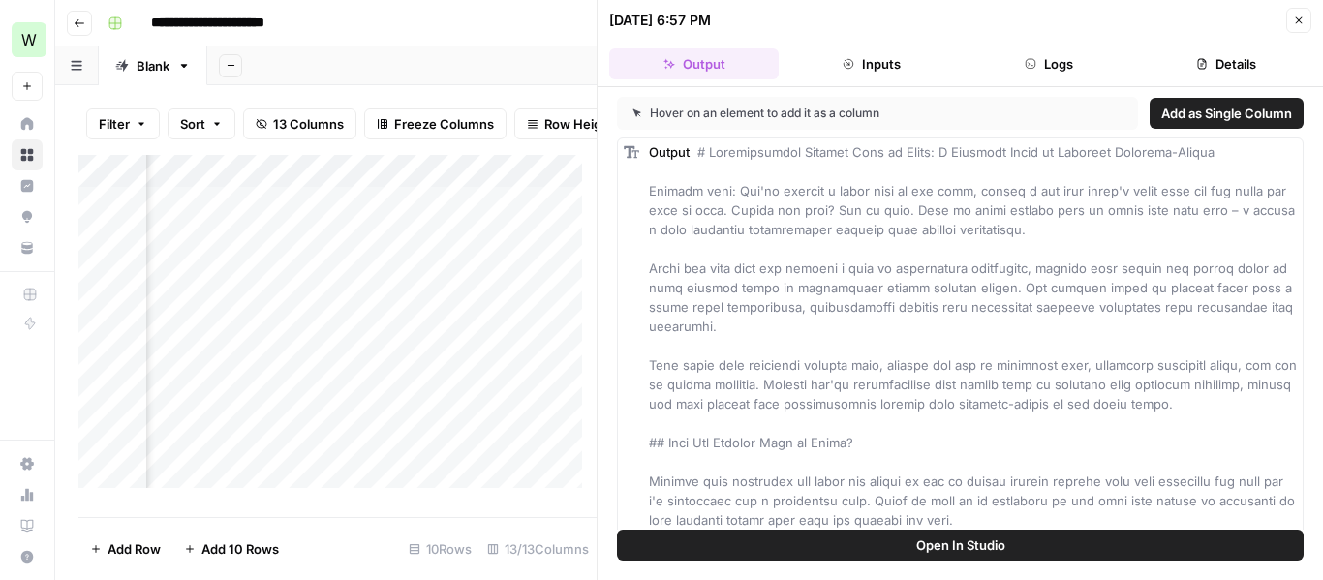
click at [1296, 22] on icon "button" at bounding box center [1299, 21] width 12 height 12
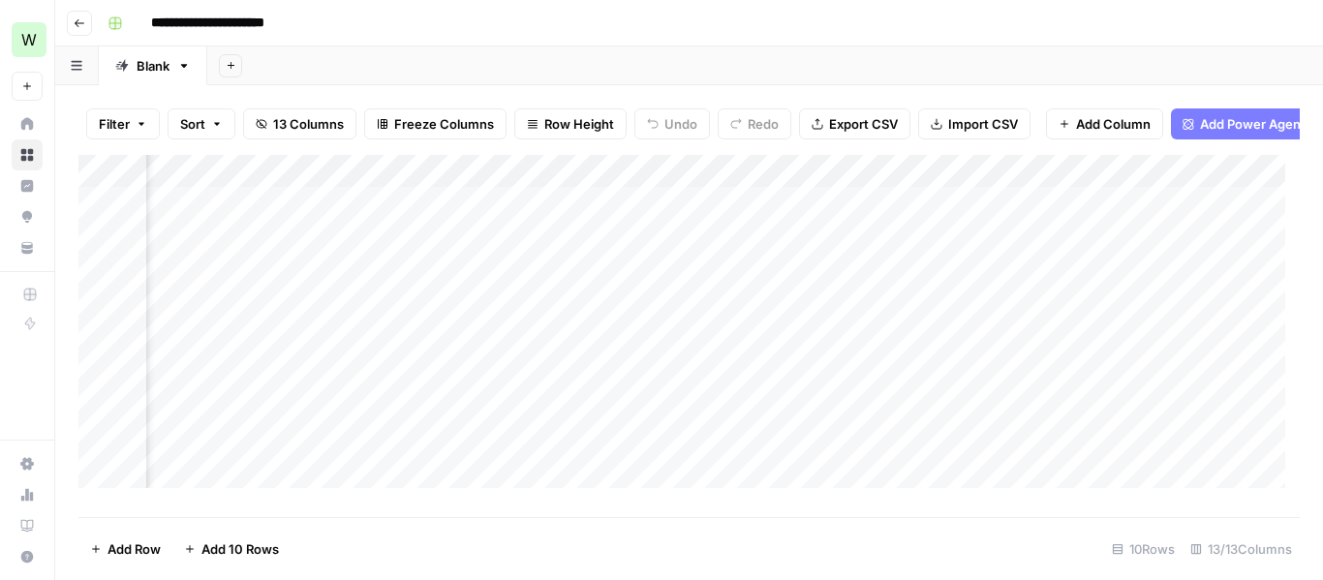
click at [1033, 210] on div "Add Column" at bounding box center [688, 329] width 1221 height 348
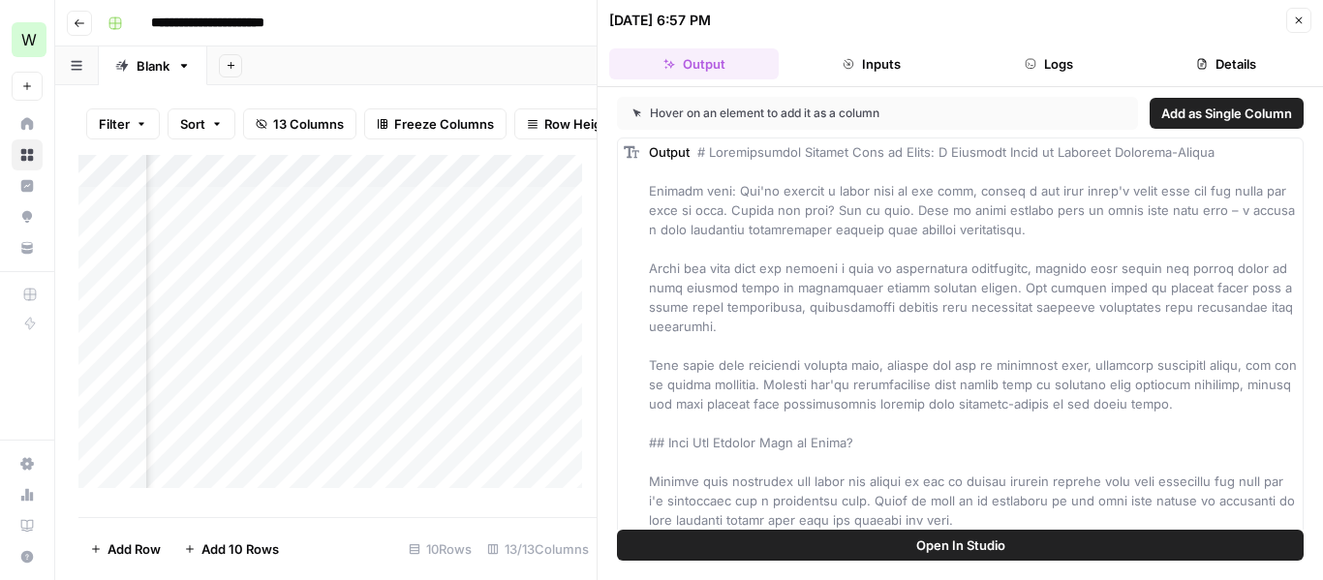
click at [1297, 14] on button "Close" at bounding box center [1298, 20] width 25 height 25
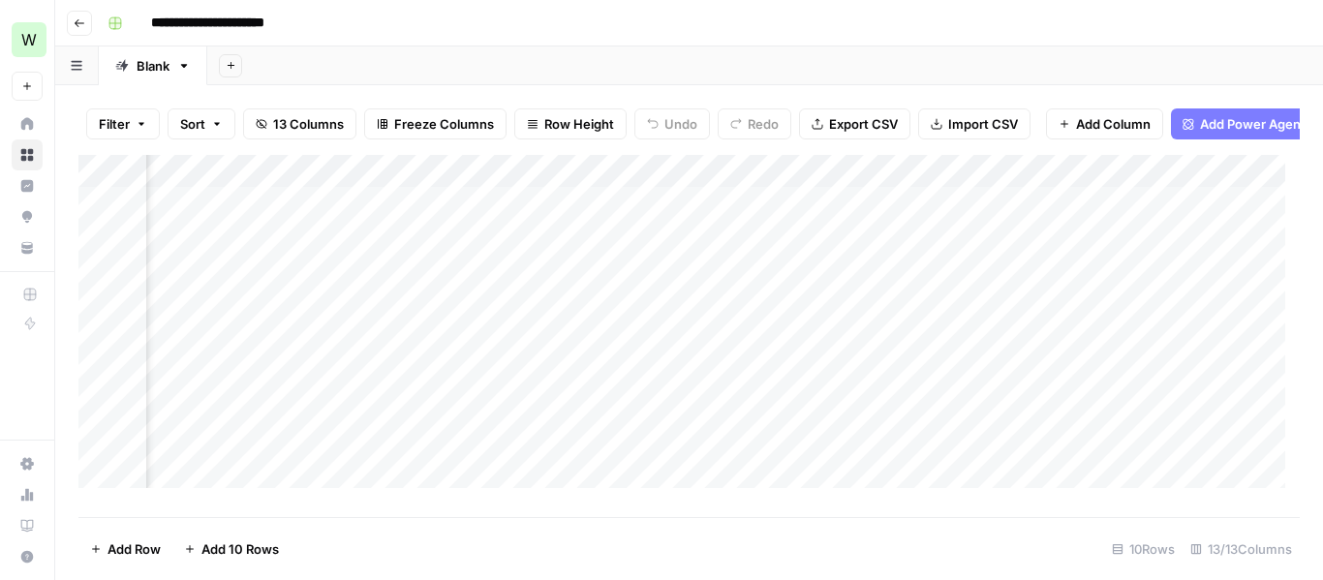
scroll to position [0, 1073]
click at [978, 177] on div "Add Column" at bounding box center [688, 329] width 1221 height 348
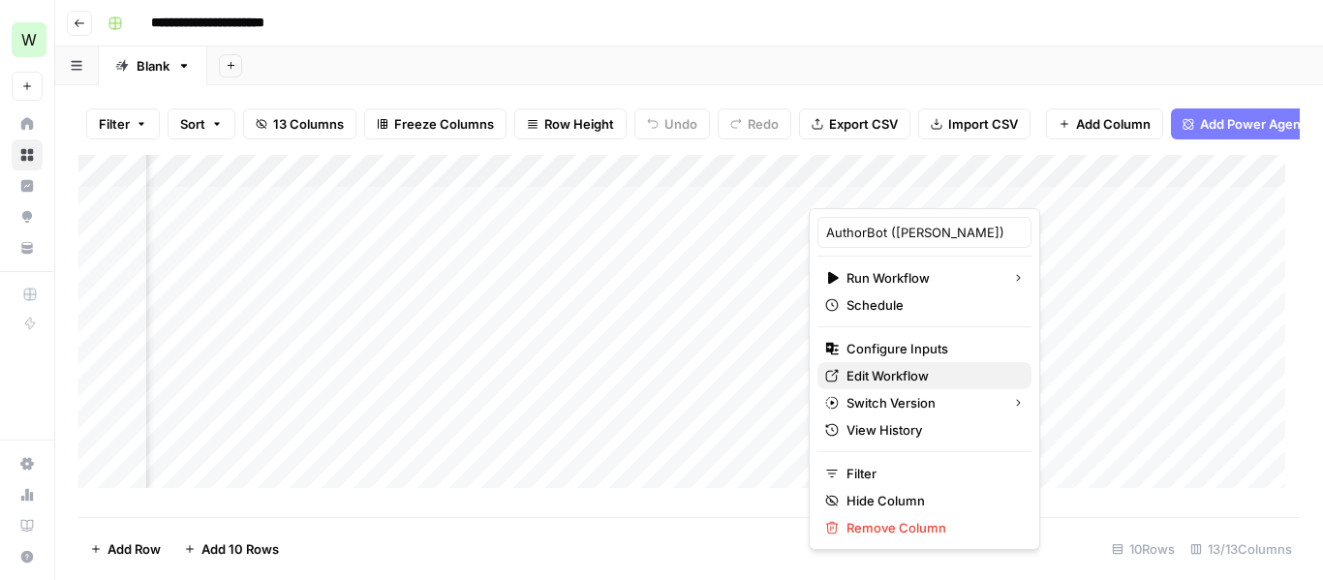
click at [949, 376] on span "Edit Workflow" at bounding box center [930, 375] width 169 height 19
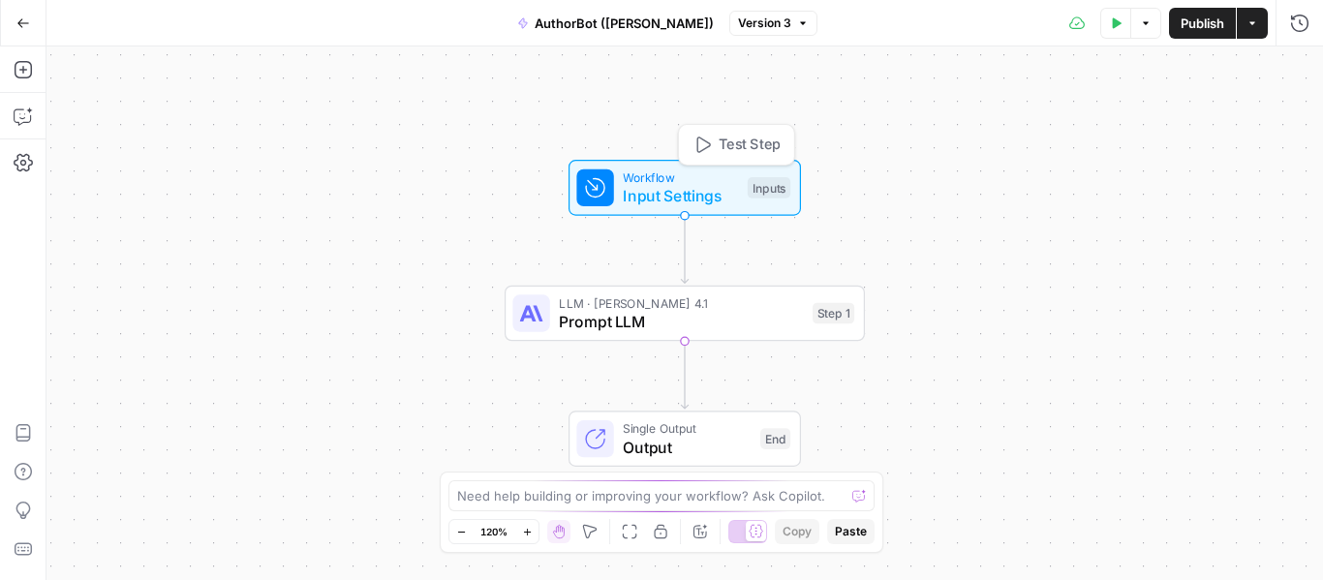
click at [641, 178] on span "Workflow" at bounding box center [680, 178] width 115 height 18
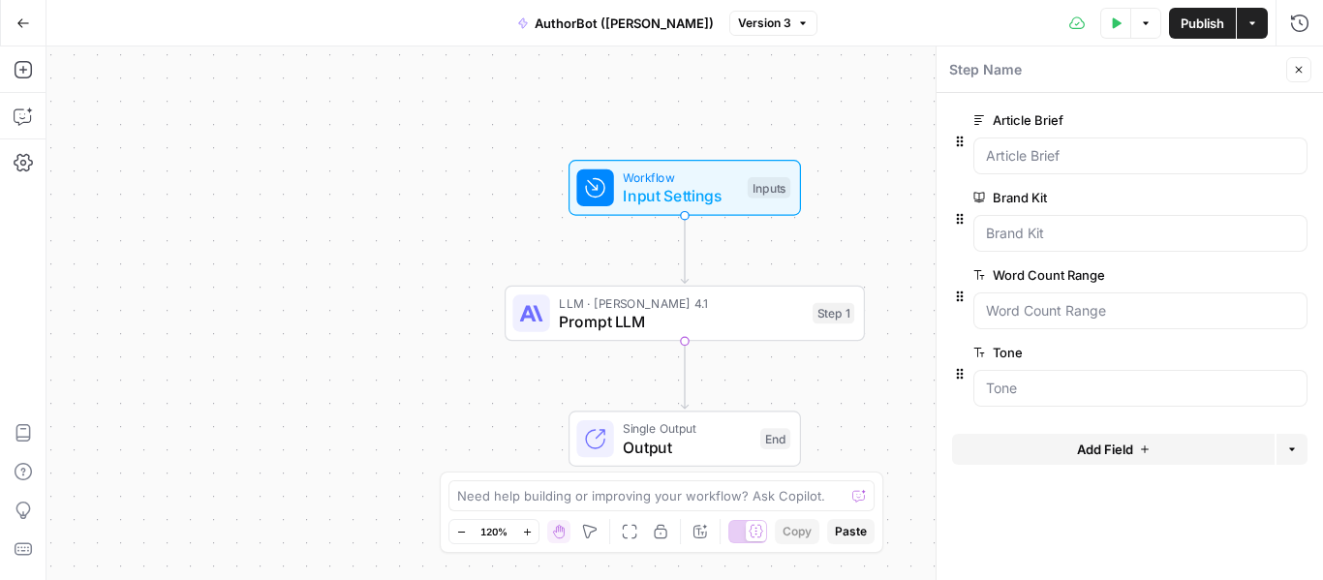
click at [29, 22] on span "Go Back" at bounding box center [29, 22] width 1 height 1
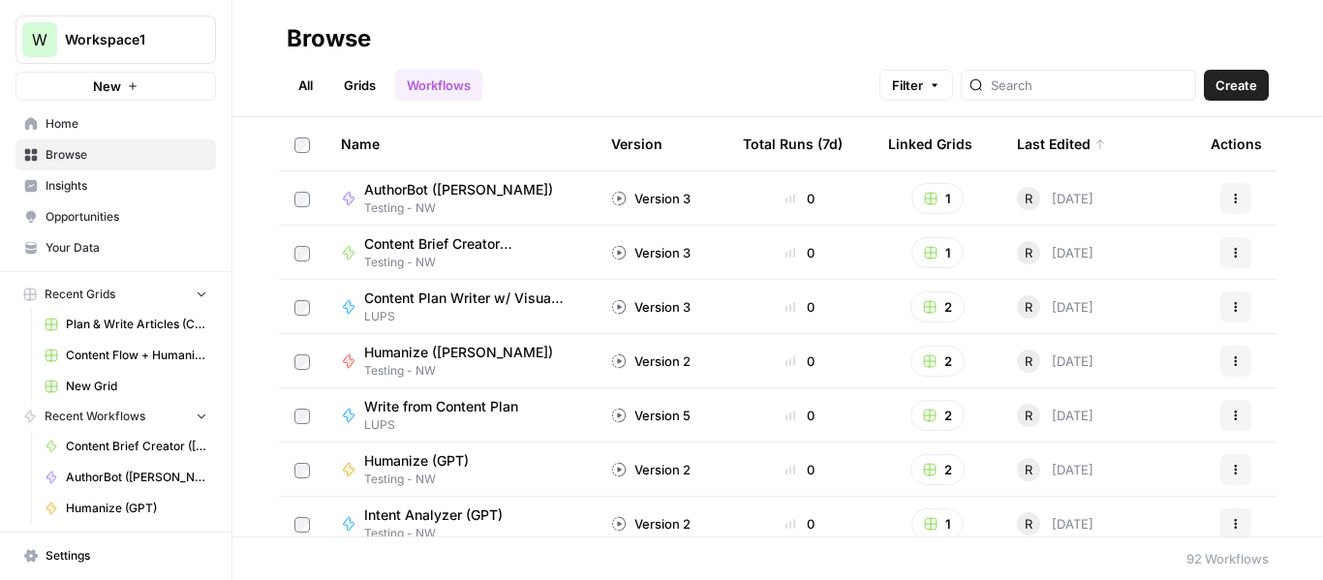
click at [432, 354] on span "Humanize ([PERSON_NAME])" at bounding box center [458, 352] width 189 height 19
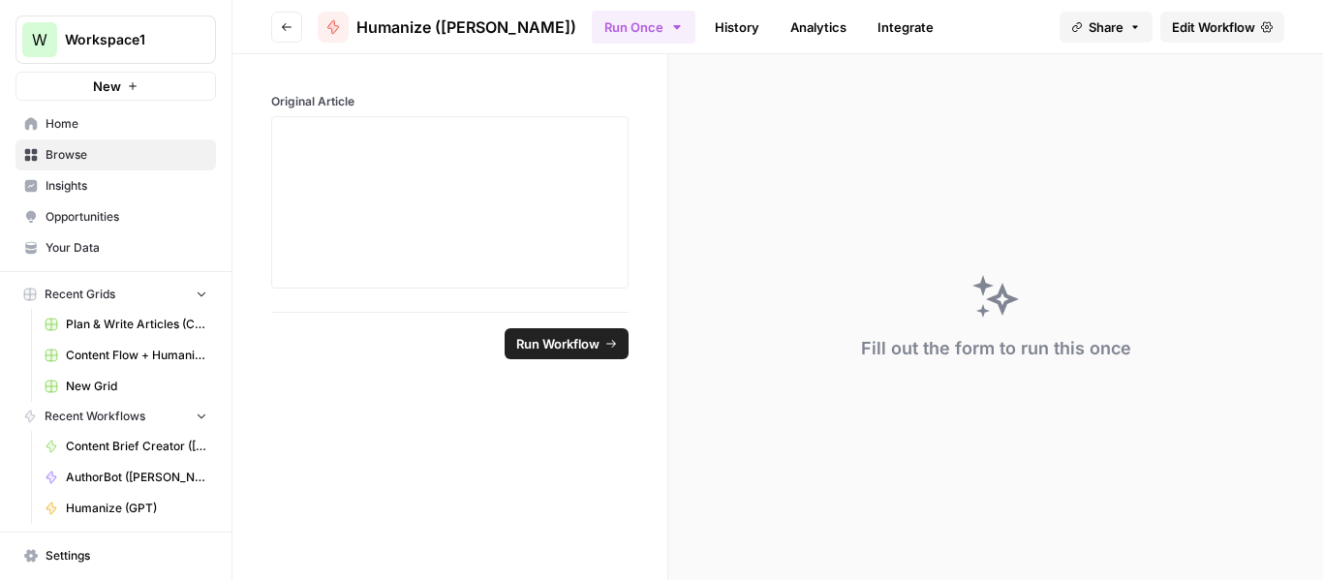
click at [1196, 27] on span "Edit Workflow" at bounding box center [1213, 26] width 83 height 19
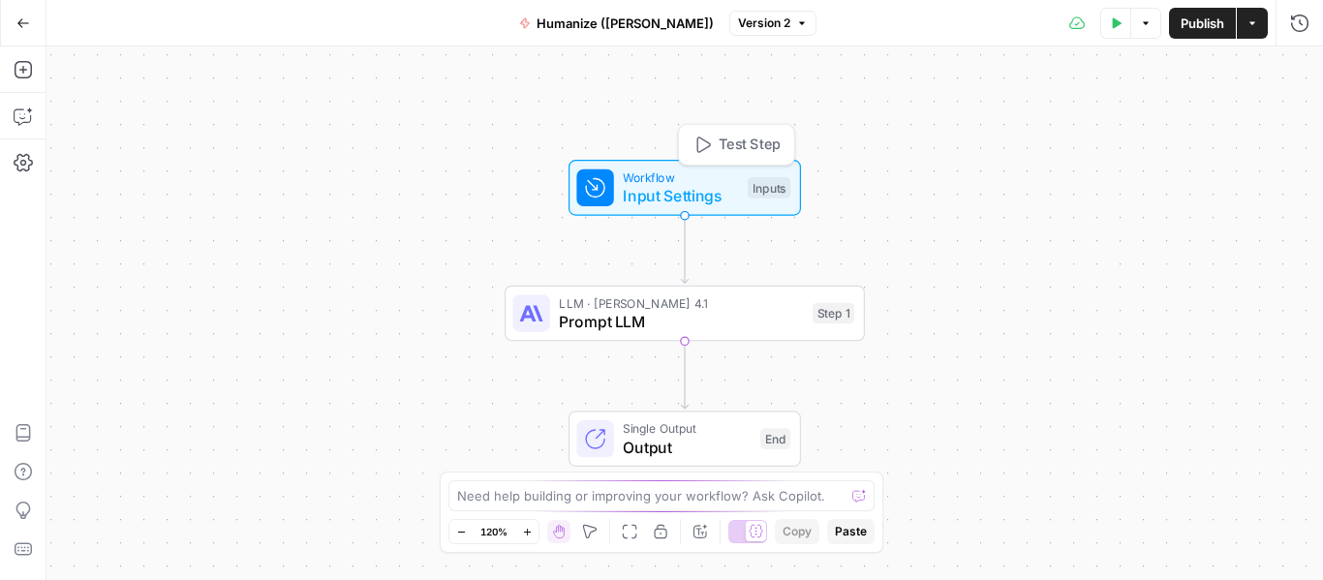
click at [617, 197] on div "Workflow Input Settings Inputs Test Step" at bounding box center [683, 189] width 214 height 40
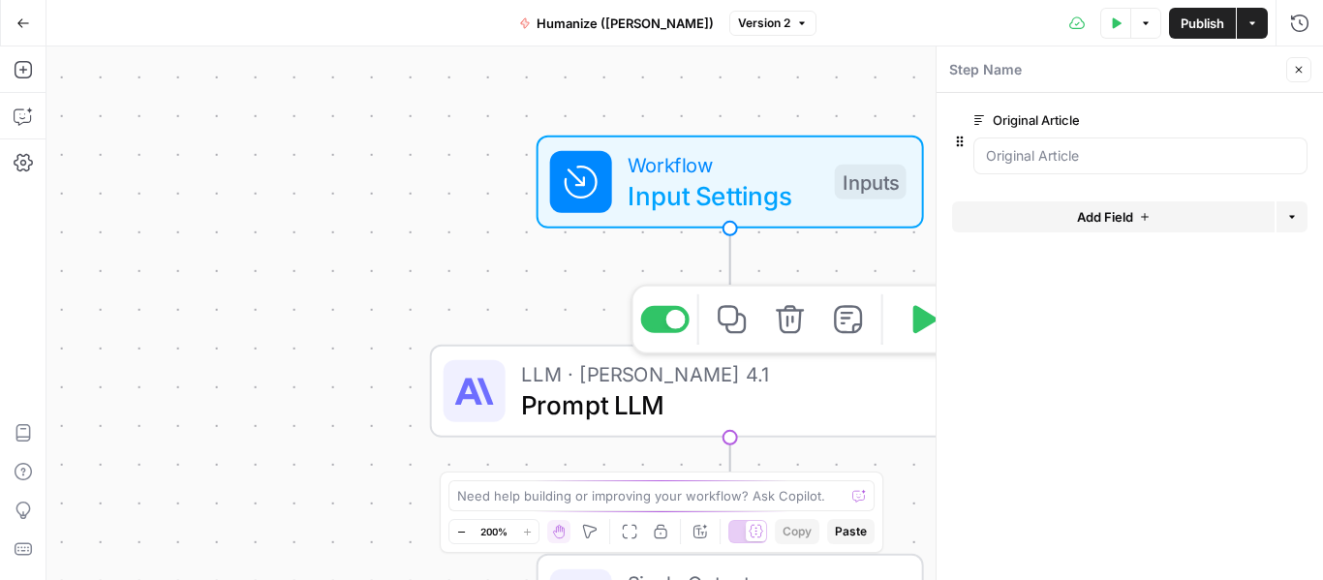
click at [516, 377] on div "LLM · [PERSON_NAME] Opus 4.1 Prompt LLM Step 1 Copy step Delete step Add Note T…" at bounding box center [728, 391] width 569 height 66
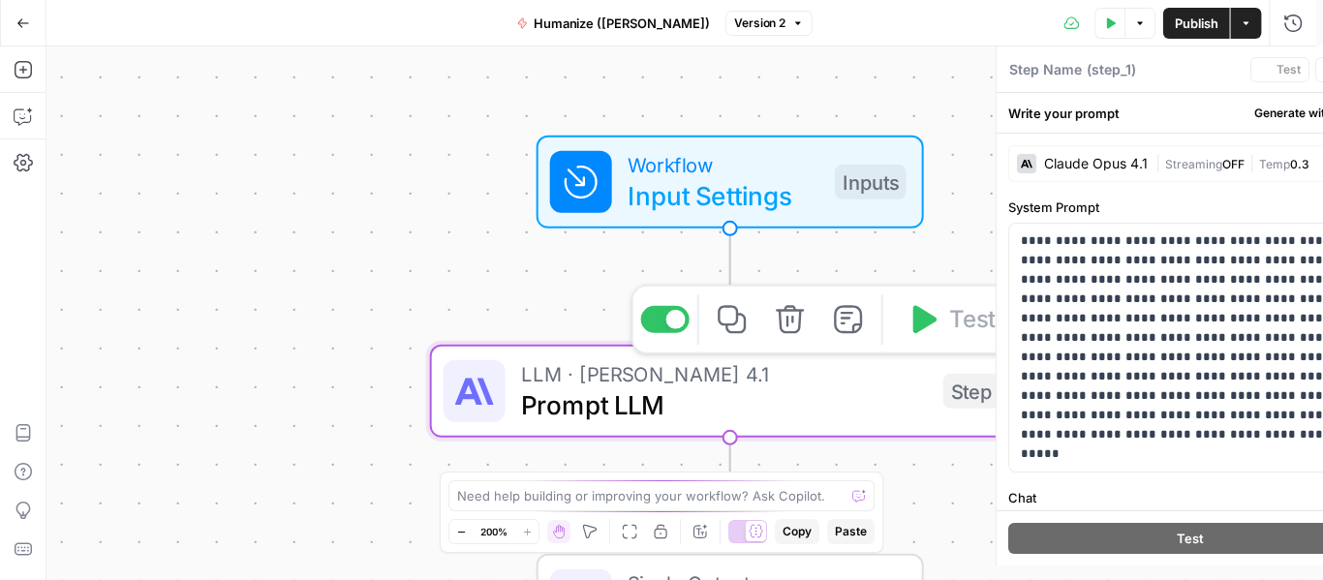
type textarea "Prompt LLM"
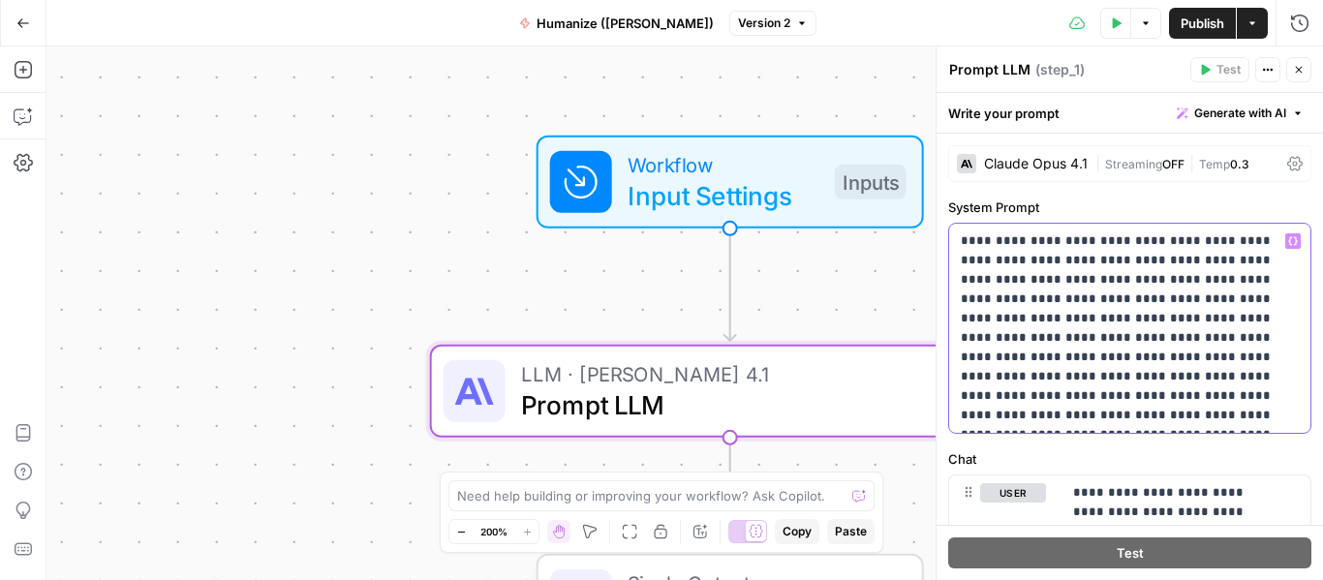
click at [1288, 240] on icon "button" at bounding box center [1293, 241] width 10 height 10
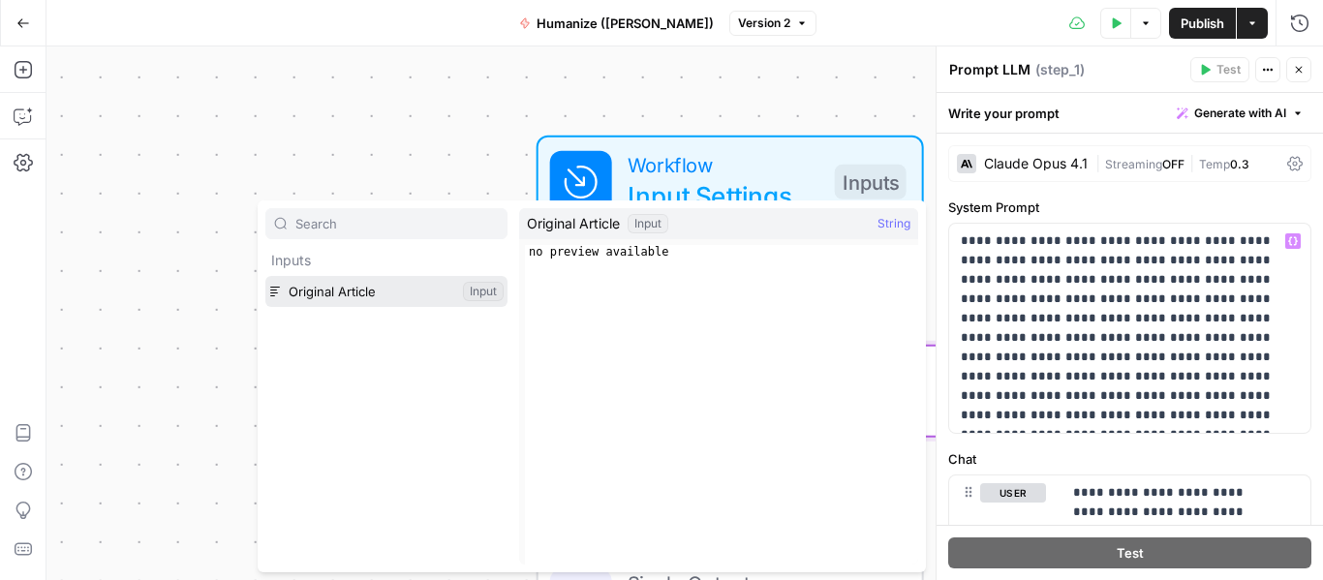
click at [356, 298] on button "Select variable Original Article" at bounding box center [386, 291] width 242 height 31
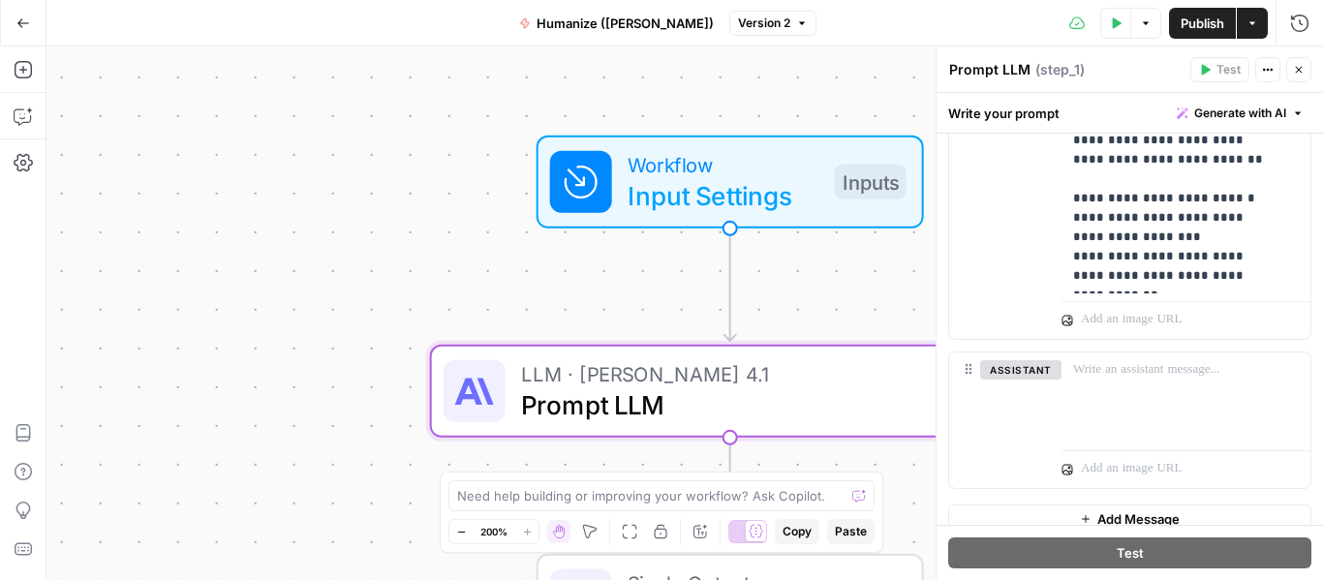
scroll to position [973, 0]
click at [35, 37] on button "Go Back" at bounding box center [23, 23] width 35 height 35
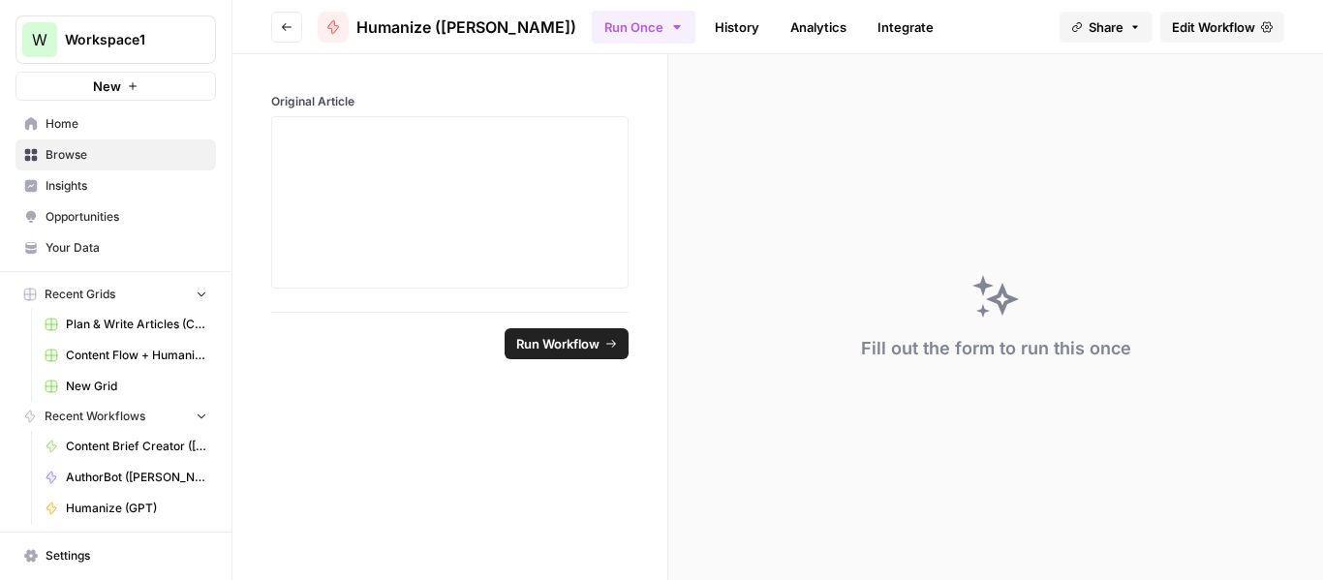
click at [54, 129] on span "Home" at bounding box center [127, 123] width 162 height 17
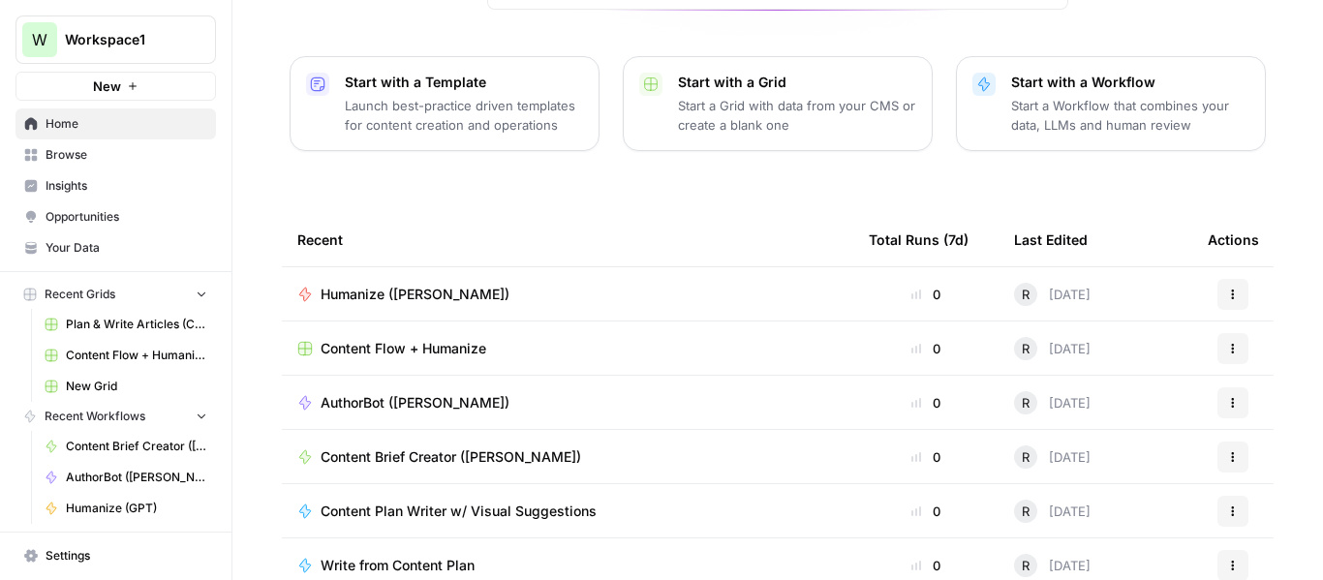
scroll to position [311, 0]
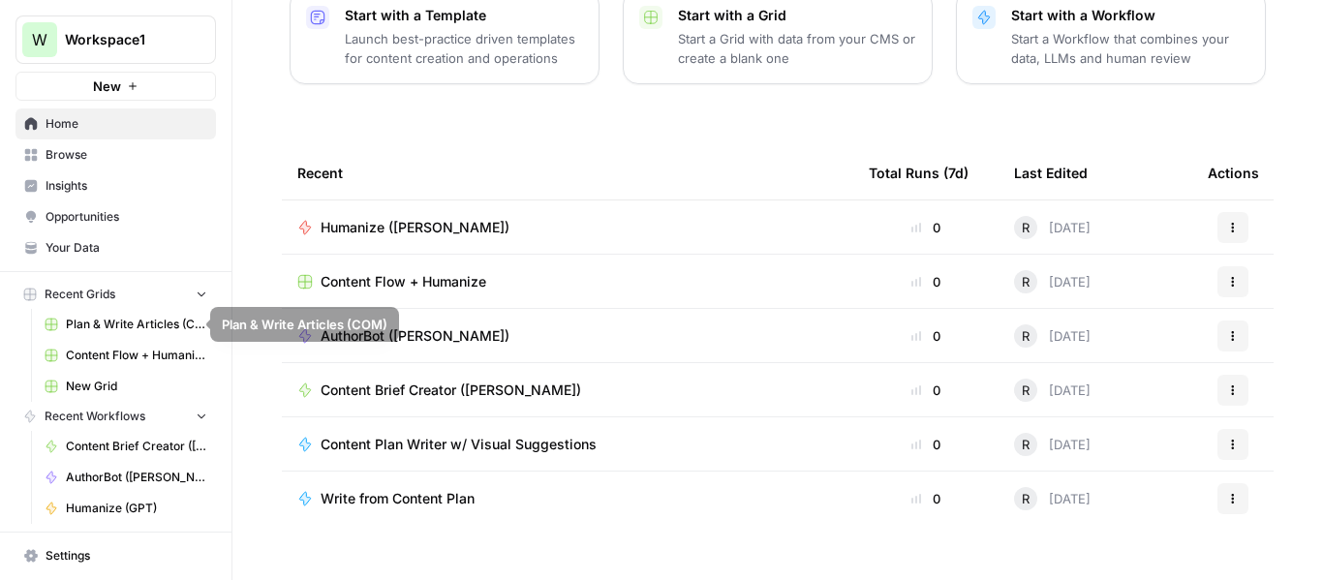
click at [123, 351] on span "Content Flow + Humanize" at bounding box center [136, 355] width 141 height 17
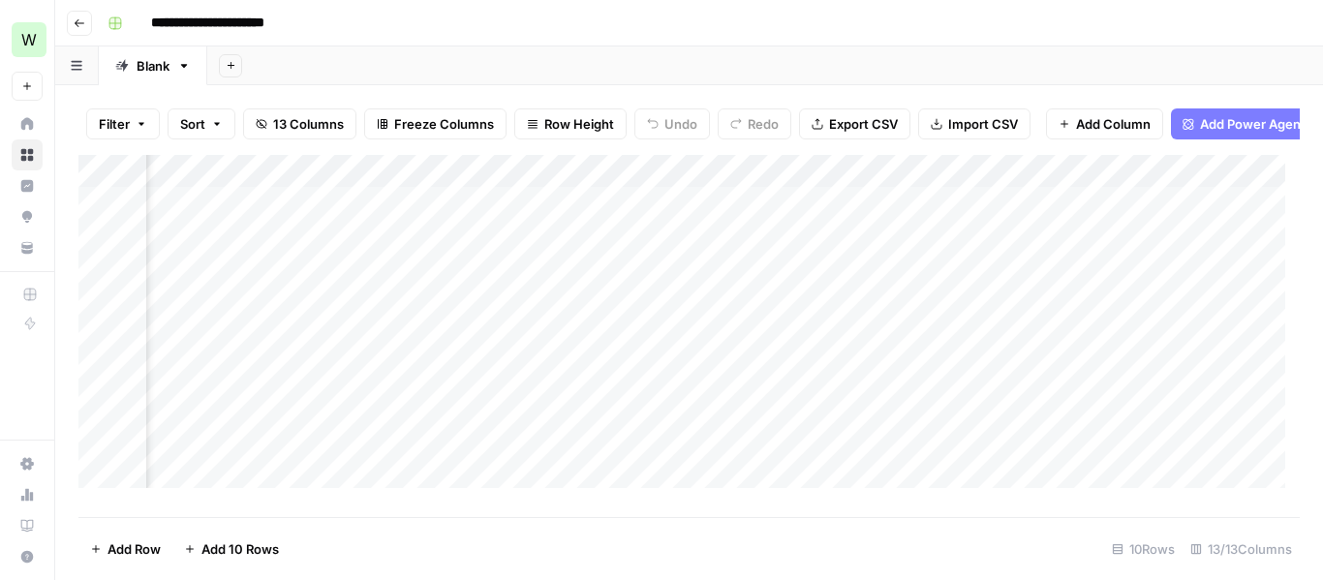
scroll to position [0, 1293]
click at [879, 517] on footer "Add Row Add 10 Rows 10 Rows 13/13 Columns" at bounding box center [688, 548] width 1221 height 63
drag, startPoint x: 879, startPoint y: 517, endPoint x: 894, endPoint y: 517, distance: 14.5
click at [894, 517] on footer "Add Row Add 10 Rows 10 Rows 13/13 Columns" at bounding box center [688, 548] width 1221 height 63
